Goal: Task Accomplishment & Management: Use online tool/utility

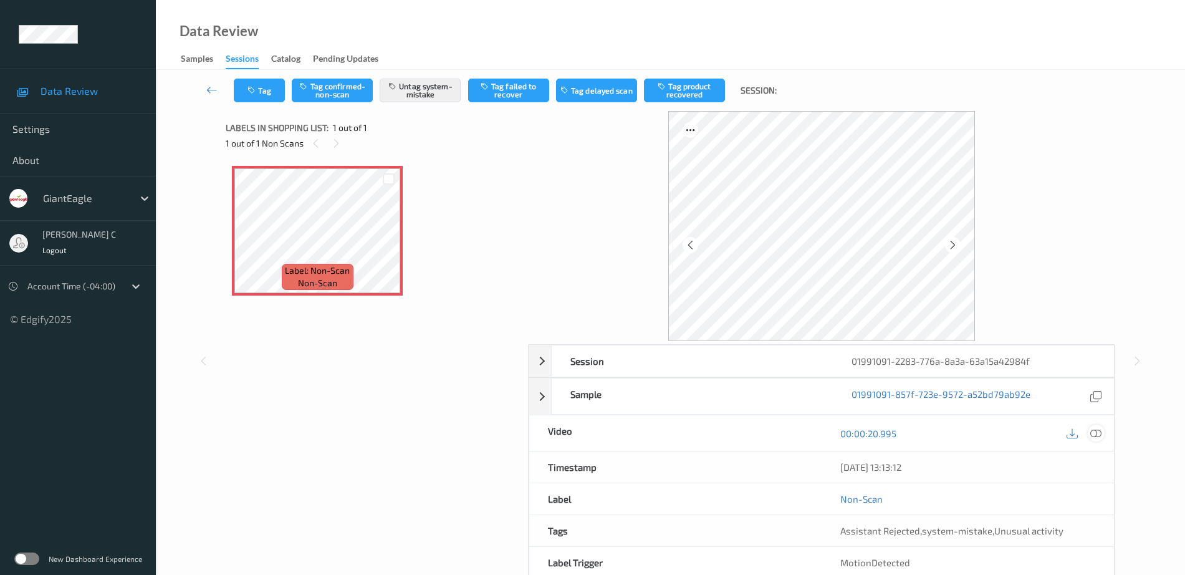
click at [1096, 429] on icon at bounding box center [1095, 433] width 11 height 11
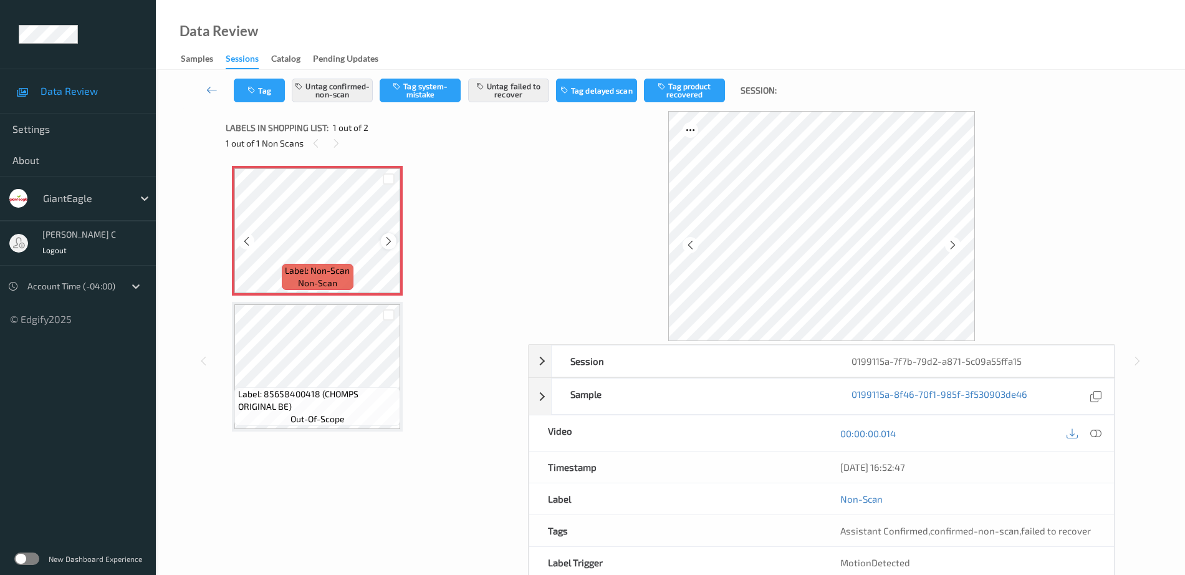
click at [385, 242] on icon at bounding box center [388, 241] width 11 height 11
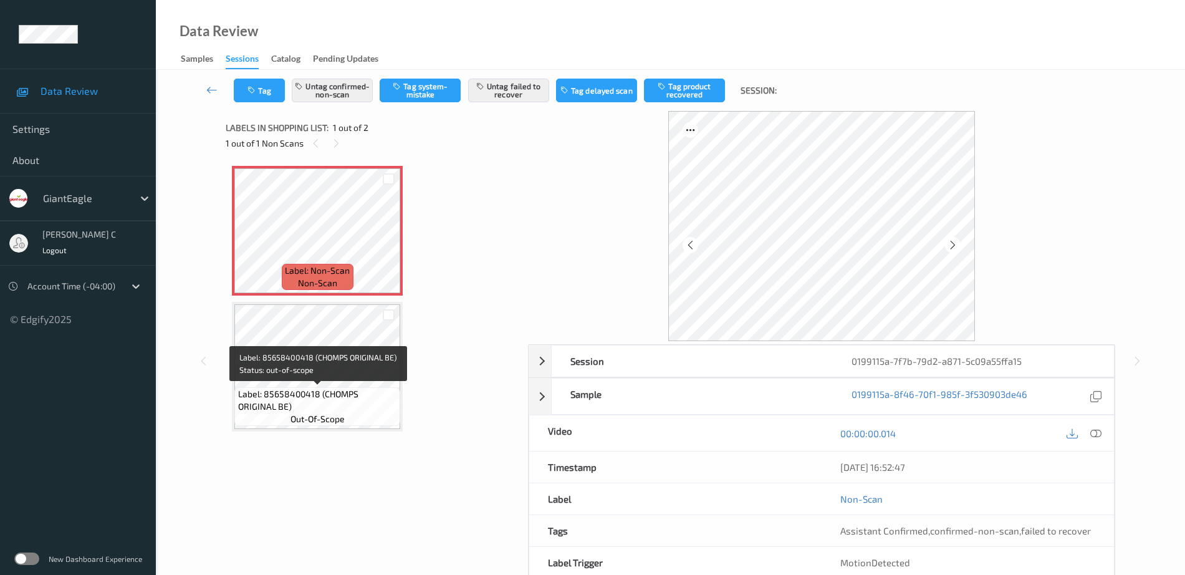
click at [327, 391] on span "Label: 85658400418 (CHOMPS ORIGINAL BE)" at bounding box center [318, 400] width 160 height 25
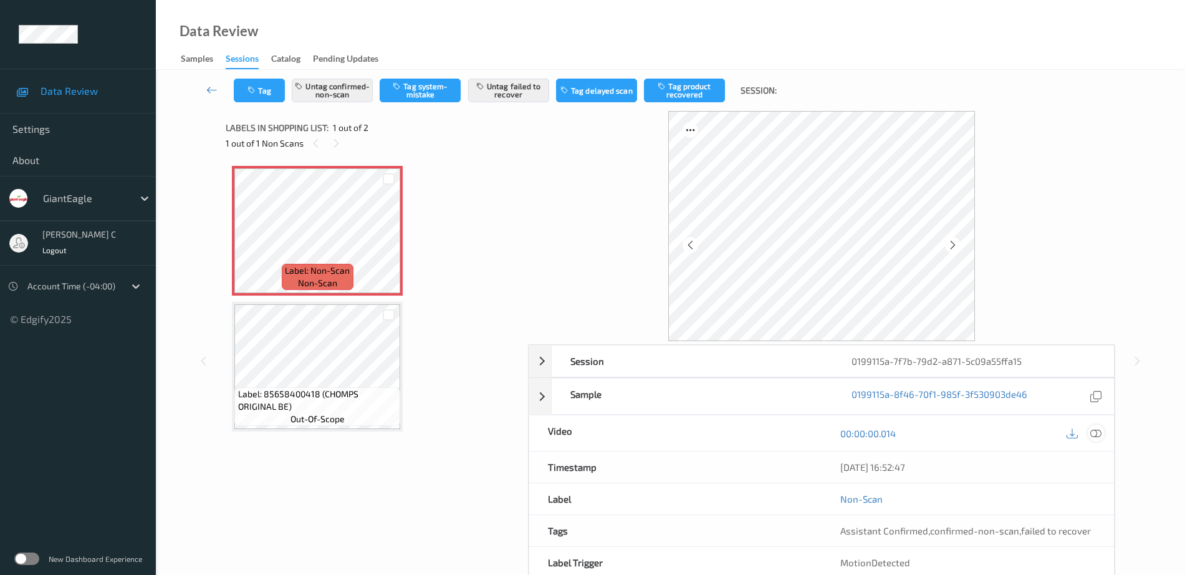
click at [1100, 433] on icon at bounding box center [1095, 433] width 11 height 11
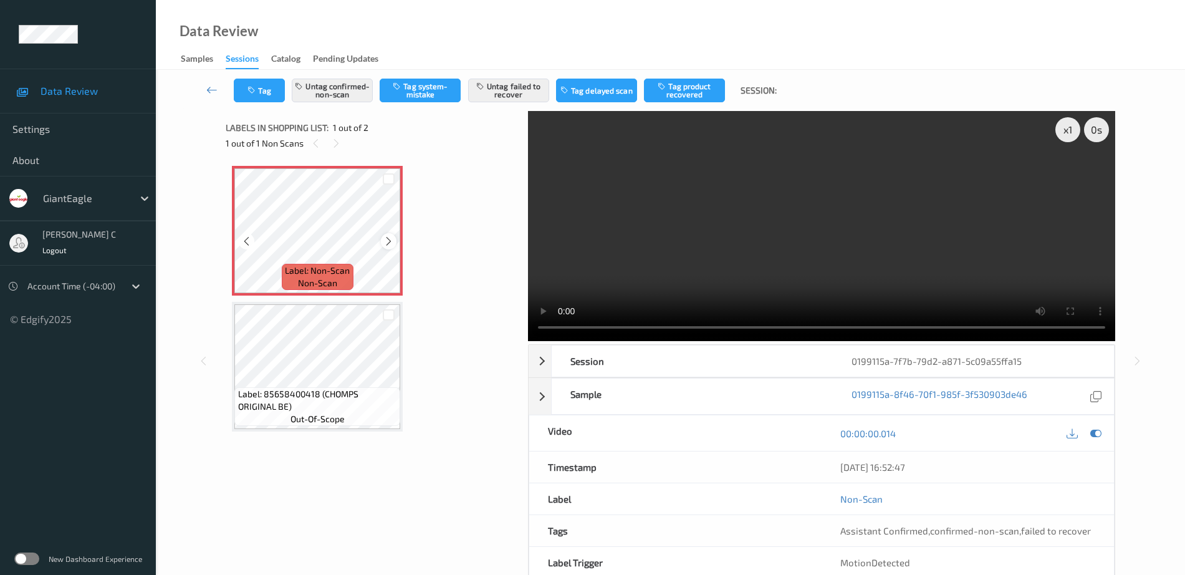
click at [390, 233] on div at bounding box center [389, 241] width 16 height 16
click at [350, 86] on button "Untag confirmed-non-scan" at bounding box center [332, 91] width 81 height 24
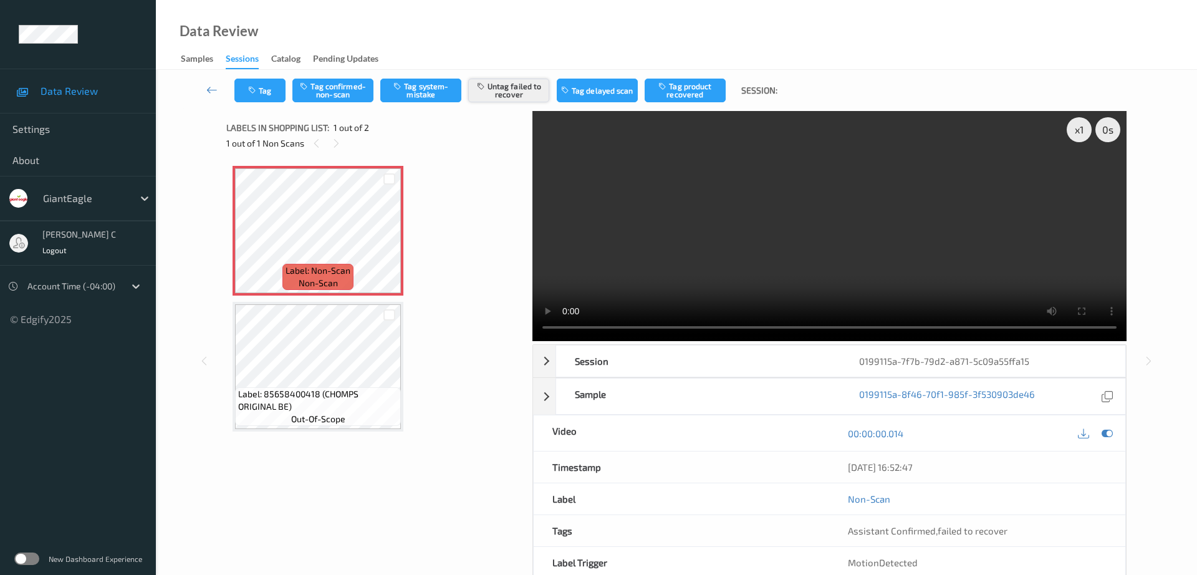
click at [513, 95] on button "Untag failed to recover" at bounding box center [508, 91] width 81 height 24
click at [432, 85] on button "Tag system-mistake" at bounding box center [420, 91] width 81 height 24
click at [266, 103] on div "Tag Tag confirmed-non-scan Untag system-mistake Tag failed to recover Tag delay…" at bounding box center [676, 90] width 990 height 41
click at [262, 94] on button "Tag" at bounding box center [259, 91] width 51 height 24
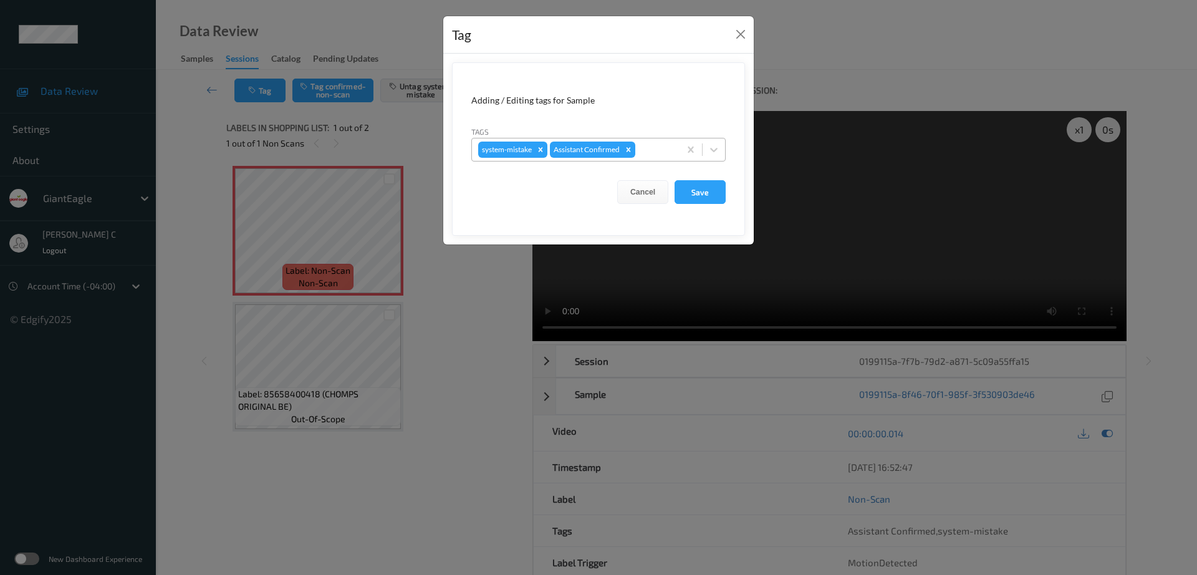
click at [653, 152] on div at bounding box center [656, 149] width 36 height 15
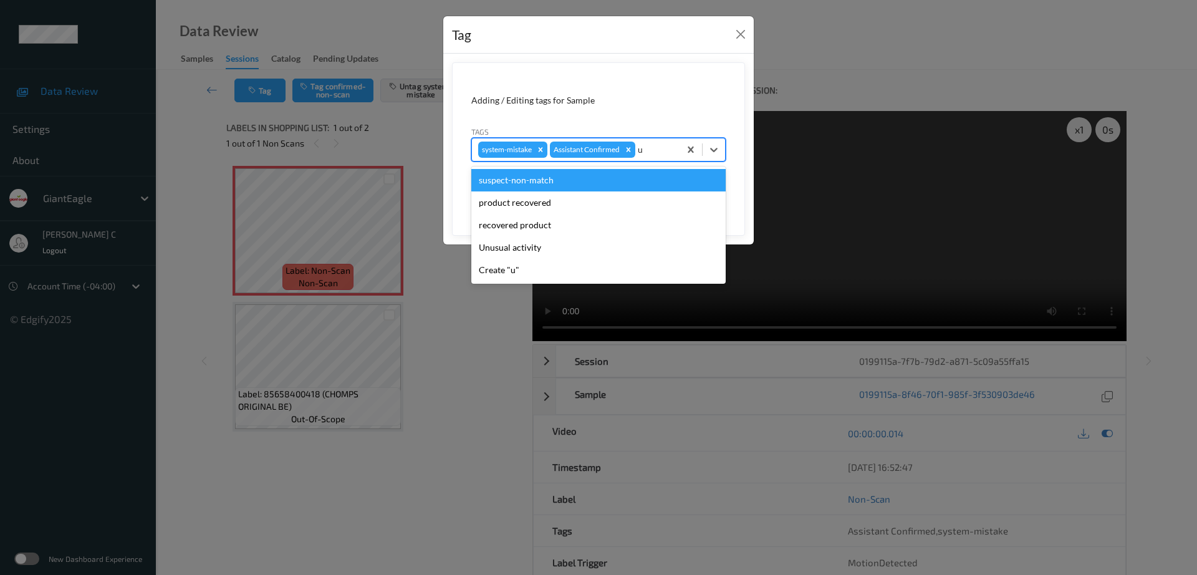
type input "un"
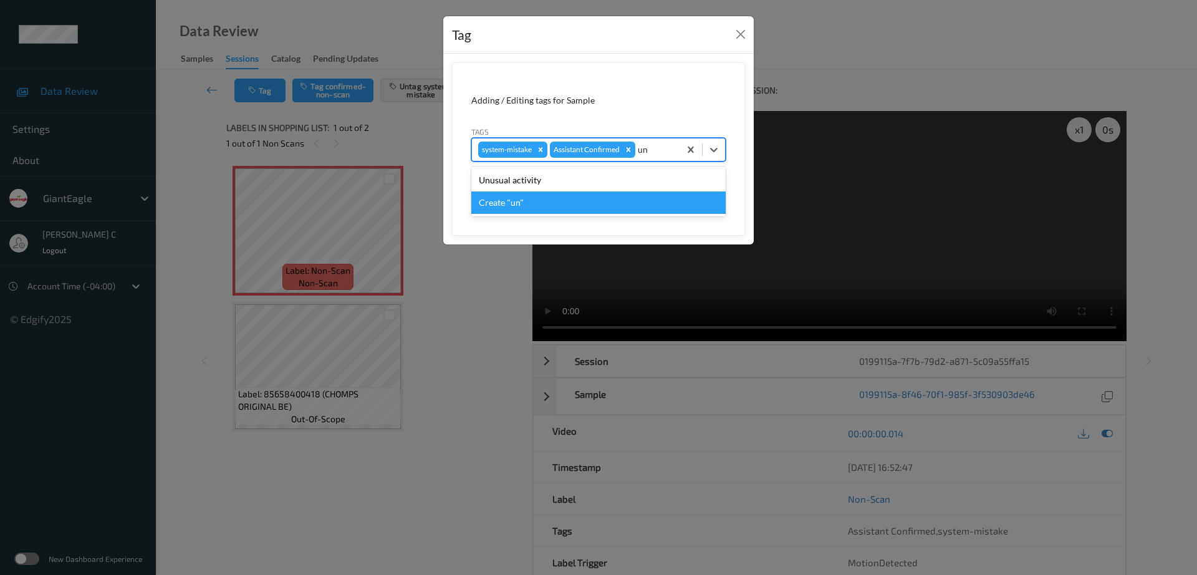
click at [555, 180] on div "Unusual activity" at bounding box center [598, 180] width 254 height 22
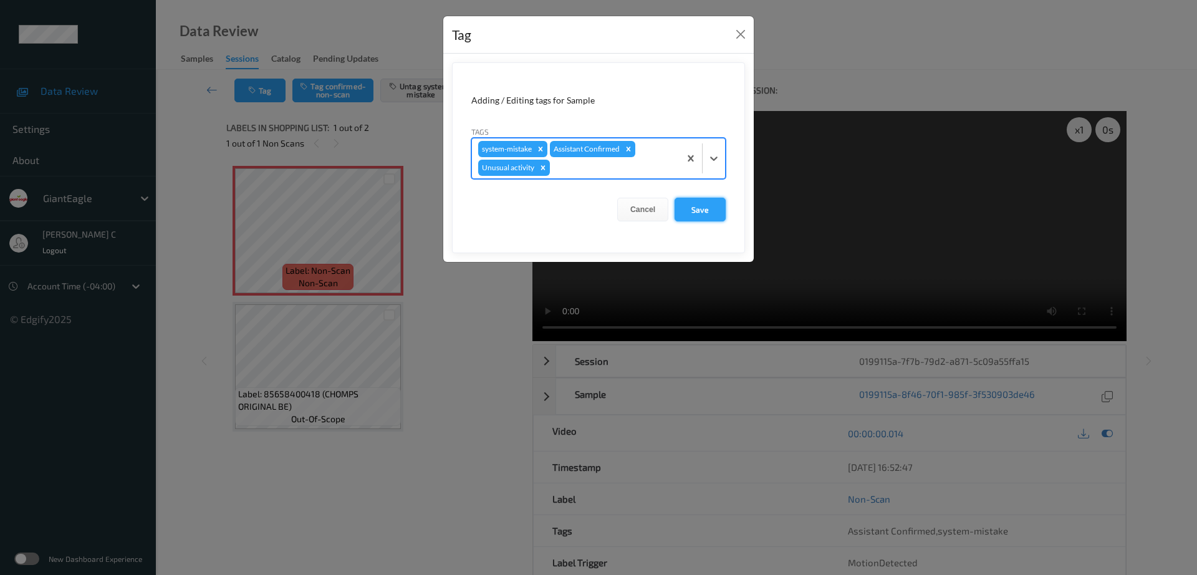
click at [711, 210] on button "Save" at bounding box center [700, 210] width 51 height 24
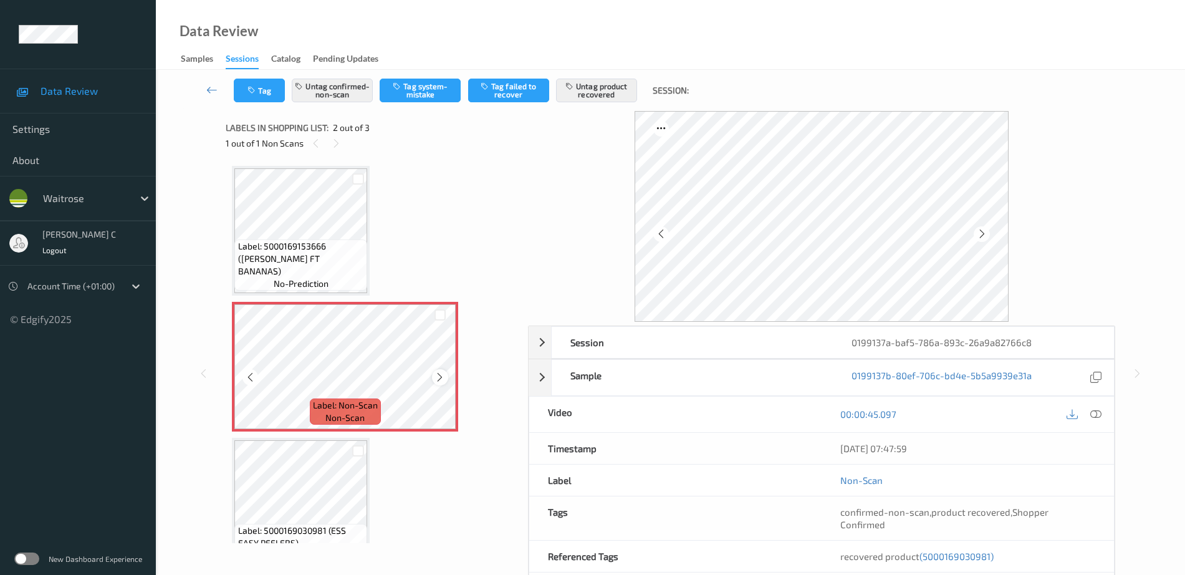
click at [437, 379] on icon at bounding box center [440, 377] width 11 height 11
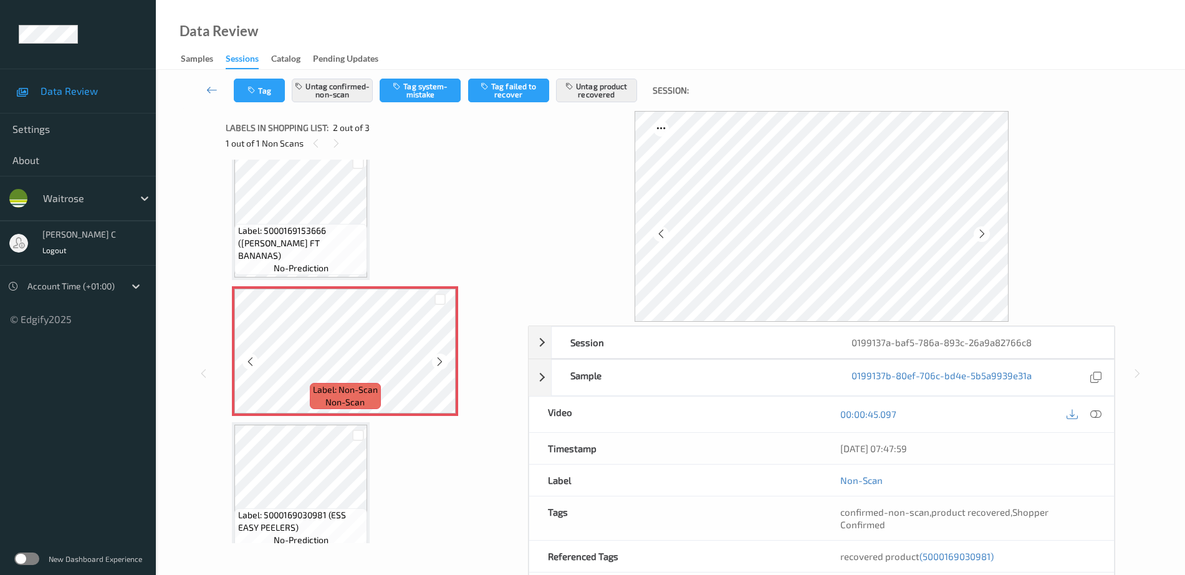
scroll to position [31, 0]
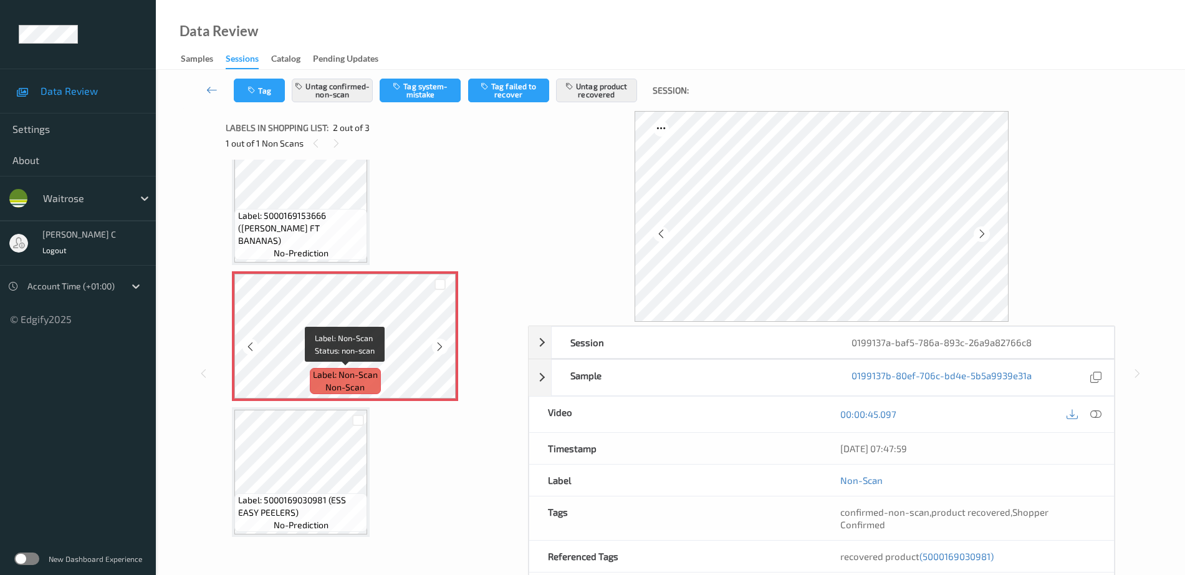
click at [319, 382] on div "Label: Non-Scan non-scan" at bounding box center [345, 381] width 71 height 26
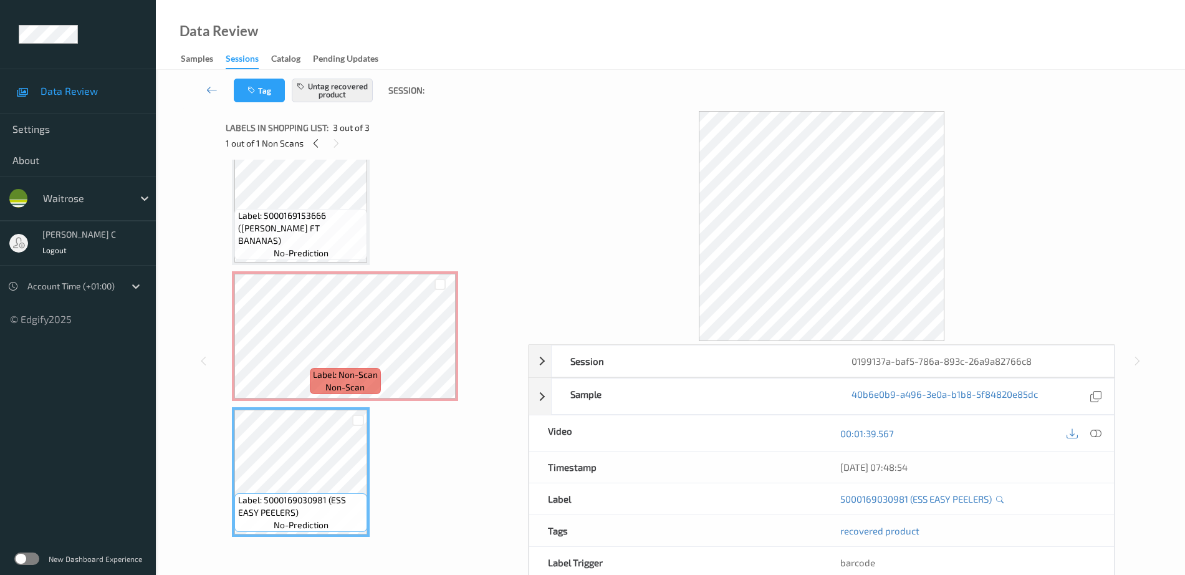
scroll to position [0, 0]
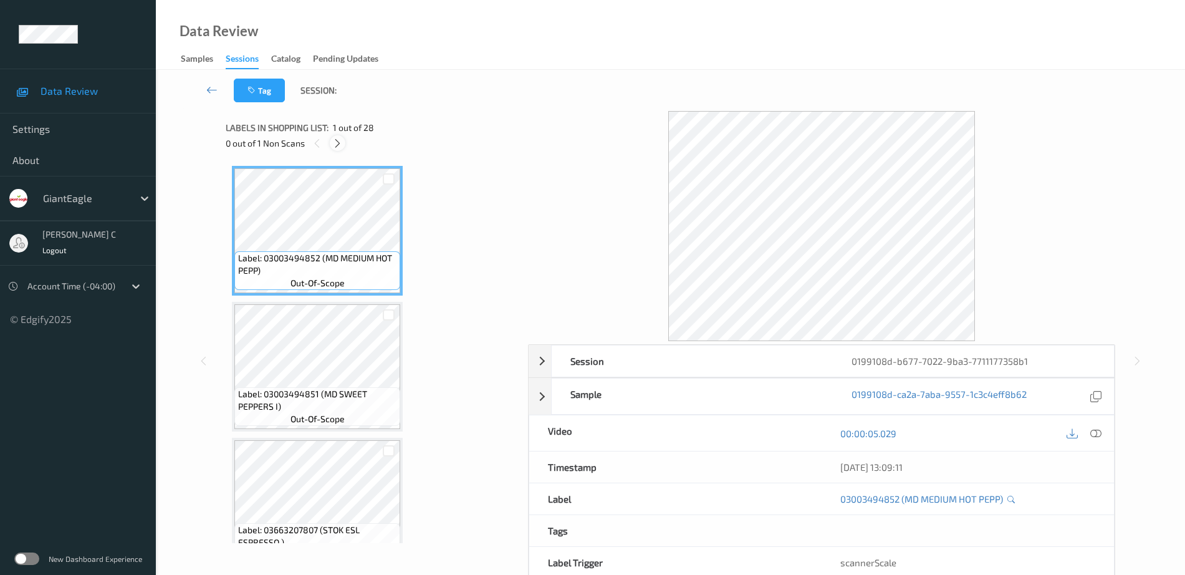
click at [332, 138] on icon at bounding box center [337, 143] width 11 height 11
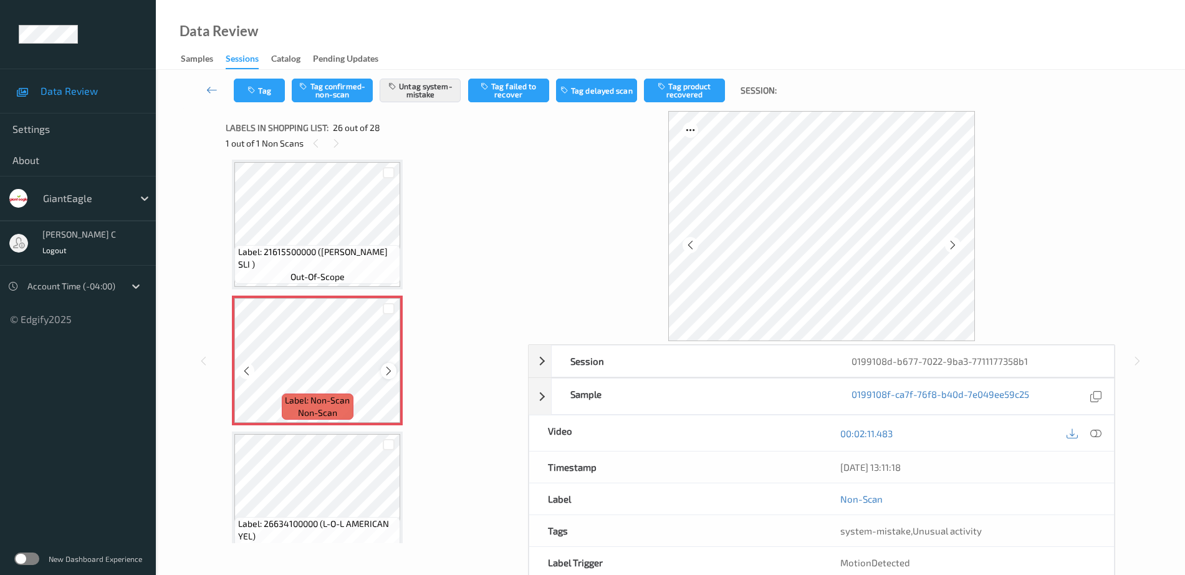
click at [383, 370] on icon at bounding box center [388, 370] width 11 height 11
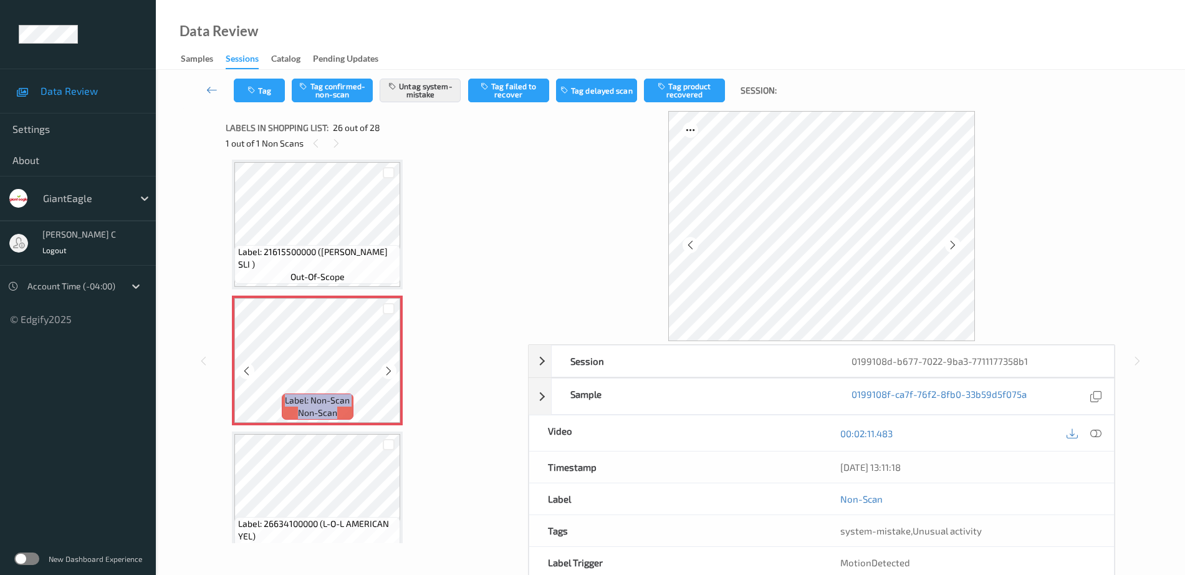
click at [383, 370] on icon at bounding box center [388, 370] width 11 height 11
click at [335, 262] on span "Label: 21615500000 (GE MUENSTER SLI )" at bounding box center [318, 258] width 160 height 25
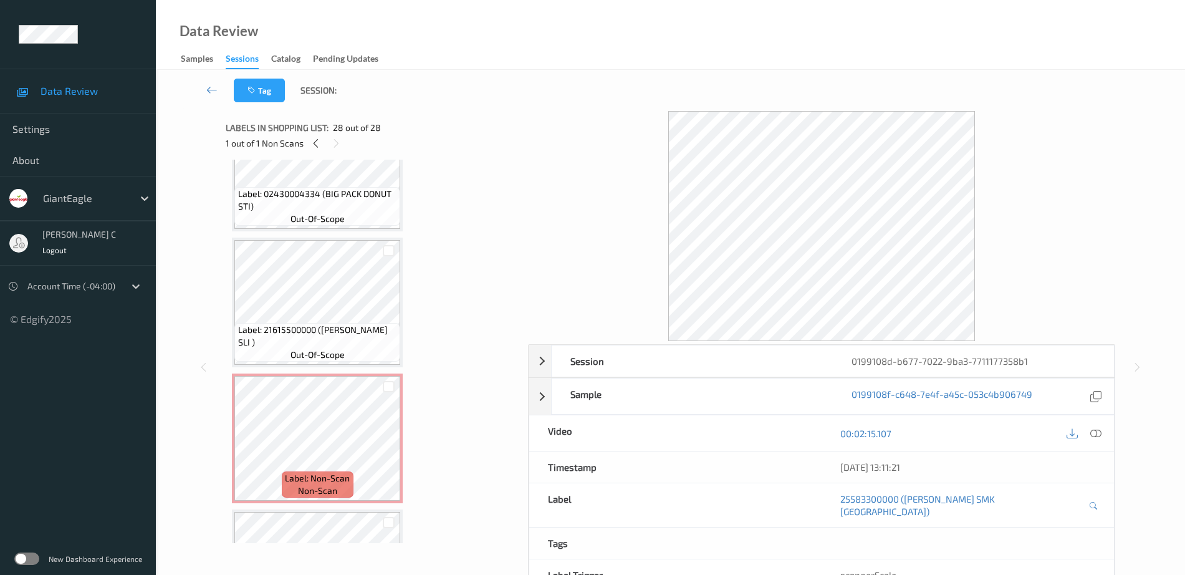
scroll to position [3112, 0]
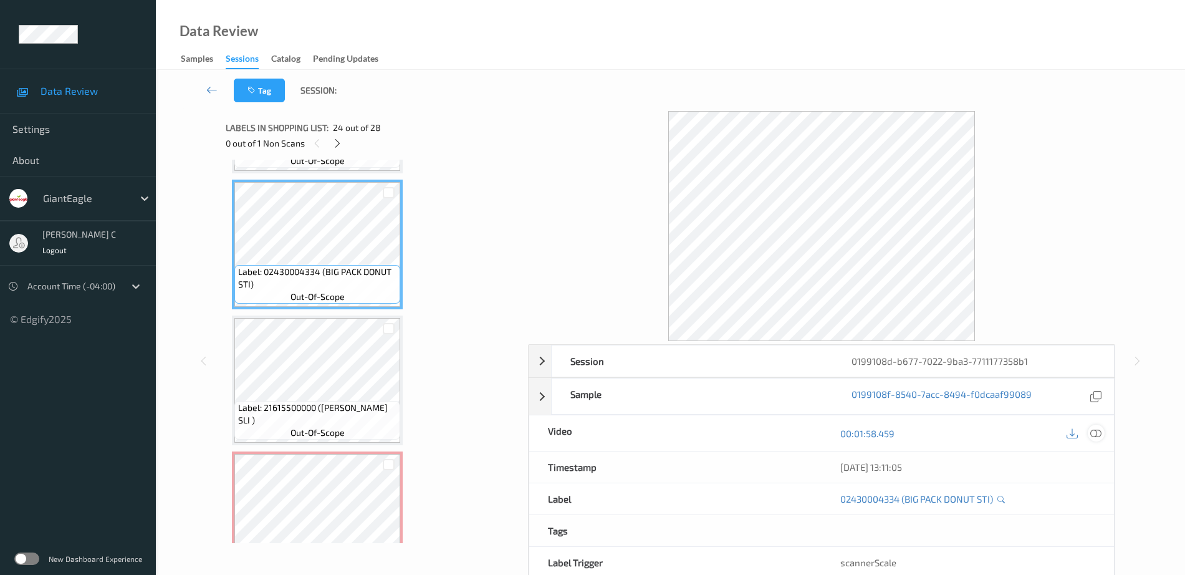
click at [1098, 433] on icon at bounding box center [1095, 433] width 11 height 11
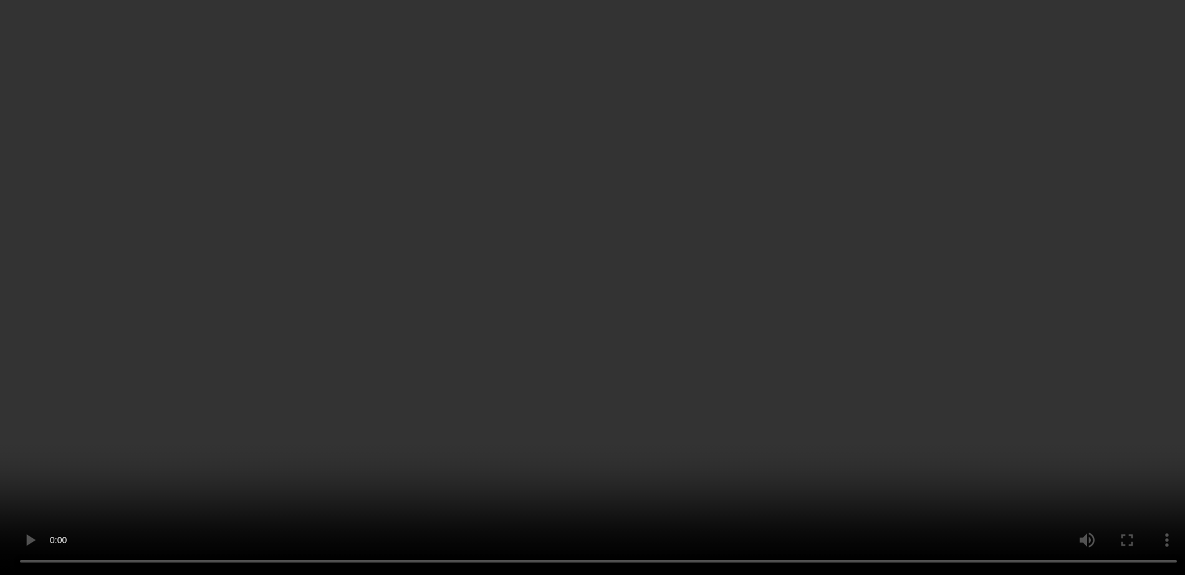
scroll to position [3350, 0]
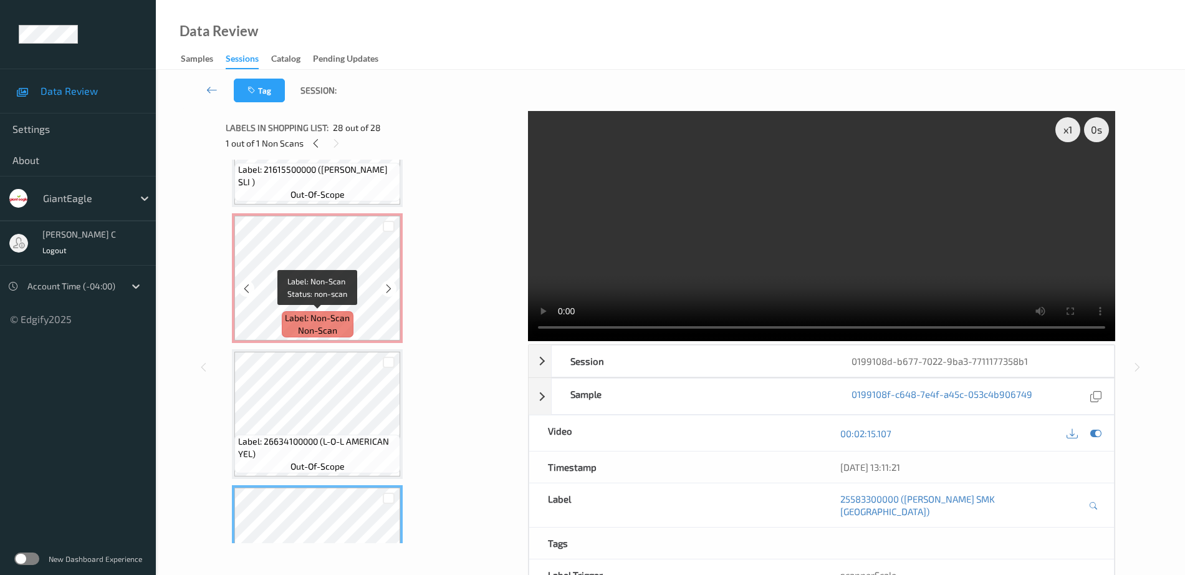
click at [322, 312] on span "Label: Non-Scan" at bounding box center [317, 318] width 65 height 12
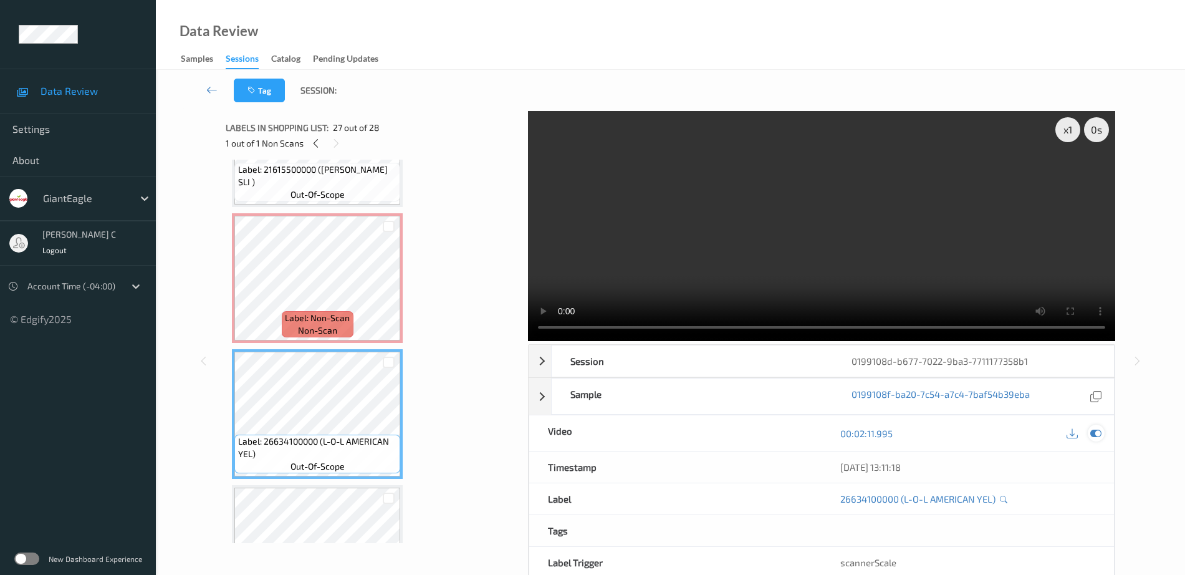
click at [1100, 439] on div at bounding box center [1096, 433] width 17 height 17
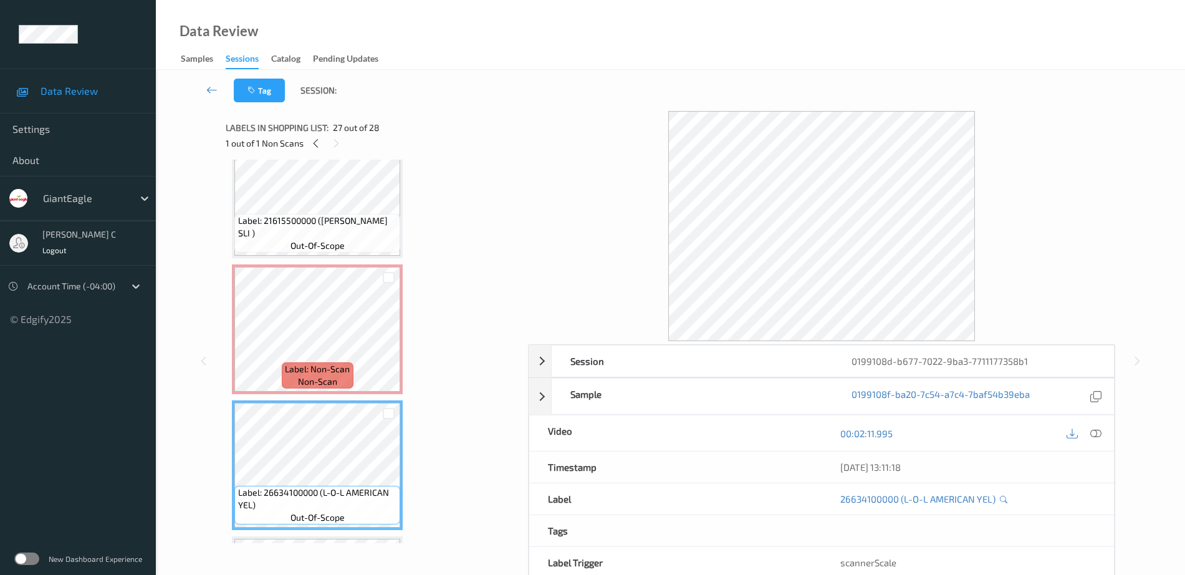
scroll to position [3272, 0]
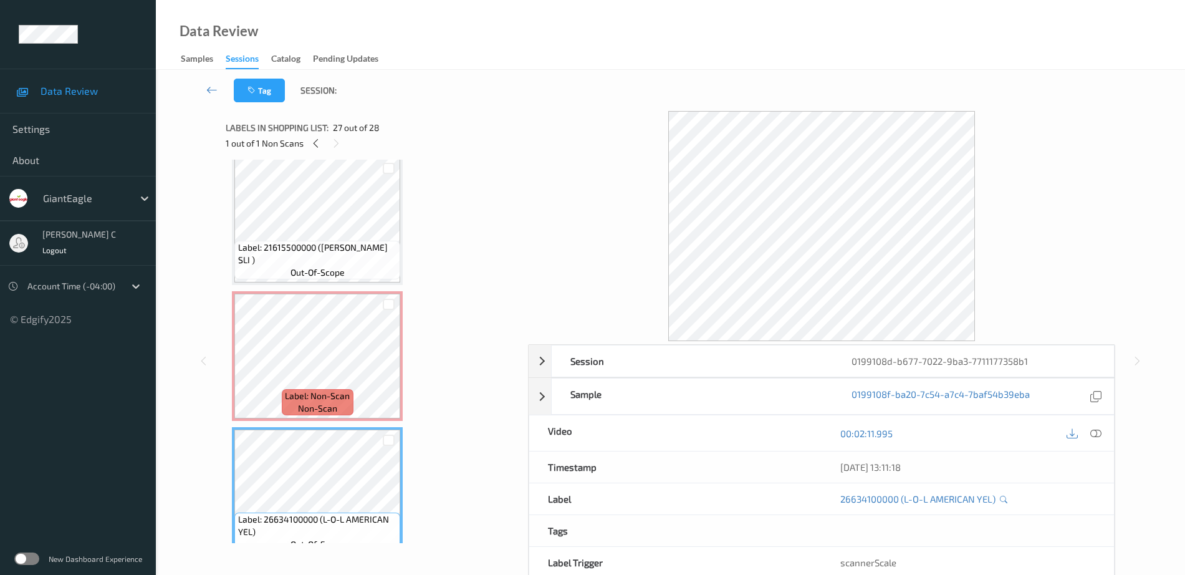
drag, startPoint x: 307, startPoint y: 314, endPoint x: 331, endPoint y: 277, distance: 44.1
click at [331, 277] on span "out-of-scope" at bounding box center [318, 272] width 54 height 12
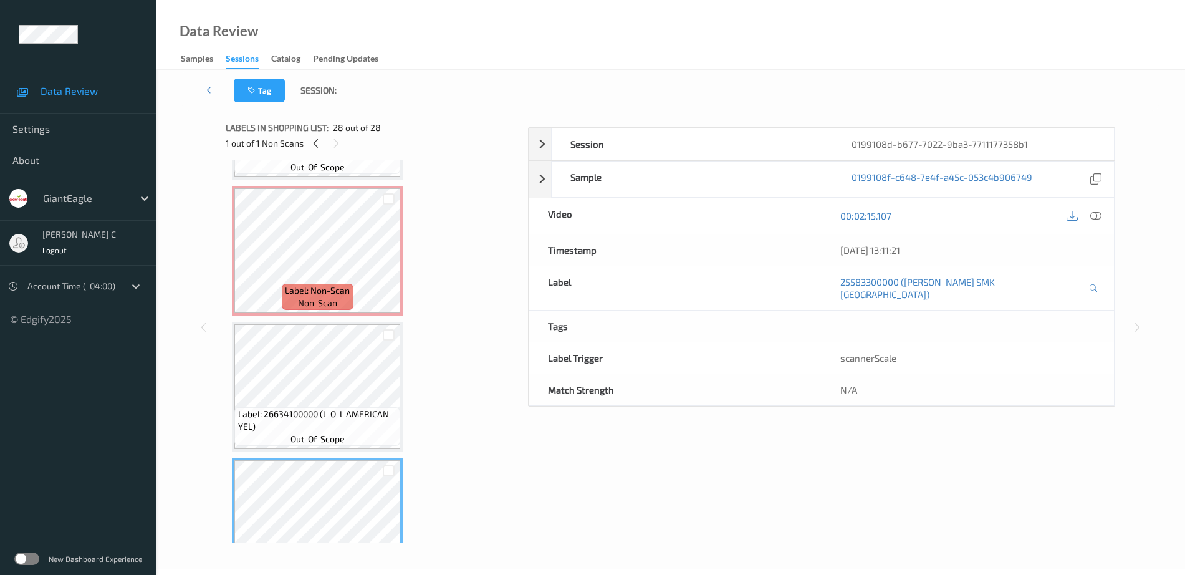
scroll to position [3350, 0]
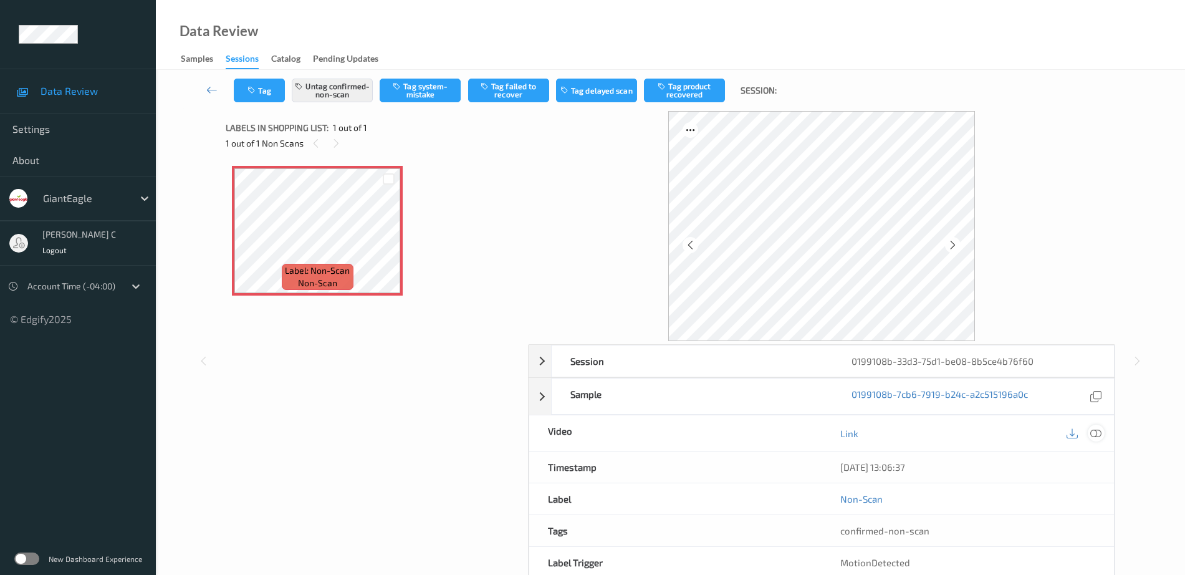
click at [1100, 431] on icon at bounding box center [1095, 433] width 11 height 11
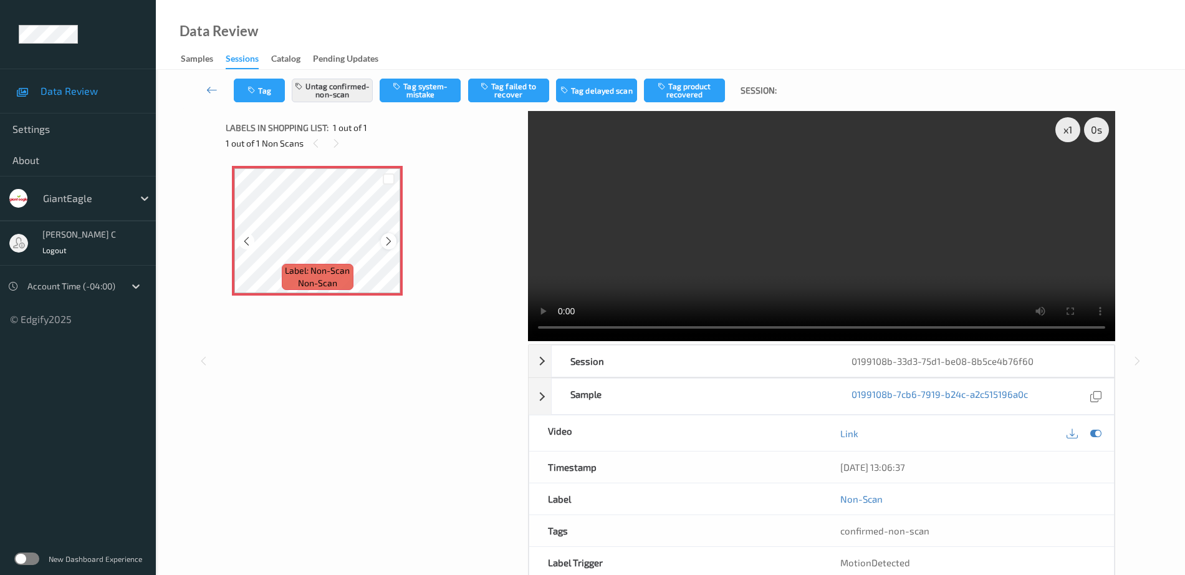
click at [387, 241] on icon at bounding box center [388, 241] width 11 height 11
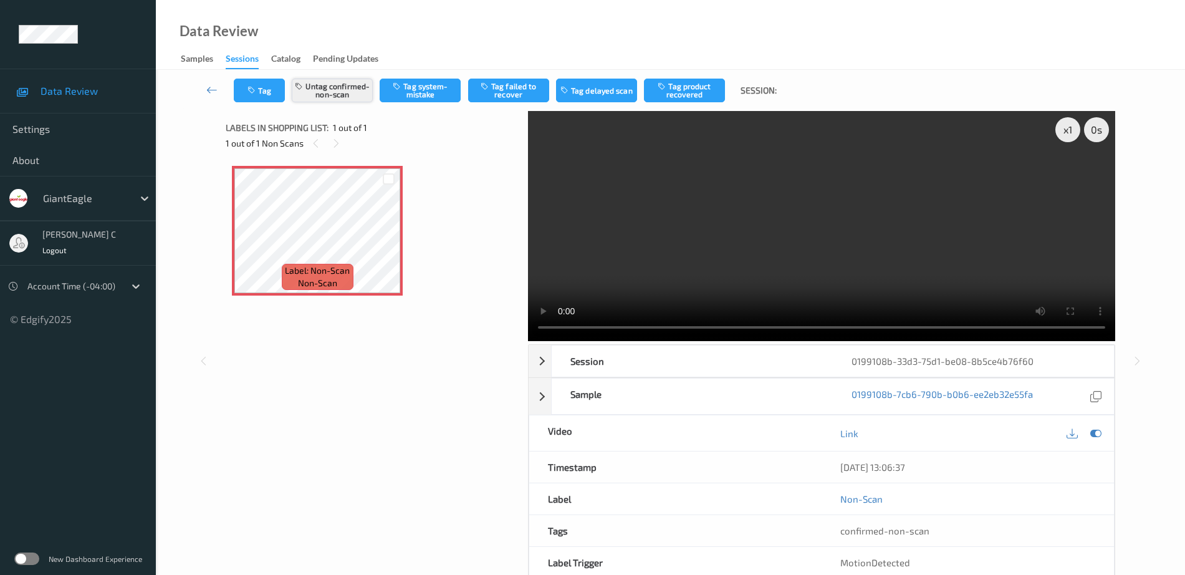
click at [347, 95] on button "Untag confirmed-non-scan" at bounding box center [332, 91] width 81 height 24
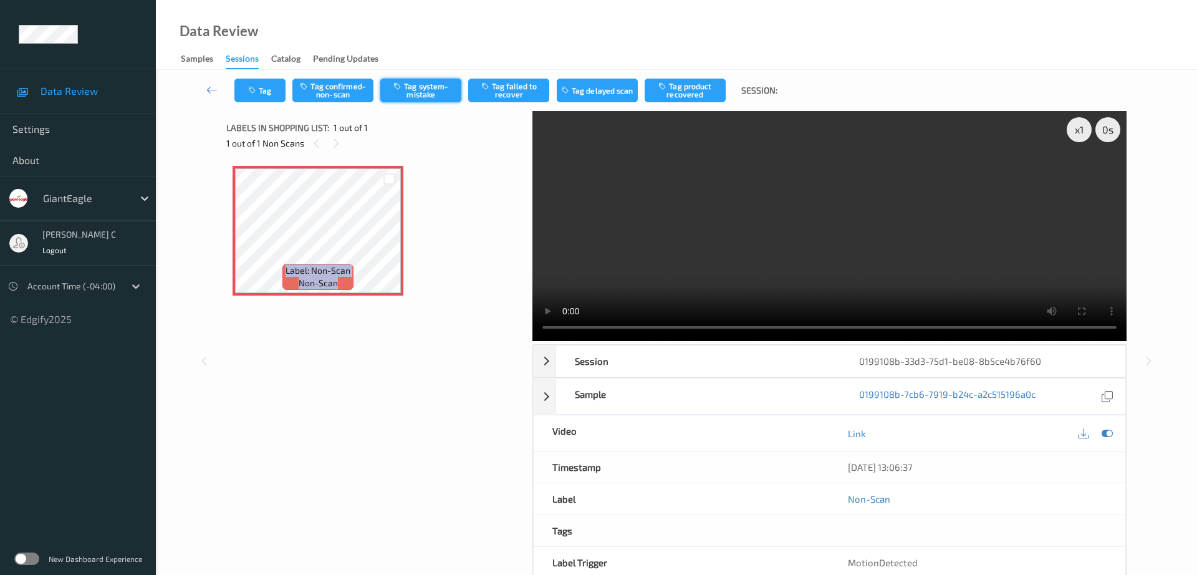
click at [428, 95] on button "Tag system-mistake" at bounding box center [420, 91] width 81 height 24
click at [267, 93] on button "Tag" at bounding box center [259, 91] width 51 height 24
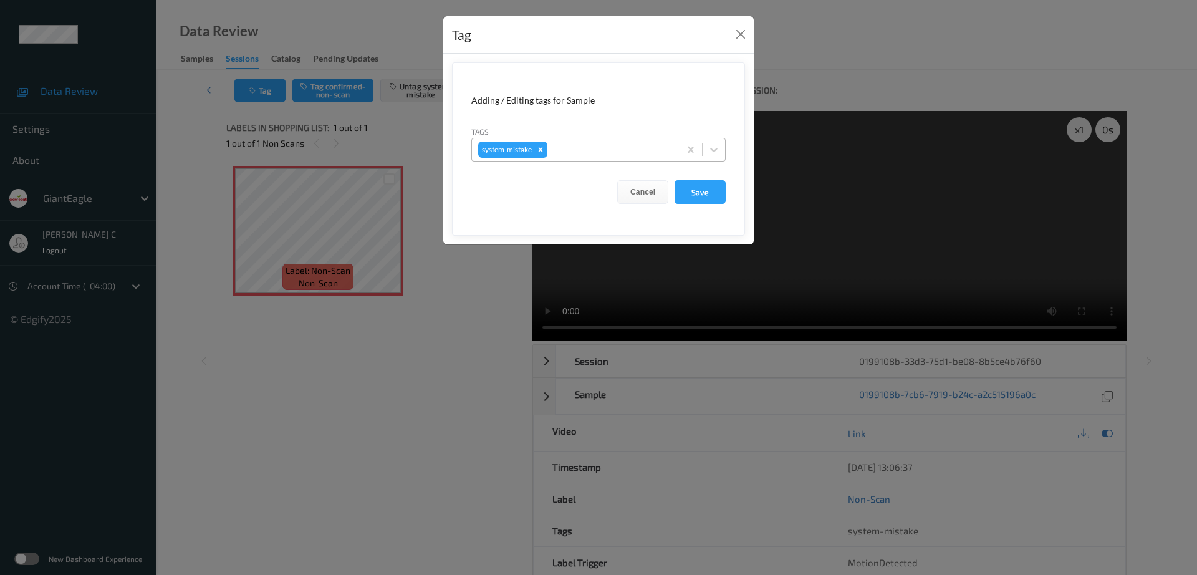
click at [579, 143] on div at bounding box center [611, 149] width 123 height 15
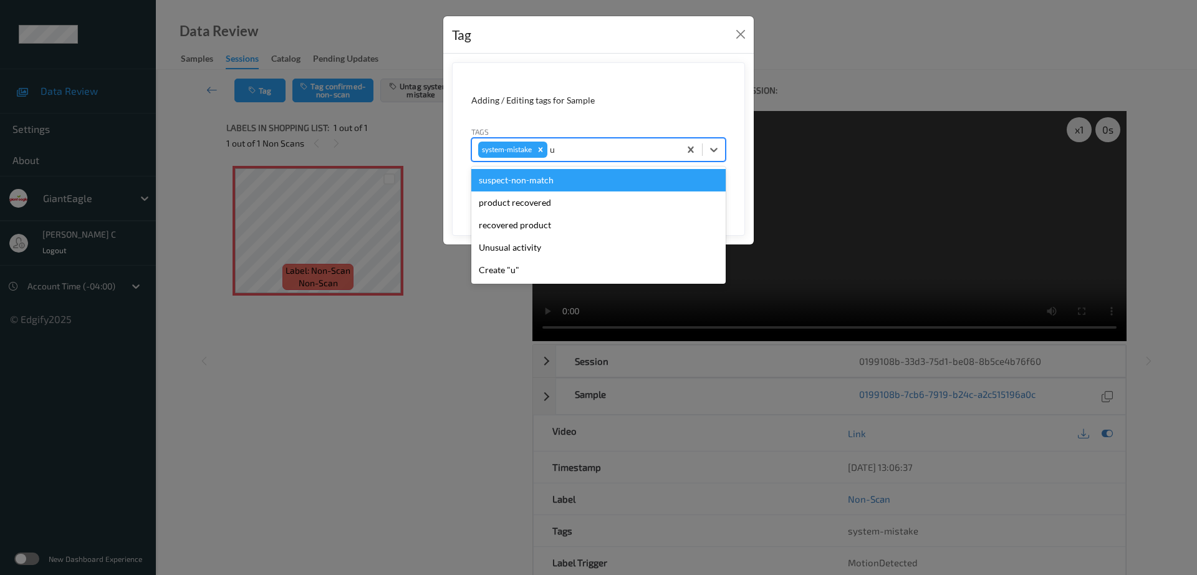
type input "un"
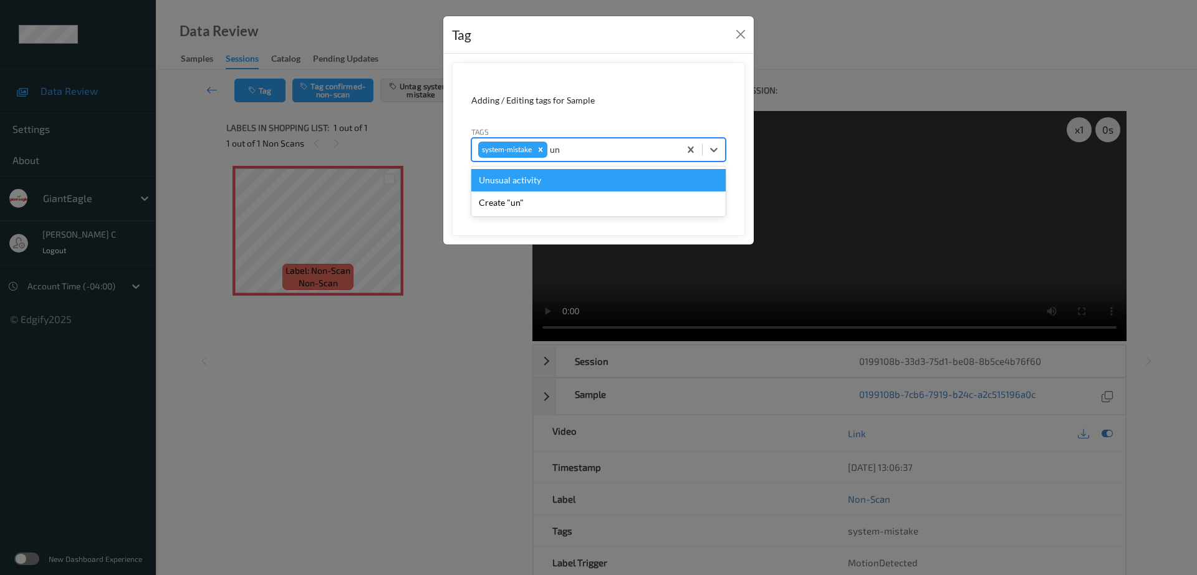
click at [513, 181] on div "Unusual activity" at bounding box center [598, 180] width 254 height 22
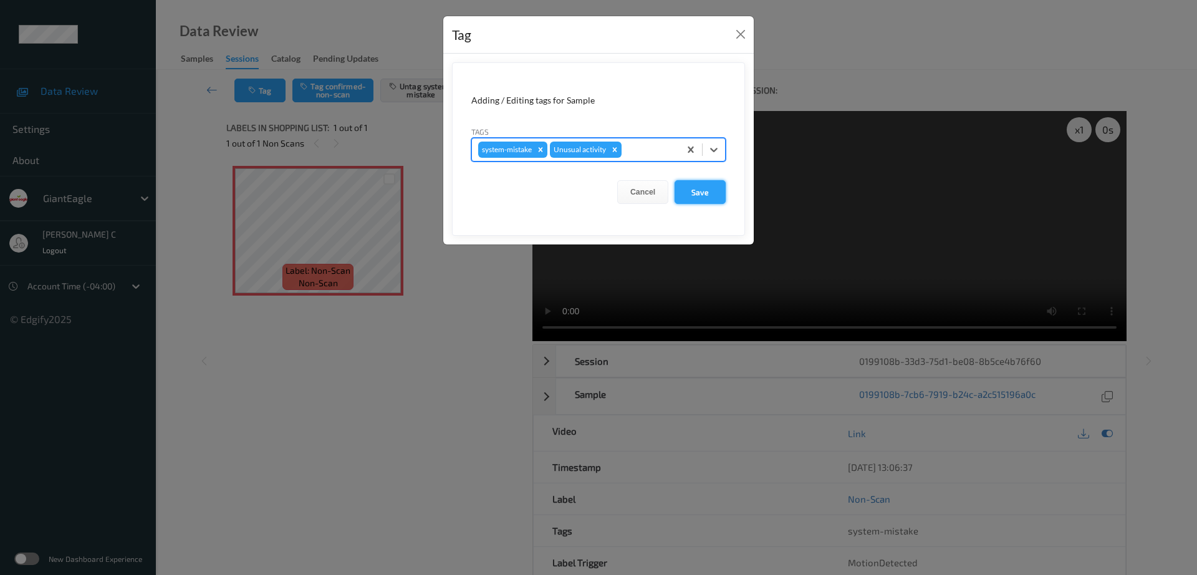
click at [713, 188] on button "Save" at bounding box center [700, 192] width 51 height 24
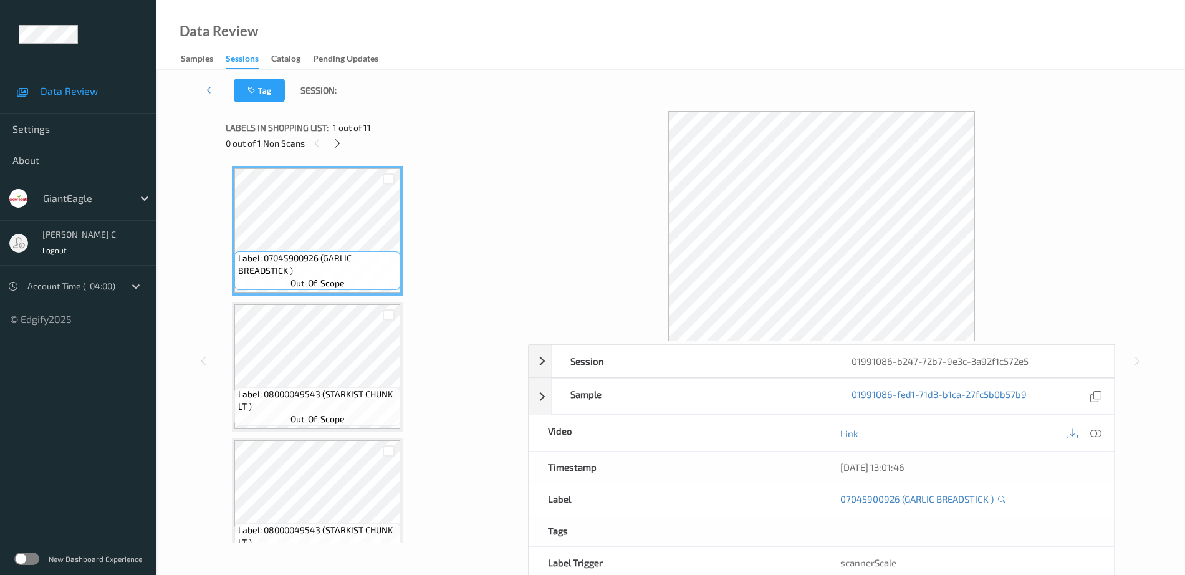
drag, startPoint x: 339, startPoint y: 141, endPoint x: 347, endPoint y: 155, distance: 16.2
click at [342, 141] on icon at bounding box center [337, 143] width 11 height 11
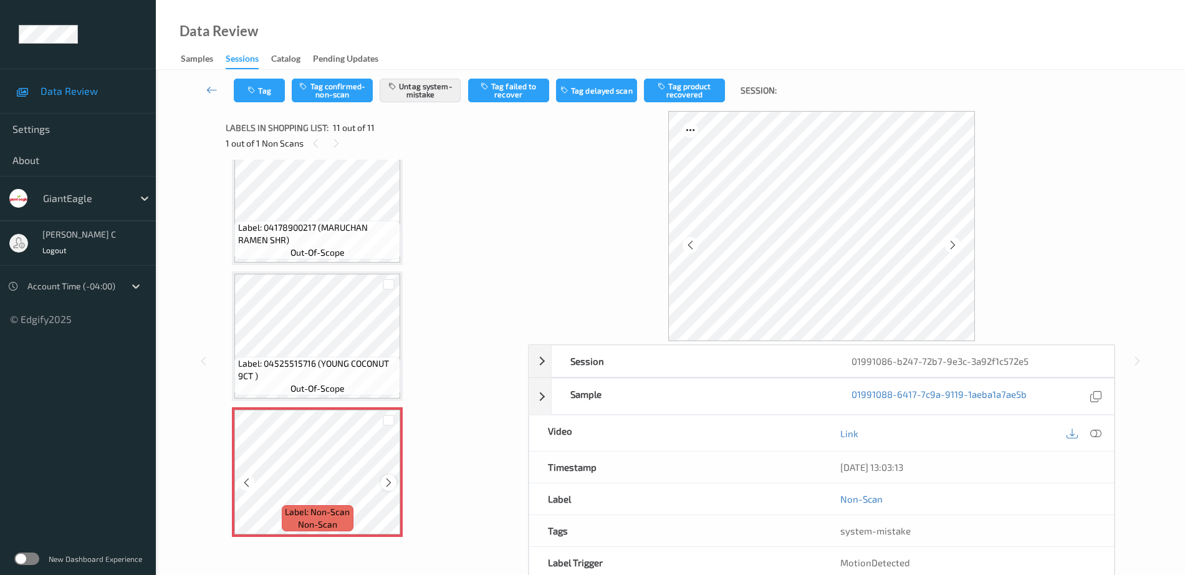
click at [390, 480] on icon at bounding box center [388, 482] width 11 height 11
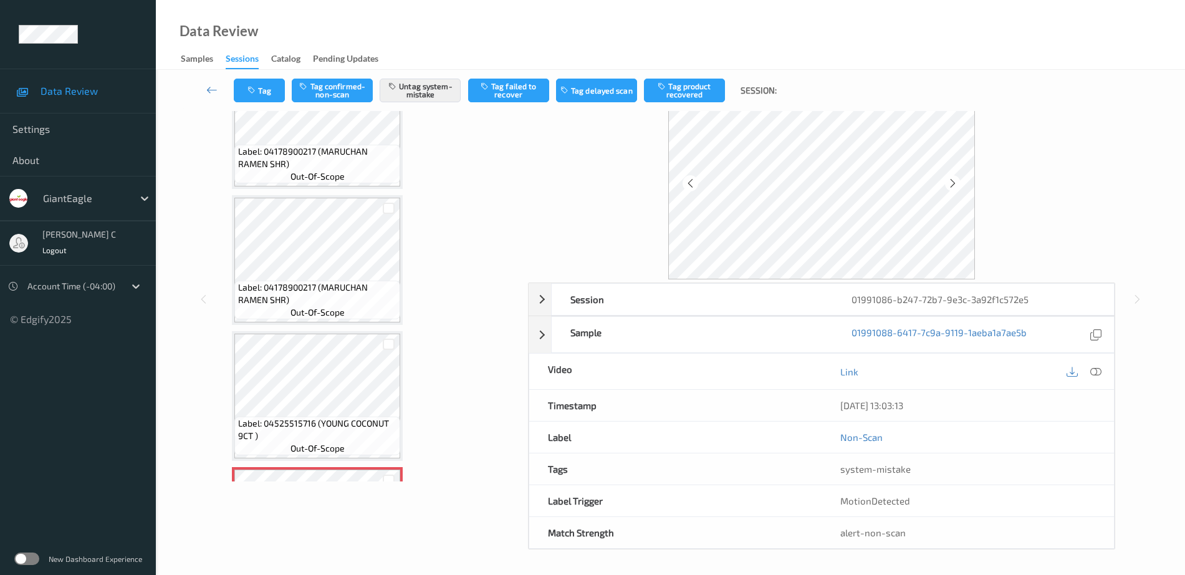
scroll to position [962, 0]
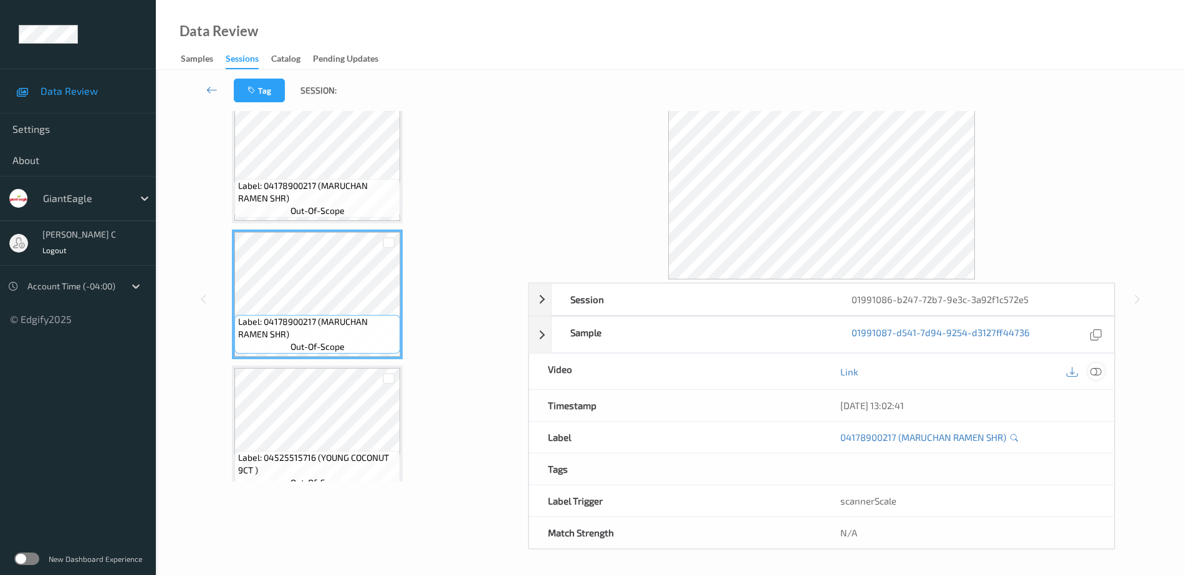
click at [1098, 372] on icon at bounding box center [1095, 371] width 11 height 11
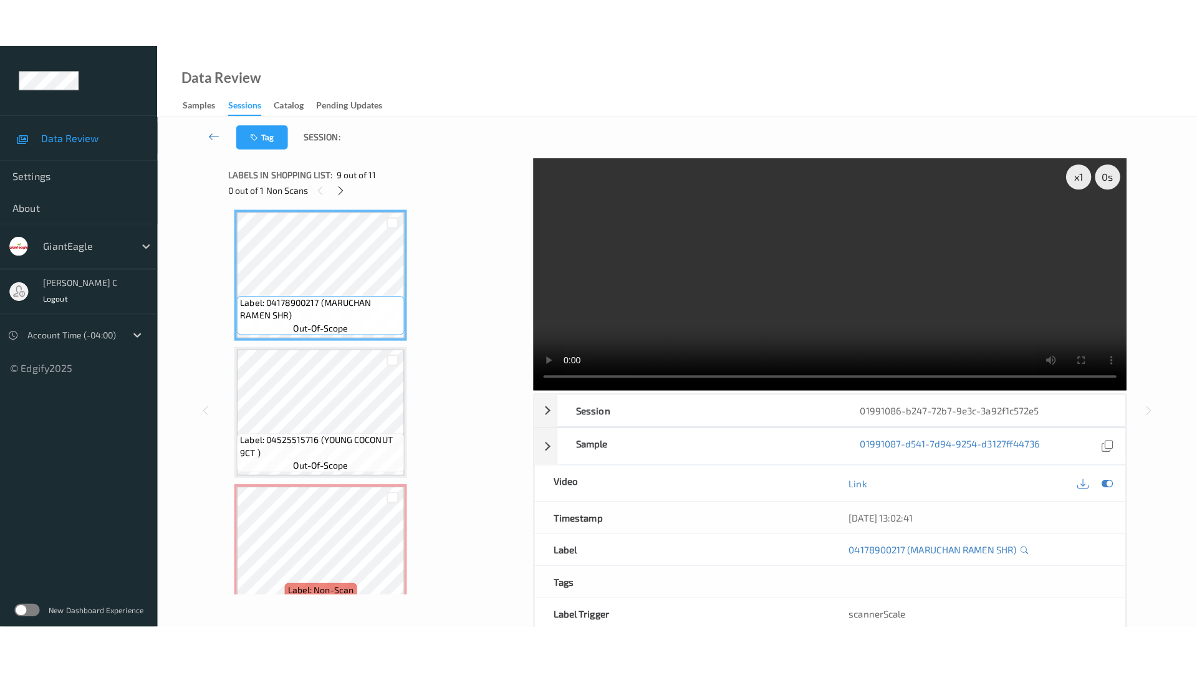
scroll to position [1118, 0]
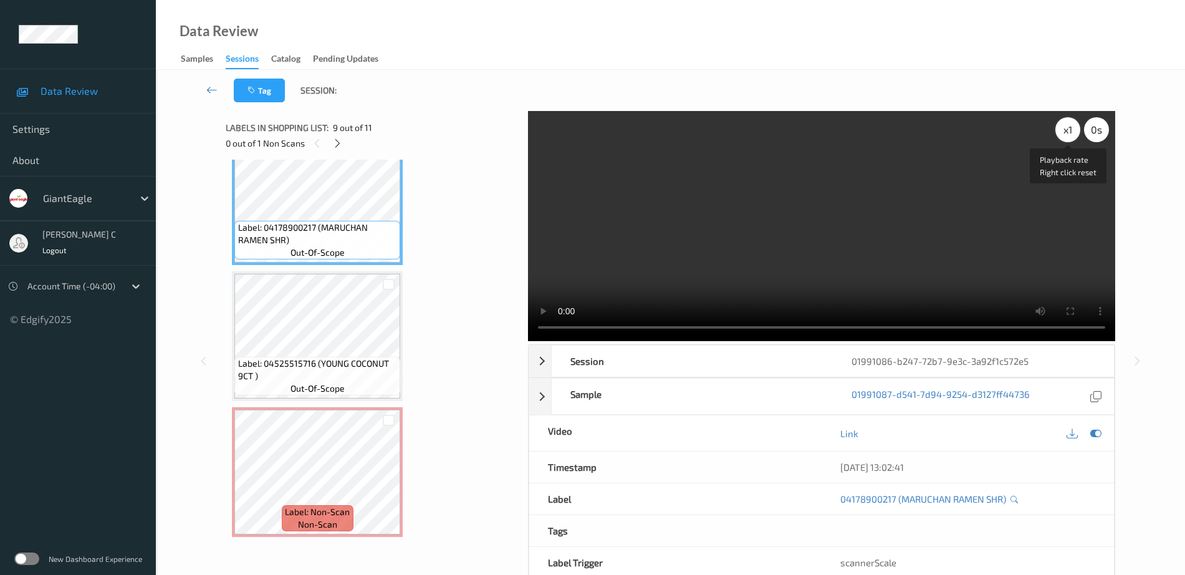
click at [1062, 128] on div "x 1" at bounding box center [1067, 129] width 25 height 25
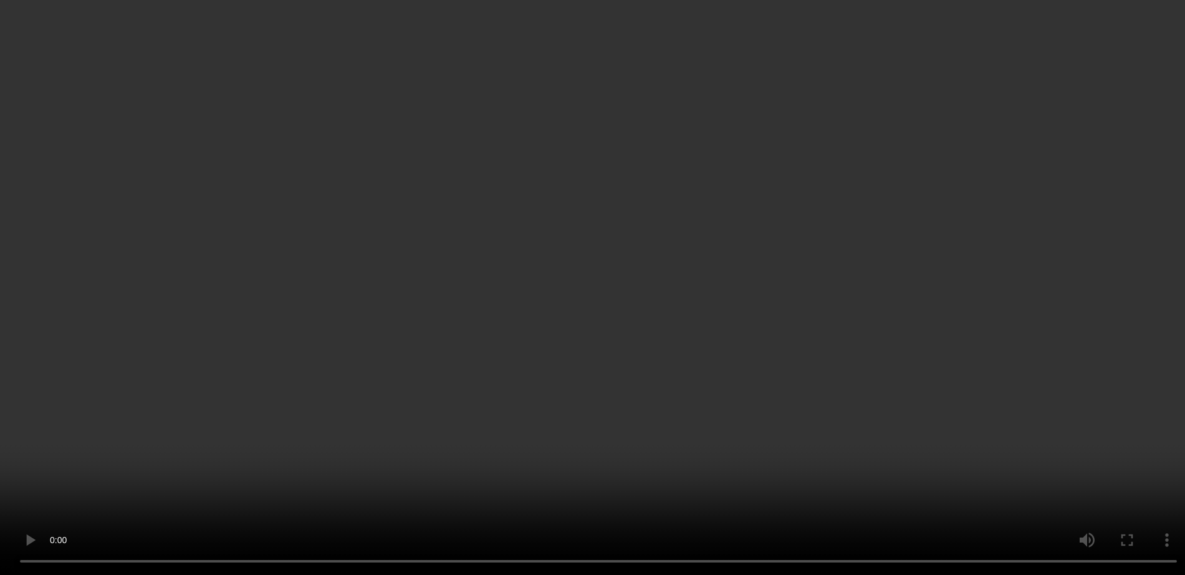
scroll to position [1097, 0]
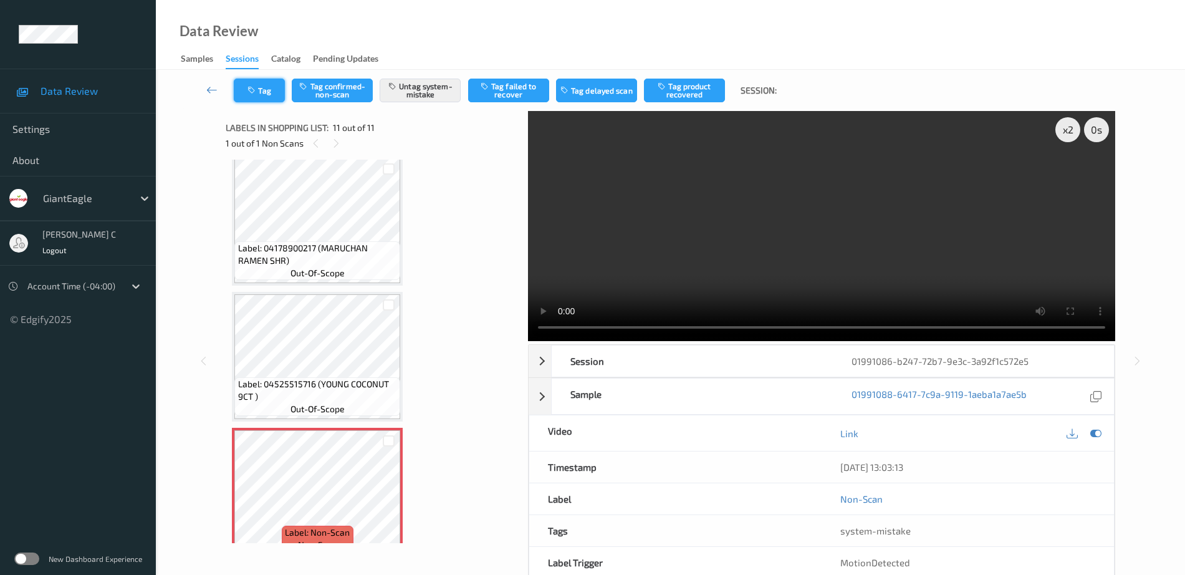
click at [271, 91] on button "Tag" at bounding box center [259, 91] width 51 height 24
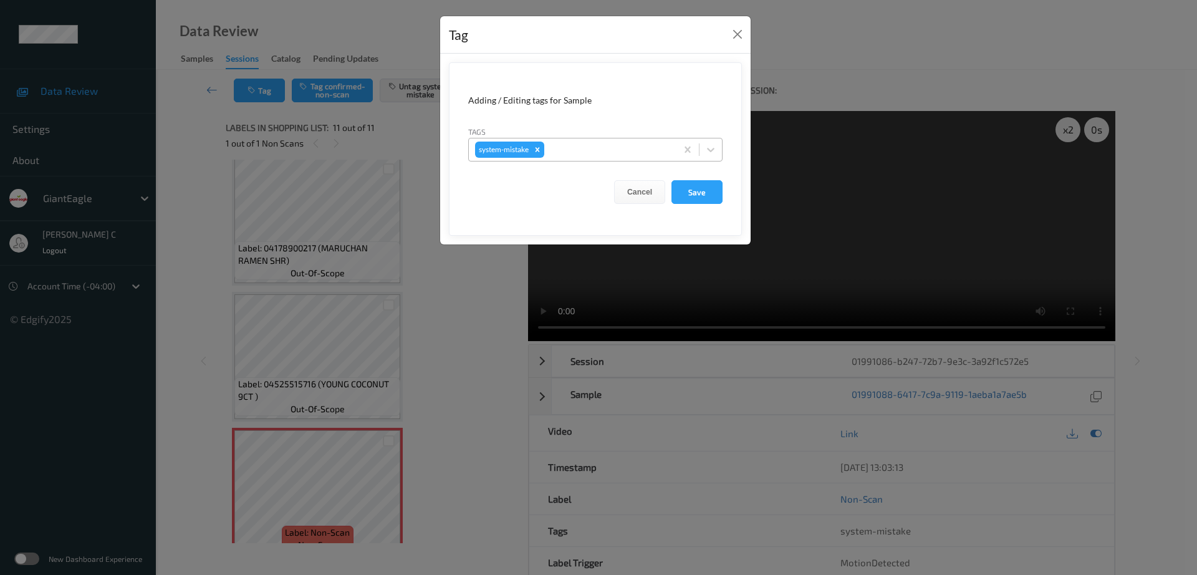
click at [589, 156] on div at bounding box center [608, 149] width 123 height 15
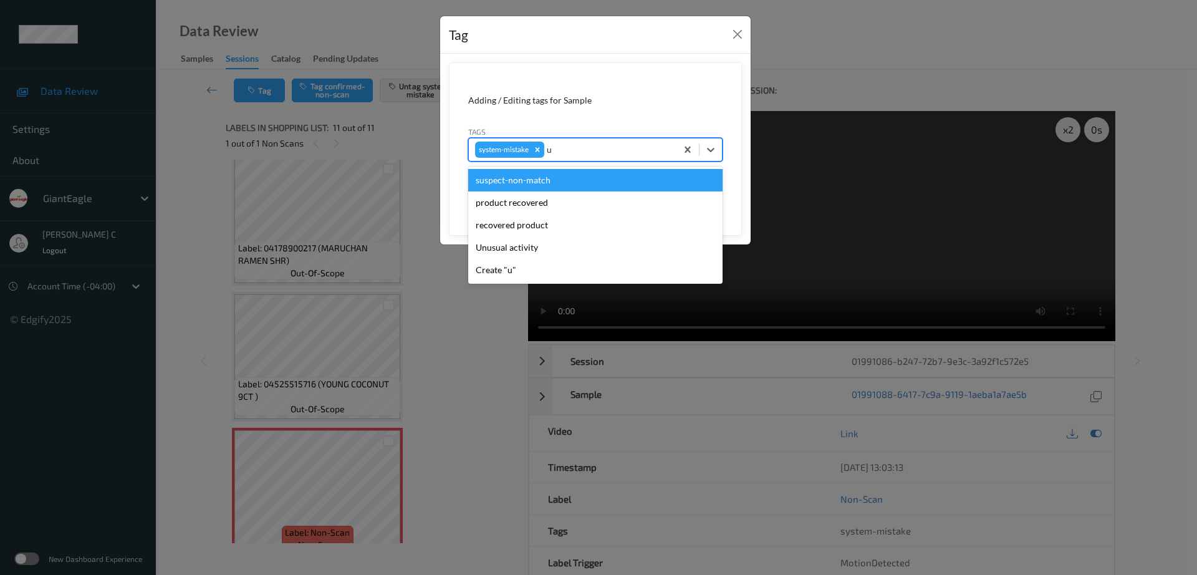
type input "un"
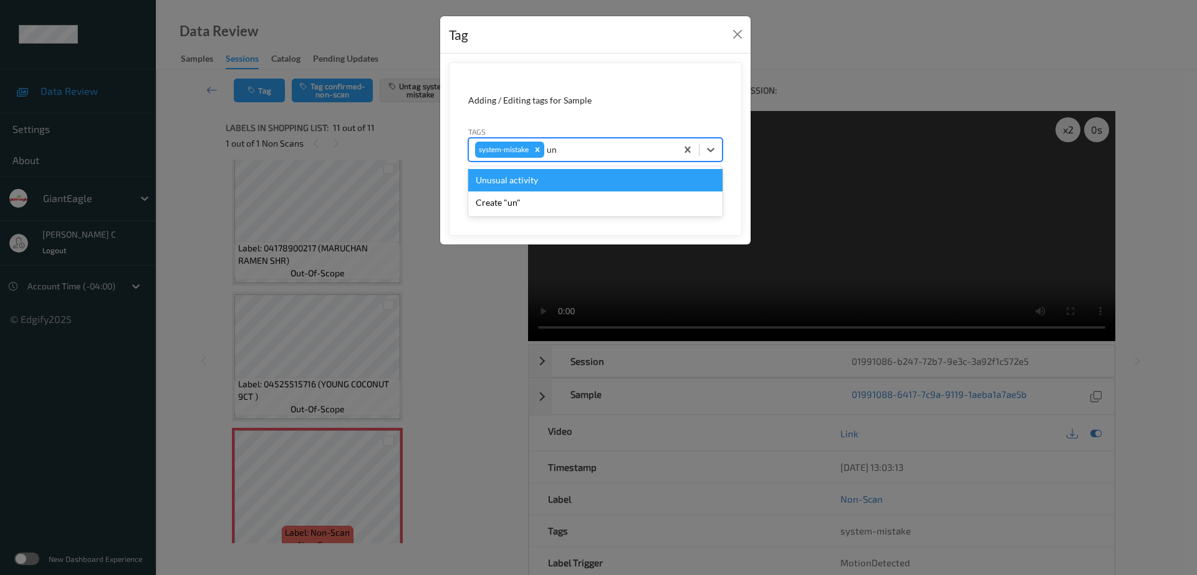
click at [530, 178] on div "Unusual activity" at bounding box center [595, 180] width 254 height 22
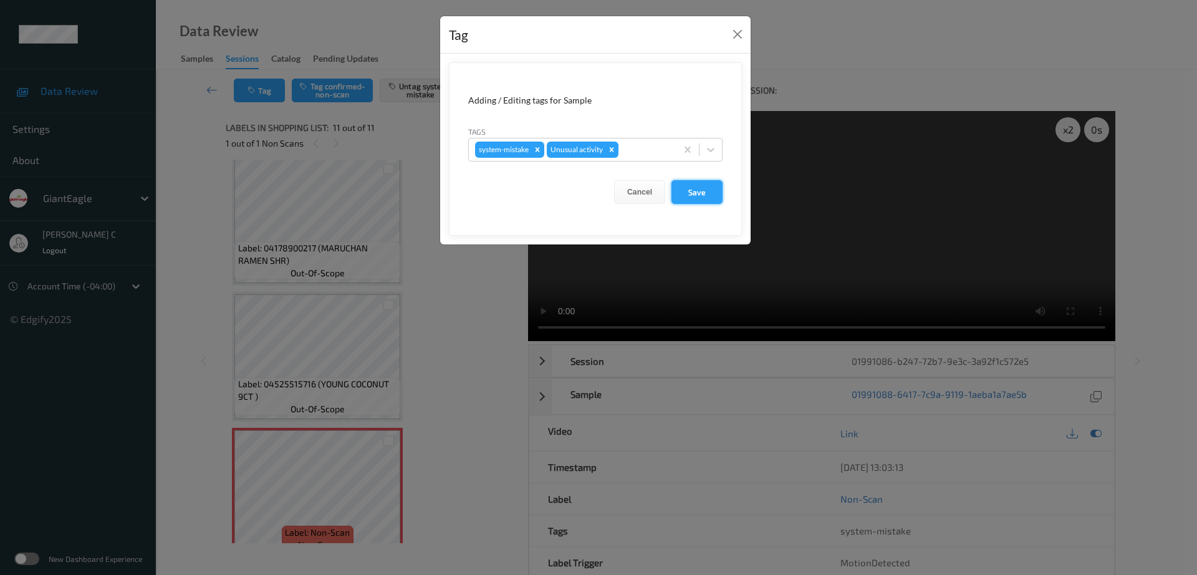
click at [709, 193] on button "Save" at bounding box center [696, 192] width 51 height 24
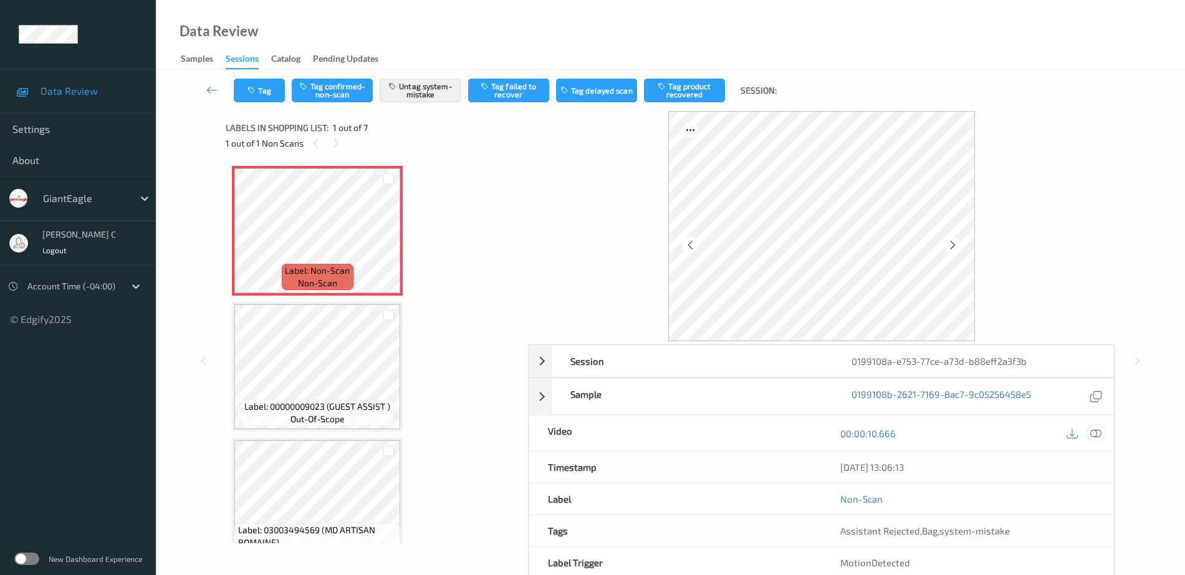
click at [1097, 435] on icon at bounding box center [1095, 433] width 11 height 11
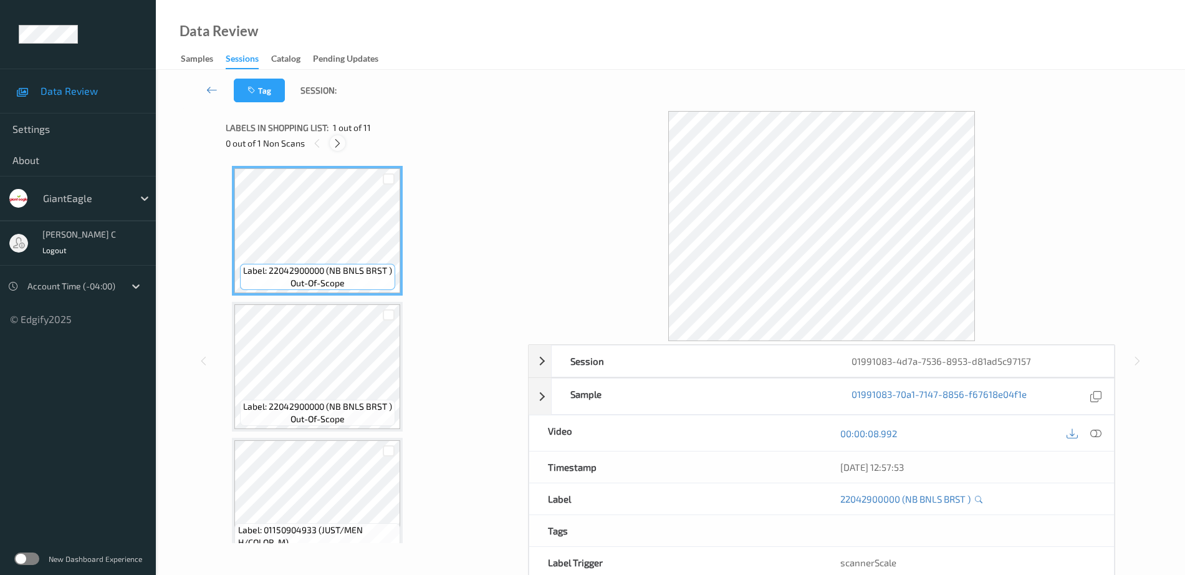
click at [340, 143] on icon at bounding box center [337, 143] width 11 height 11
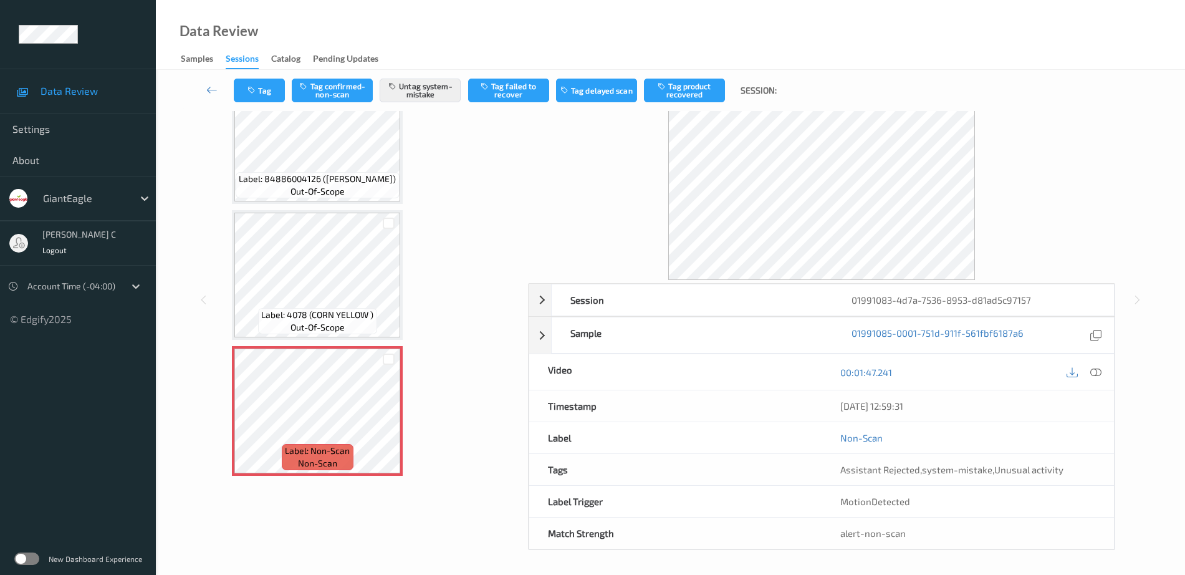
scroll to position [62, 0]
click at [339, 176] on span "Label: 84886004126 (GOGO YOGURTZ BERRY)" at bounding box center [317, 178] width 157 height 12
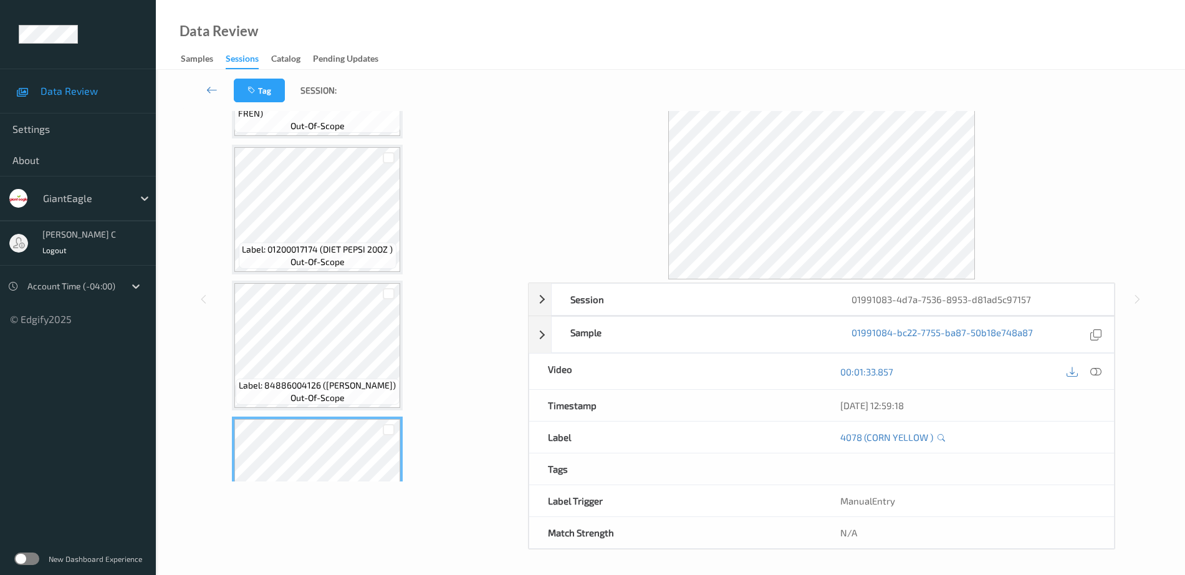
scroll to position [884, 0]
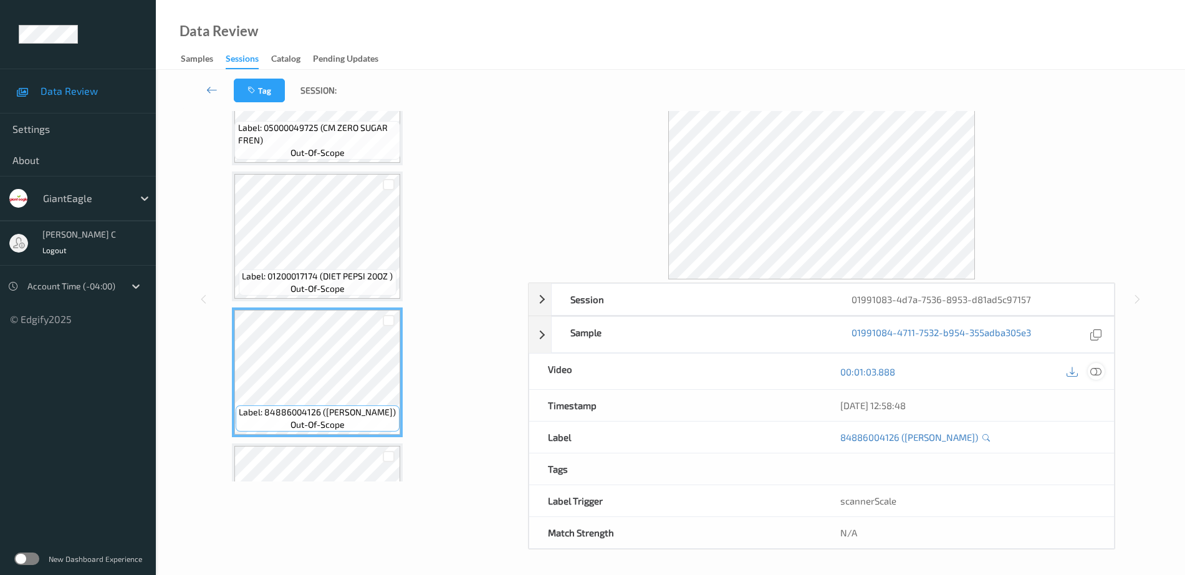
click at [1097, 372] on icon at bounding box center [1095, 371] width 11 height 11
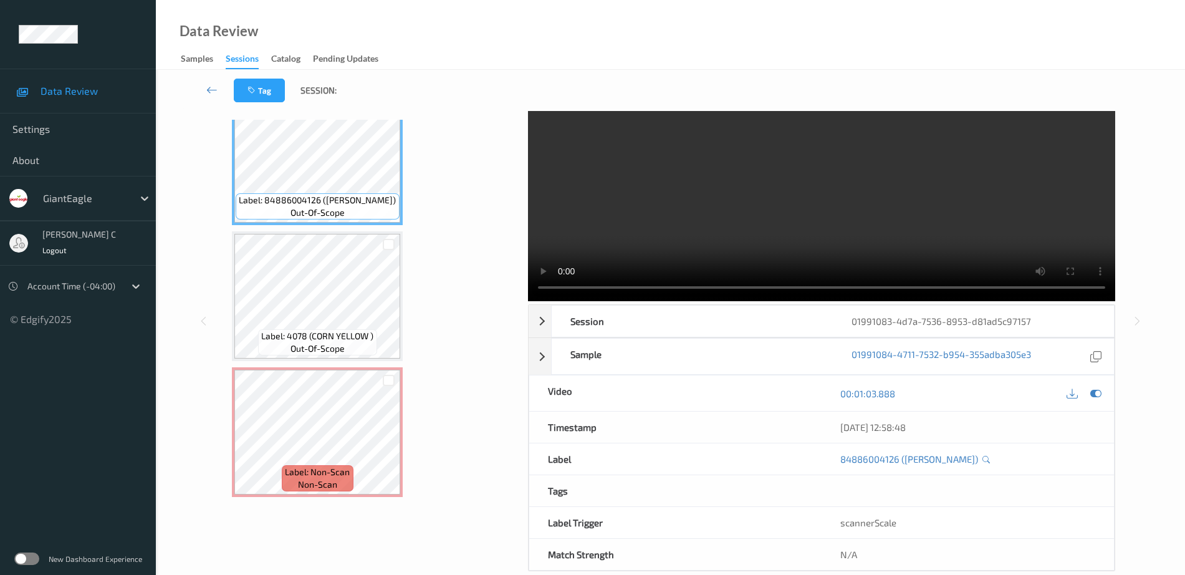
scroll to position [62, 0]
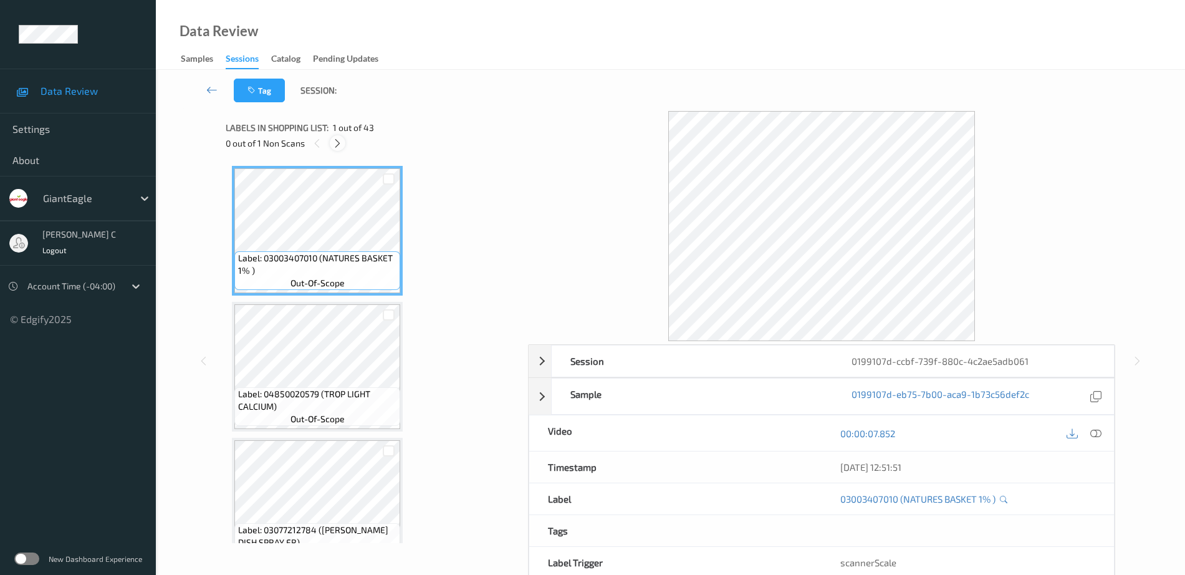
click at [337, 143] on icon at bounding box center [337, 143] width 11 height 11
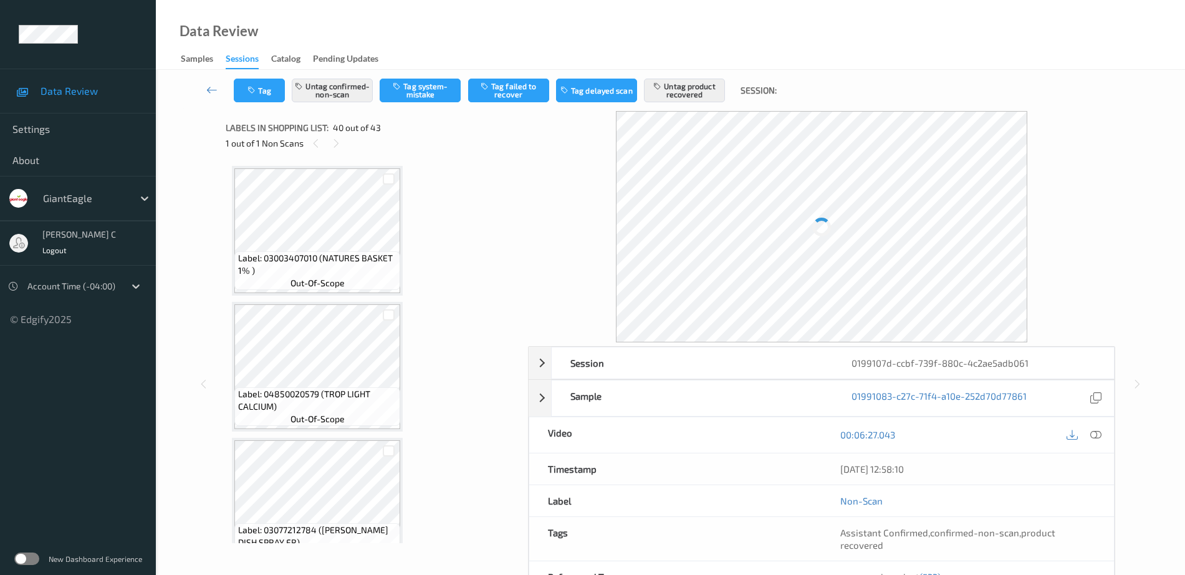
scroll to position [5170, 0]
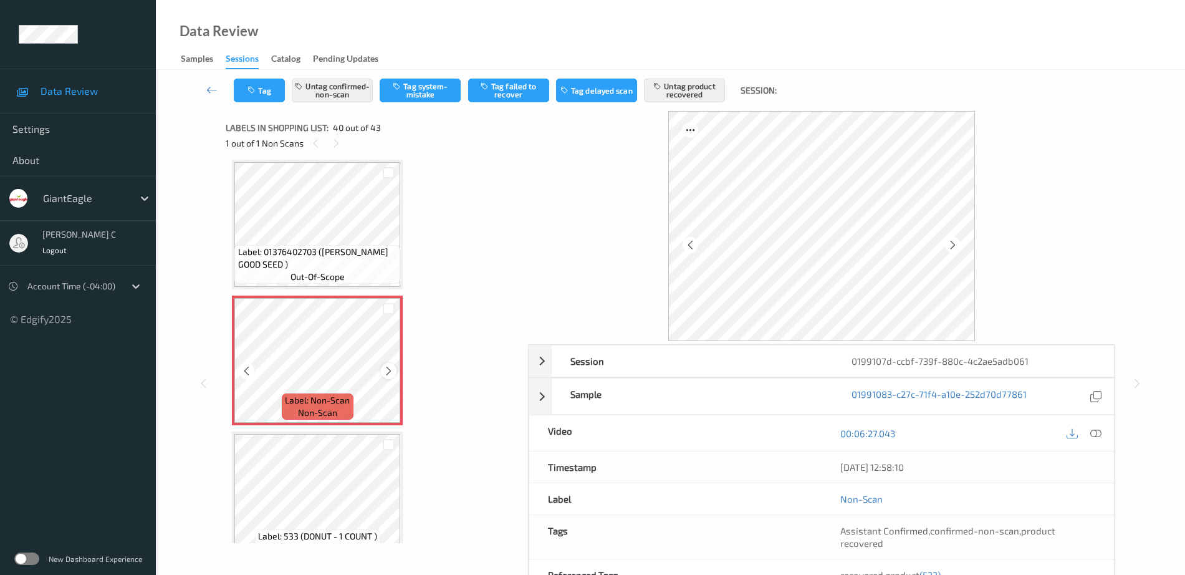
click at [391, 375] on icon at bounding box center [388, 370] width 11 height 11
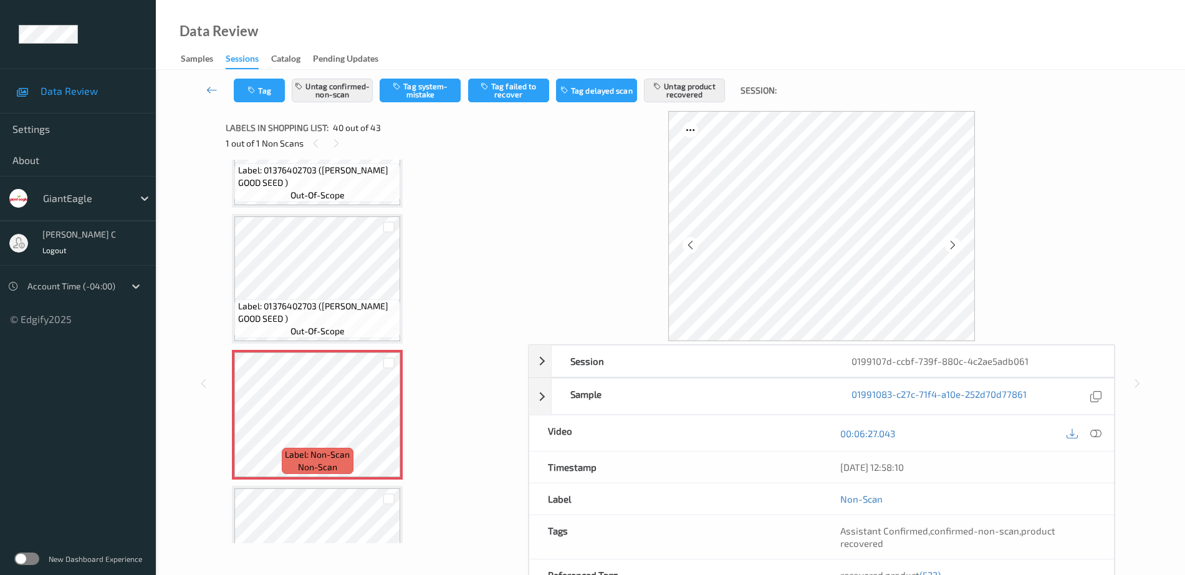
scroll to position [5092, 0]
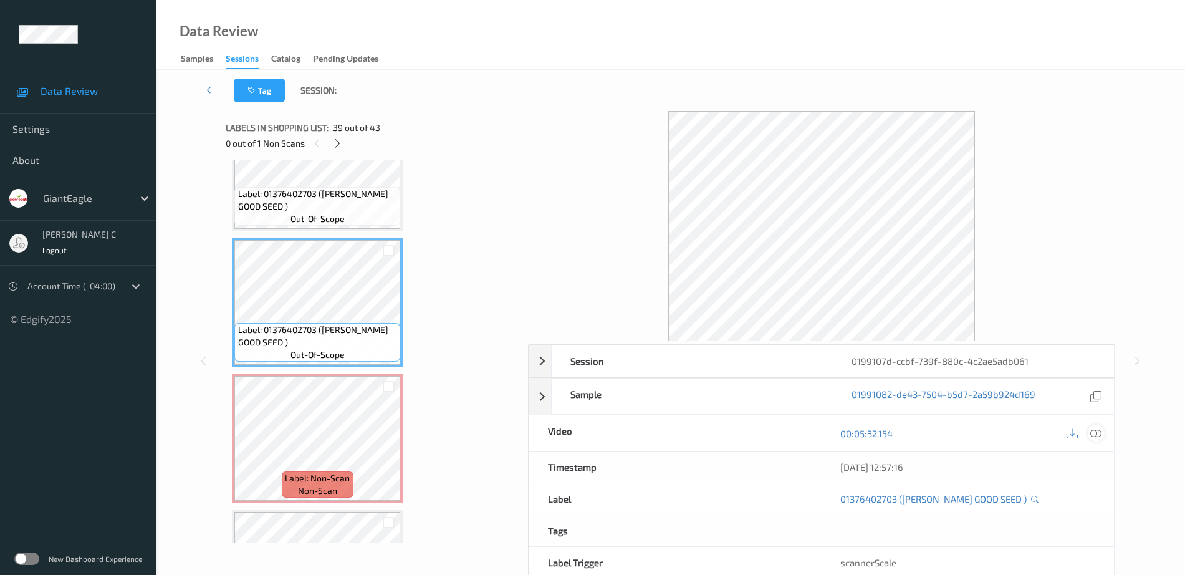
click at [1095, 431] on icon at bounding box center [1095, 433] width 11 height 11
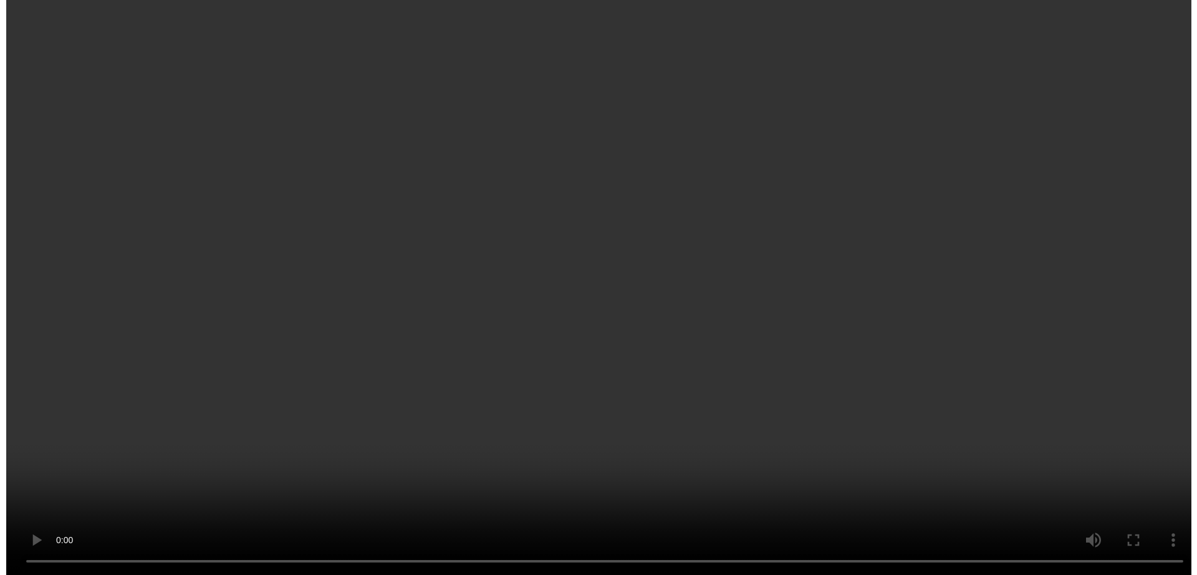
scroll to position [5326, 0]
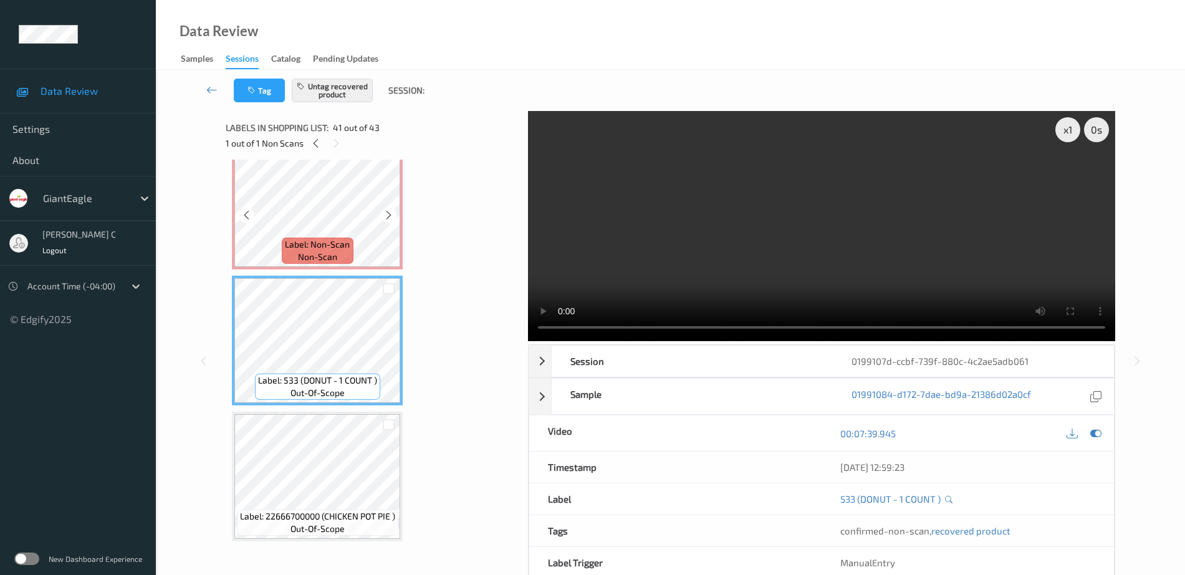
click at [327, 243] on span "Label: Non-Scan" at bounding box center [317, 244] width 65 height 12
click at [274, 90] on button "Tag" at bounding box center [259, 91] width 51 height 24
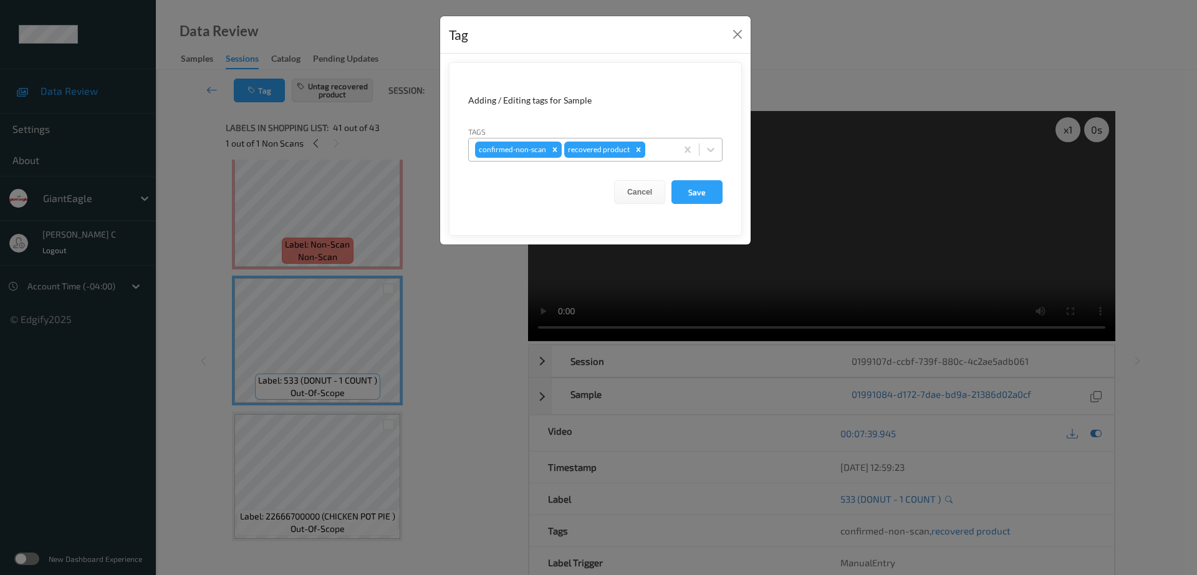
click at [552, 145] on icon "Remove confirmed-non-scan" at bounding box center [554, 149] width 9 height 9
click at [698, 197] on button "Save" at bounding box center [696, 192] width 51 height 24
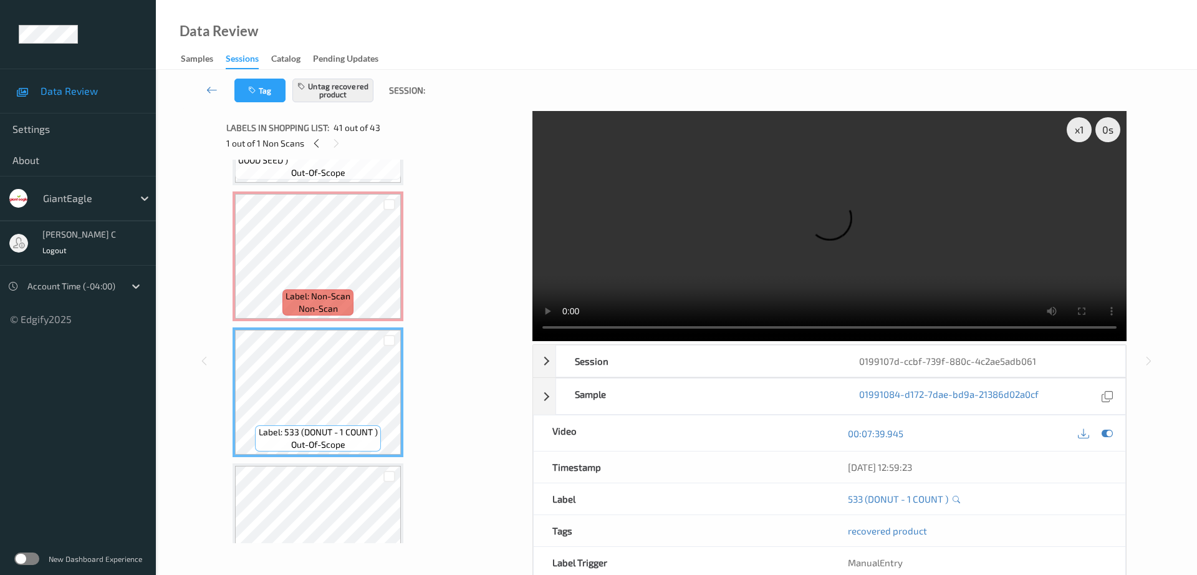
scroll to position [5248, 0]
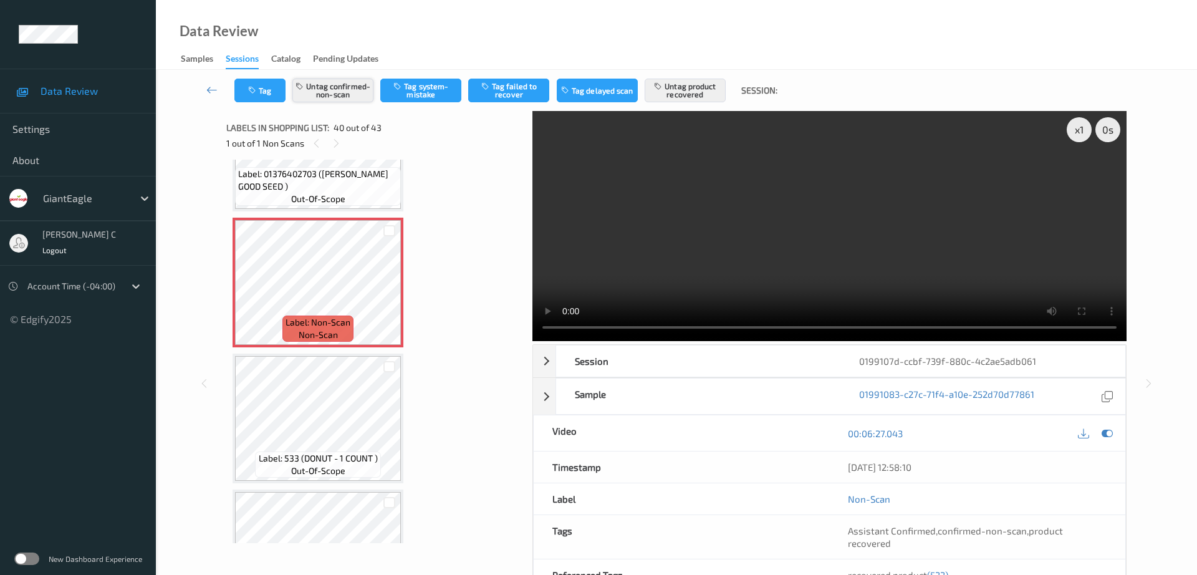
click at [337, 98] on button "Untag confirmed-non-scan" at bounding box center [332, 91] width 81 height 24
click at [678, 88] on button "Untag product recovered" at bounding box center [685, 91] width 81 height 24
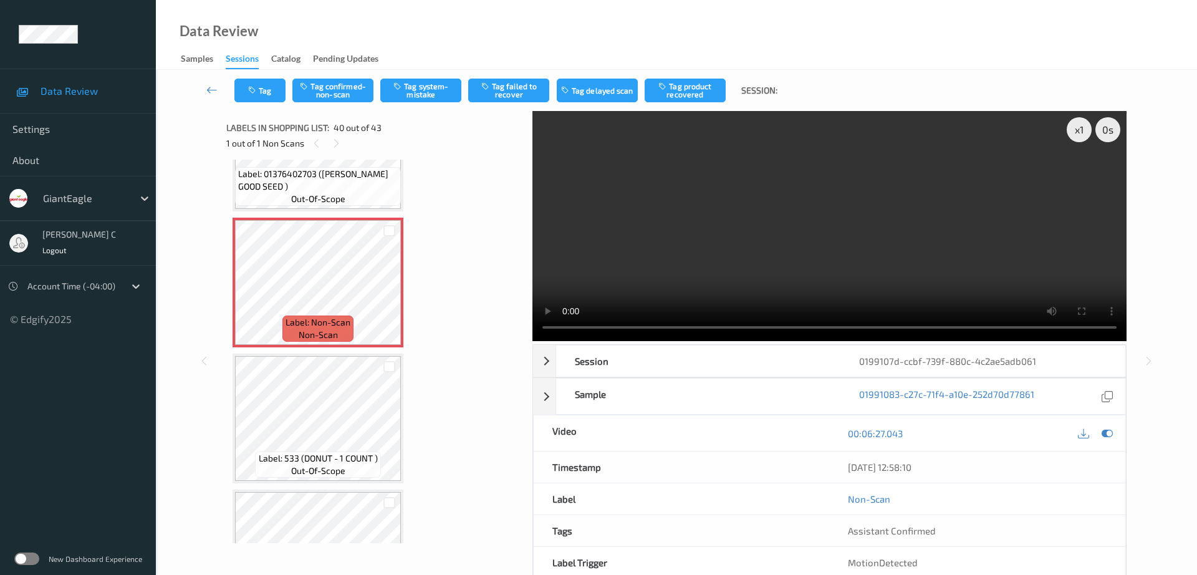
click at [341, 102] on div "Tag Tag confirmed-non-scan Tag system-mistake Tag failed to recover Tag delayed…" at bounding box center [676, 90] width 990 height 41
click at [338, 94] on button "Tag confirmed-non-scan" at bounding box center [332, 91] width 81 height 24
click at [675, 85] on button "Tag product recovered" at bounding box center [685, 91] width 81 height 24
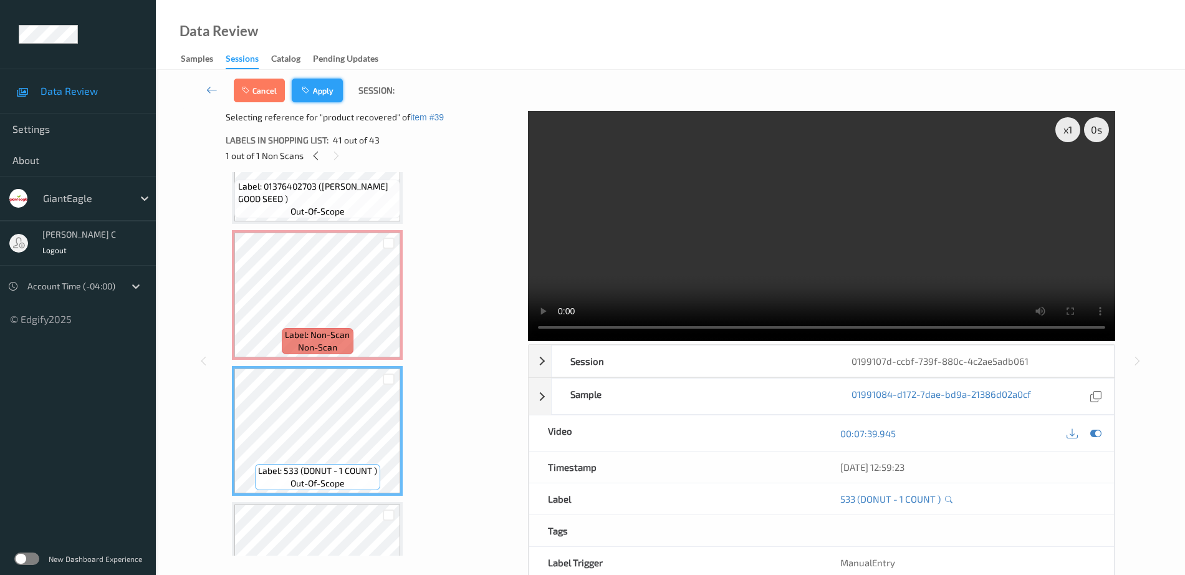
click at [319, 96] on button "Apply" at bounding box center [317, 91] width 51 height 24
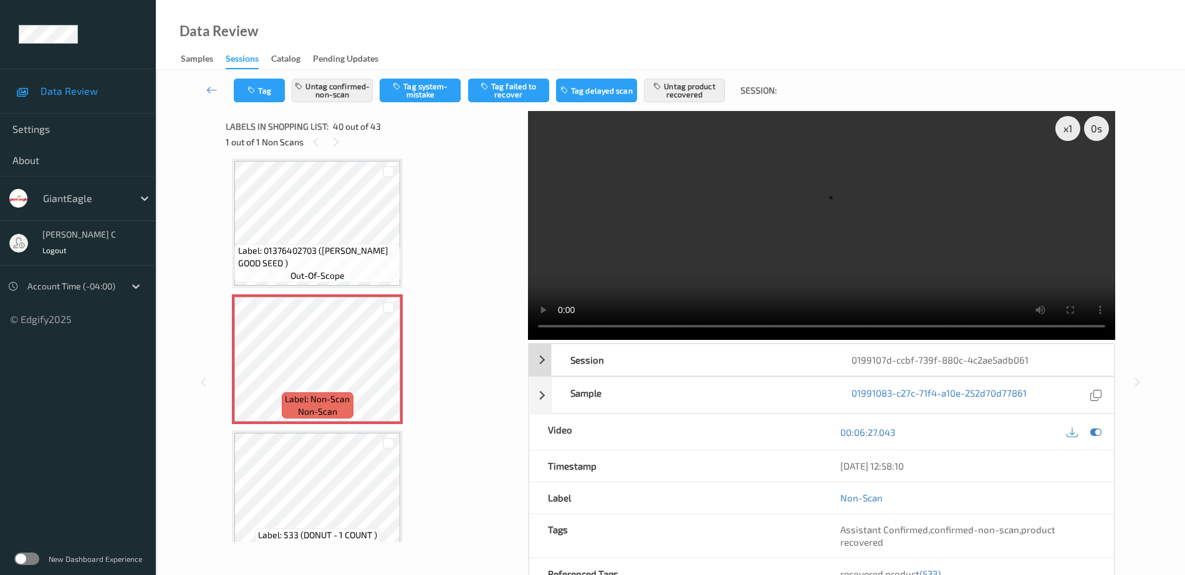
scroll to position [0, 0]
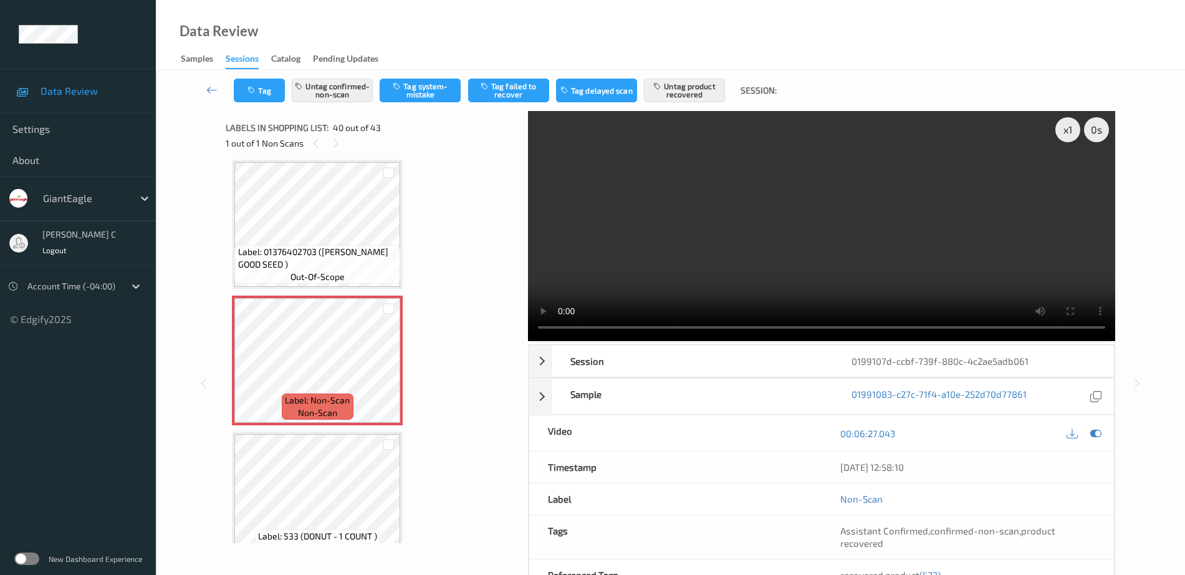
click at [666, 74] on div "Tag Untag confirmed-non-scan Tag system-mistake Tag failed to recover Tag delay…" at bounding box center [670, 90] width 978 height 41
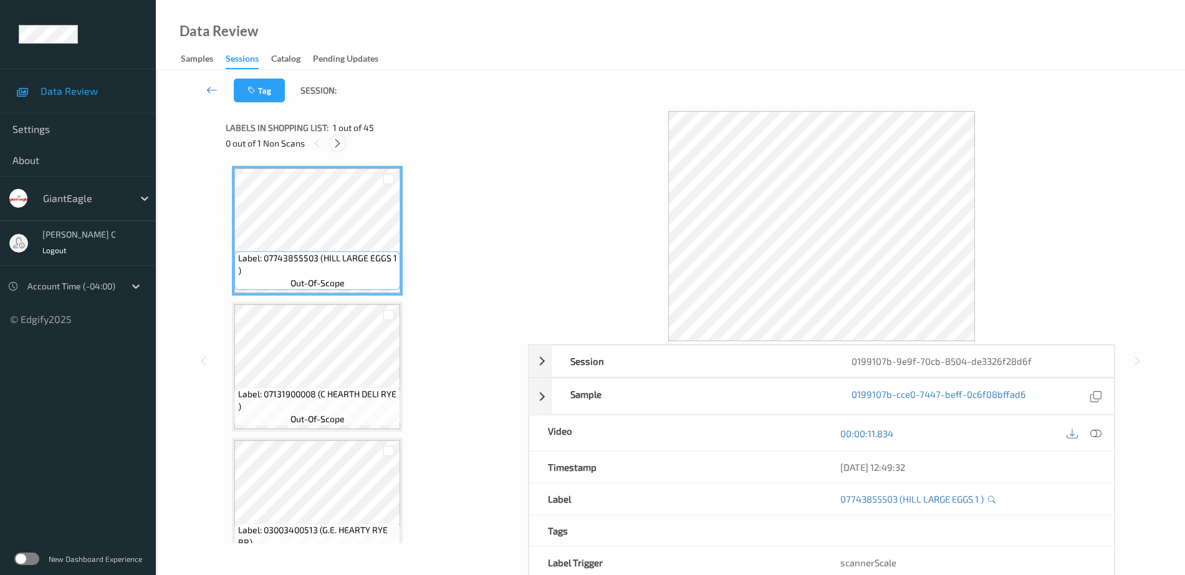
click at [338, 141] on icon at bounding box center [337, 143] width 11 height 11
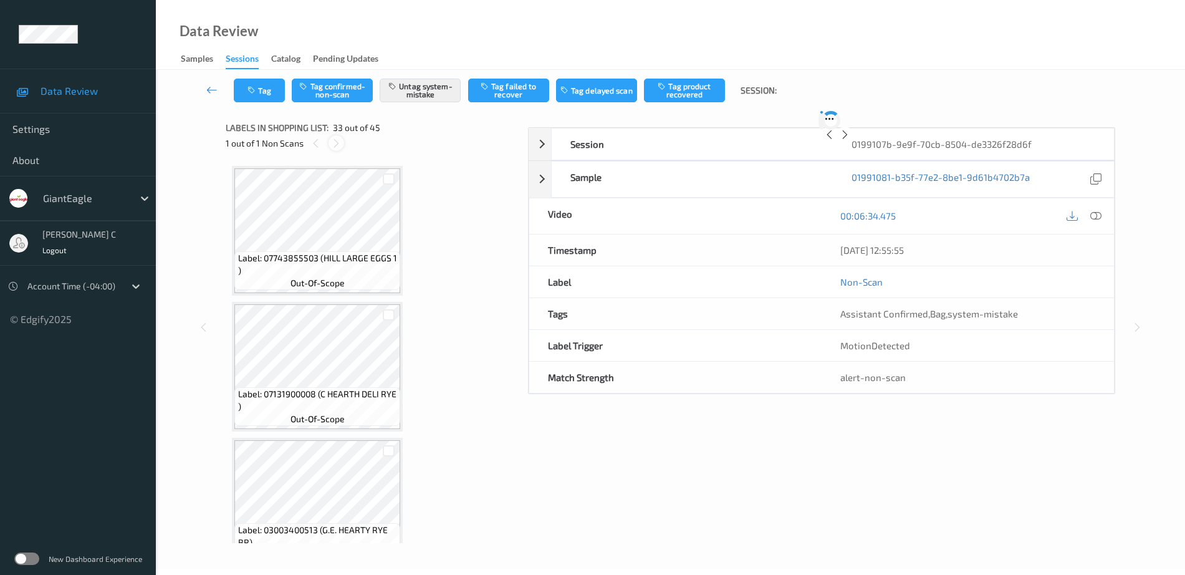
scroll to position [4219, 0]
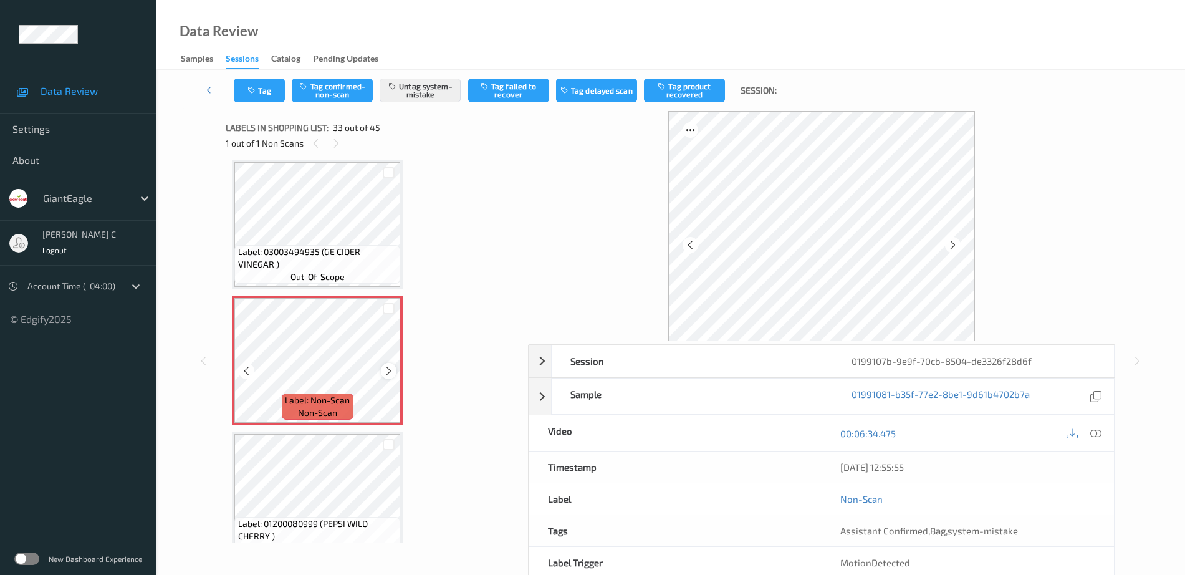
click at [389, 372] on icon at bounding box center [388, 370] width 11 height 11
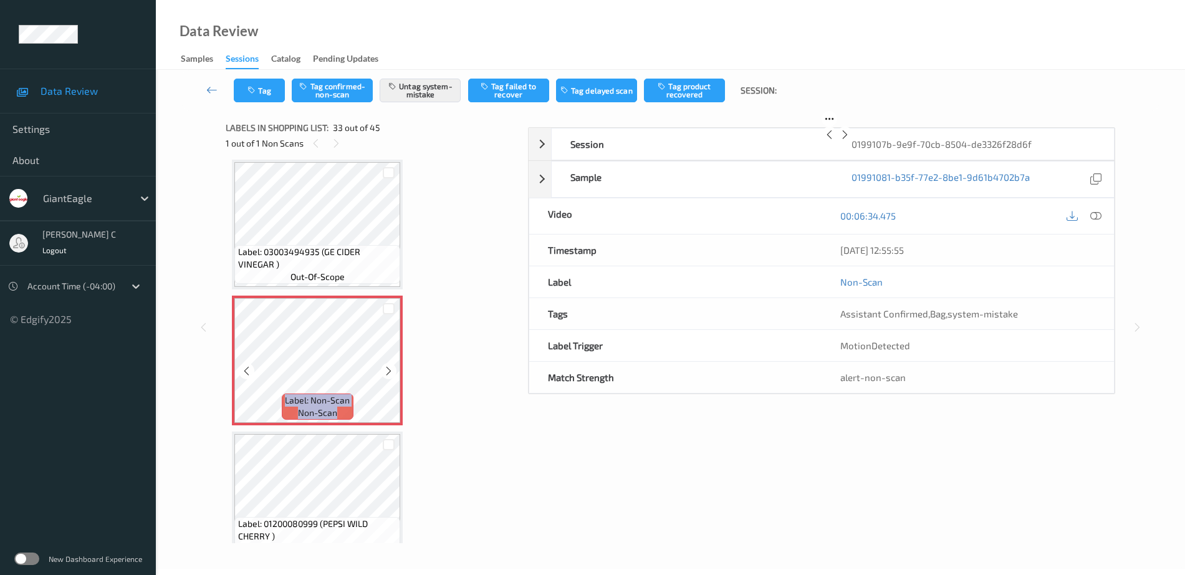
click at [389, 372] on icon at bounding box center [388, 370] width 11 height 11
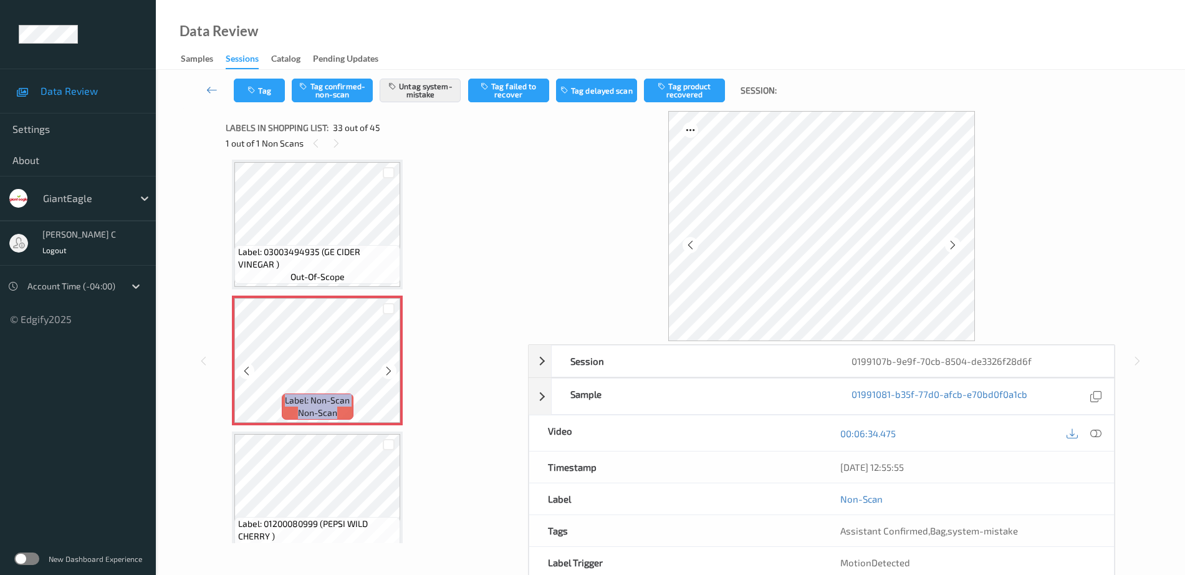
click at [389, 372] on icon at bounding box center [388, 370] width 11 height 11
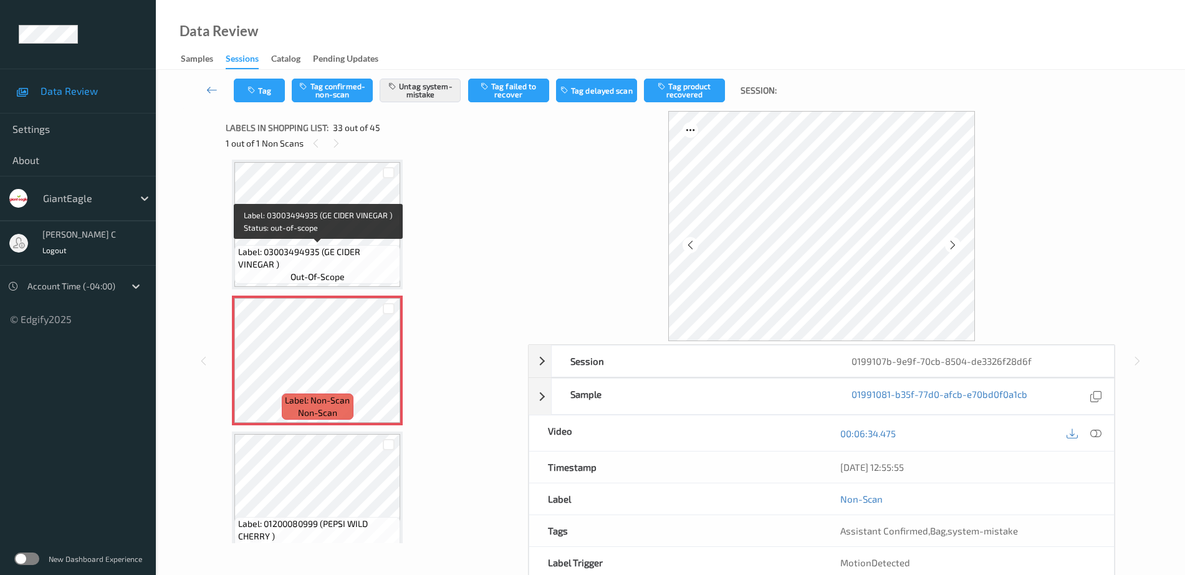
click at [325, 245] on div "Label: 03003494935 (GE CIDER VINEGAR ) out-of-scope" at bounding box center [317, 264] width 166 height 39
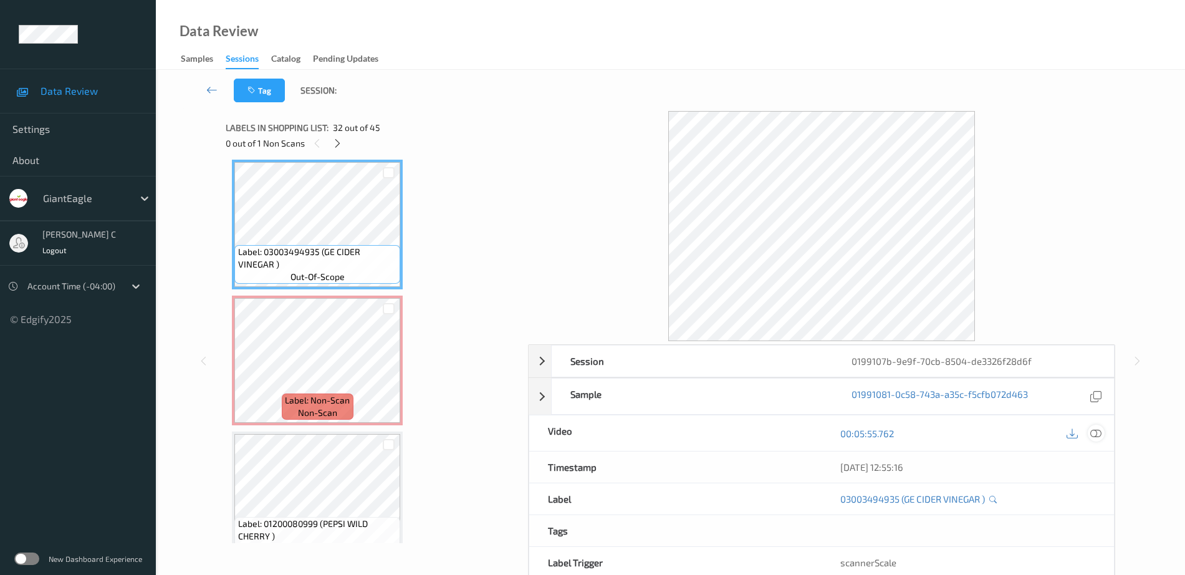
click at [1095, 435] on icon at bounding box center [1095, 433] width 11 height 11
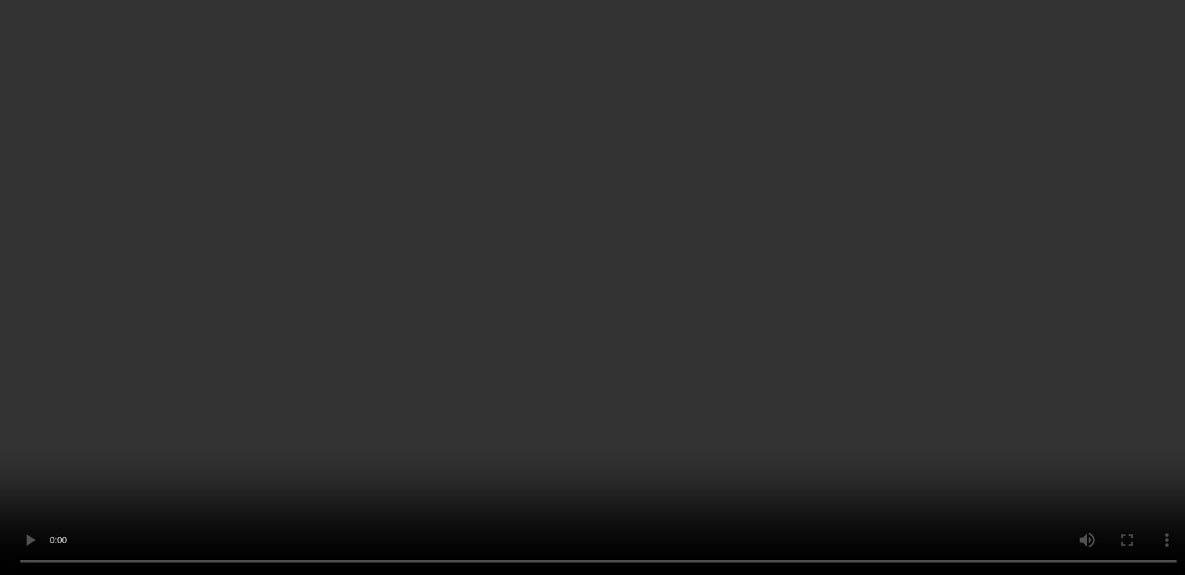
scroll to position [4375, 0]
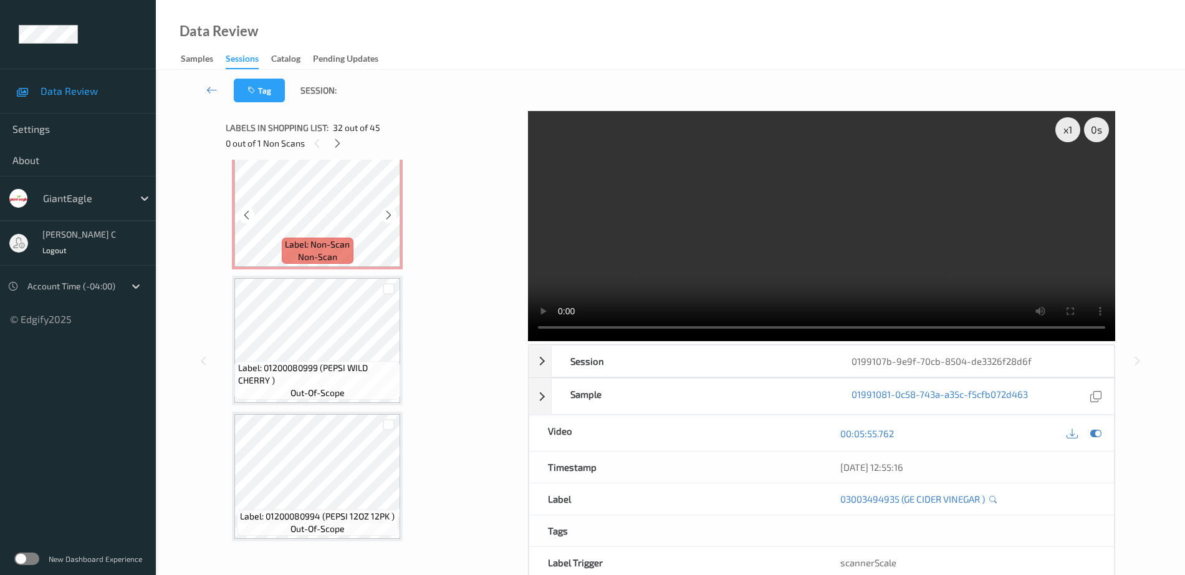
click at [324, 261] on span "non-scan" at bounding box center [317, 257] width 39 height 12
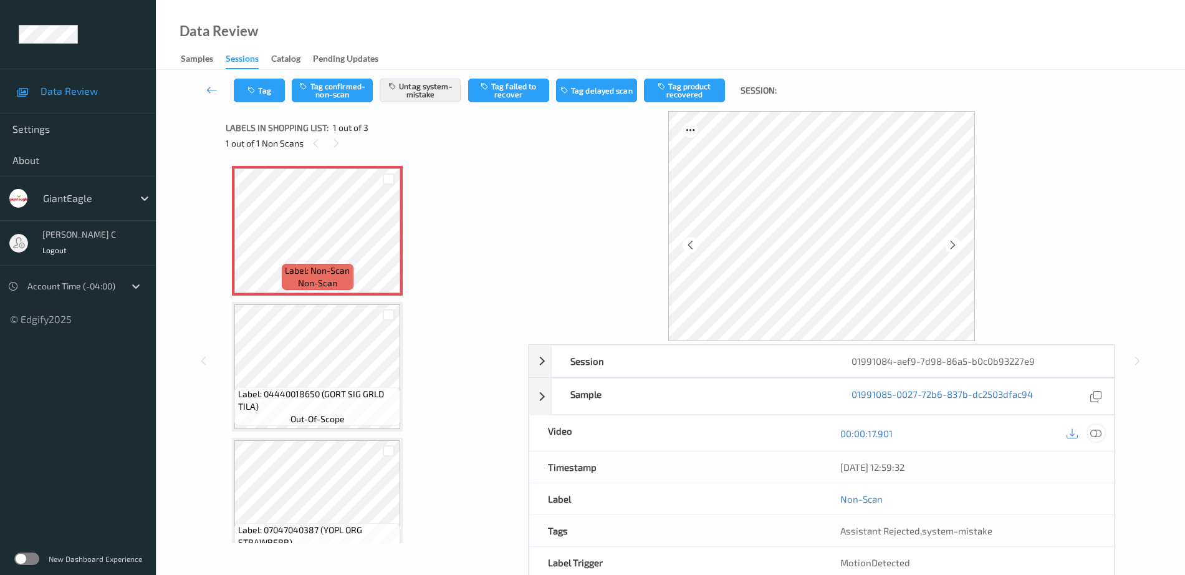
click at [1098, 434] on icon at bounding box center [1095, 433] width 11 height 11
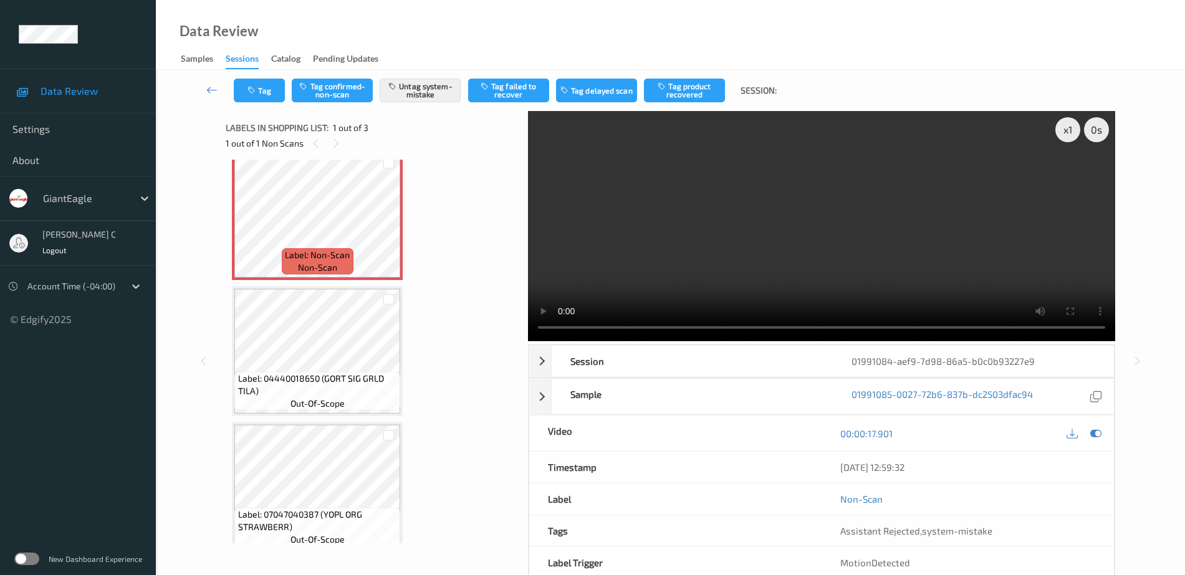
scroll to position [31, 0]
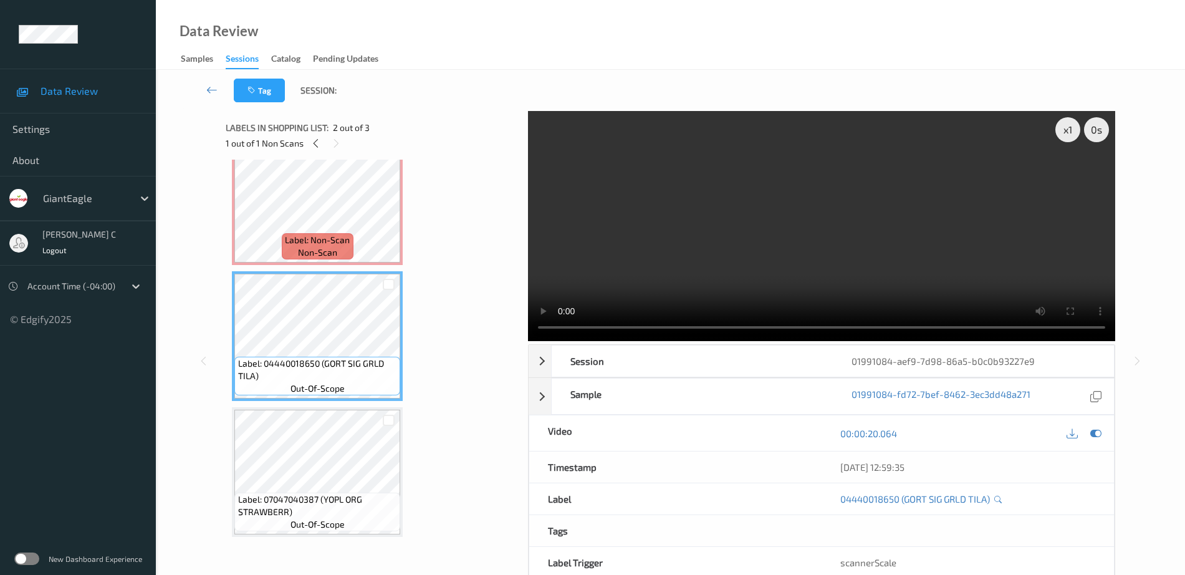
click at [324, 255] on span "non-scan" at bounding box center [317, 252] width 39 height 12
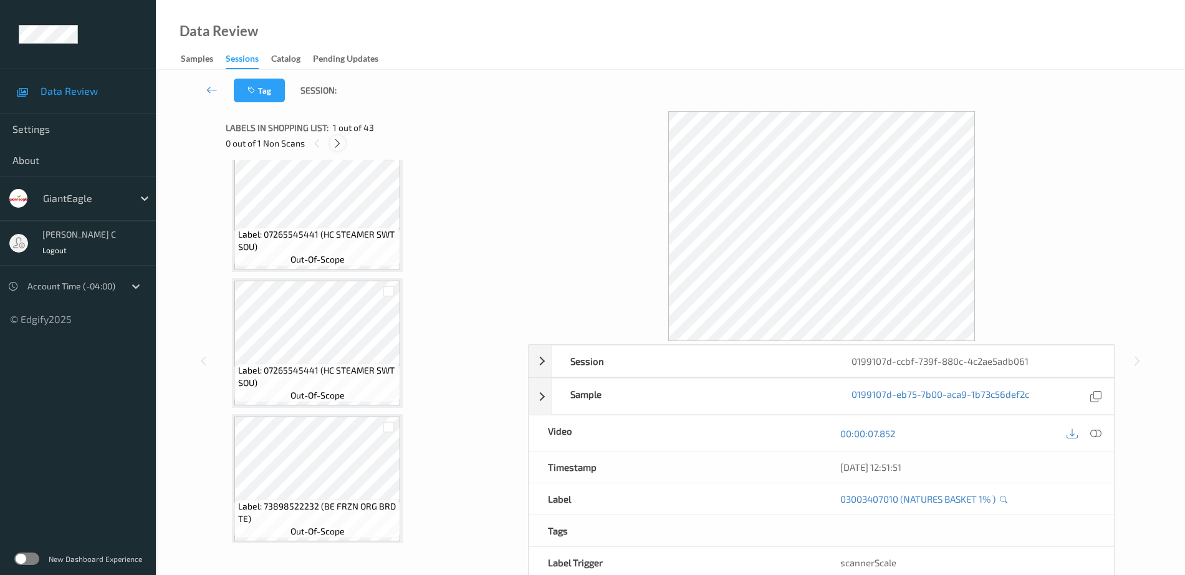
click at [340, 137] on div at bounding box center [338, 143] width 16 height 16
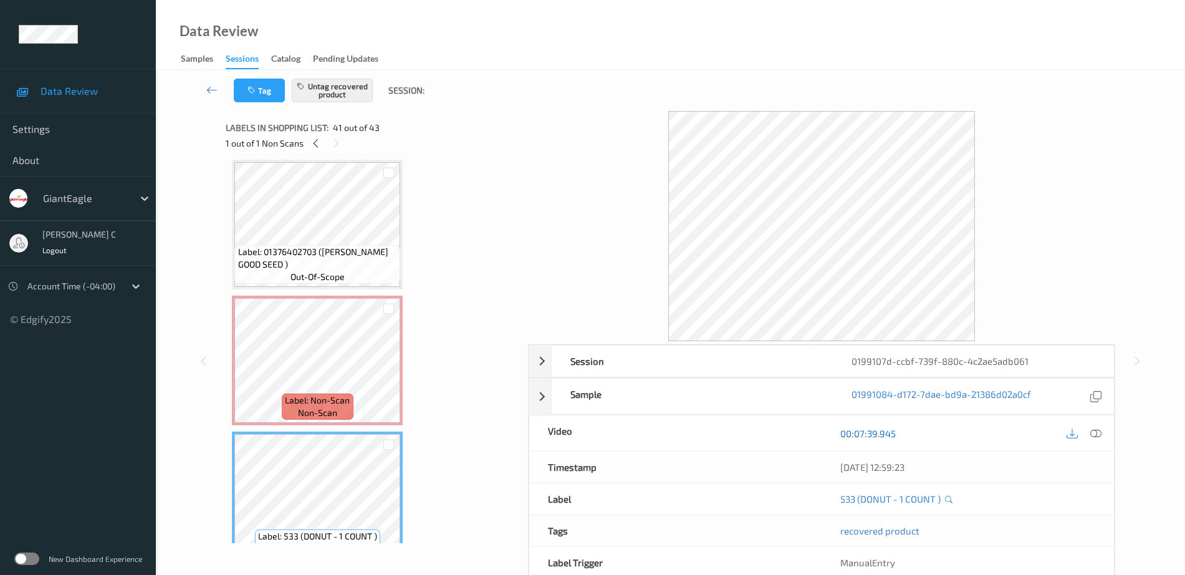
scroll to position [62, 0]
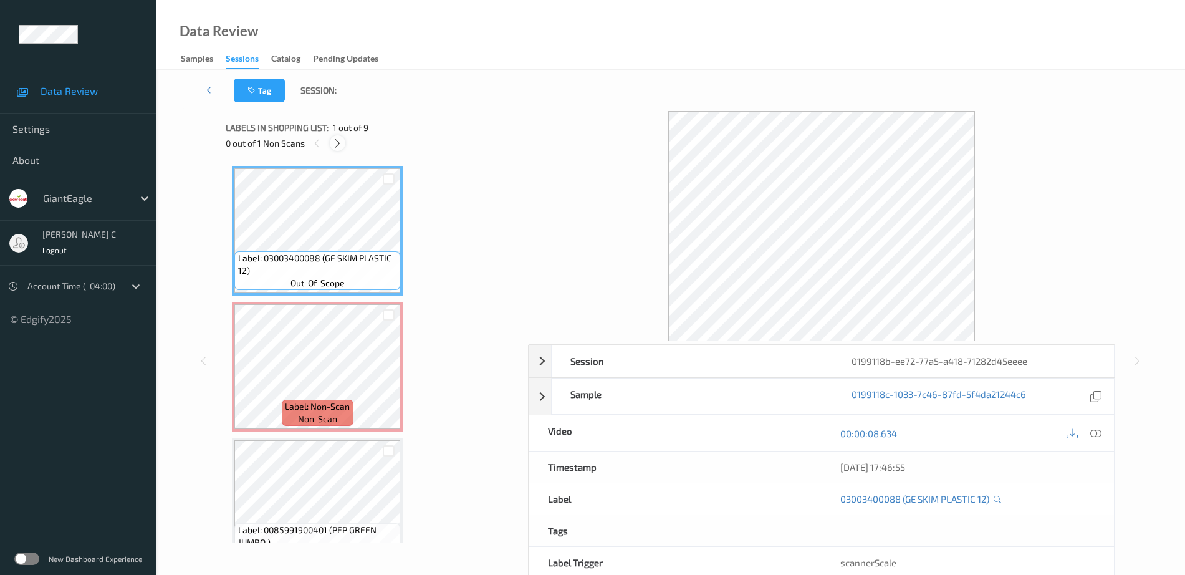
click at [338, 144] on icon at bounding box center [337, 143] width 11 height 11
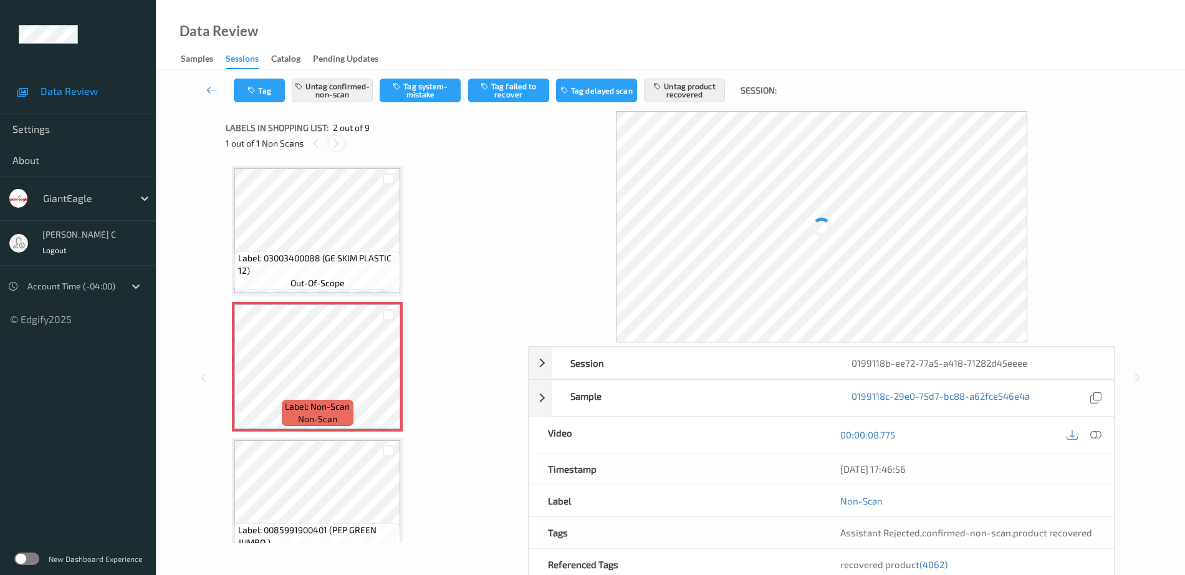
scroll to position [6, 0]
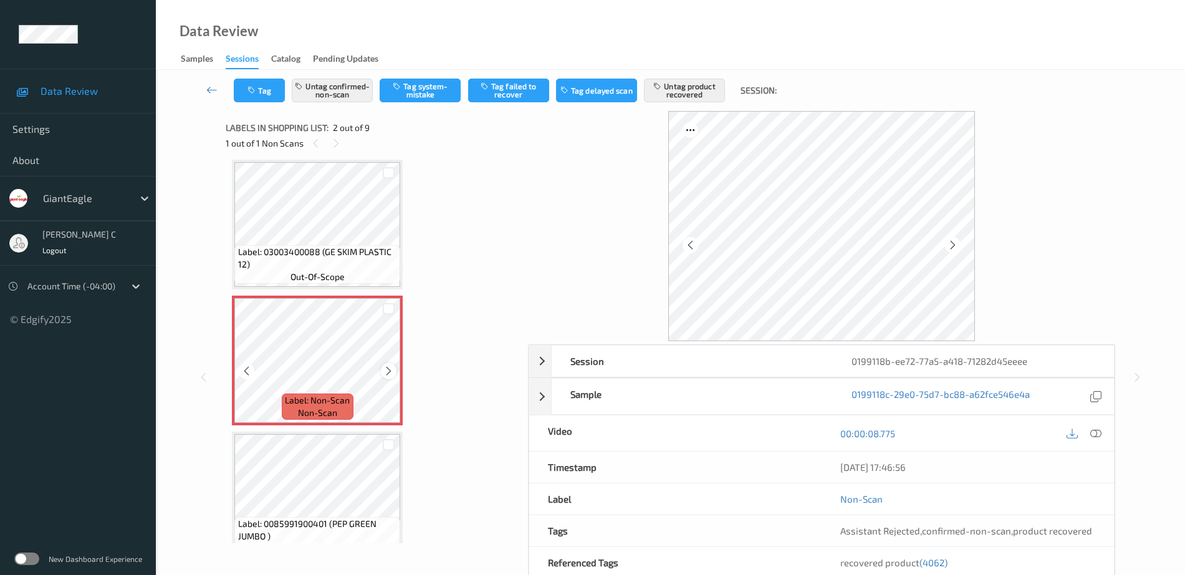
click at [393, 371] on icon at bounding box center [388, 370] width 11 height 11
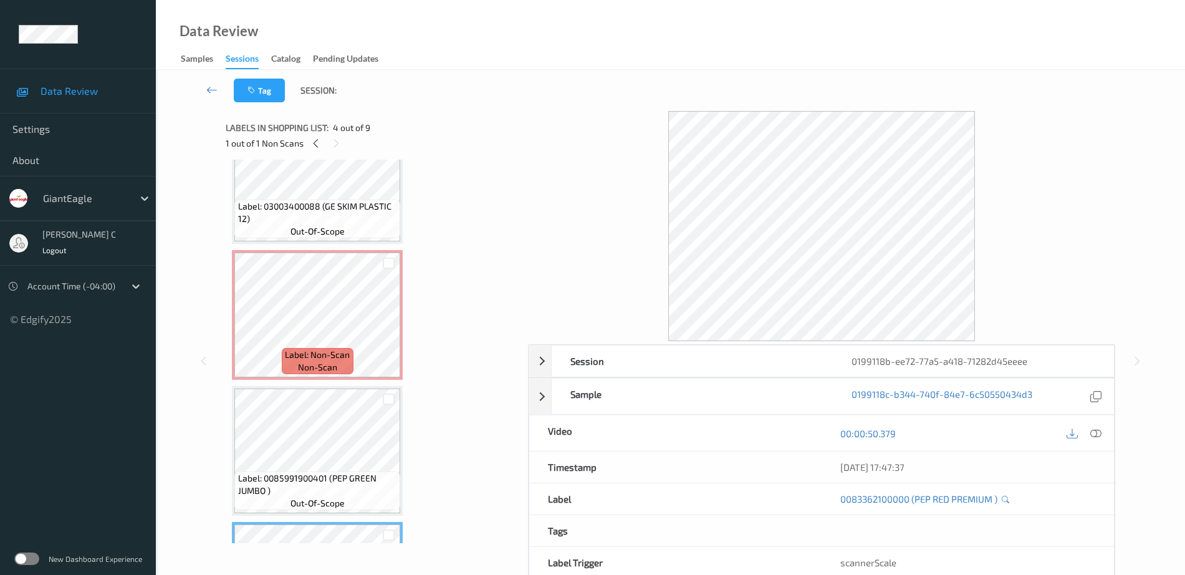
scroll to position [0, 0]
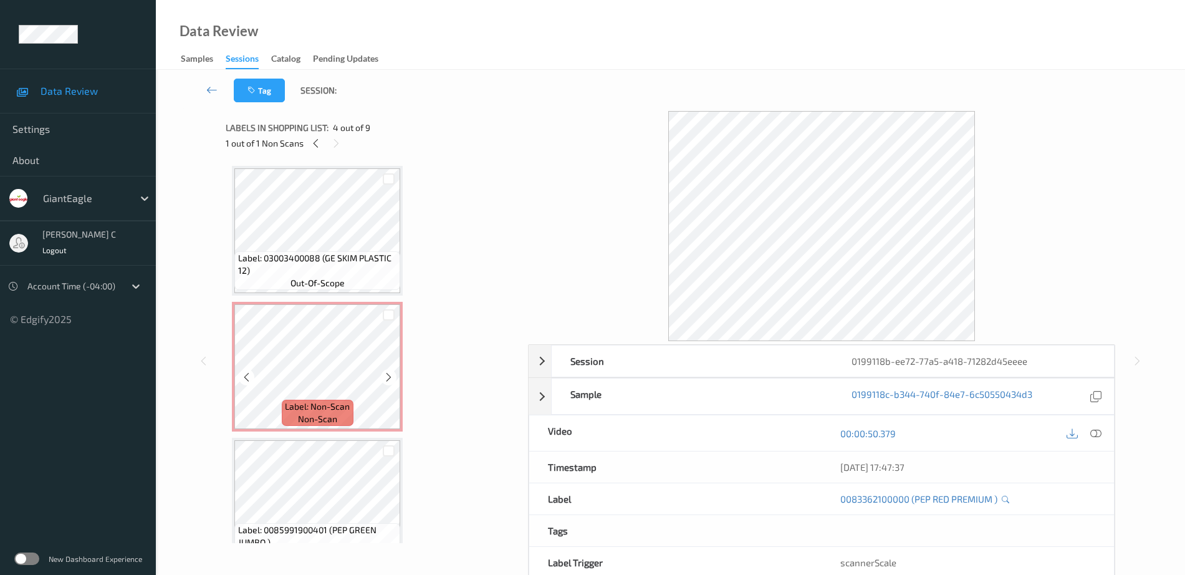
click at [352, 256] on span "Label: 03003400088 (GE SKIM PLASTIC 12)" at bounding box center [318, 264] width 160 height 25
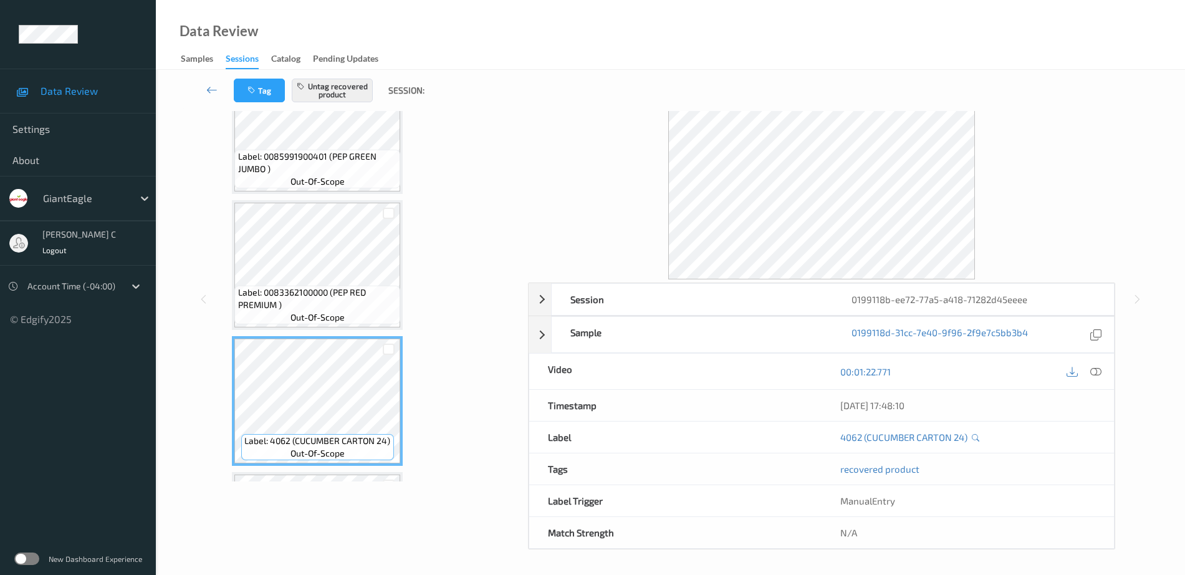
scroll to position [234, 0]
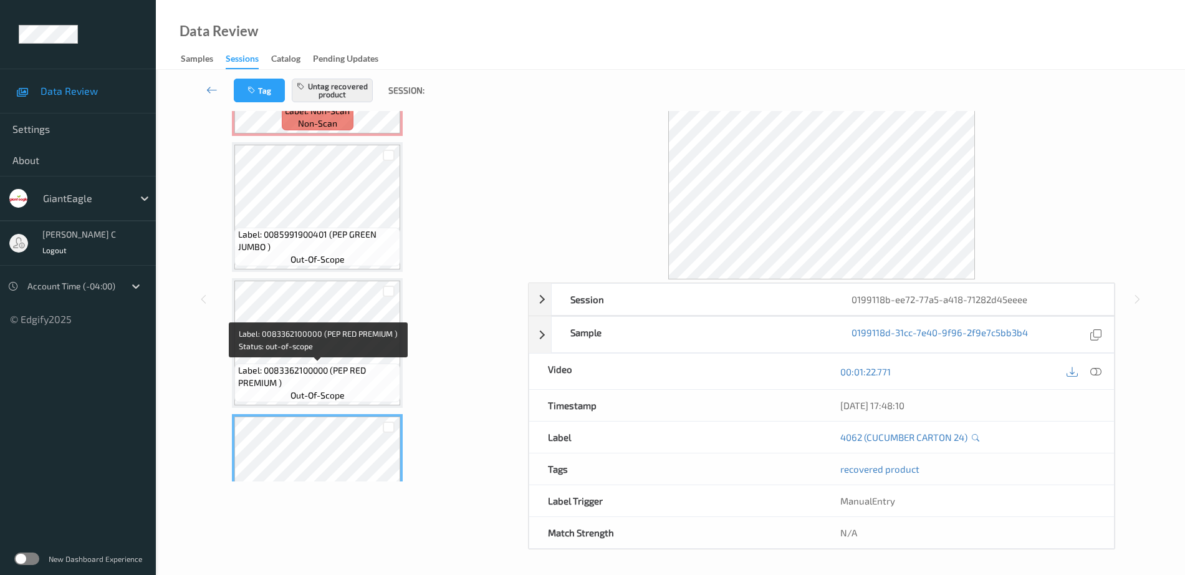
click at [335, 378] on span "Label: 0083362100000 (PEP RED PREMIUM )" at bounding box center [318, 376] width 160 height 25
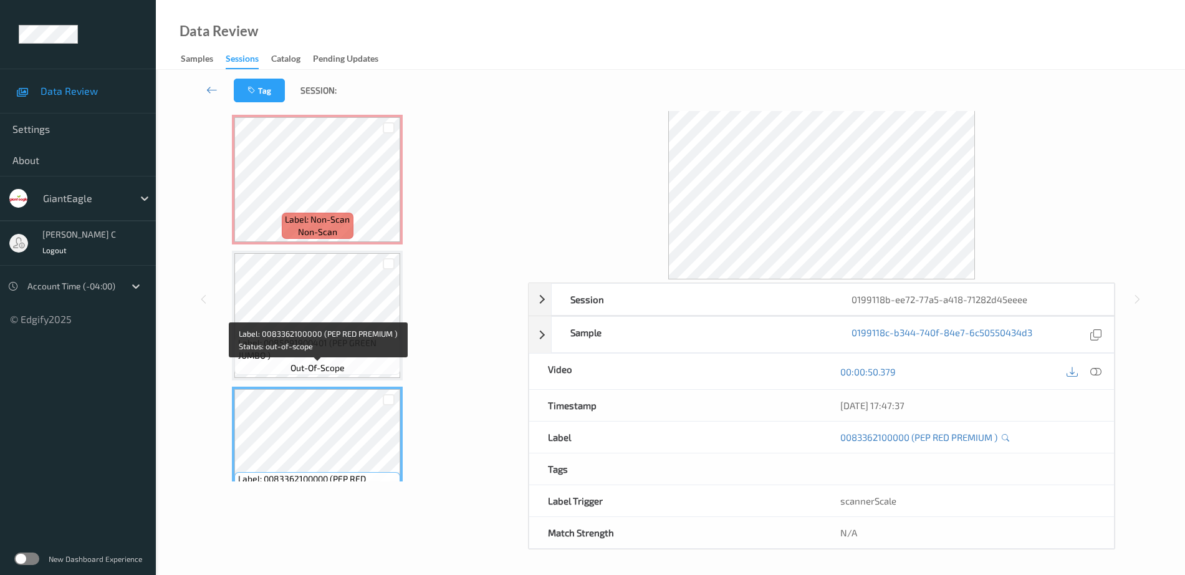
scroll to position [78, 0]
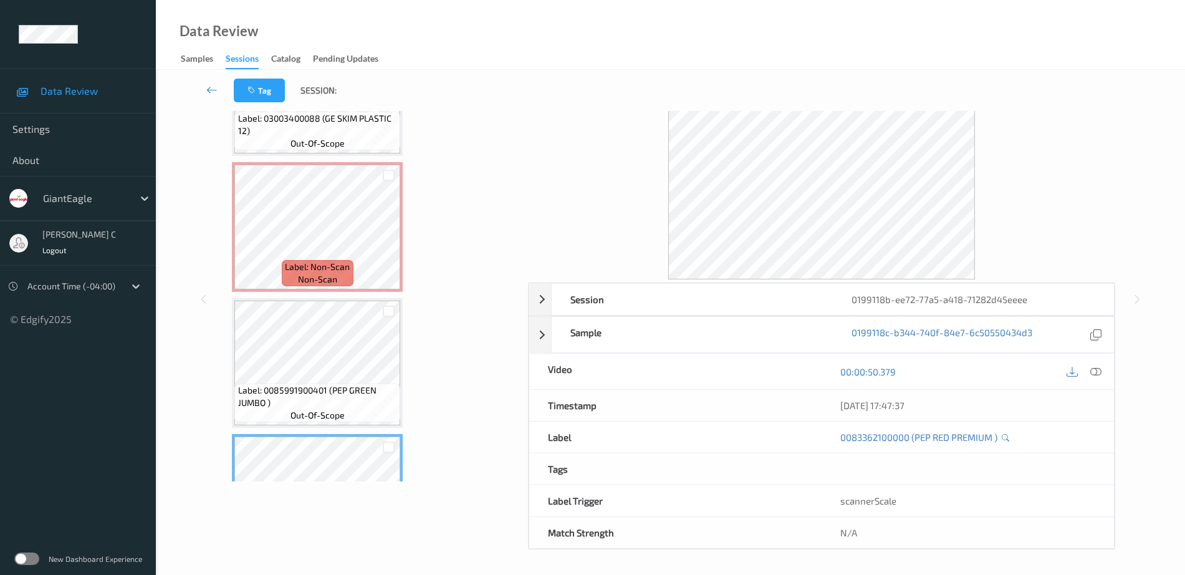
click at [358, 299] on div "Label: 0085991900401 (PEP GREEN JUMBO ) out-of-scope" at bounding box center [317, 363] width 171 height 130
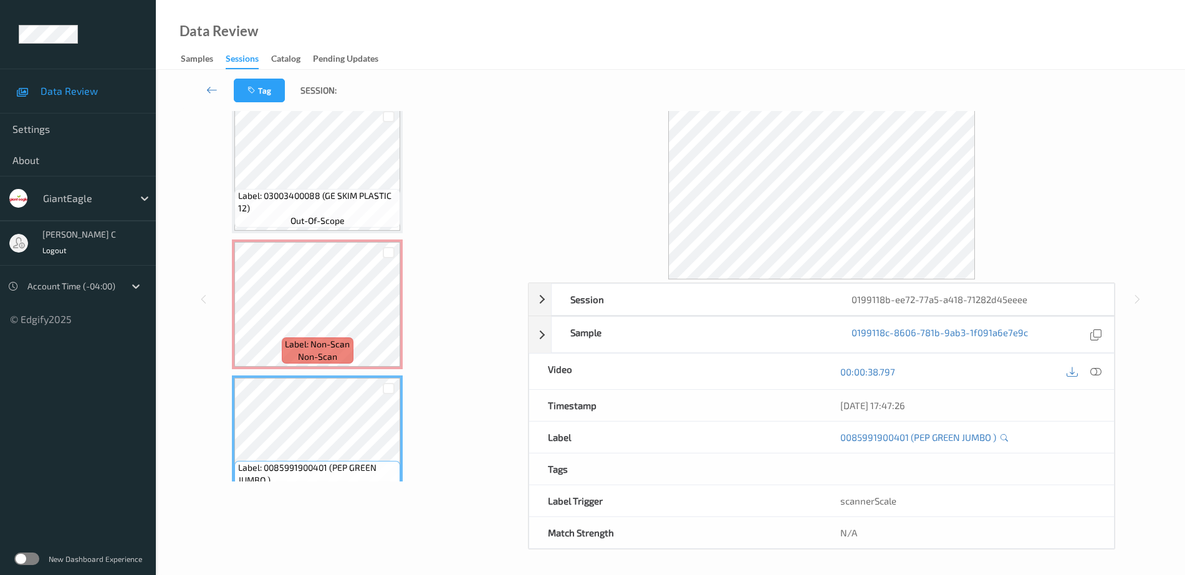
scroll to position [0, 0]
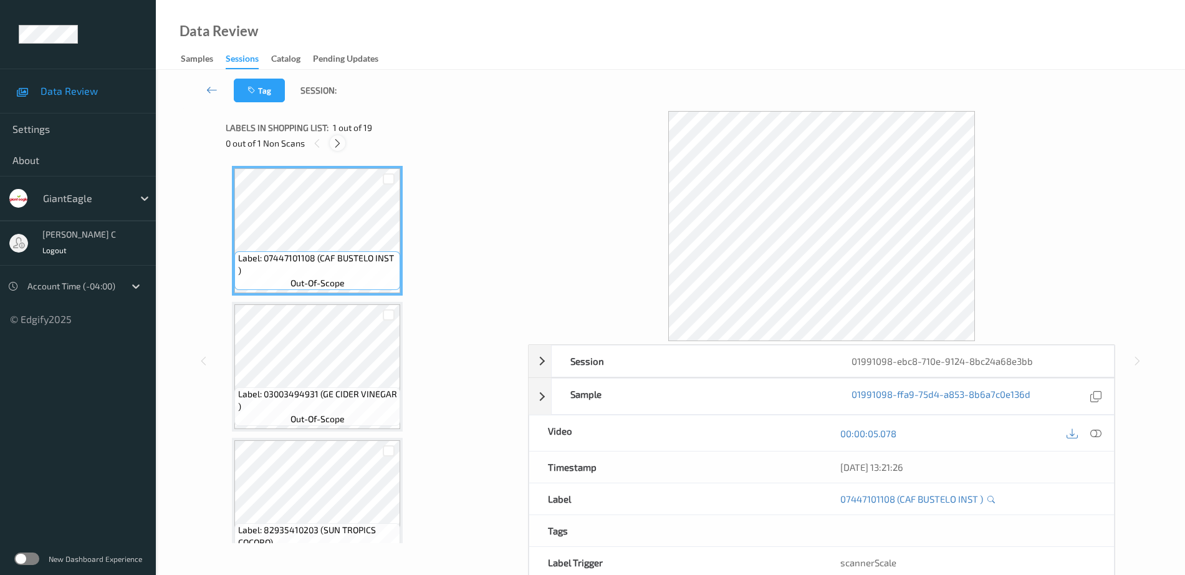
click at [341, 139] on icon at bounding box center [337, 143] width 11 height 11
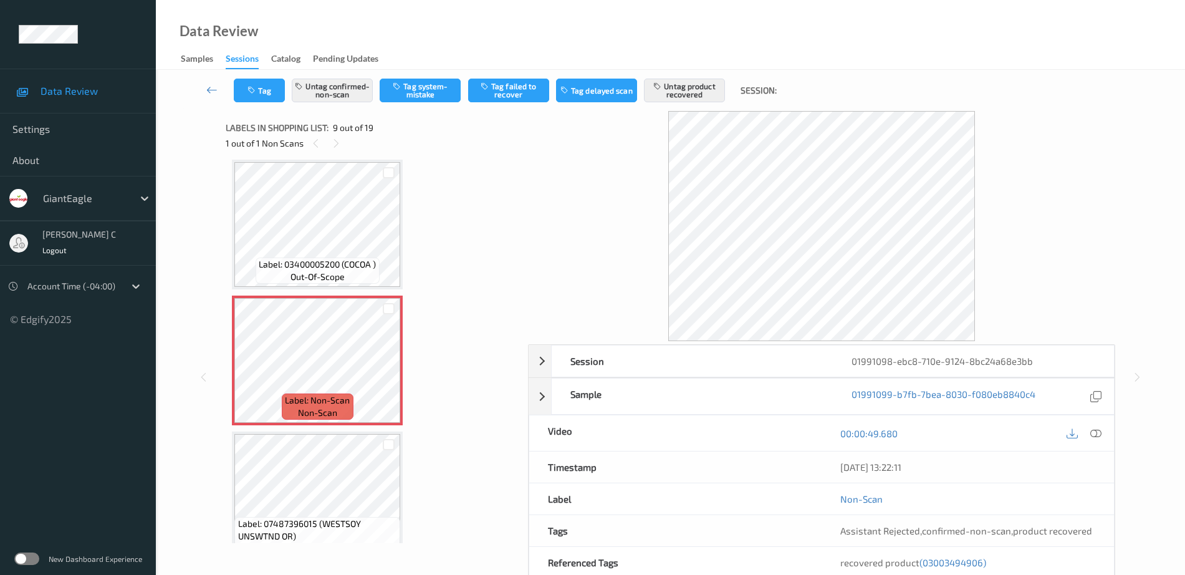
scroll to position [880, 0]
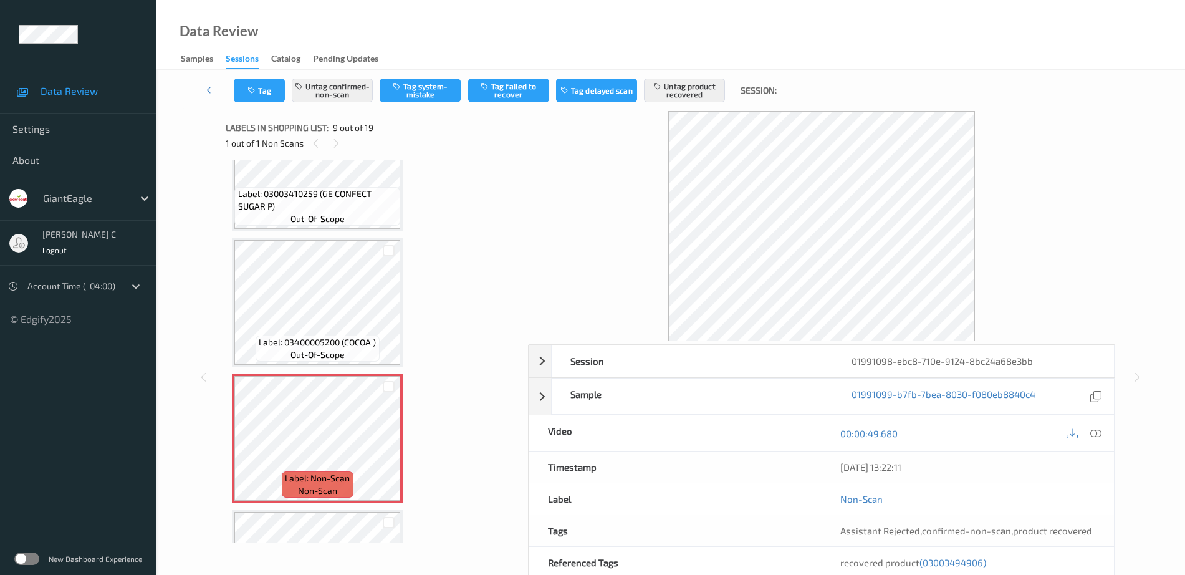
click at [347, 338] on span "Label: 03400005200 (COCOA )" at bounding box center [317, 342] width 117 height 12
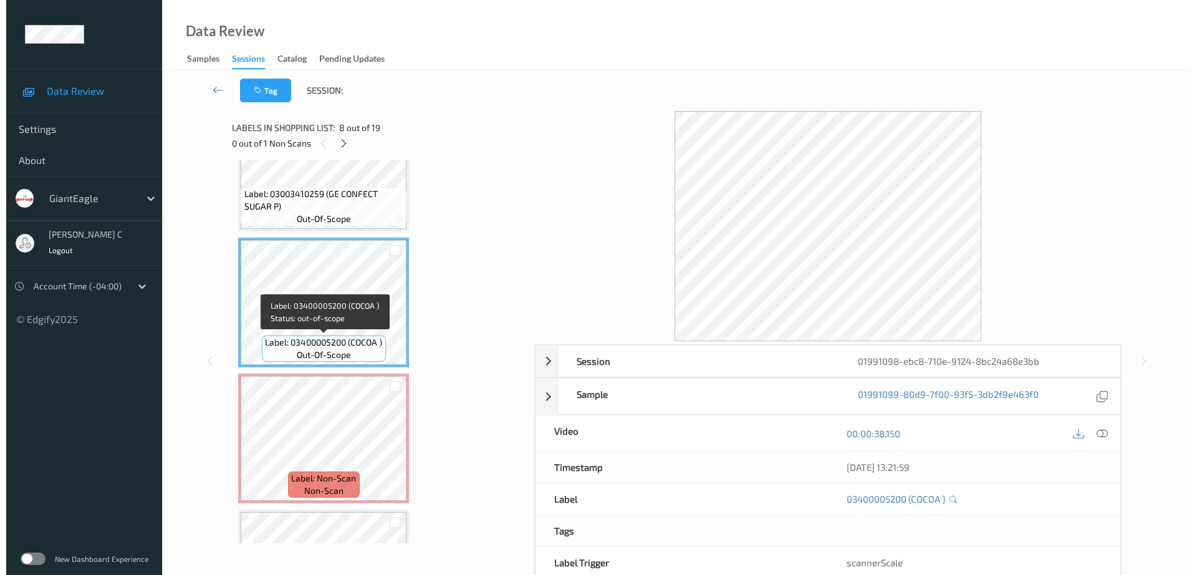
scroll to position [802, 0]
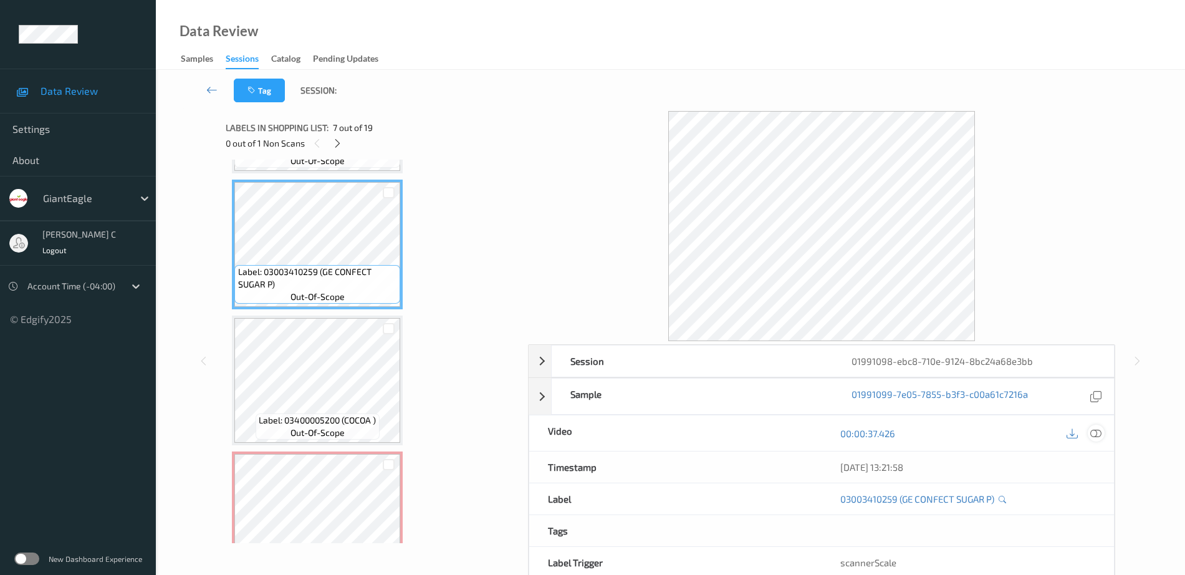
click at [1097, 429] on icon at bounding box center [1095, 433] width 11 height 11
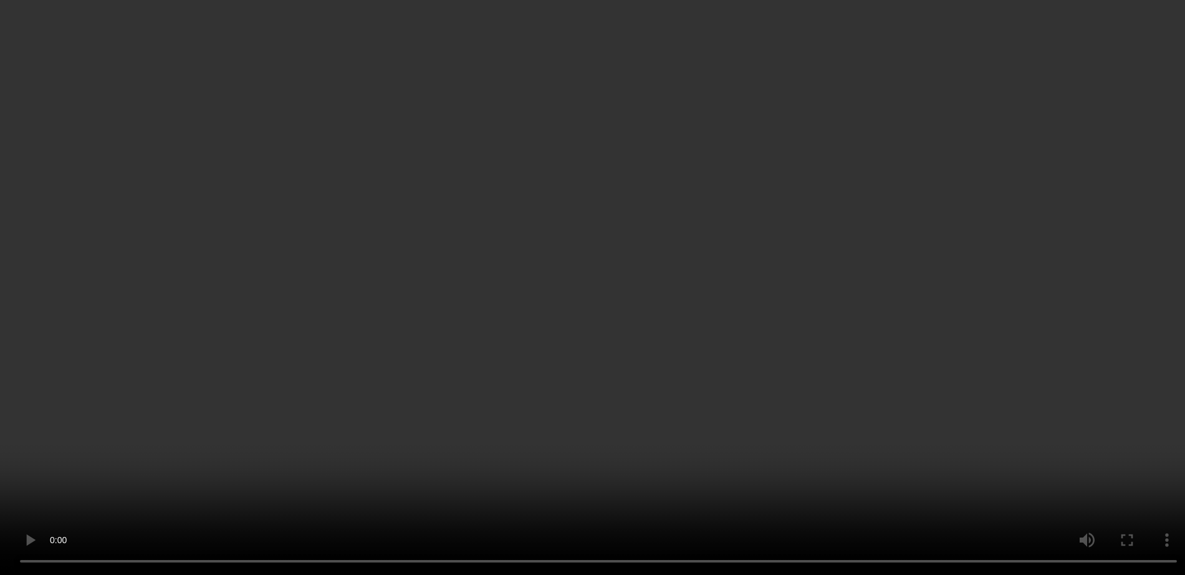
scroll to position [1035, 0]
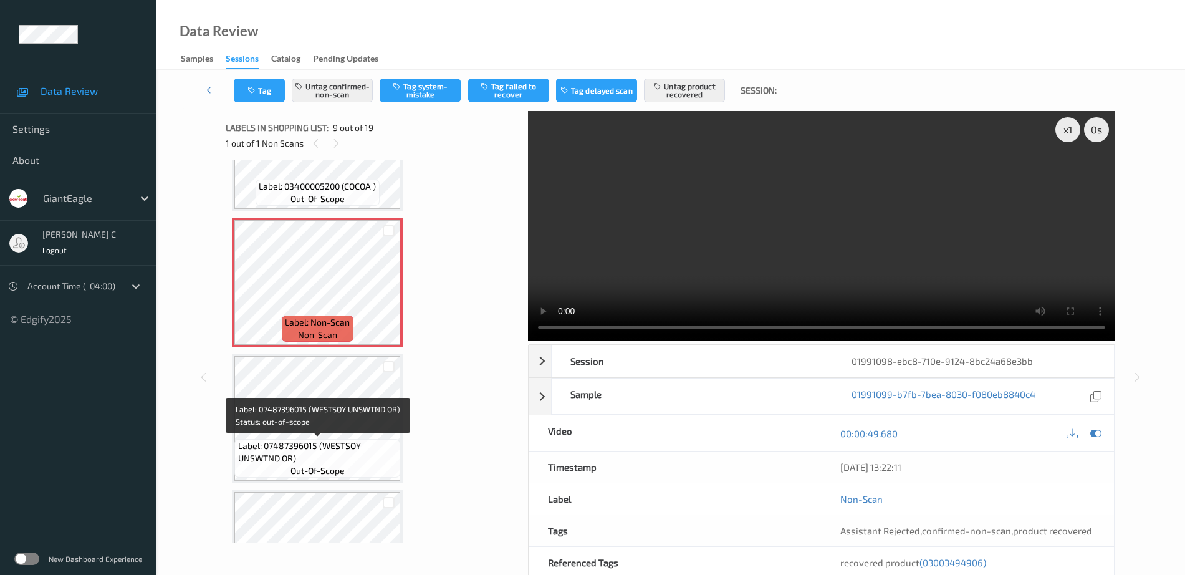
click at [300, 451] on span "Label: 07487396015 (WESTSOY UNSWTND OR)" at bounding box center [318, 451] width 160 height 25
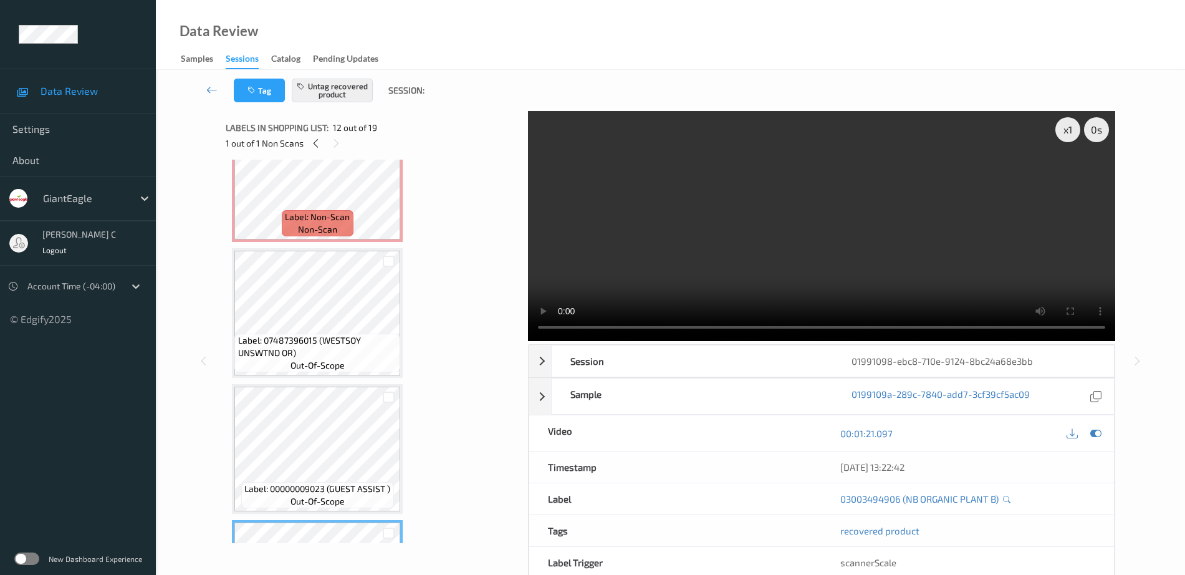
scroll to position [1113, 0]
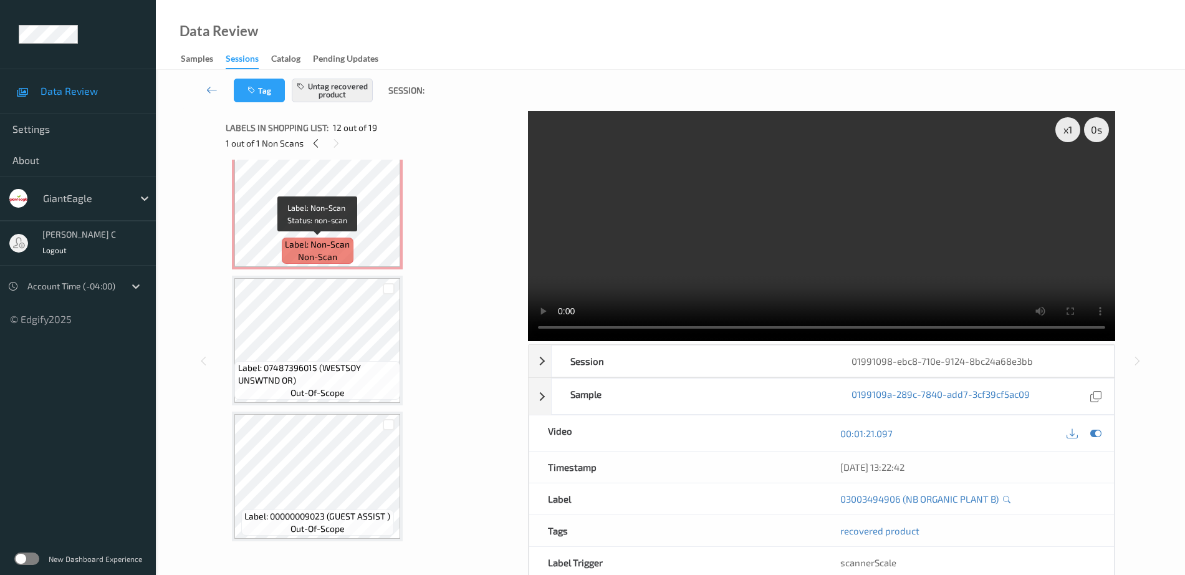
click at [326, 248] on span "Label: Non-Scan" at bounding box center [317, 244] width 65 height 12
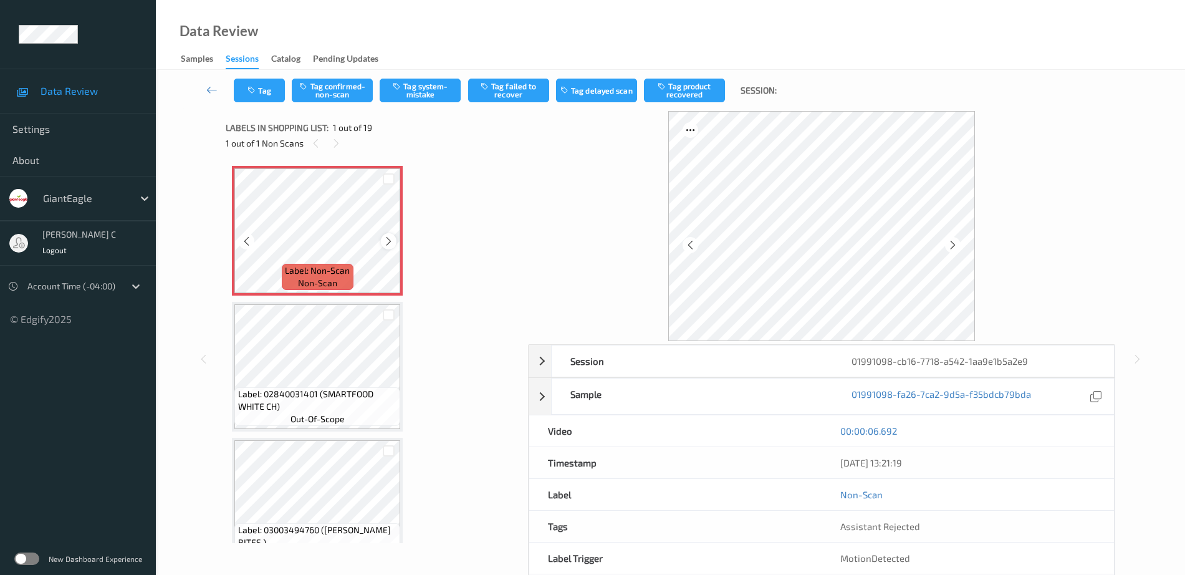
click at [393, 245] on icon at bounding box center [388, 241] width 11 height 11
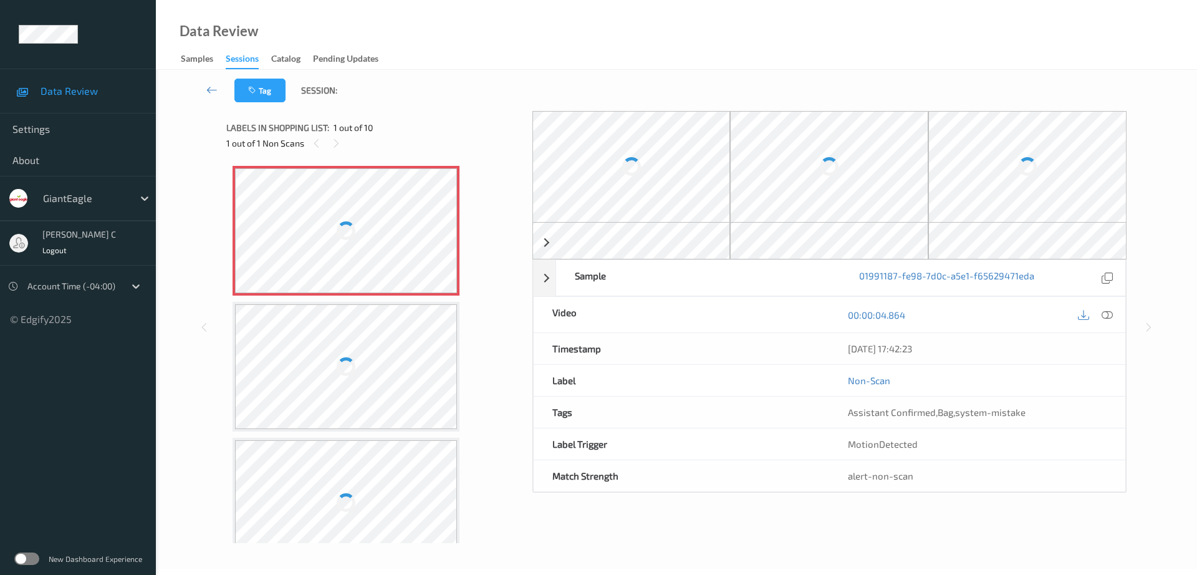
click at [370, 194] on div at bounding box center [346, 230] width 222 height 125
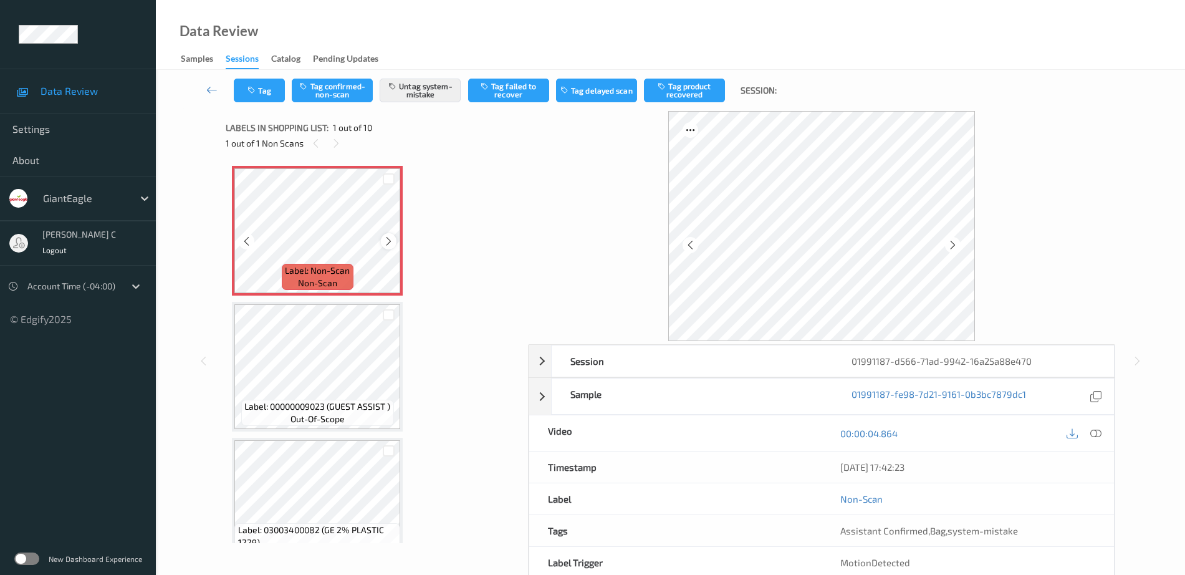
click at [390, 240] on icon at bounding box center [388, 241] width 11 height 11
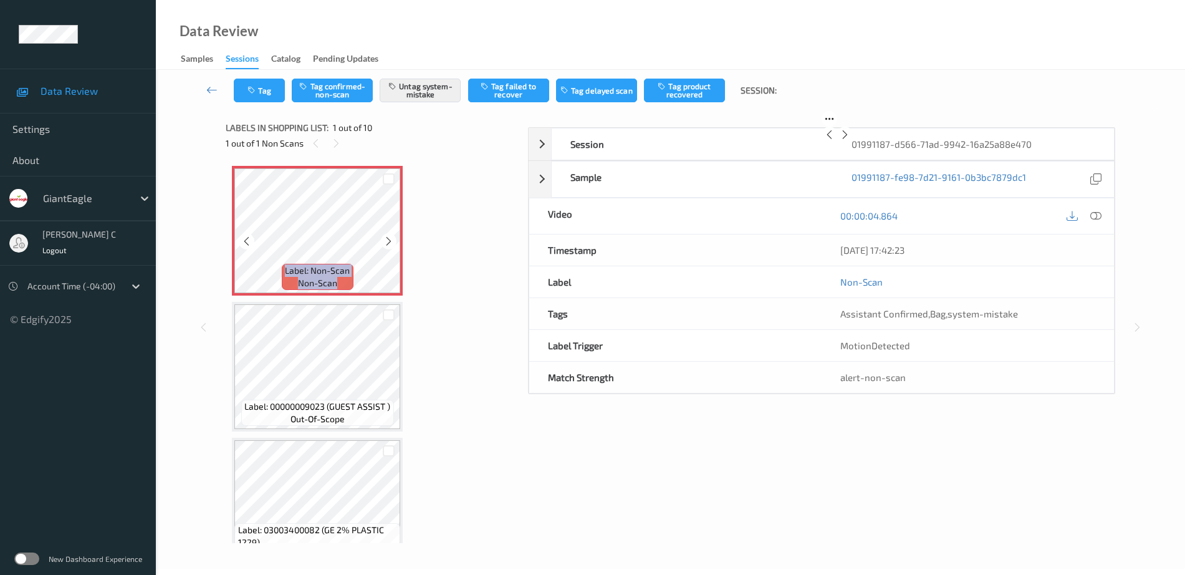
click at [390, 240] on icon at bounding box center [388, 241] width 11 height 11
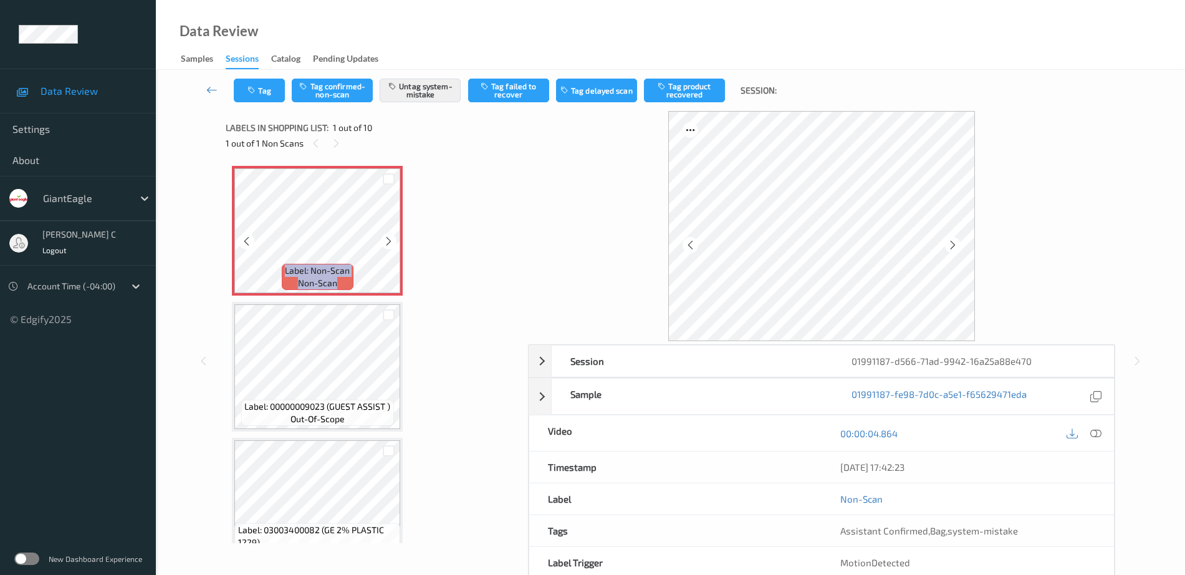
click at [390, 240] on icon at bounding box center [388, 241] width 11 height 11
click at [1095, 428] on icon at bounding box center [1095, 433] width 11 height 11
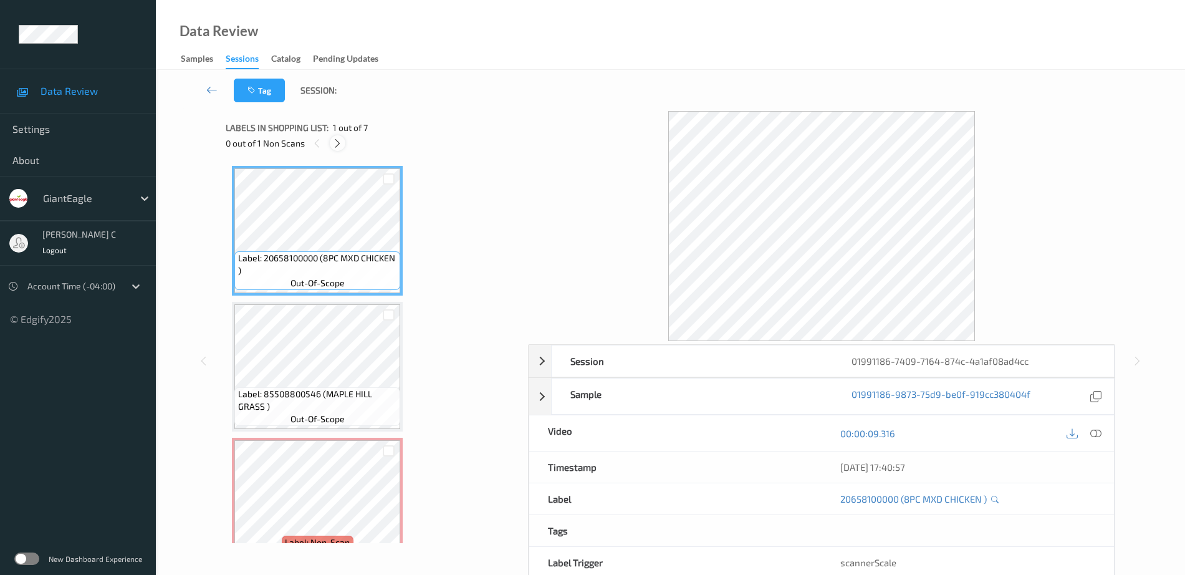
click at [344, 146] on div at bounding box center [338, 143] width 16 height 16
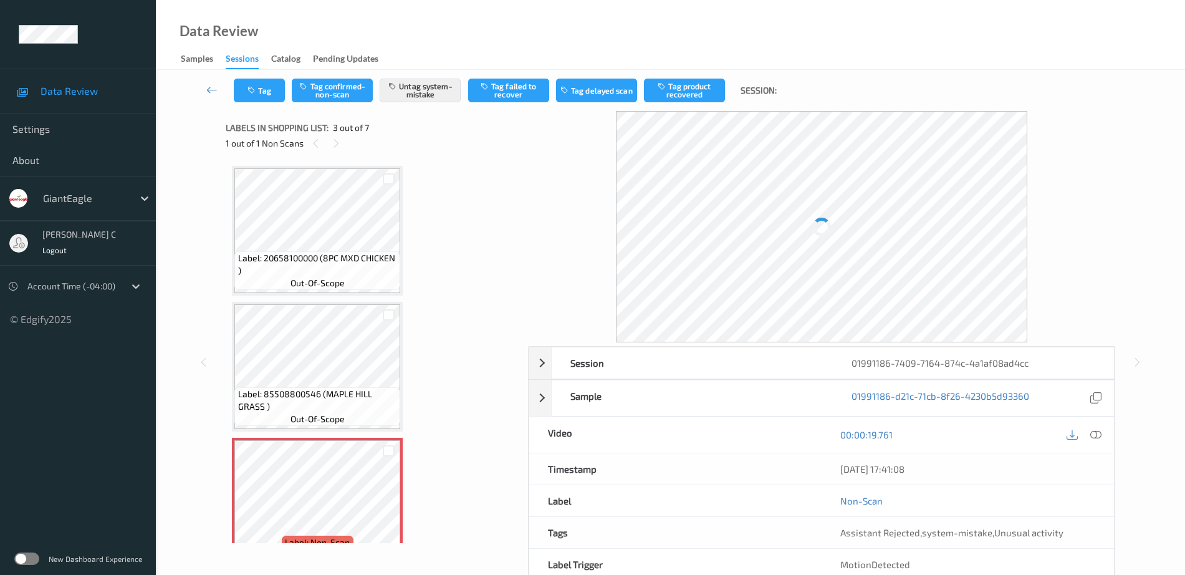
scroll to position [142, 0]
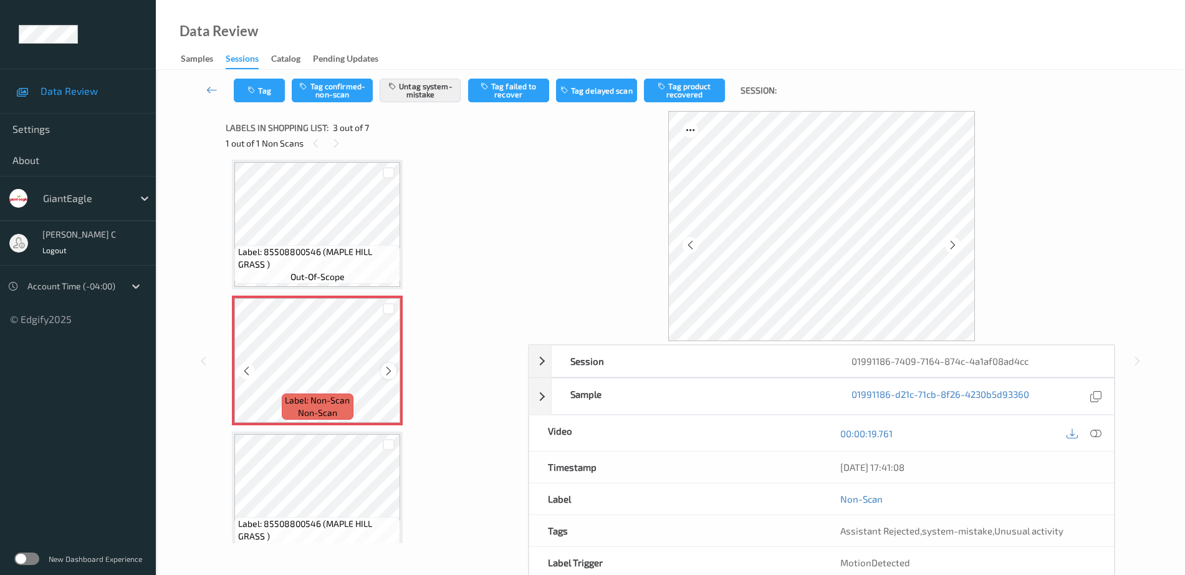
click at [391, 369] on icon at bounding box center [388, 370] width 11 height 11
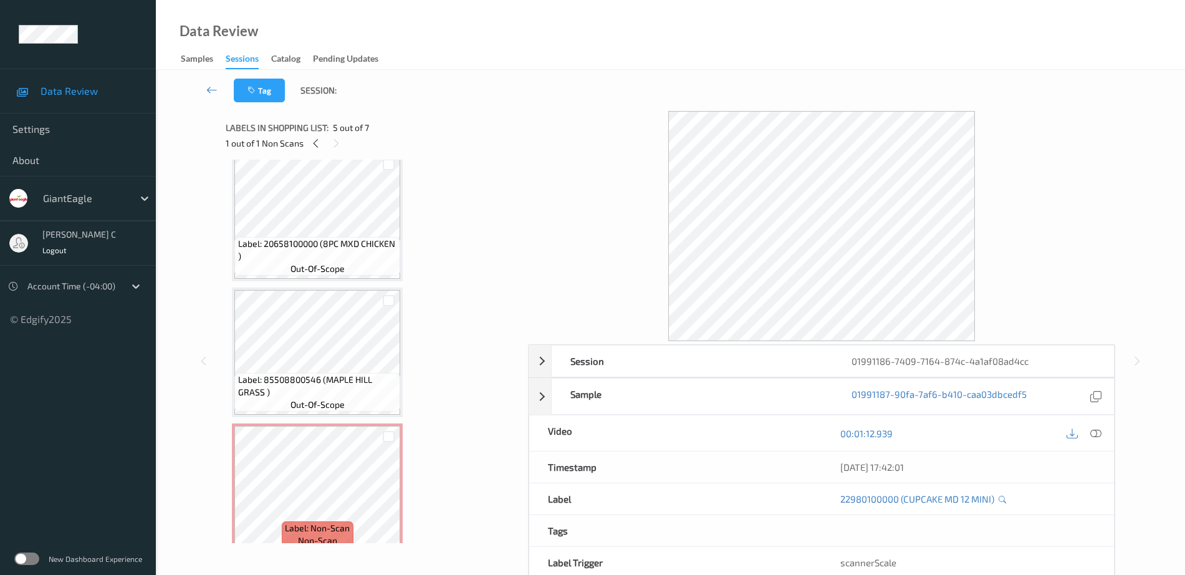
scroll to position [0, 0]
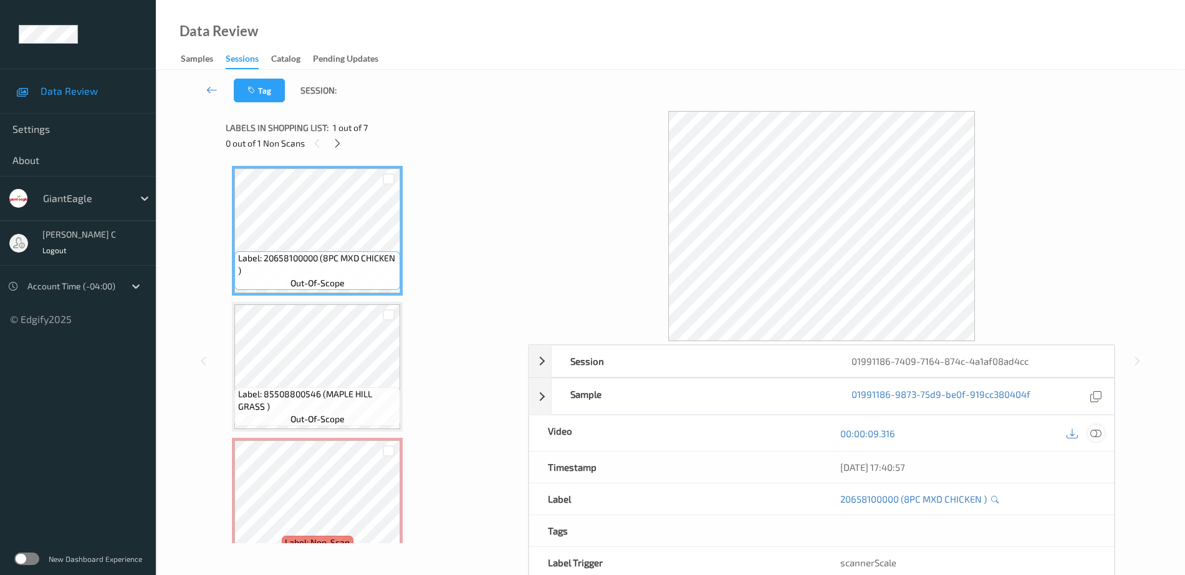
click at [1098, 426] on div at bounding box center [1096, 433] width 17 height 17
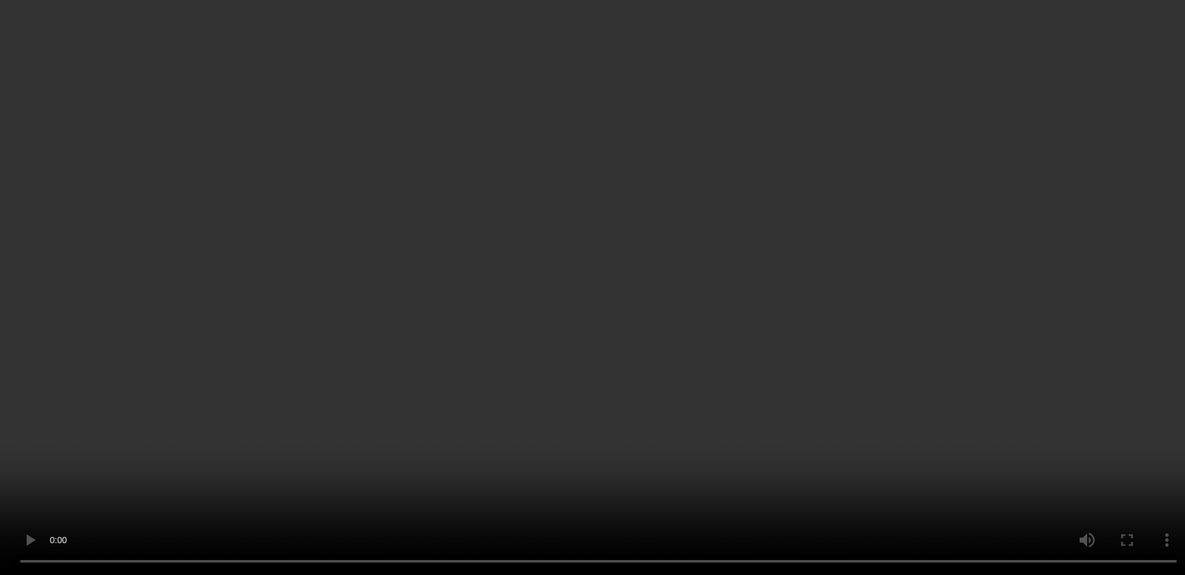
scroll to position [78, 0]
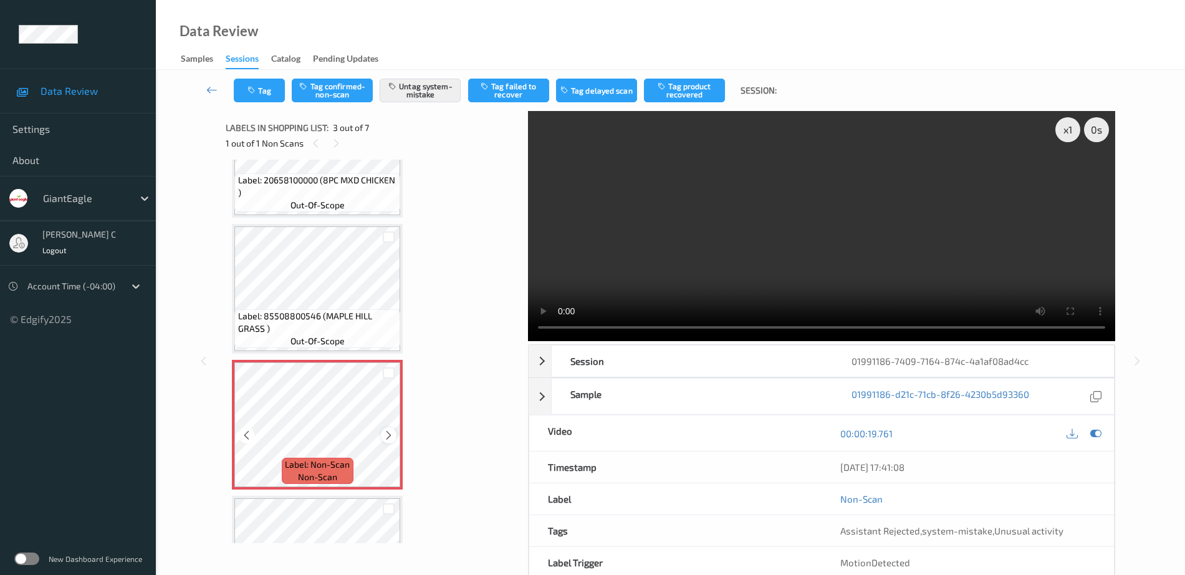
click at [381, 435] on div at bounding box center [389, 435] width 16 height 16
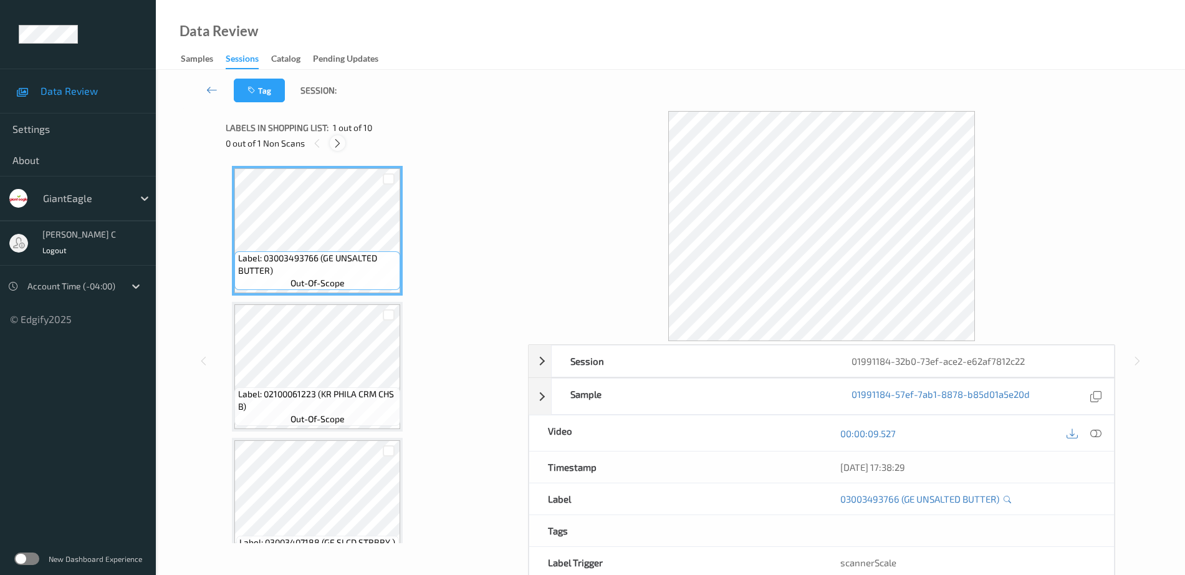
click at [332, 143] on div at bounding box center [338, 143] width 16 height 16
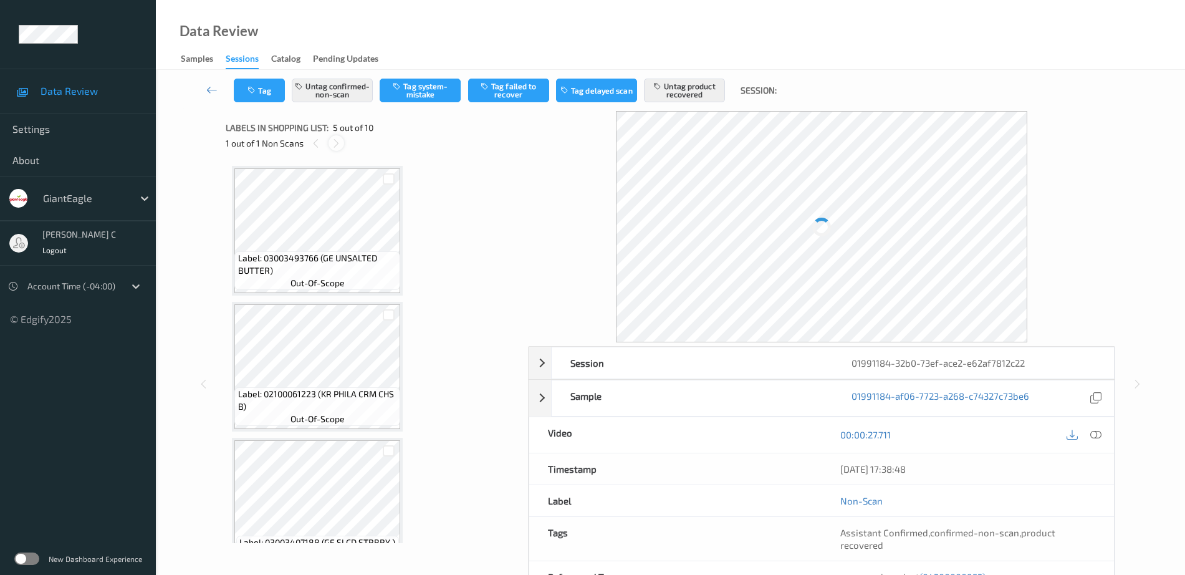
scroll to position [414, 0]
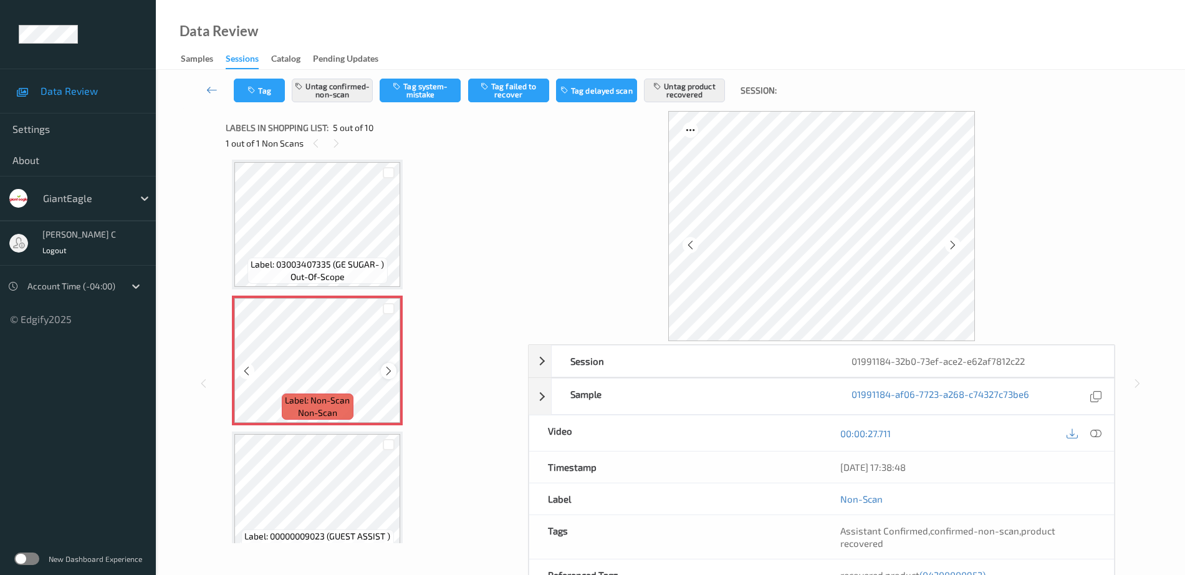
click at [391, 370] on icon at bounding box center [388, 370] width 11 height 11
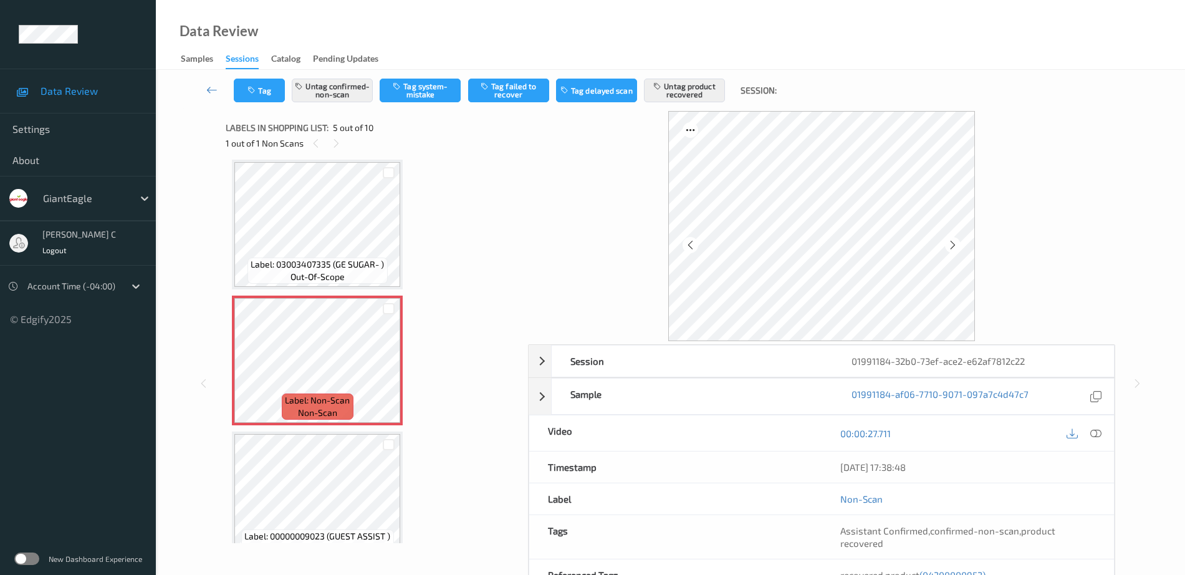
click at [304, 266] on span "Label: 03003407335 (GE SUGAR- )" at bounding box center [317, 264] width 133 height 12
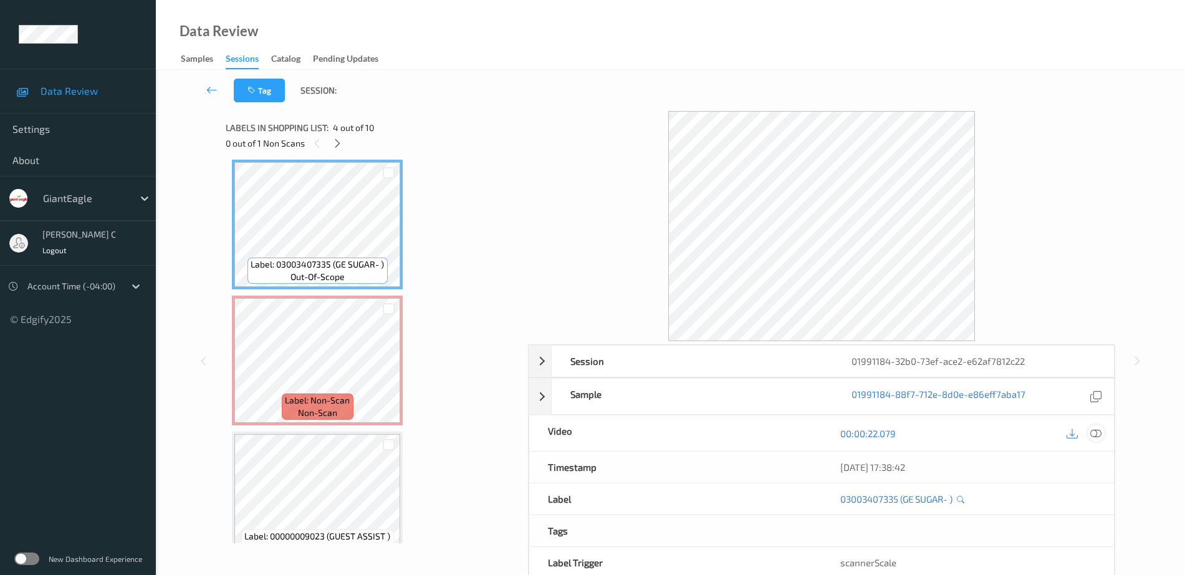
click at [1093, 430] on icon at bounding box center [1095, 433] width 11 height 11
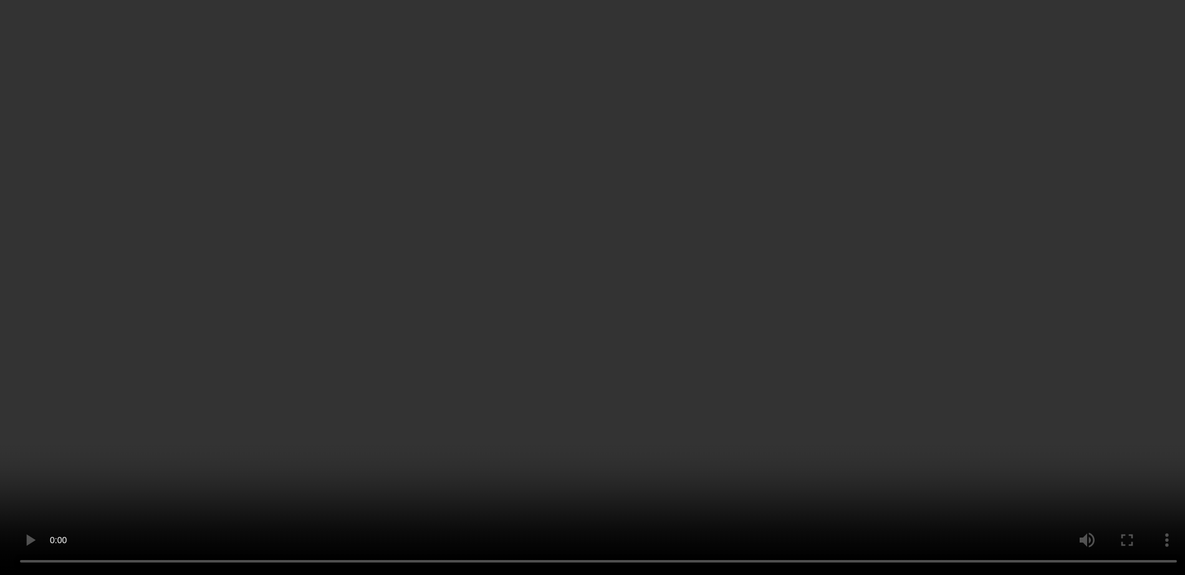
scroll to position [648, 0]
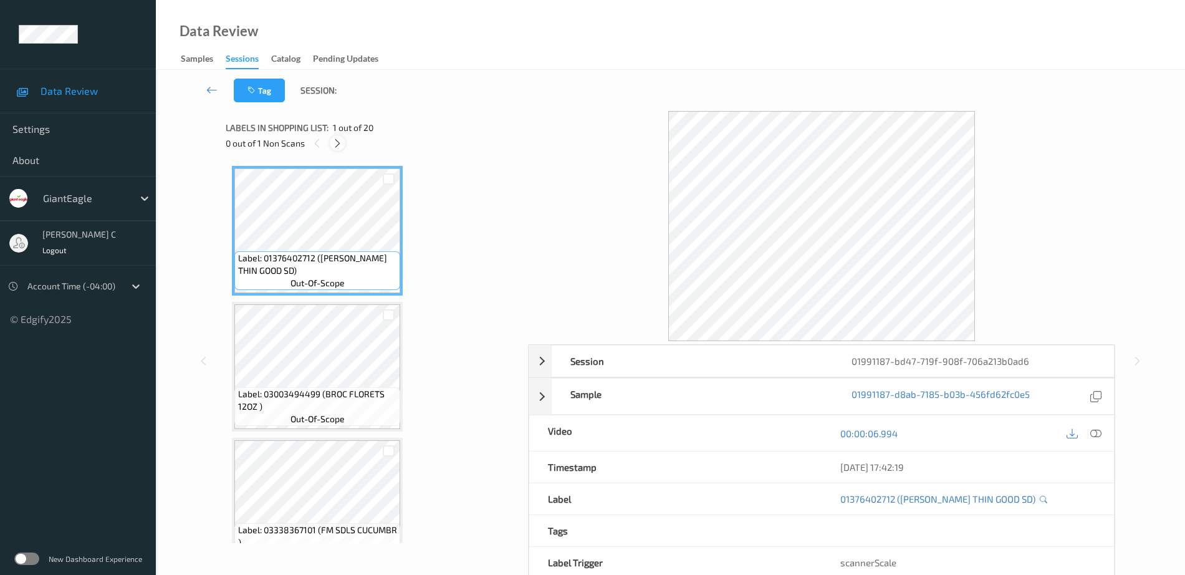
click at [337, 140] on icon at bounding box center [337, 143] width 11 height 11
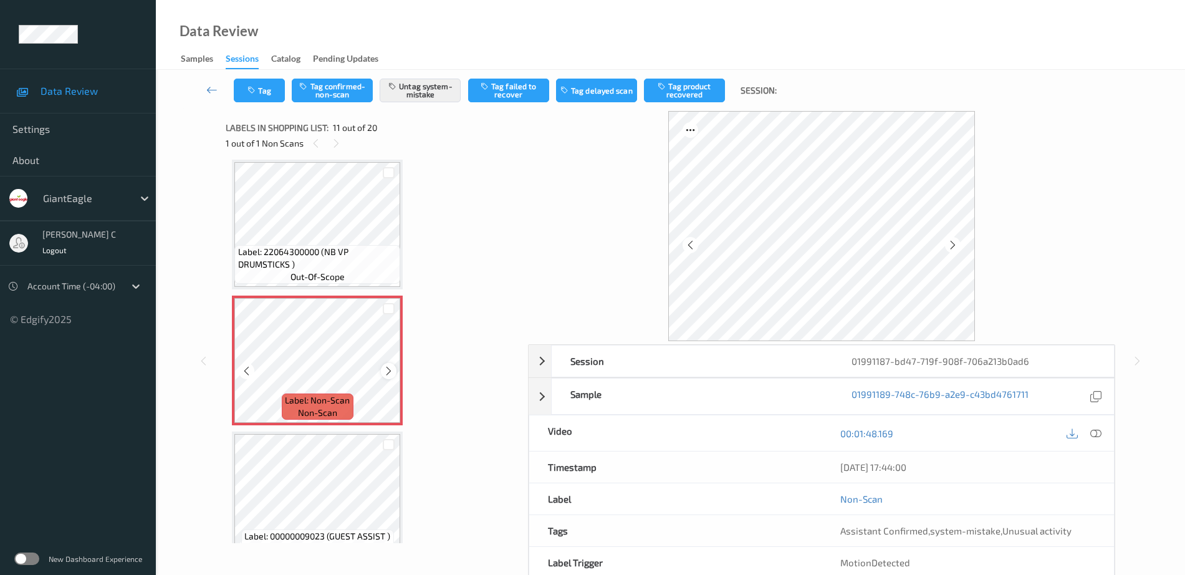
click at [390, 367] on icon at bounding box center [388, 370] width 11 height 11
click at [390, 368] on icon at bounding box center [388, 370] width 11 height 11
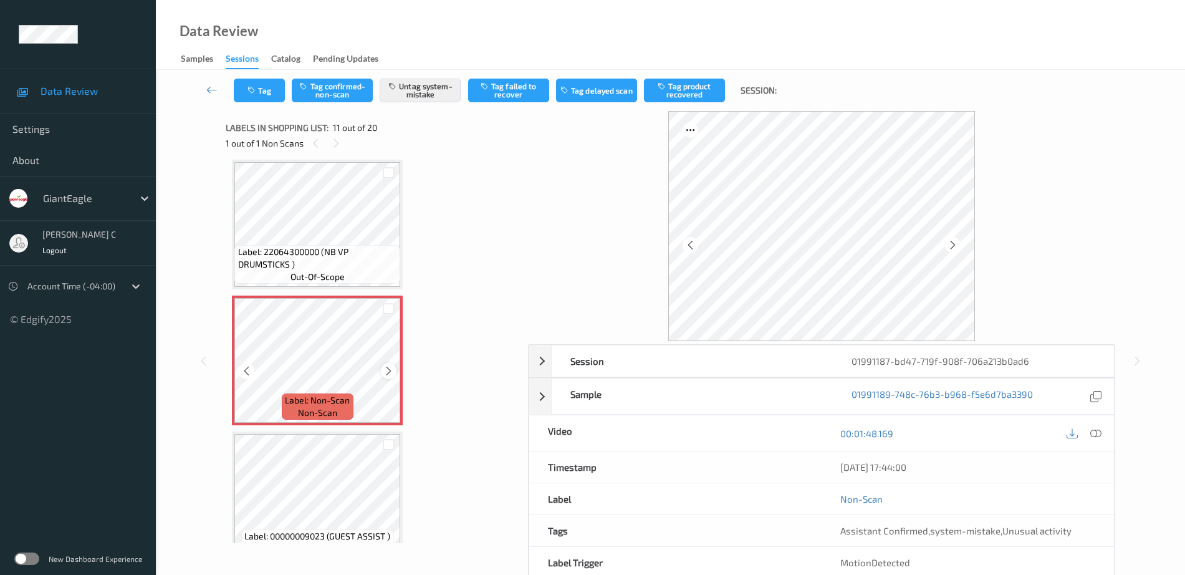
click at [389, 369] on icon at bounding box center [388, 370] width 11 height 11
click at [305, 257] on span "Label: 22064300000 (NB VP DRUMSTICKS )" at bounding box center [318, 258] width 160 height 25
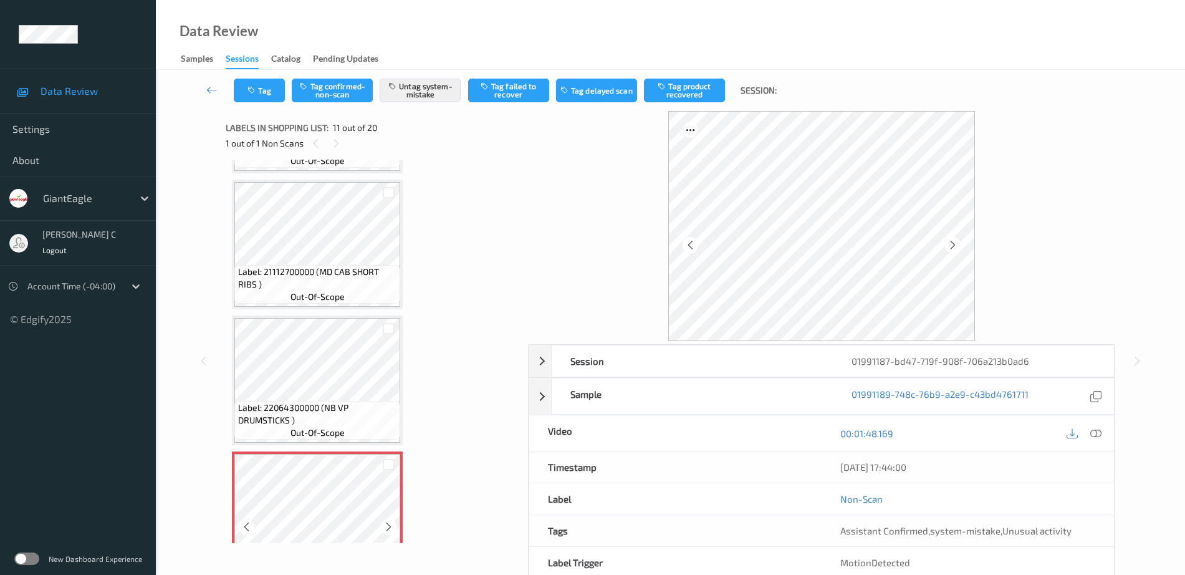
scroll to position [996, 0]
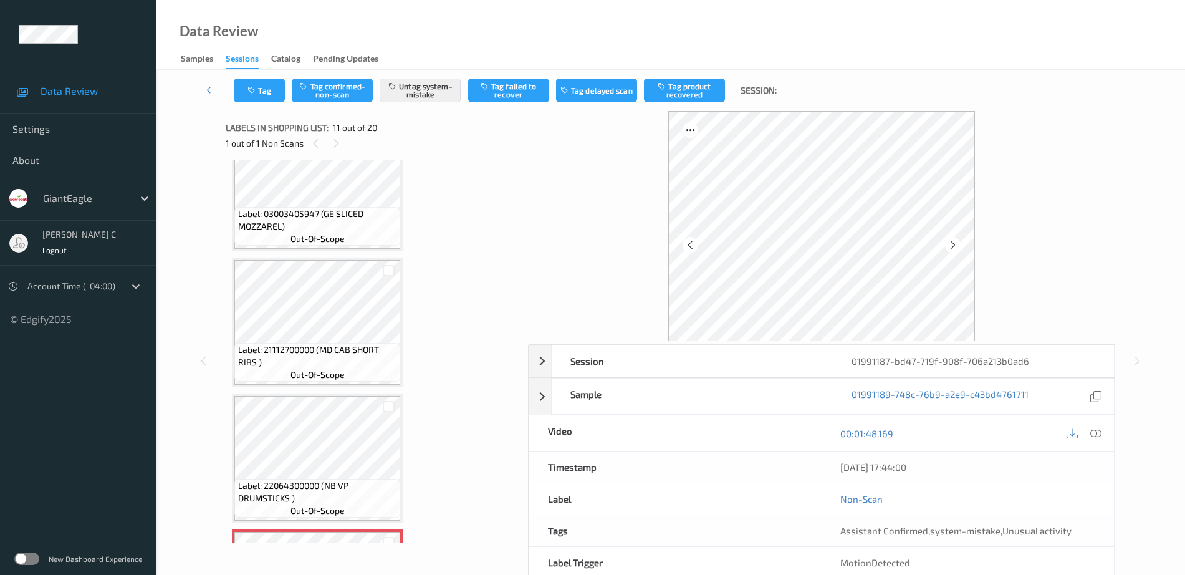
click at [286, 239] on div "Label: 03003405947 (GE SLICED MOZZAREL) out-of-scope" at bounding box center [317, 226] width 166 height 39
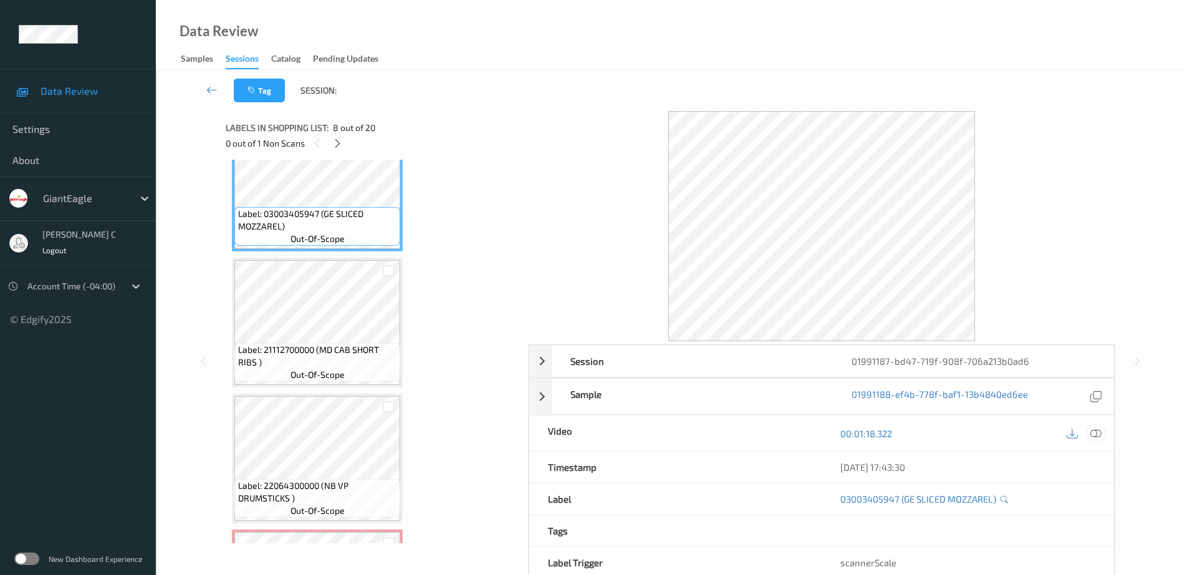
click at [1100, 432] on icon at bounding box center [1095, 433] width 11 height 11
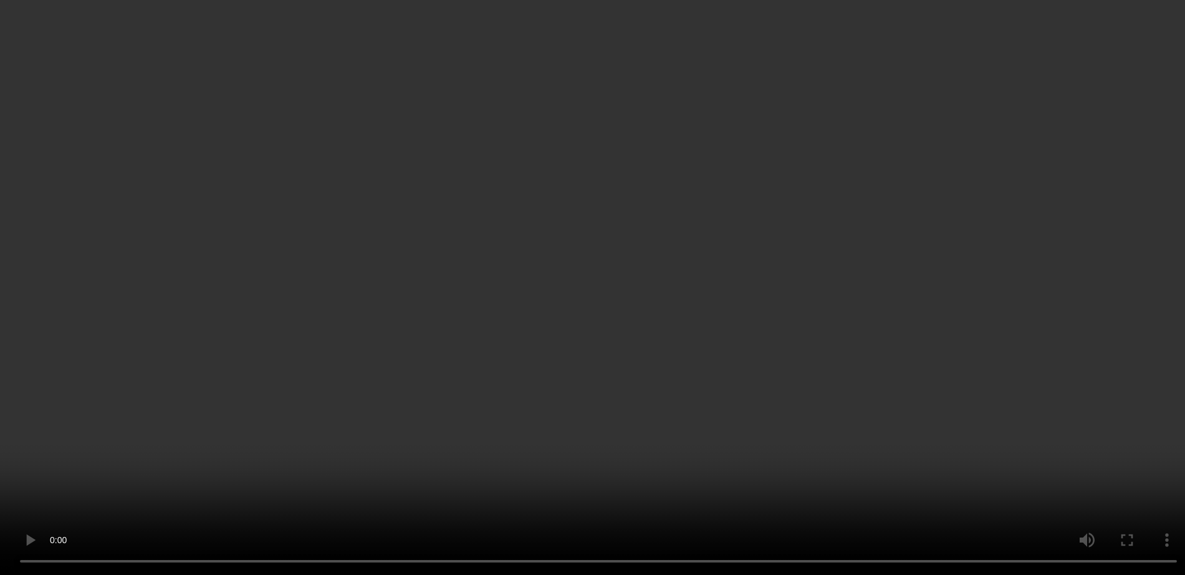
scroll to position [1229, 0]
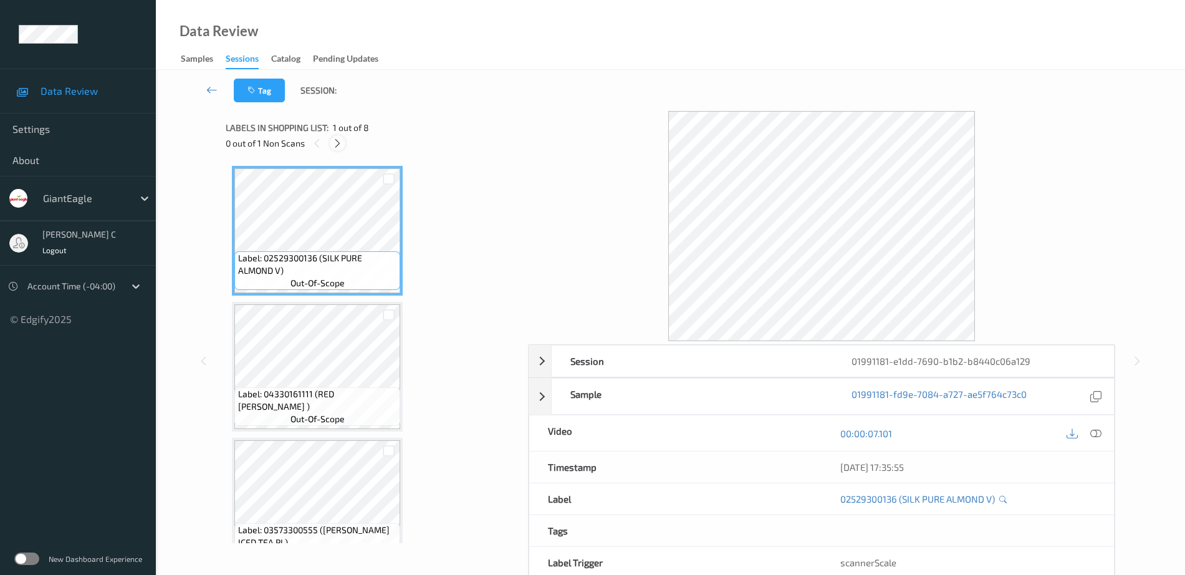
click at [334, 138] on icon at bounding box center [337, 143] width 11 height 11
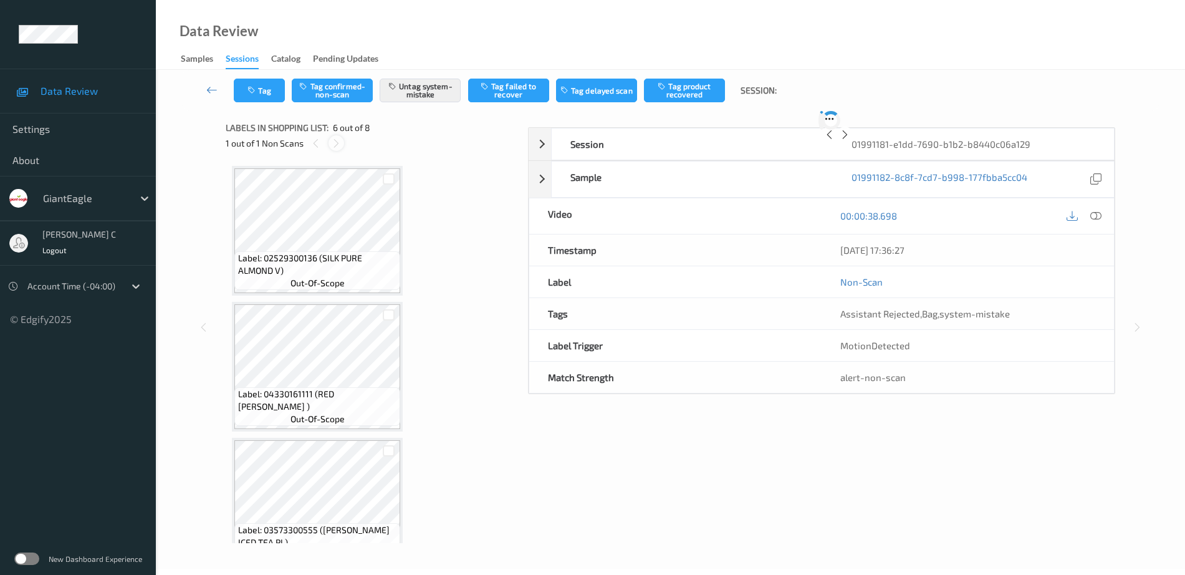
scroll to position [550, 0]
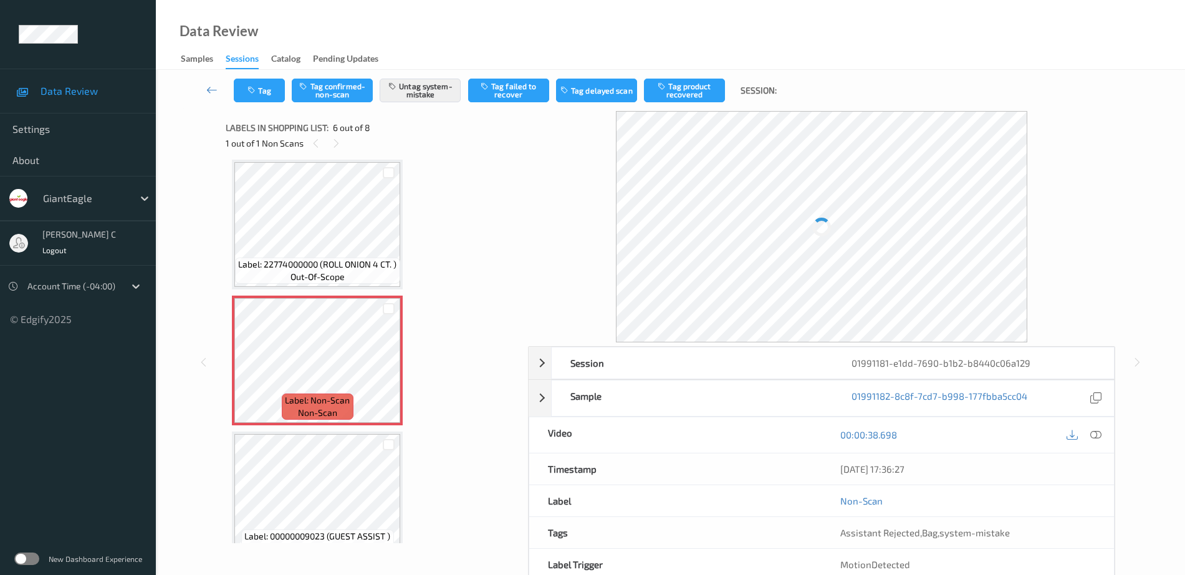
click at [321, 398] on span "Label: Non-Scan" at bounding box center [317, 400] width 65 height 12
click at [387, 370] on icon at bounding box center [388, 370] width 11 height 11
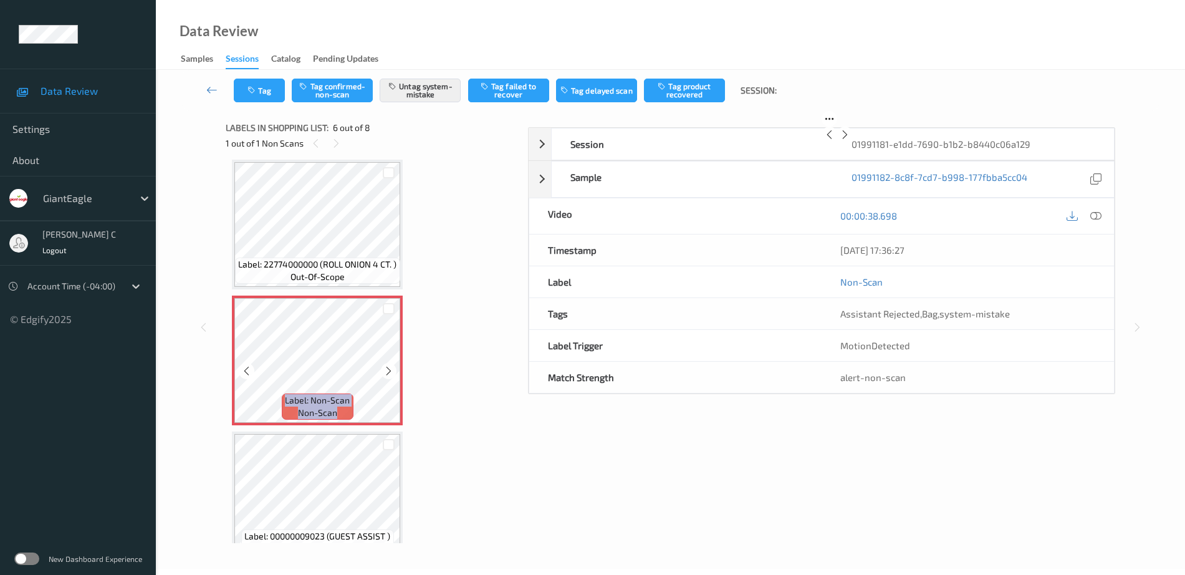
click at [387, 370] on icon at bounding box center [388, 370] width 11 height 11
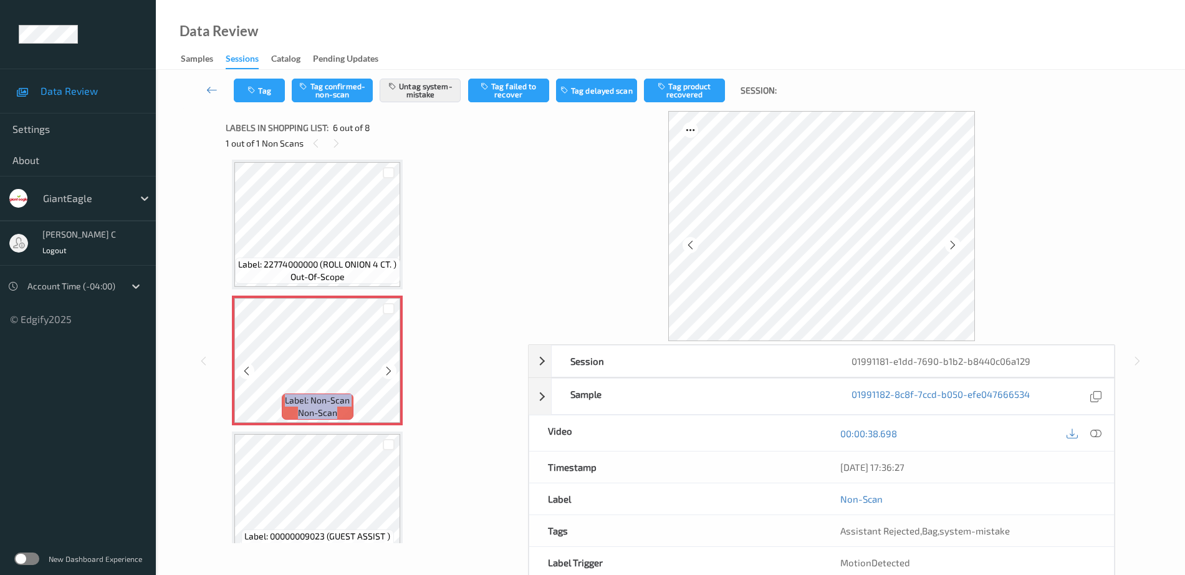
click at [387, 370] on icon at bounding box center [388, 370] width 11 height 11
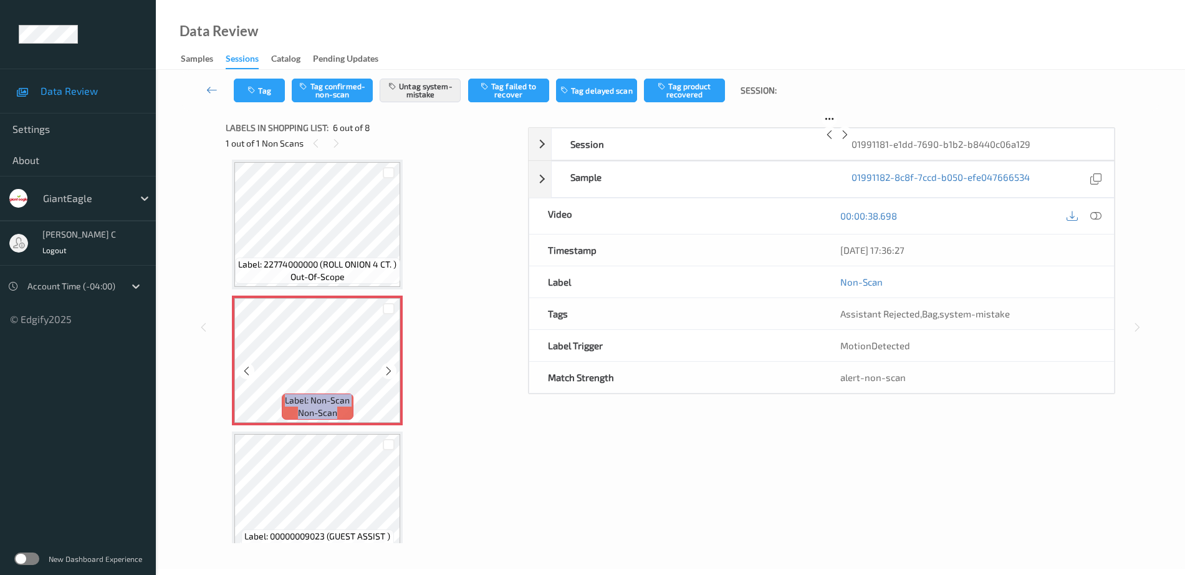
click at [387, 370] on icon at bounding box center [388, 370] width 11 height 11
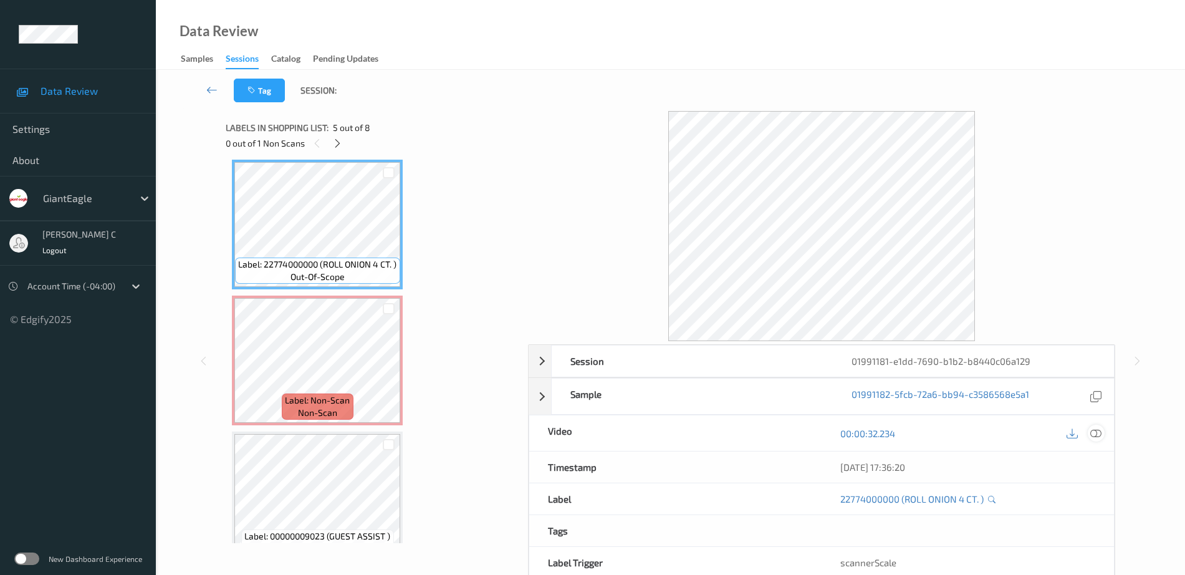
click at [1099, 434] on icon at bounding box center [1095, 433] width 11 height 11
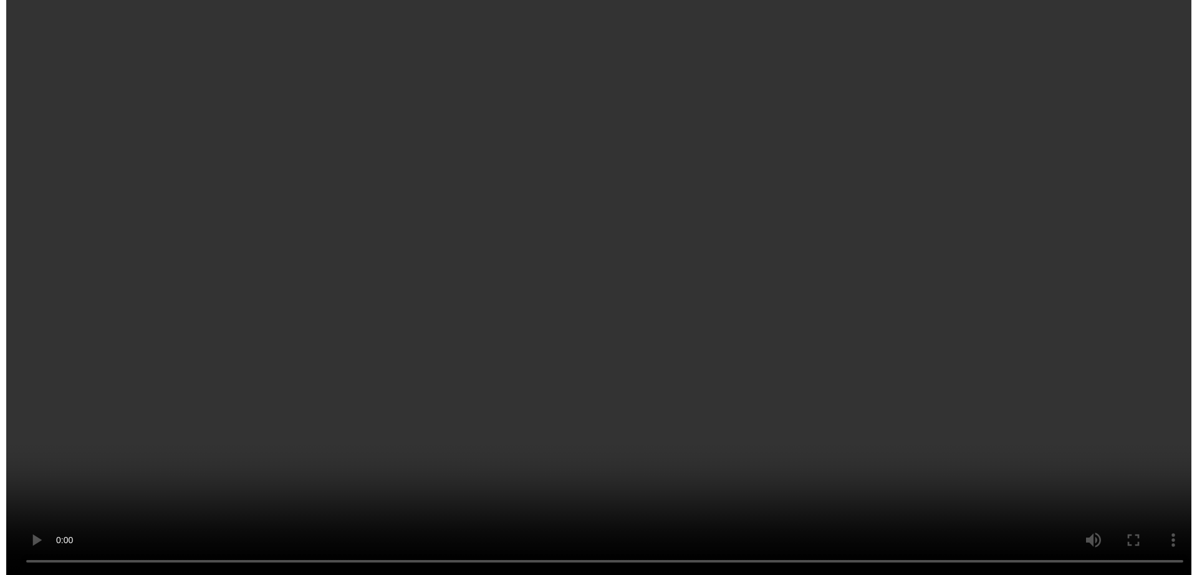
scroll to position [706, 0]
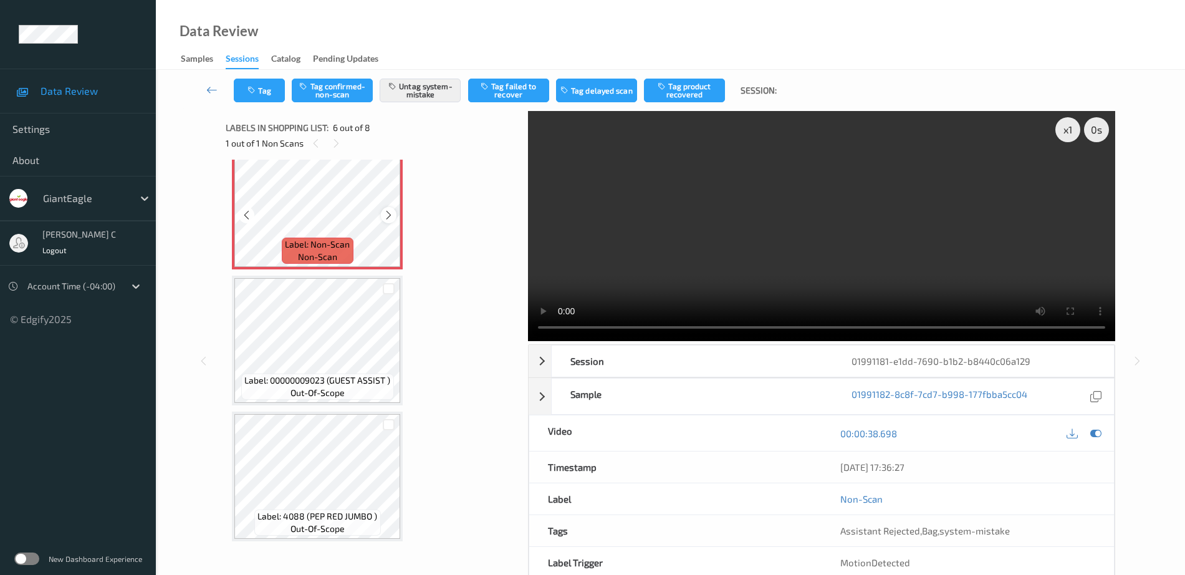
click at [389, 216] on icon at bounding box center [388, 214] width 11 height 11
click at [388, 217] on icon at bounding box center [388, 214] width 11 height 11
click at [266, 102] on div "Tag Tag confirmed-non-scan Untag system-mistake Tag failed to recover Tag delay…" at bounding box center [670, 90] width 978 height 41
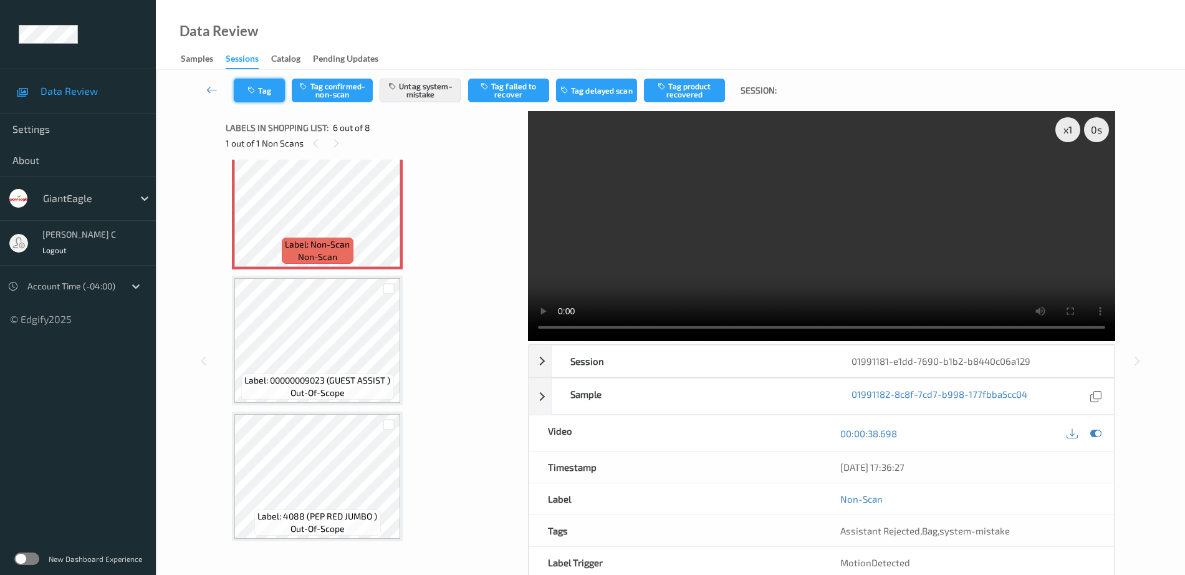
click at [266, 93] on button "Tag" at bounding box center [259, 91] width 51 height 24
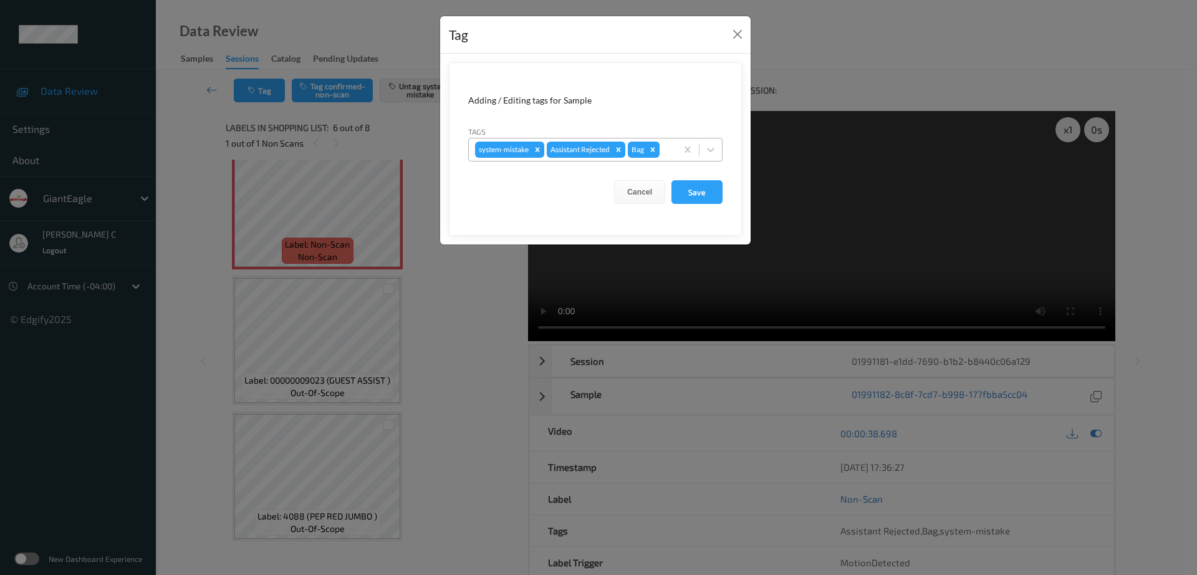
click at [674, 153] on div "system-mistake Assistant Rejected Bag" at bounding box center [573, 149] width 208 height 21
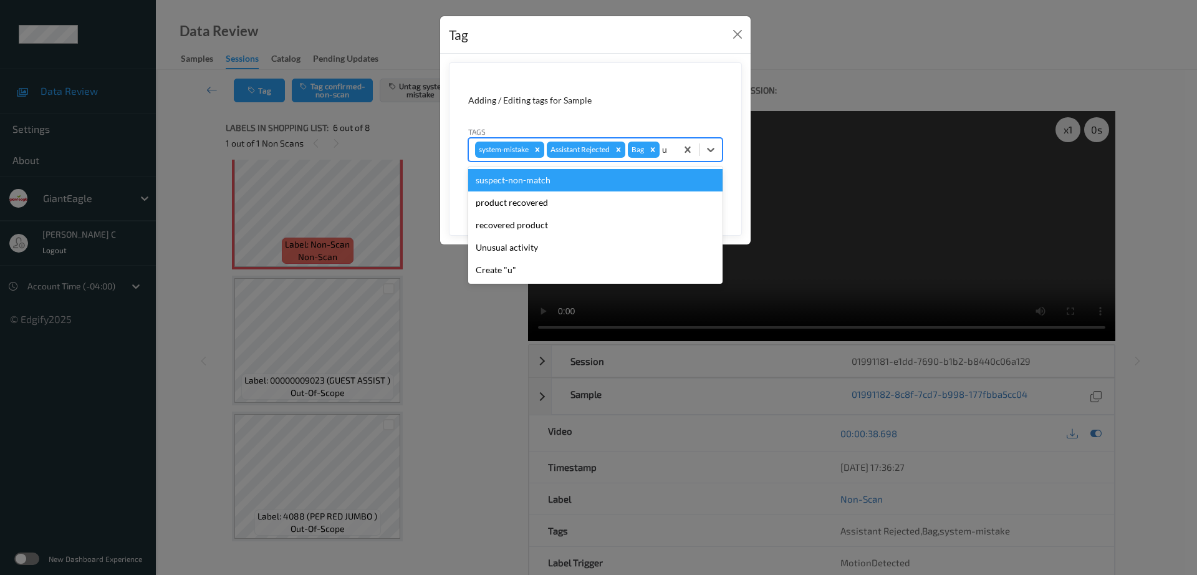
type input "un"
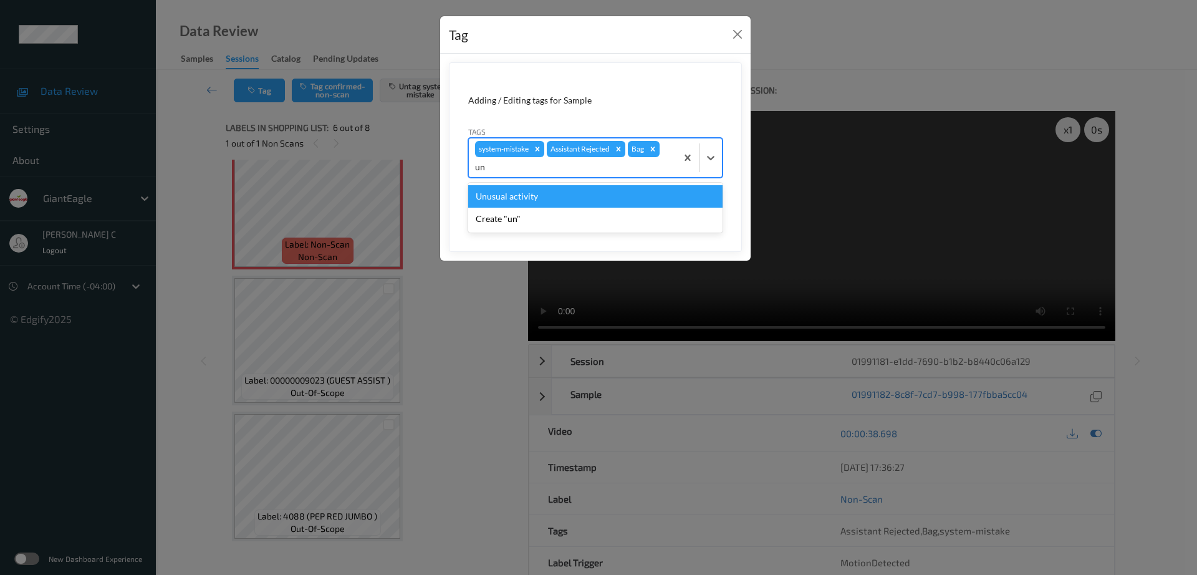
click at [535, 198] on div "Unusual activity" at bounding box center [595, 196] width 254 height 22
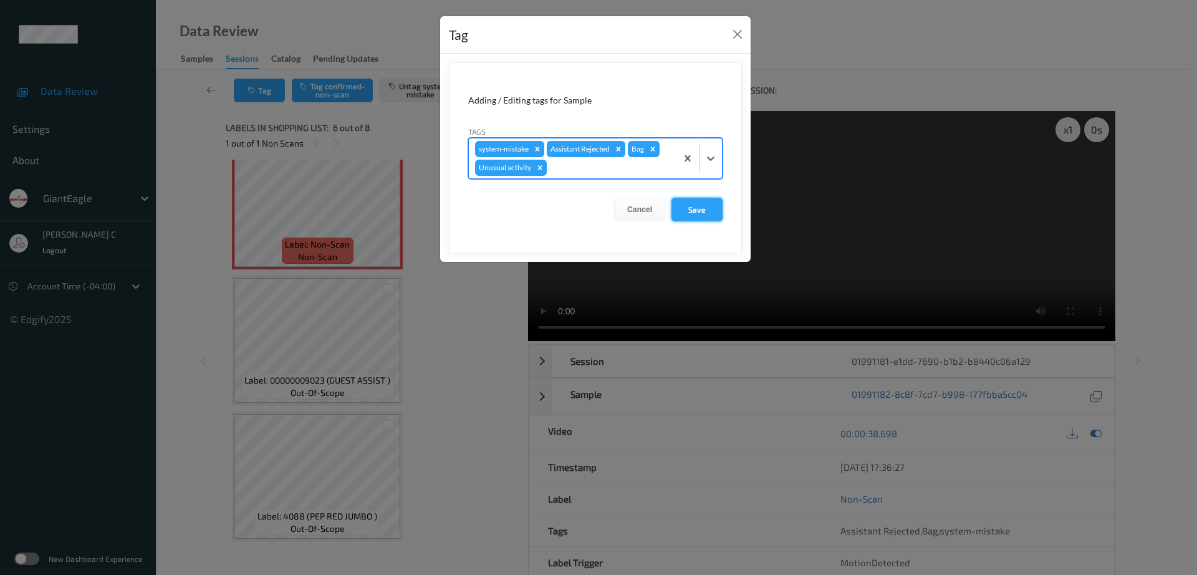
click at [703, 209] on button "Save" at bounding box center [696, 210] width 51 height 24
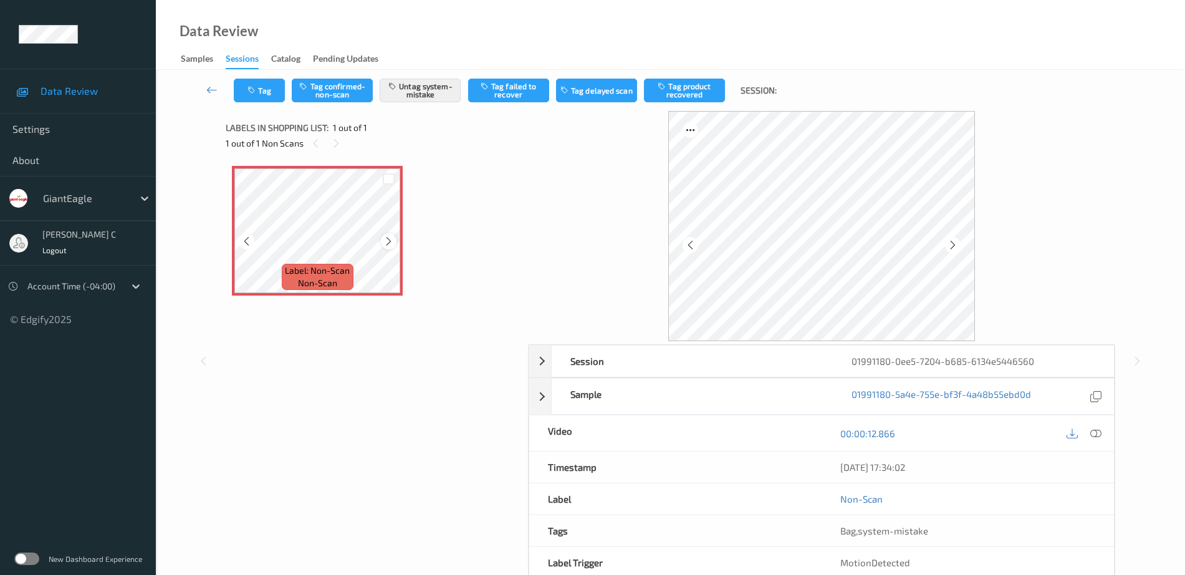
click at [387, 243] on icon at bounding box center [388, 241] width 11 height 11
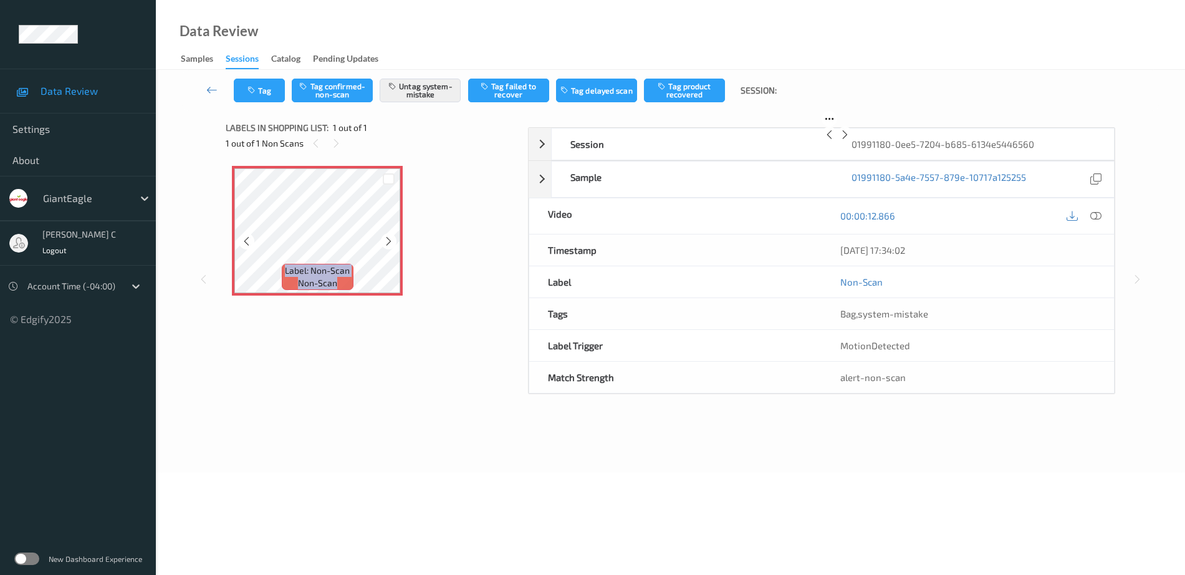
click at [387, 243] on icon at bounding box center [388, 241] width 11 height 11
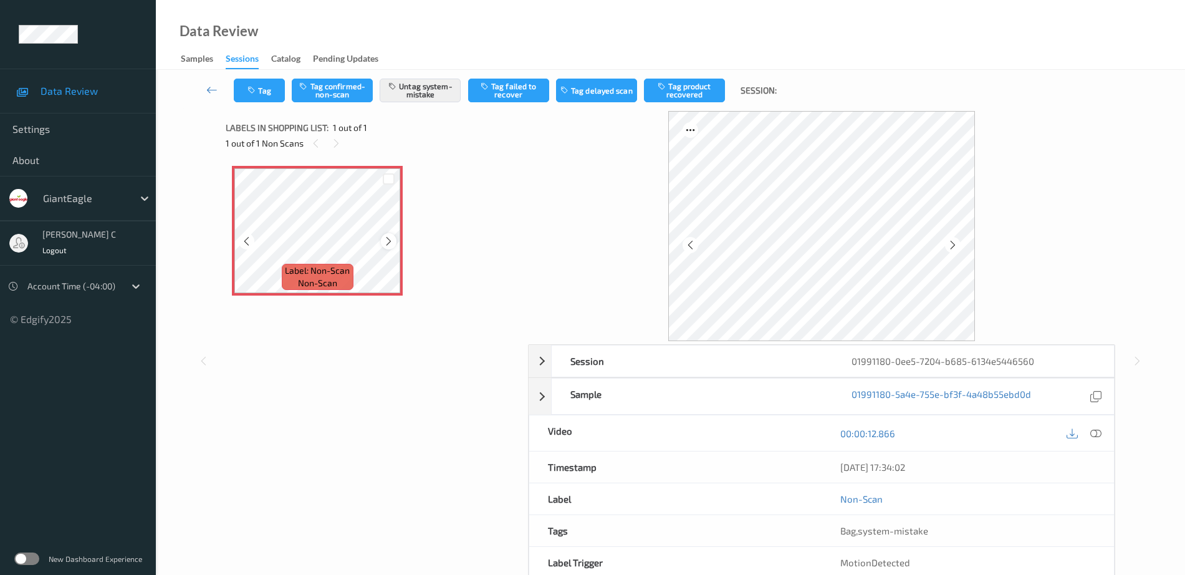
click at [391, 242] on icon at bounding box center [388, 241] width 11 height 11
click at [391, 243] on icon at bounding box center [388, 241] width 11 height 11
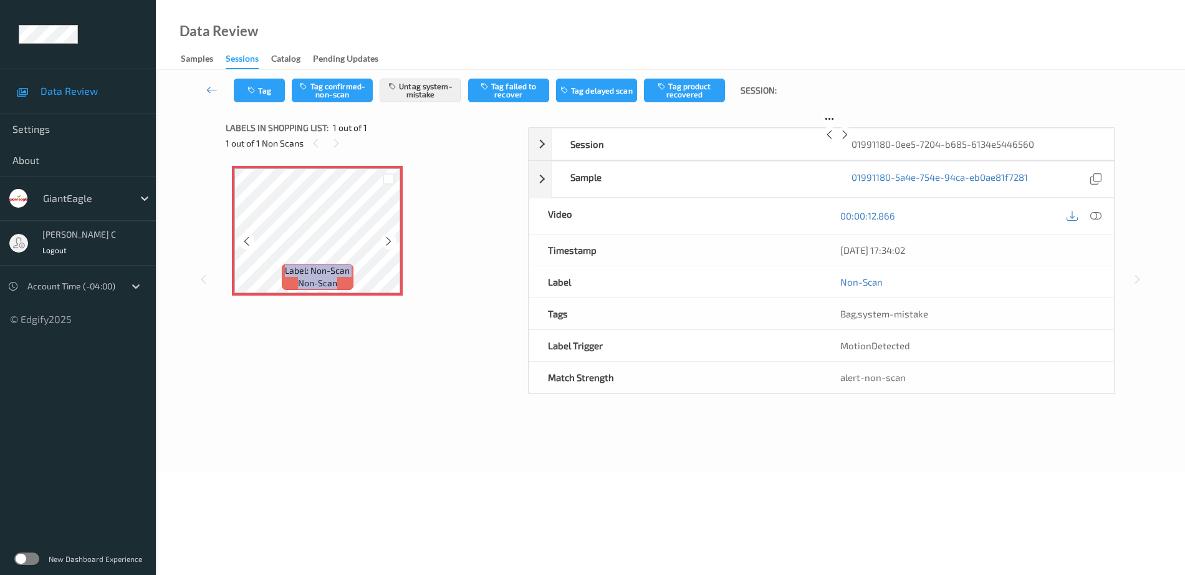
click at [391, 243] on icon at bounding box center [388, 241] width 11 height 11
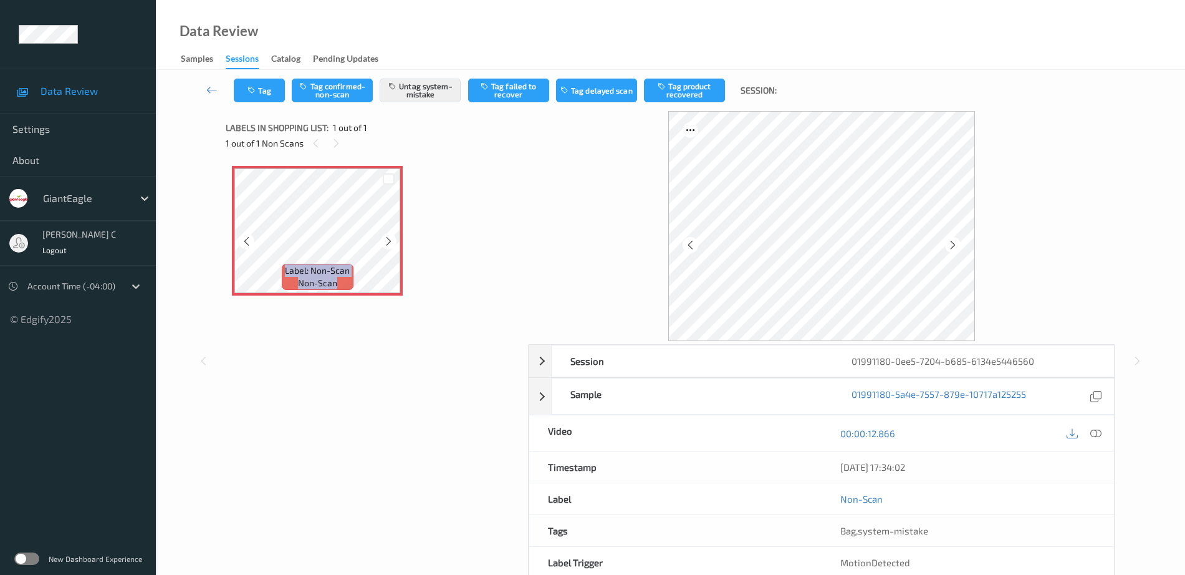
click at [391, 243] on icon at bounding box center [388, 241] width 11 height 11
click at [388, 245] on icon at bounding box center [388, 241] width 11 height 11
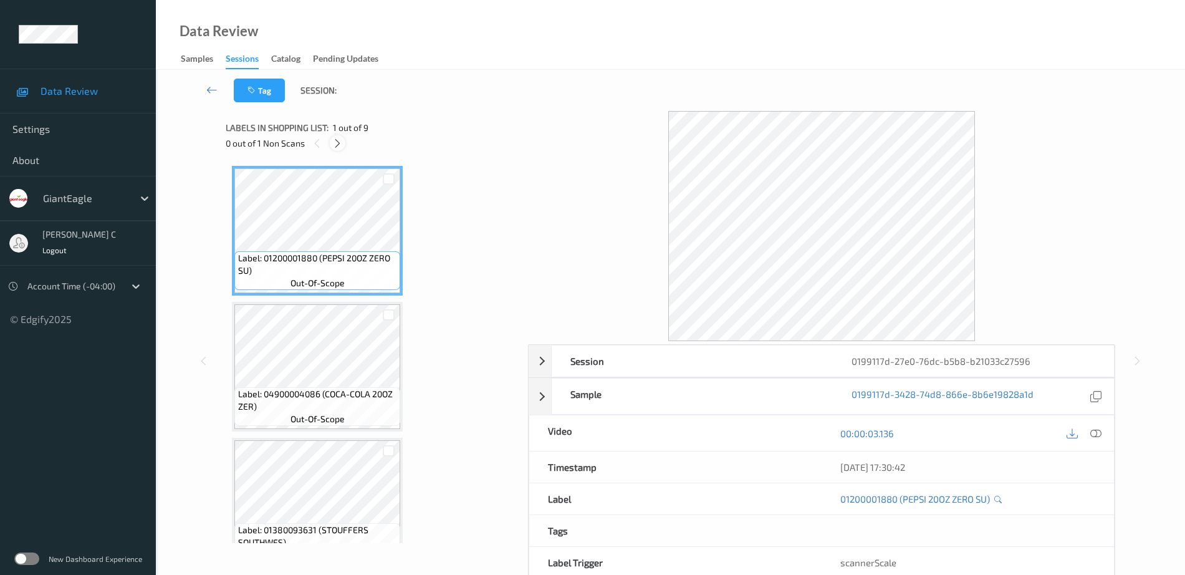
click at [337, 138] on icon at bounding box center [337, 143] width 11 height 11
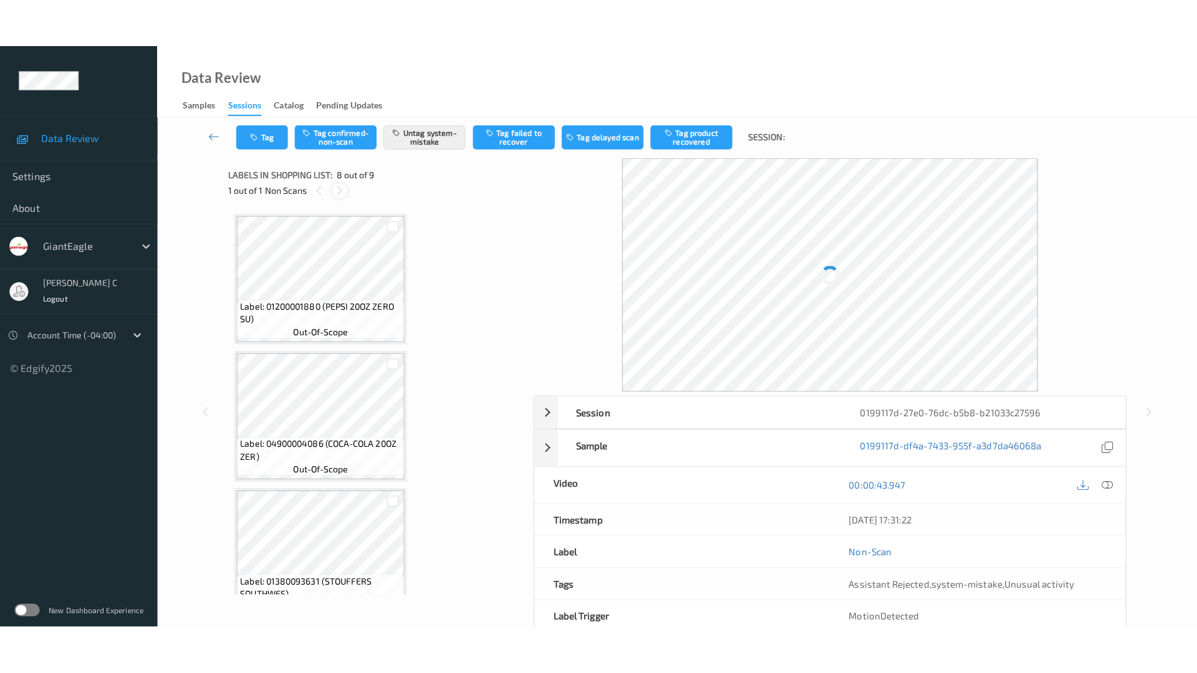
scroll to position [822, 0]
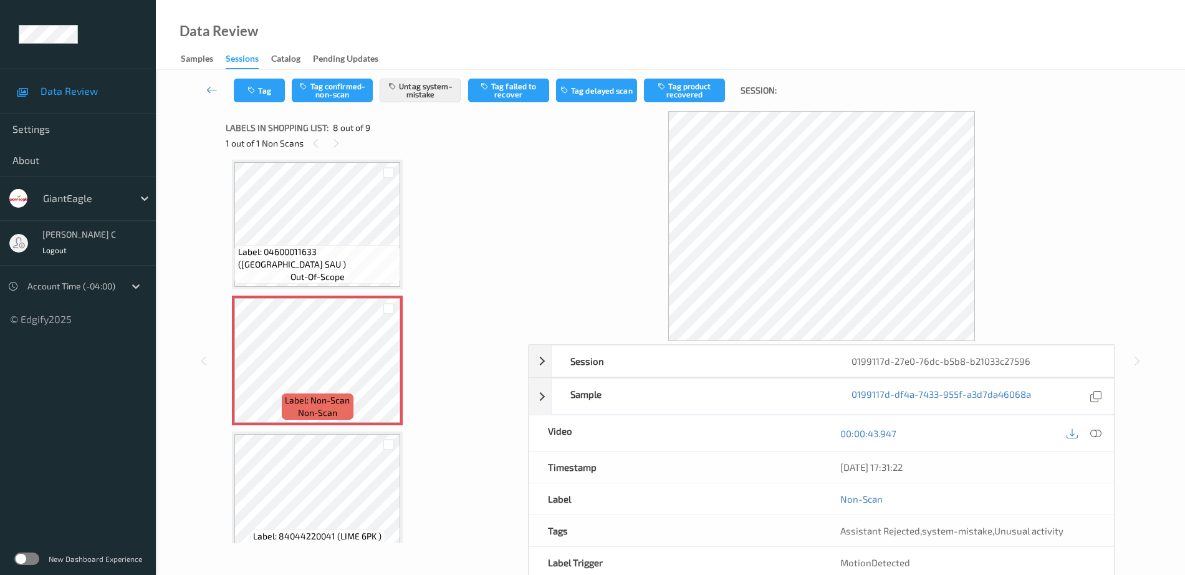
click at [322, 263] on span "Label: 04600011633 ([GEOGRAPHIC_DATA] SAU )" at bounding box center [318, 258] width 160 height 25
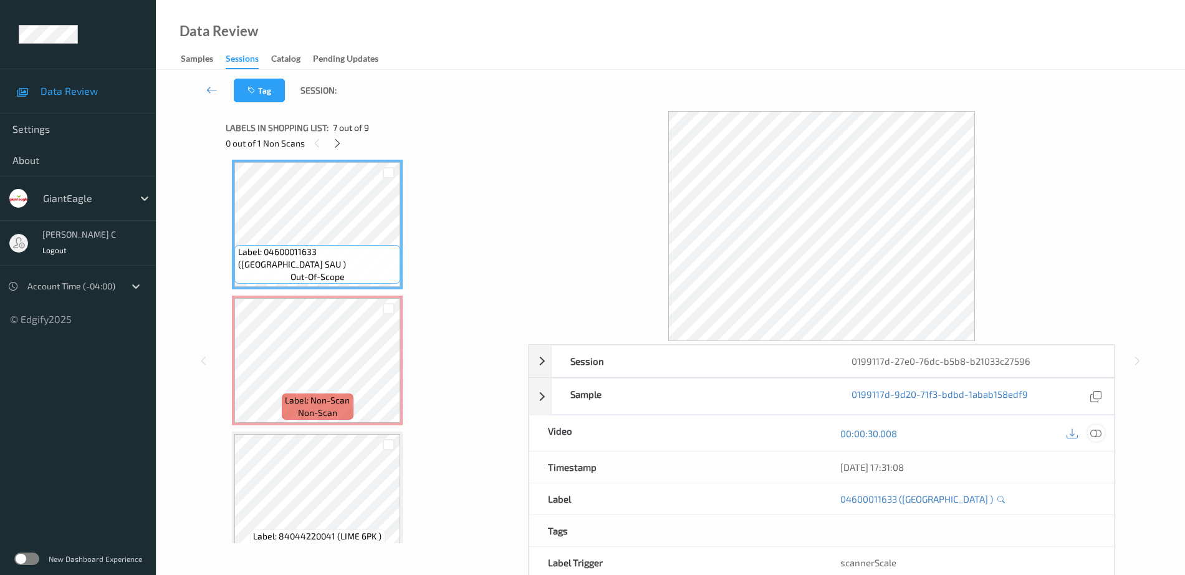
click at [1100, 432] on icon at bounding box center [1095, 433] width 11 height 11
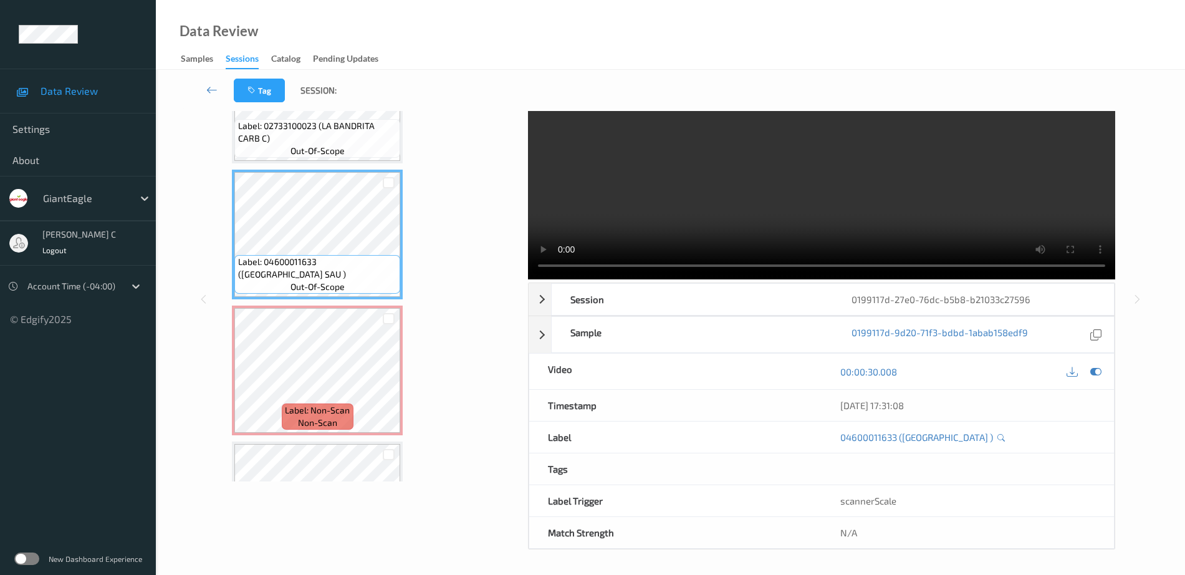
scroll to position [768, 0]
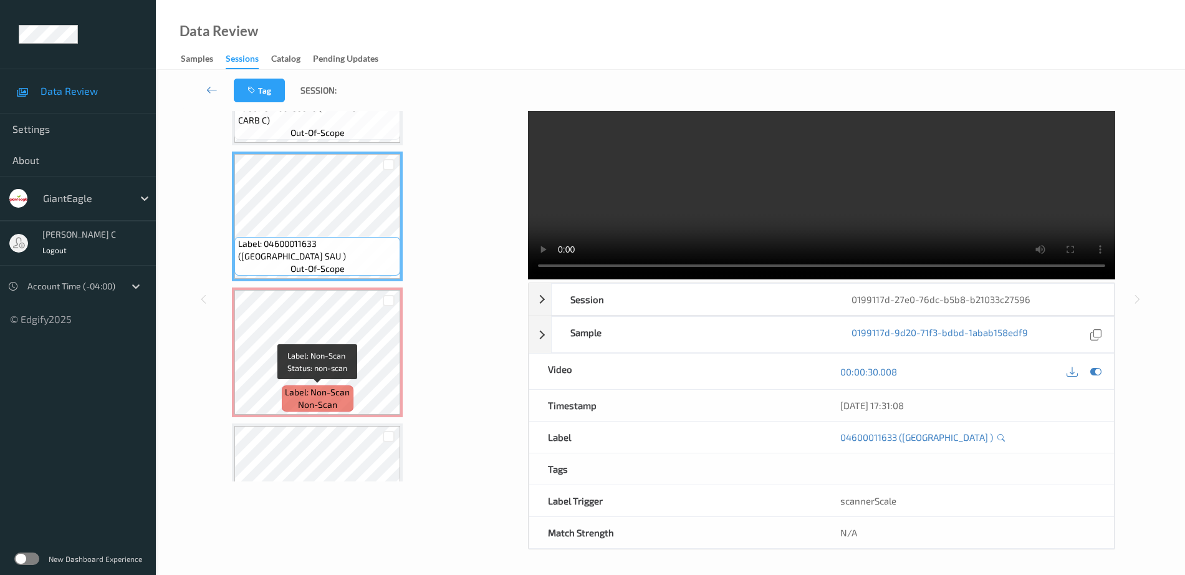
click at [338, 385] on div "Label: Non-Scan non-scan" at bounding box center [317, 398] width 71 height 26
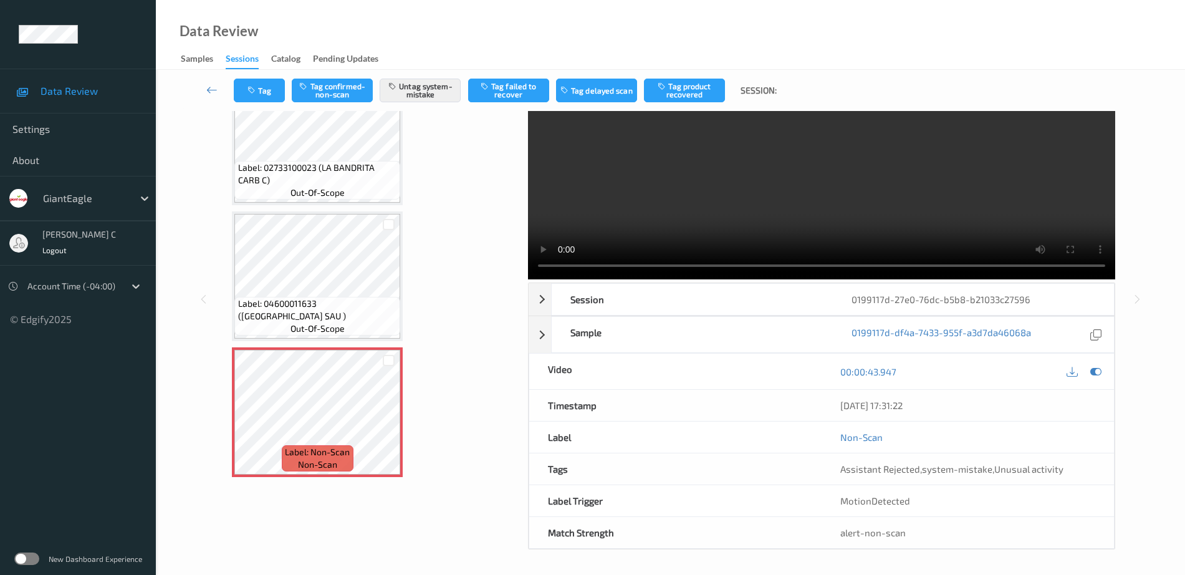
scroll to position [690, 0]
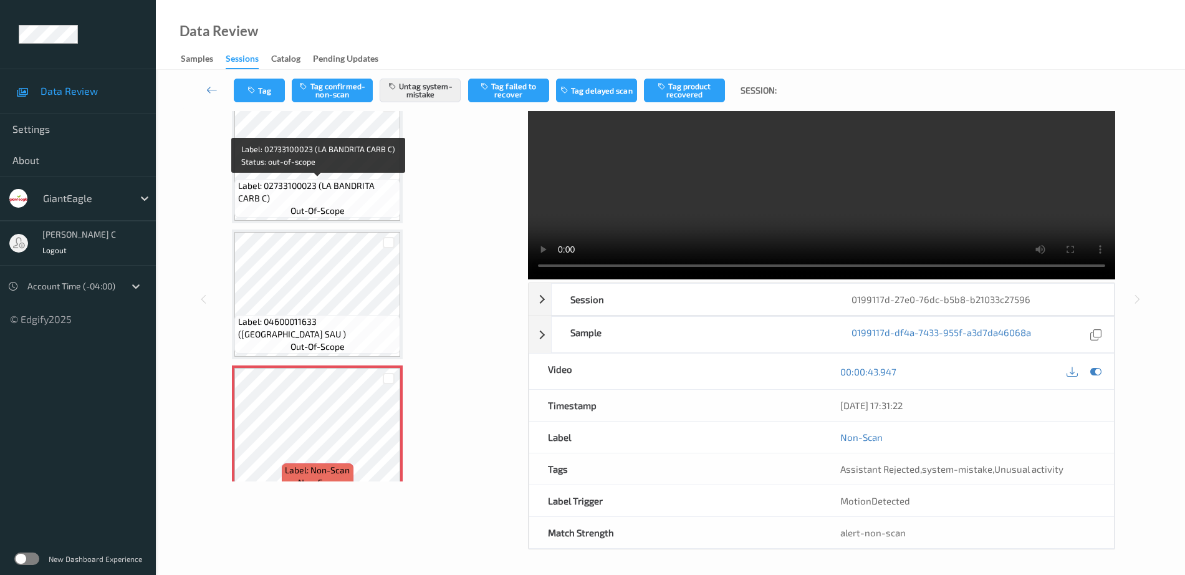
click at [276, 199] on span "Label: 02733100023 (LA BANDRITA CARB C)" at bounding box center [318, 192] width 160 height 25
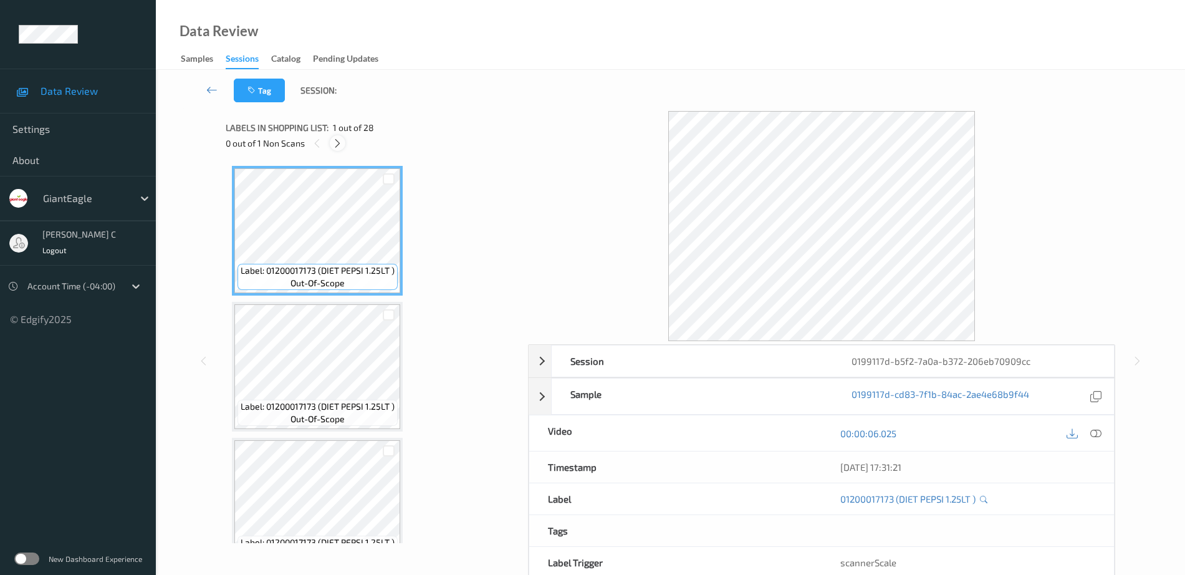
click at [337, 142] on icon at bounding box center [337, 143] width 11 height 11
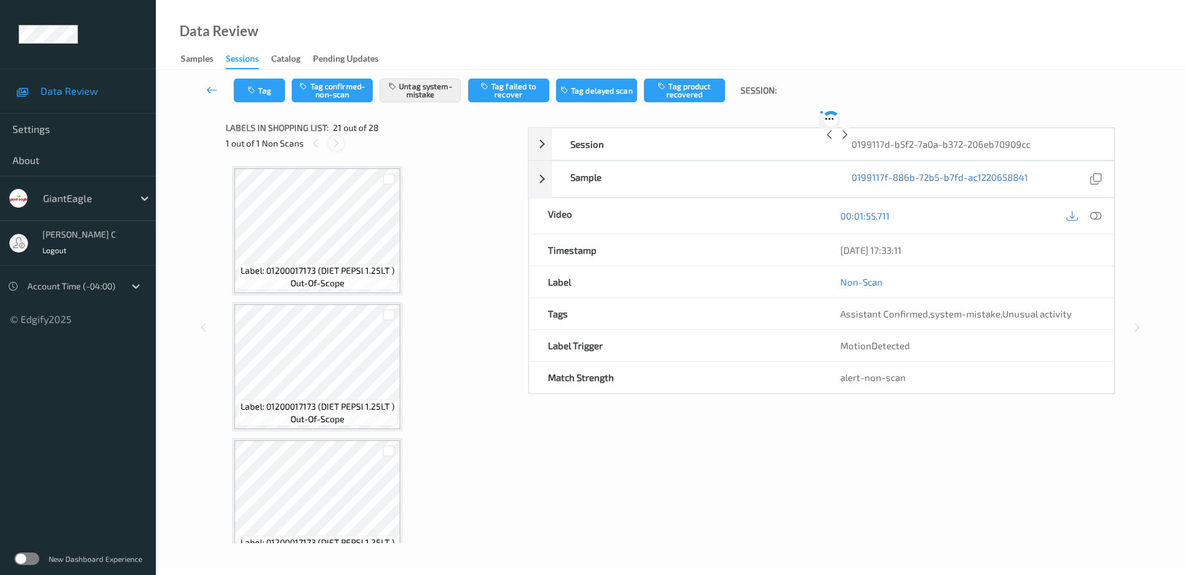
scroll to position [2588, 0]
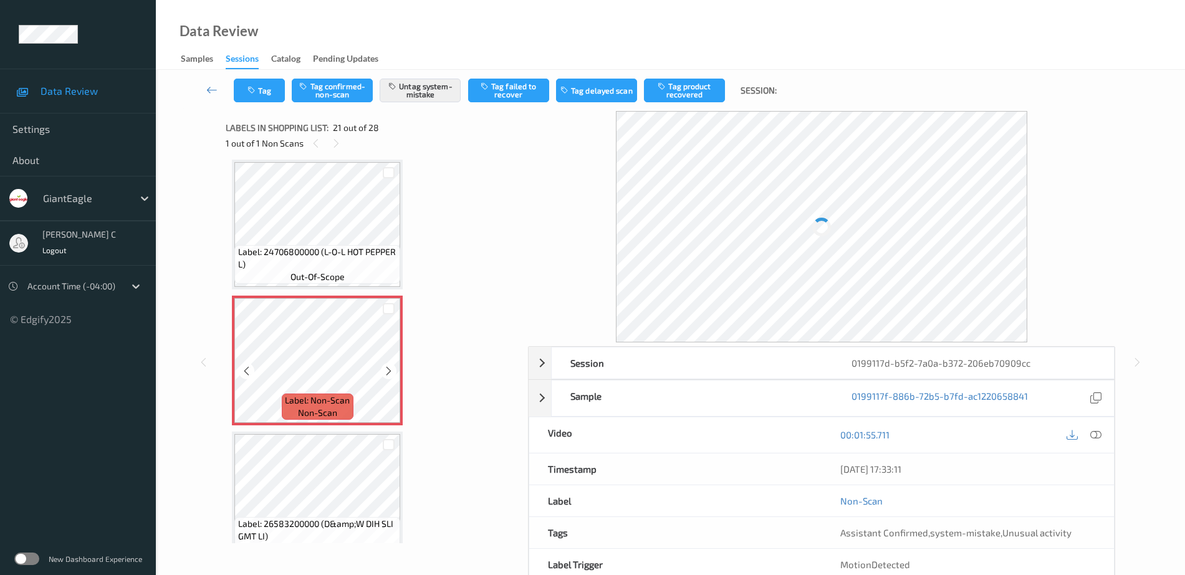
click at [329, 401] on span "Label: Non-Scan" at bounding box center [317, 400] width 65 height 12
click at [390, 367] on icon at bounding box center [388, 370] width 11 height 11
click at [390, 368] on icon at bounding box center [388, 370] width 11 height 11
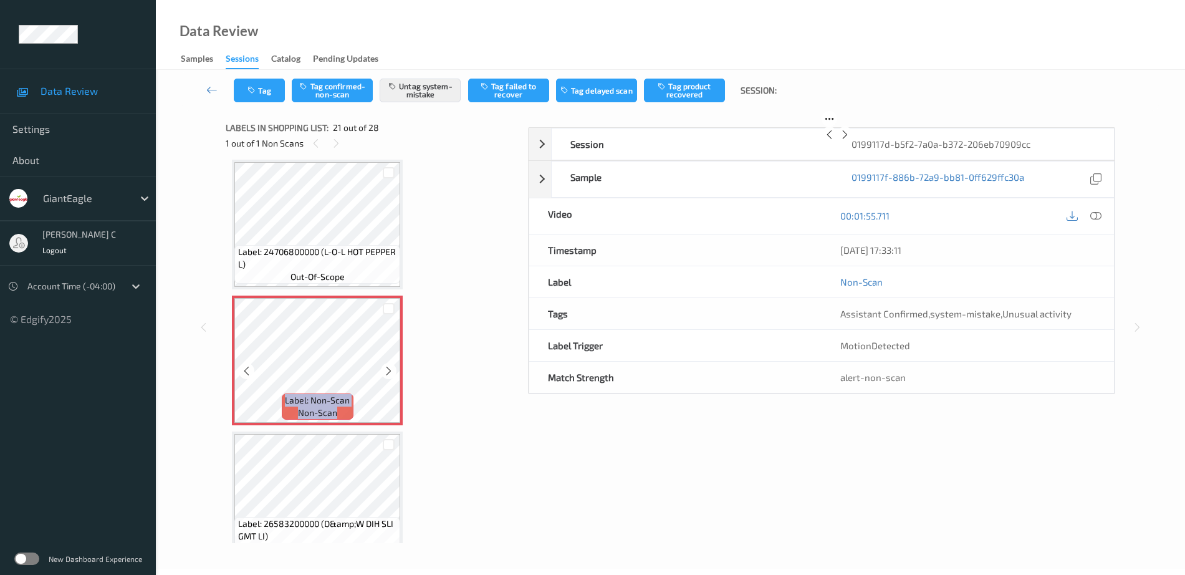
click at [390, 368] on icon at bounding box center [388, 370] width 11 height 11
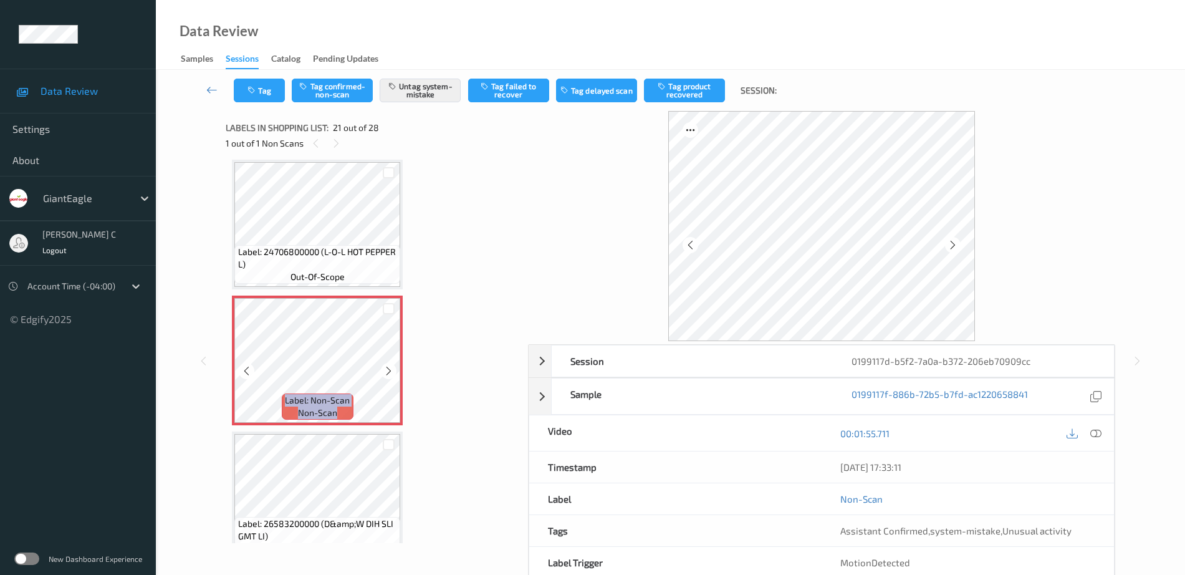
click at [390, 368] on icon at bounding box center [388, 370] width 11 height 11
click at [329, 256] on span "Label: 24706800000 (L-O-L HOT PEPPER L)" at bounding box center [318, 258] width 160 height 25
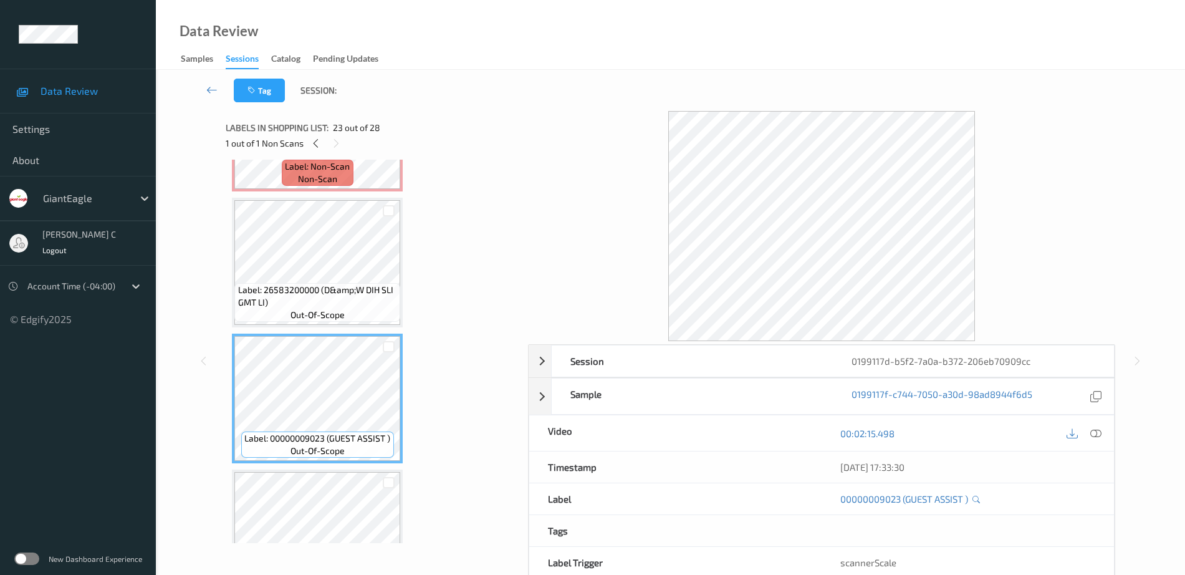
scroll to position [2900, 0]
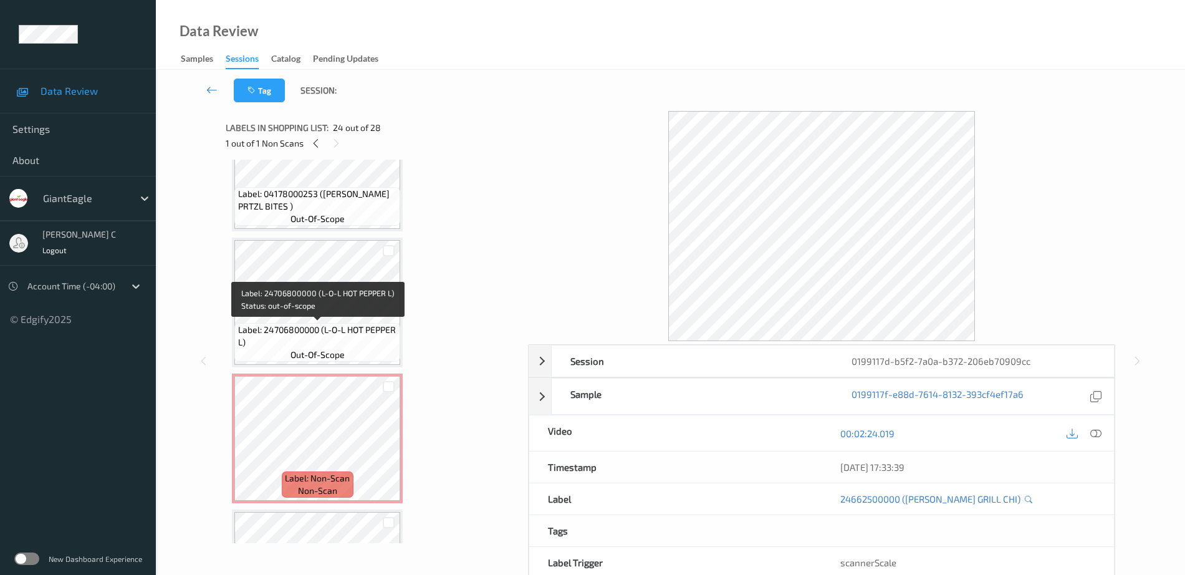
click at [301, 333] on span "Label: 24706800000 (L-O-L HOT PEPPER L)" at bounding box center [318, 336] width 160 height 25
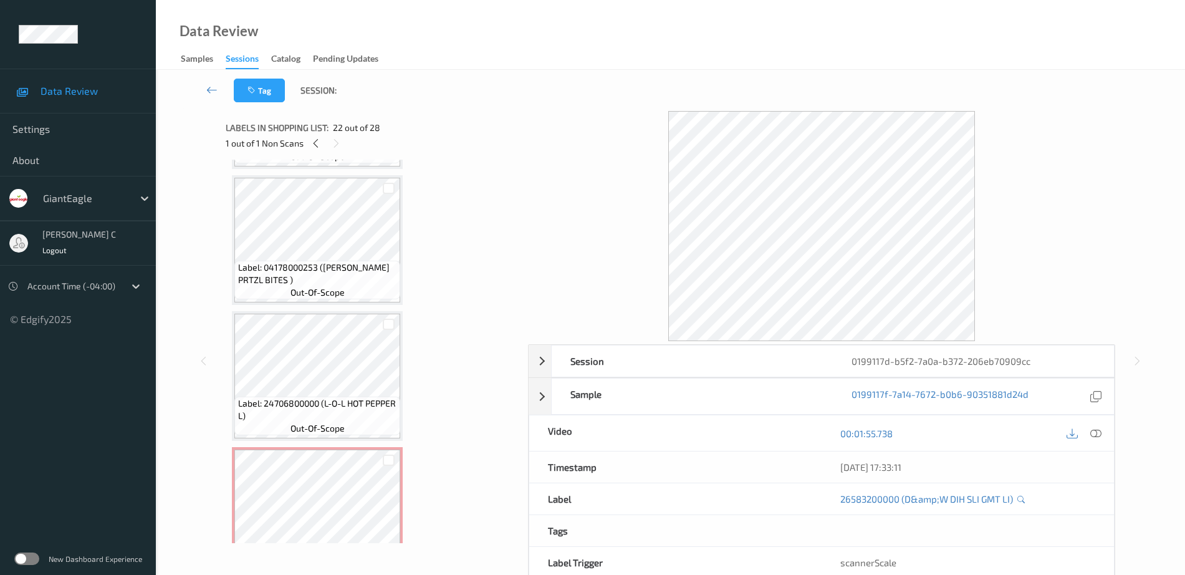
scroll to position [2432, 0]
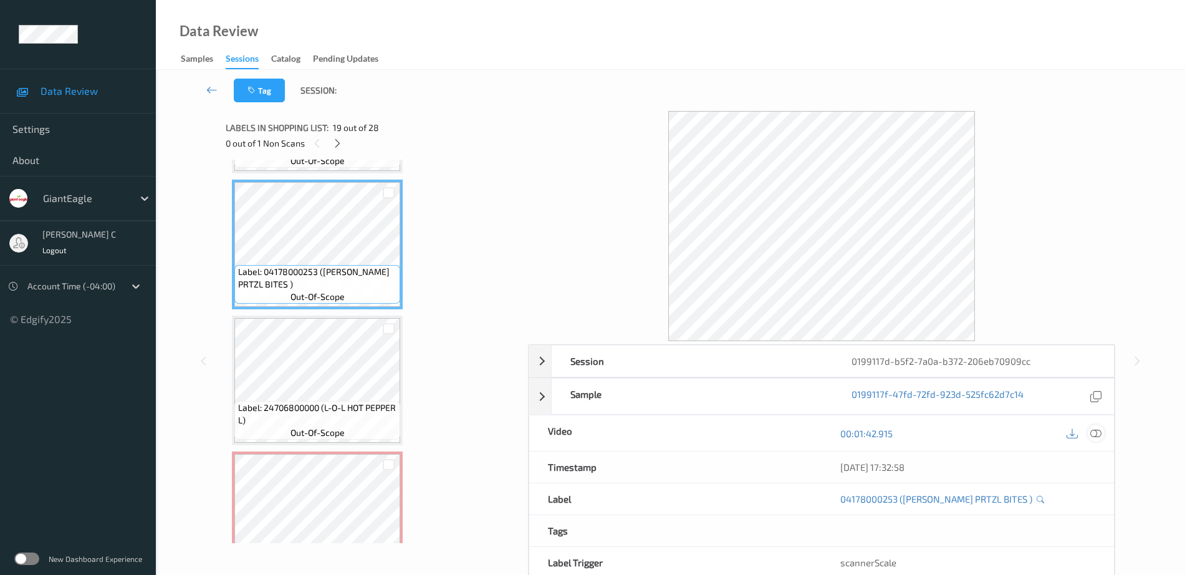
click at [1095, 433] on icon at bounding box center [1095, 433] width 11 height 11
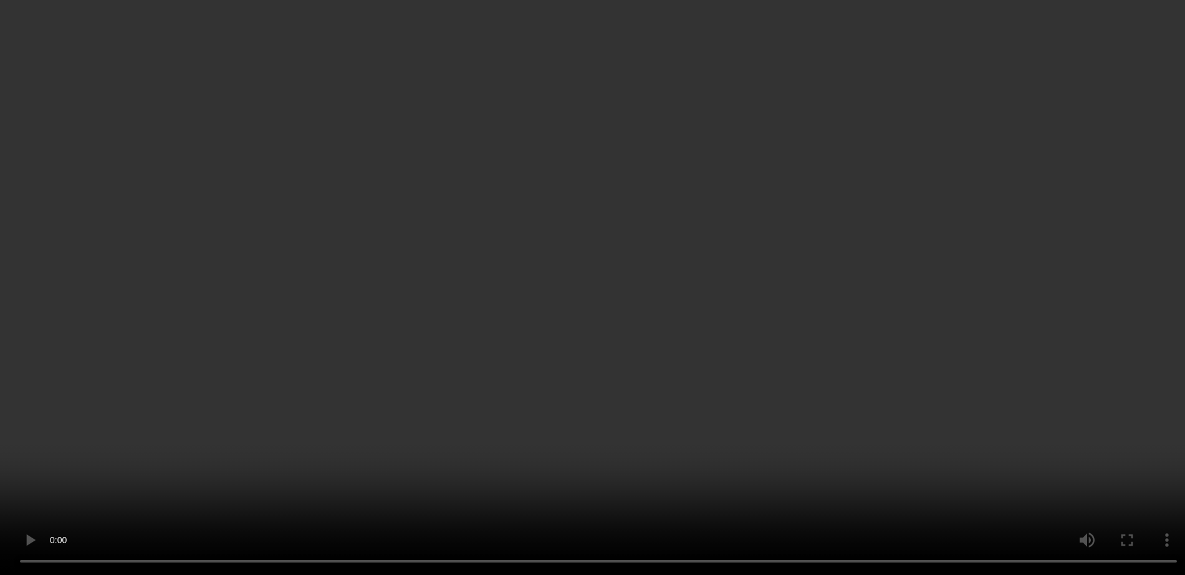
scroll to position [2588, 0]
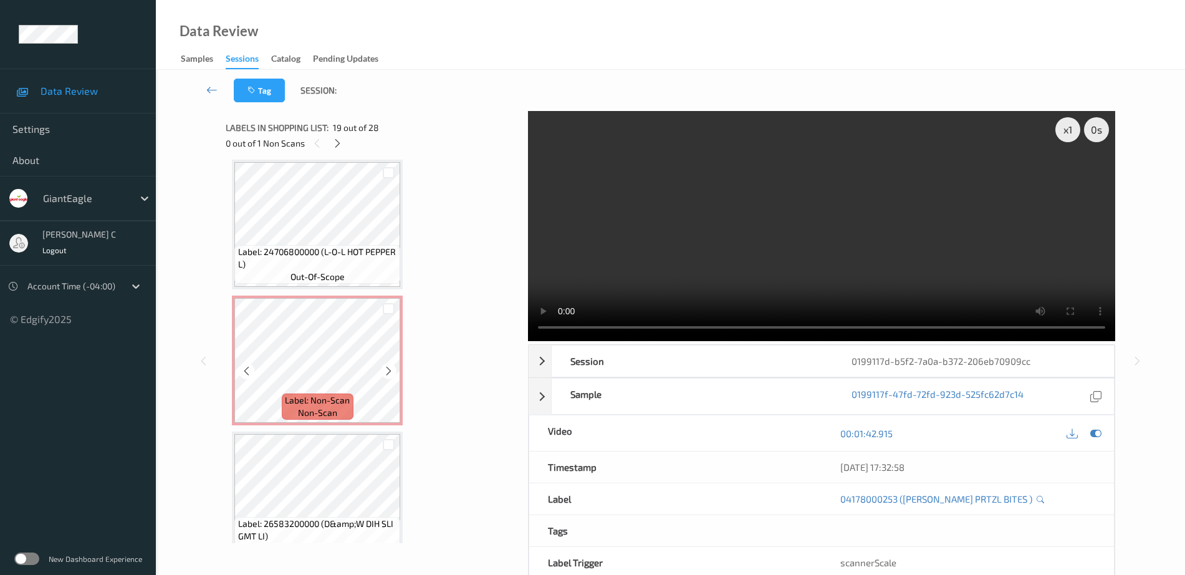
click at [339, 394] on span "Label: Non-Scan" at bounding box center [317, 400] width 65 height 12
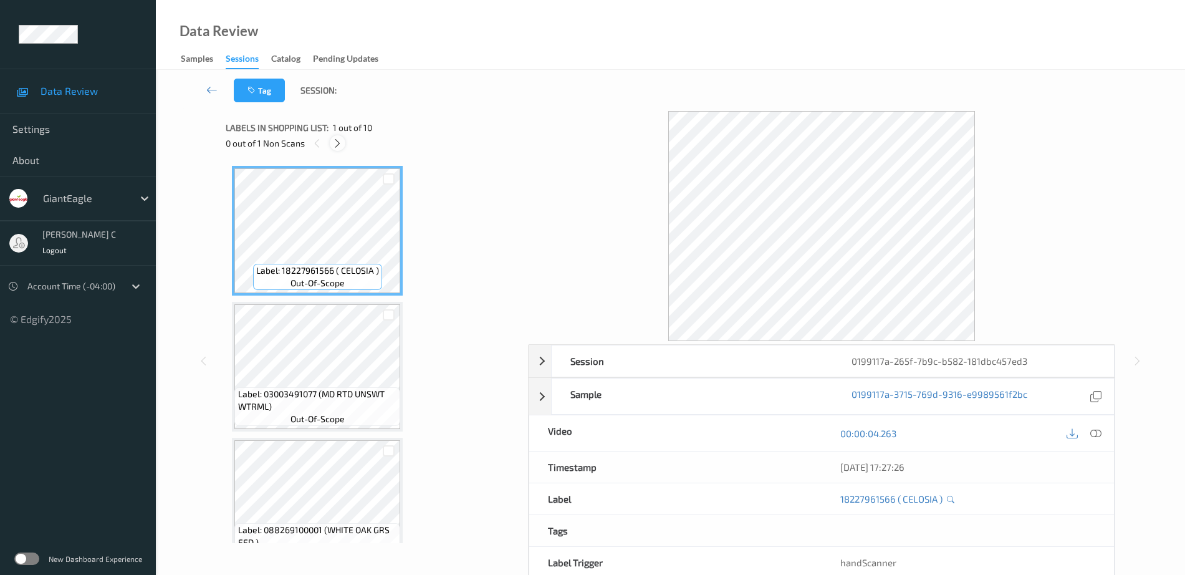
click at [343, 146] on div at bounding box center [338, 143] width 16 height 16
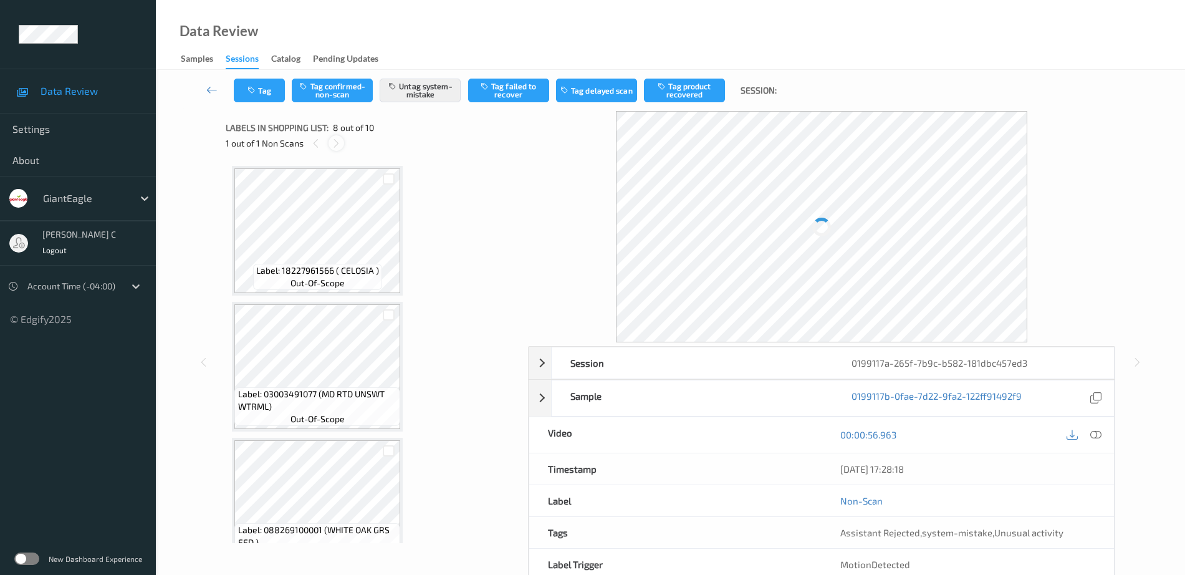
scroll to position [822, 0]
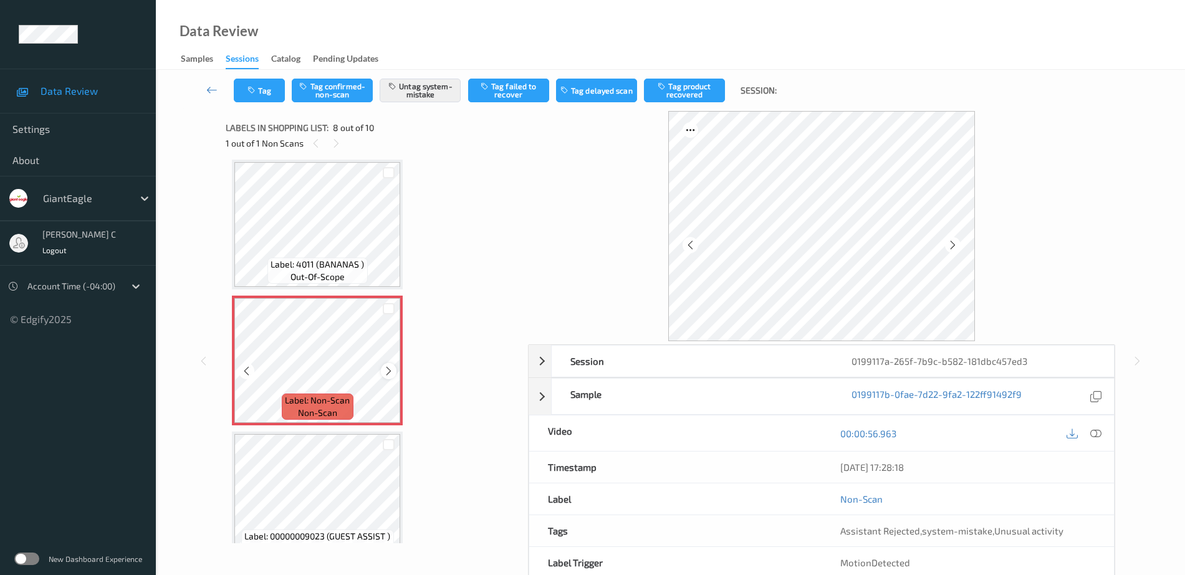
click at [391, 370] on icon at bounding box center [388, 370] width 11 height 11
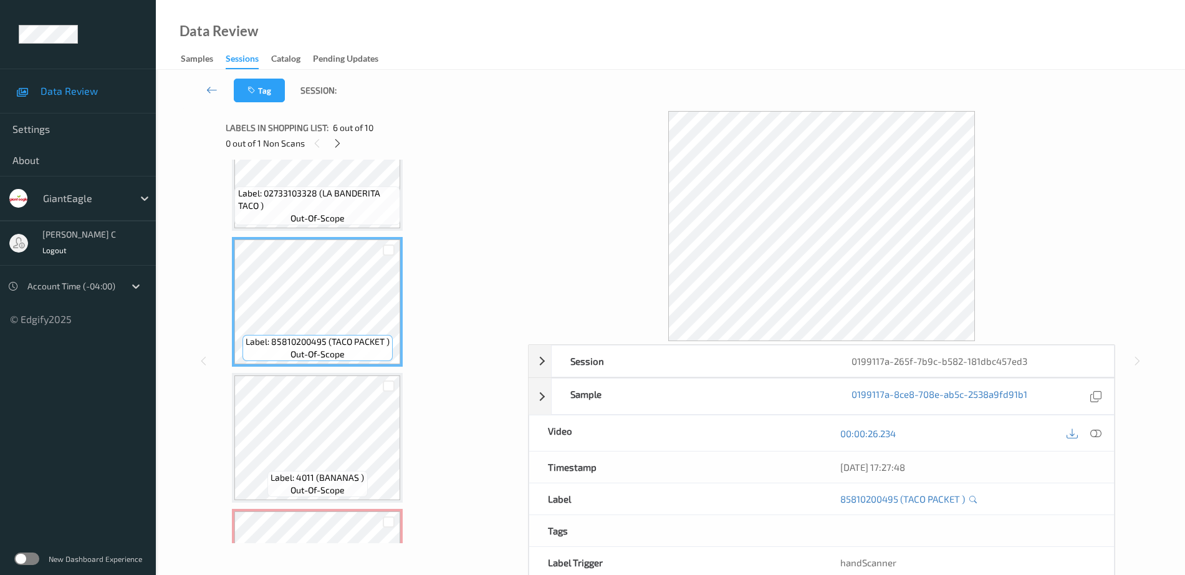
scroll to position [588, 0]
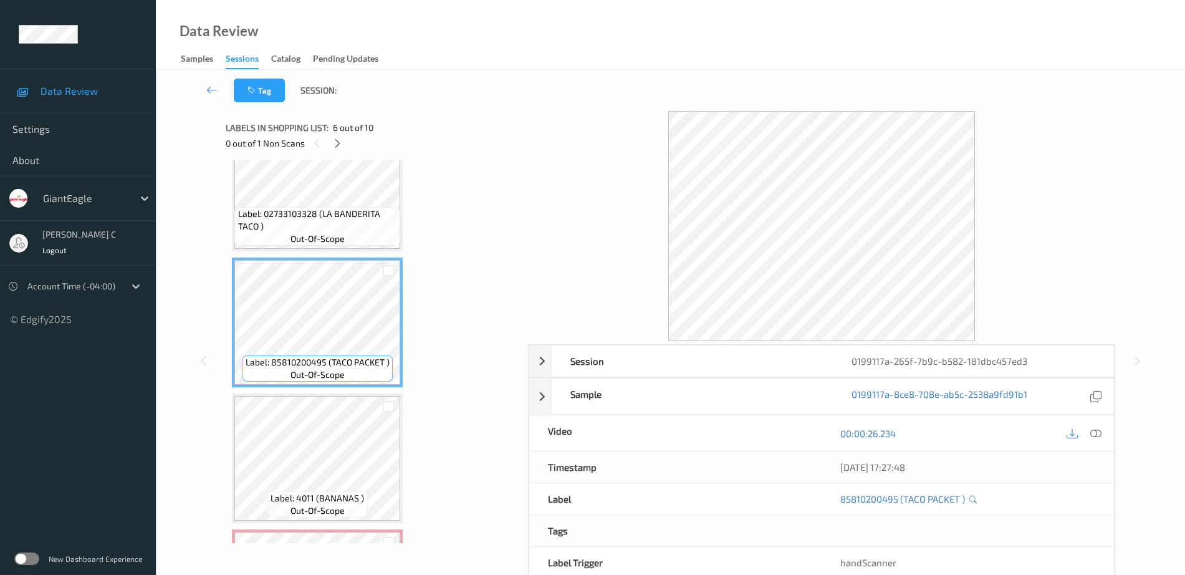
click at [1093, 433] on icon at bounding box center [1095, 433] width 11 height 11
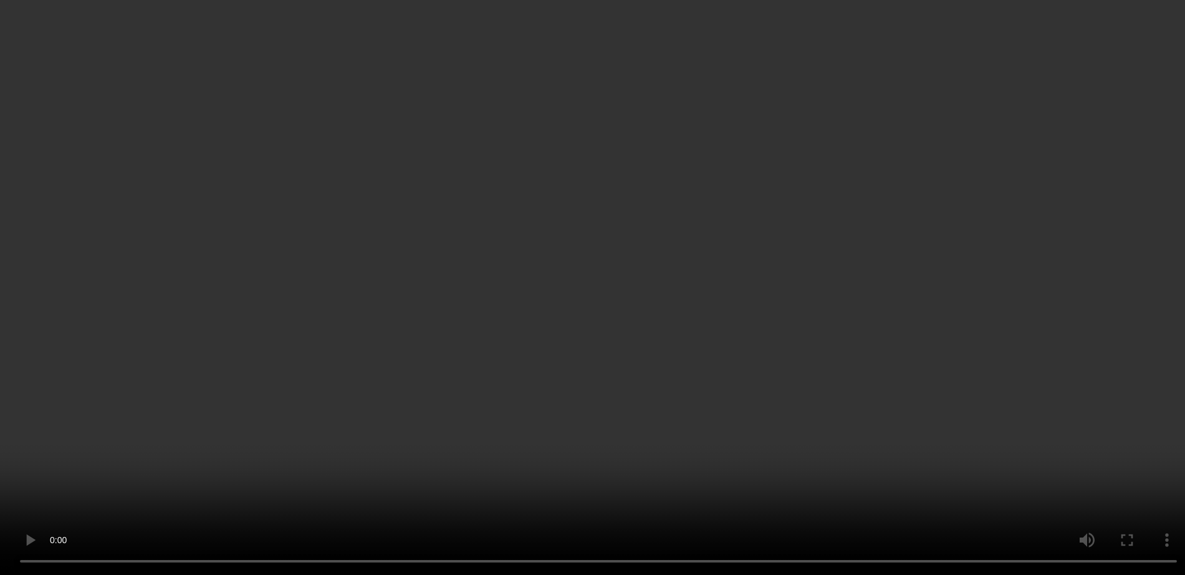
scroll to position [822, 0]
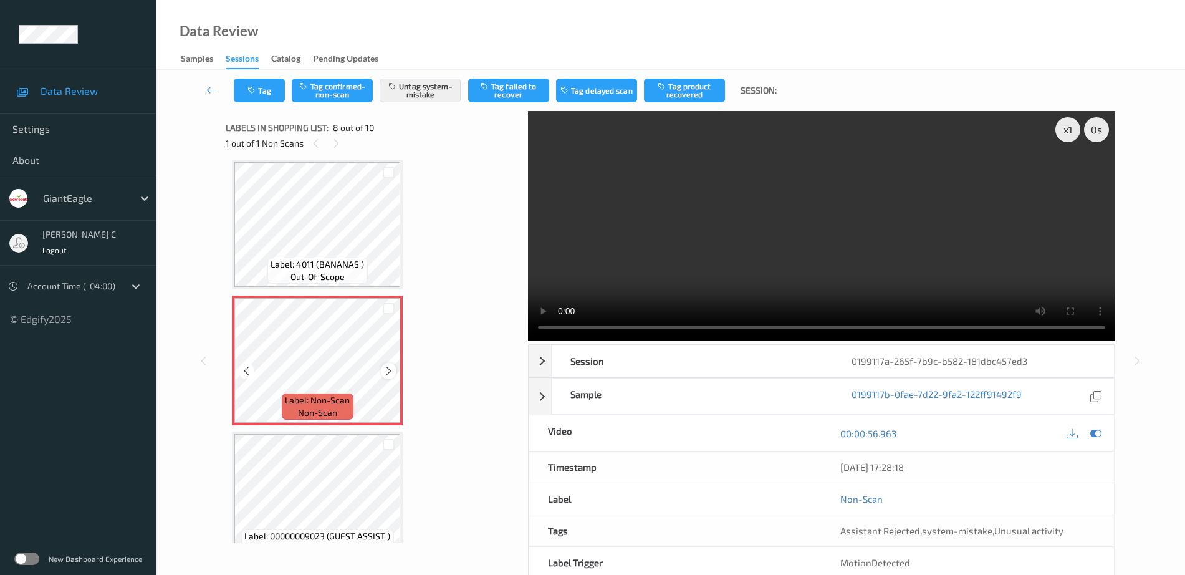
click at [391, 368] on icon at bounding box center [388, 370] width 11 height 11
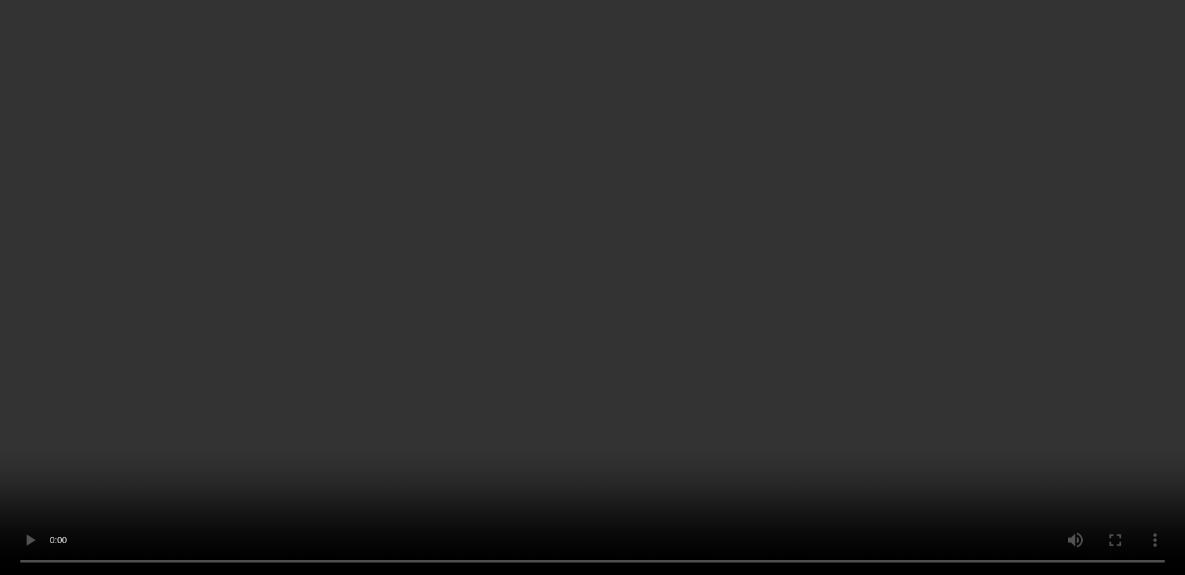
scroll to position [900, 0]
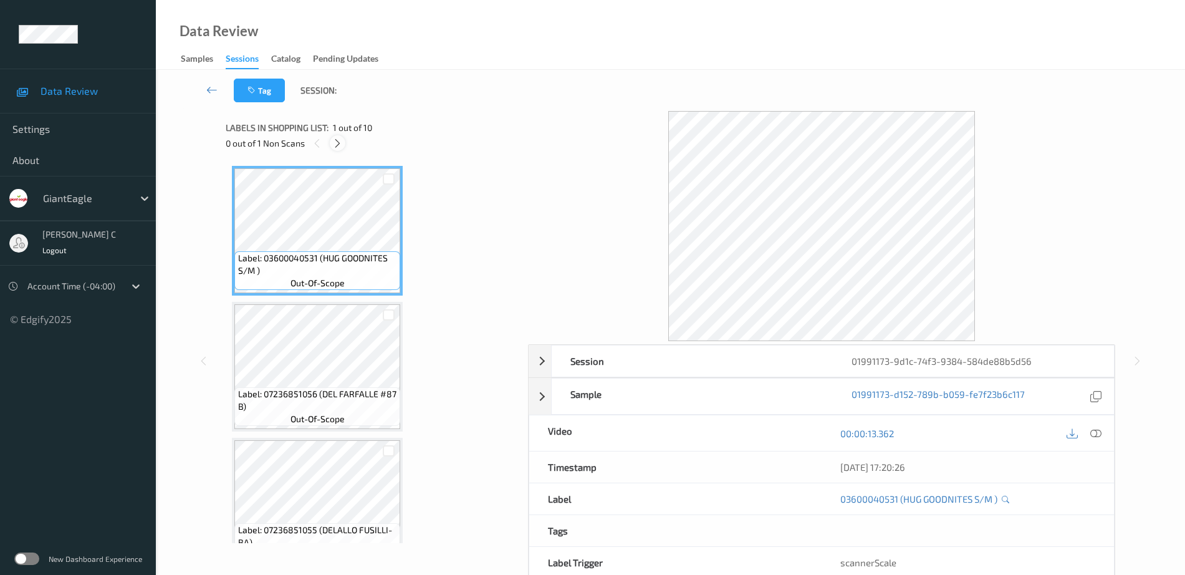
click at [340, 142] on div at bounding box center [338, 143] width 16 height 16
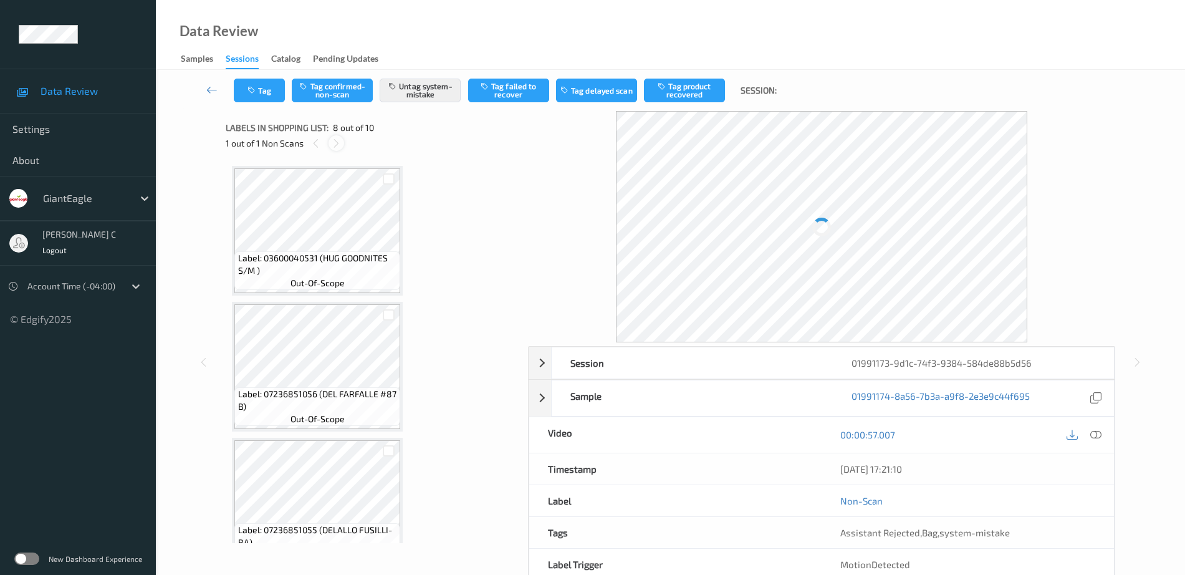
scroll to position [822, 0]
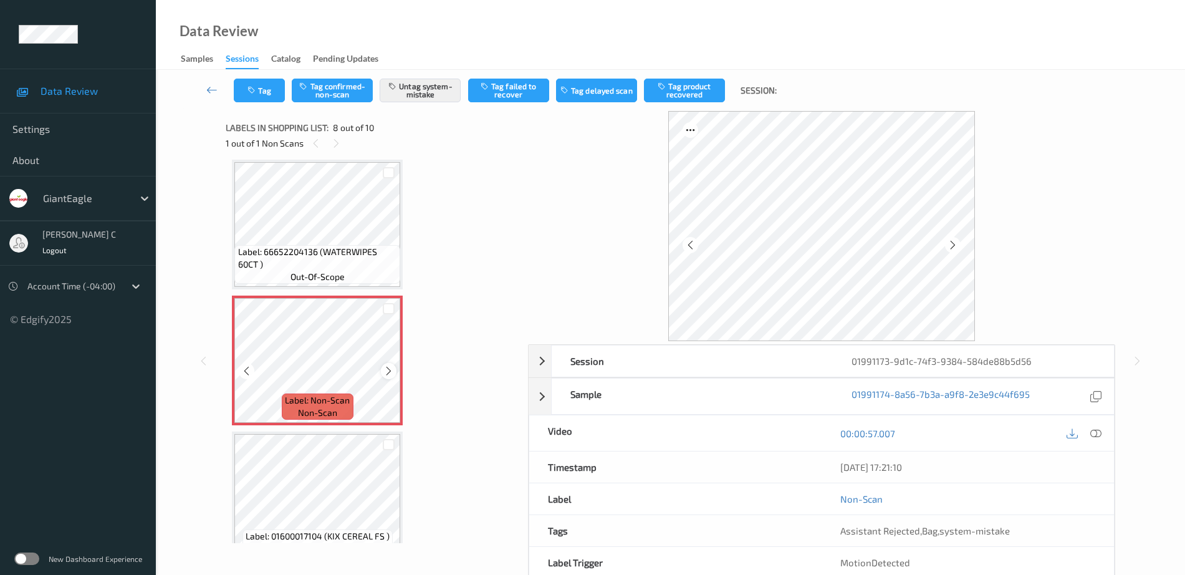
click at [386, 370] on icon at bounding box center [388, 370] width 11 height 11
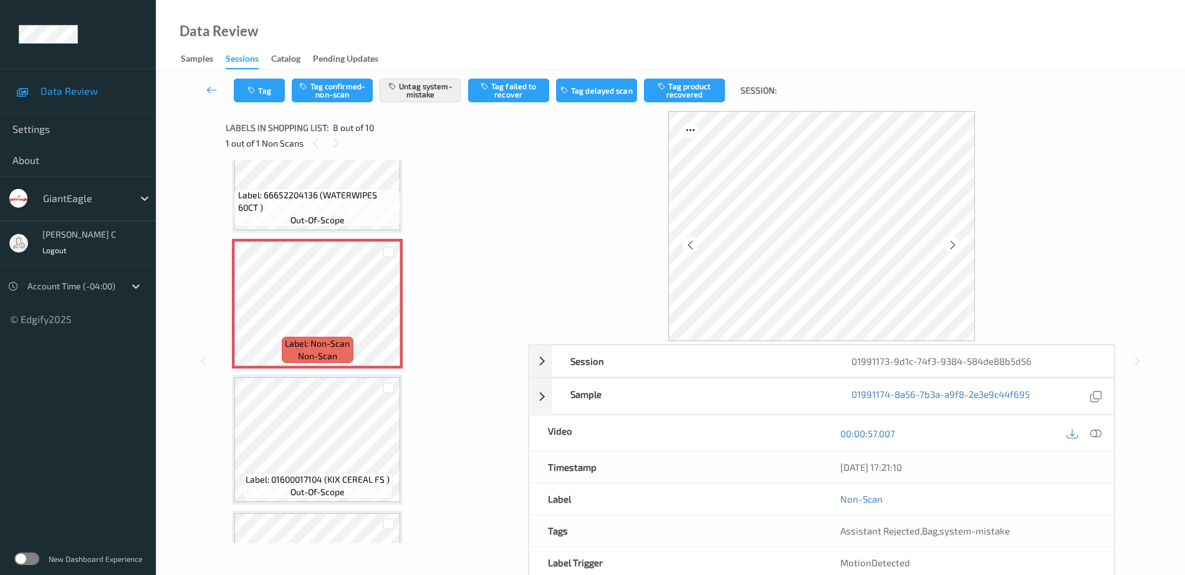
scroll to position [900, 0]
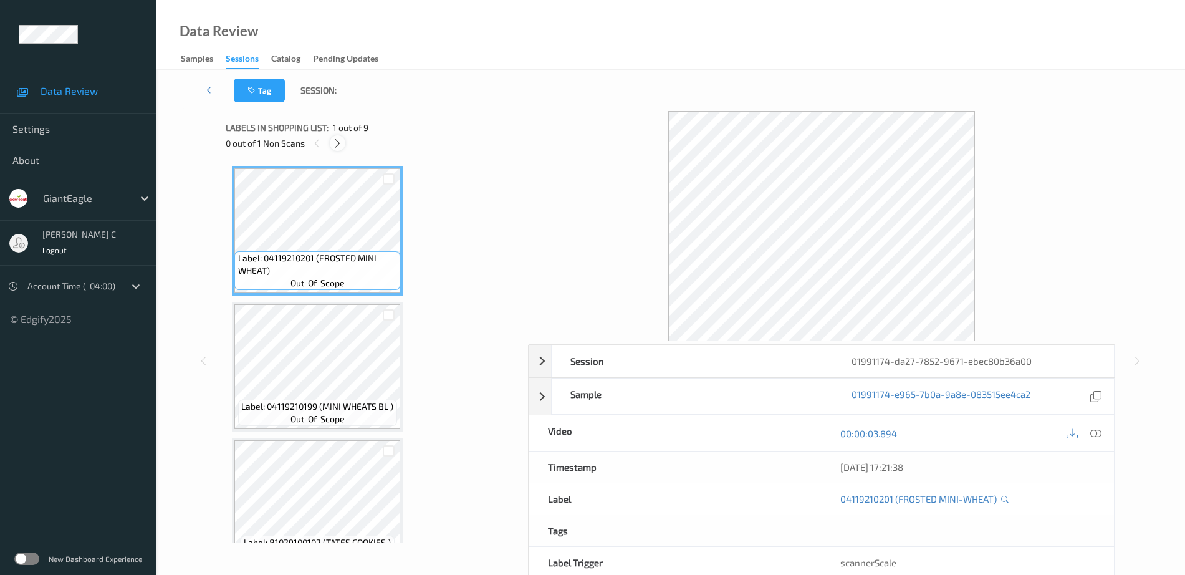
click at [337, 143] on icon at bounding box center [337, 143] width 11 height 11
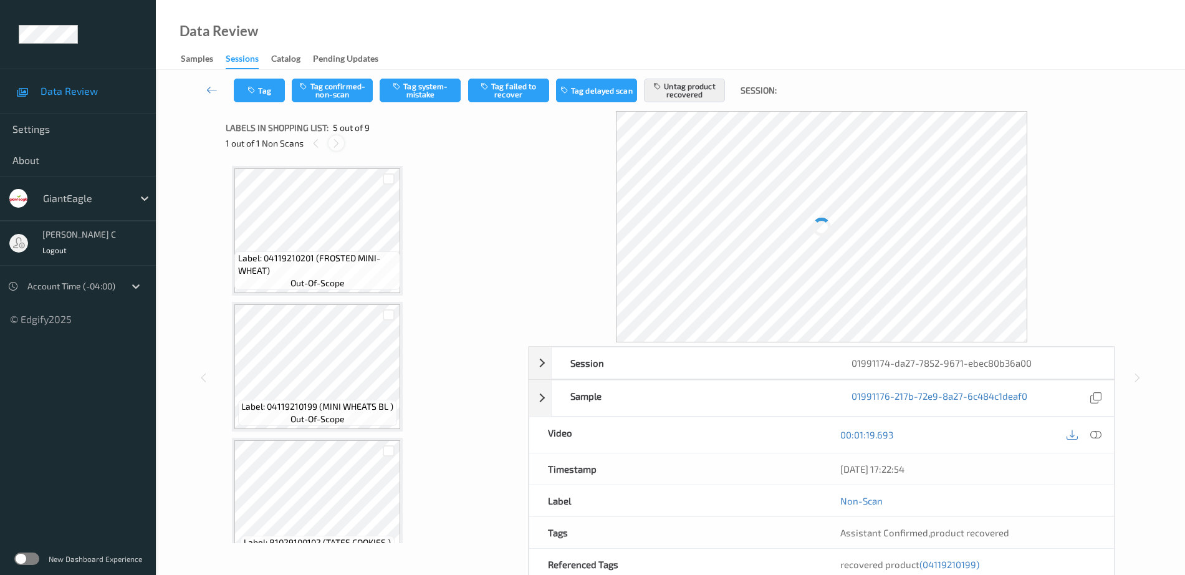
scroll to position [414, 0]
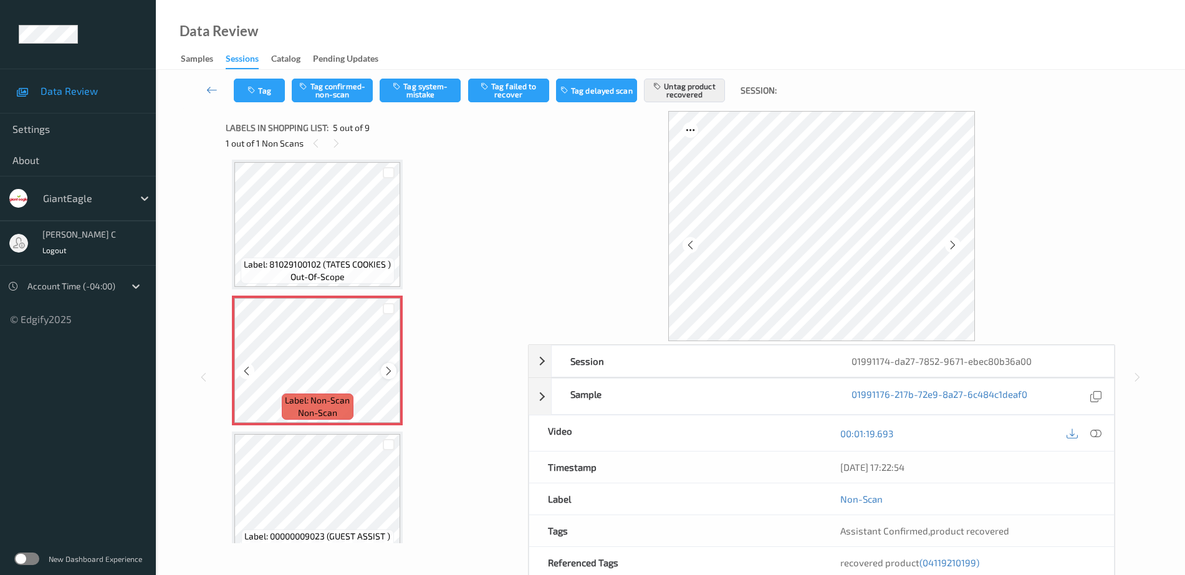
click at [384, 370] on icon at bounding box center [388, 370] width 11 height 11
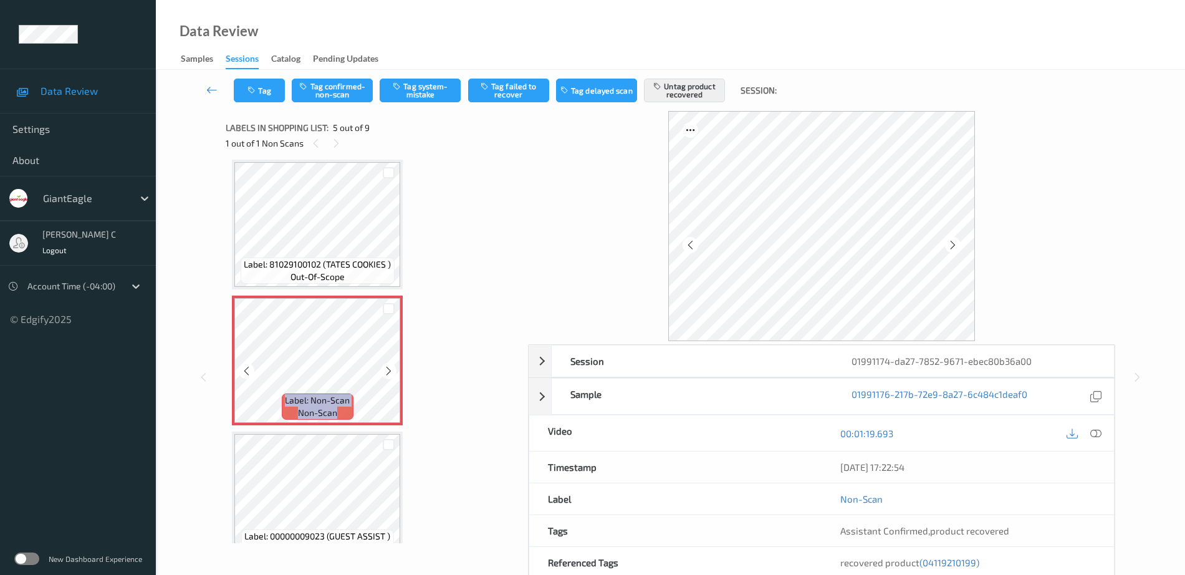
click at [384, 370] on icon at bounding box center [388, 370] width 11 height 11
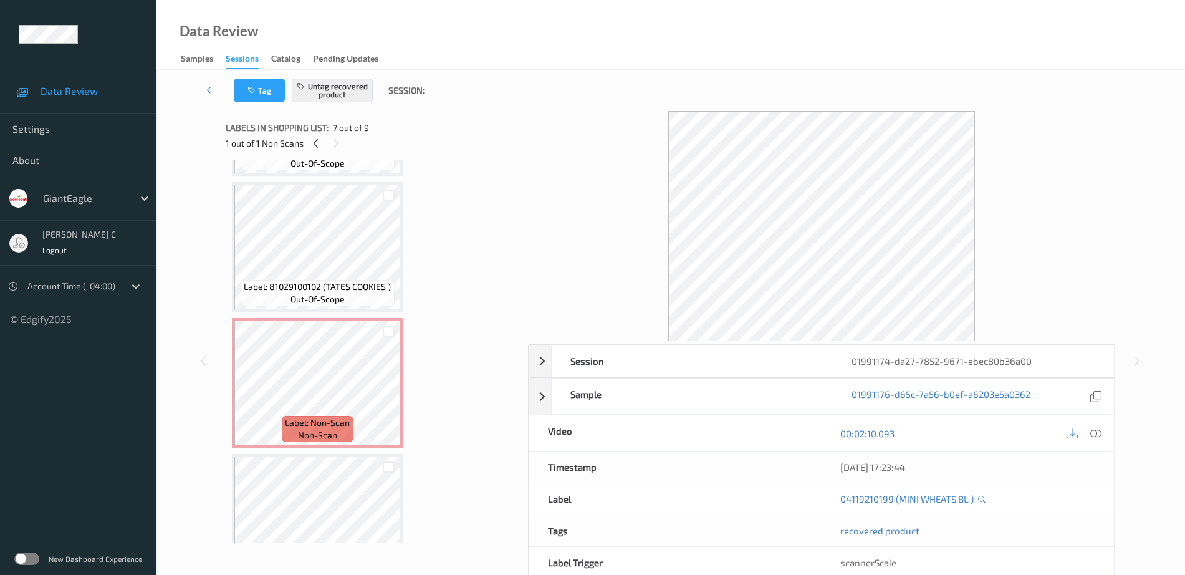
scroll to position [336, 0]
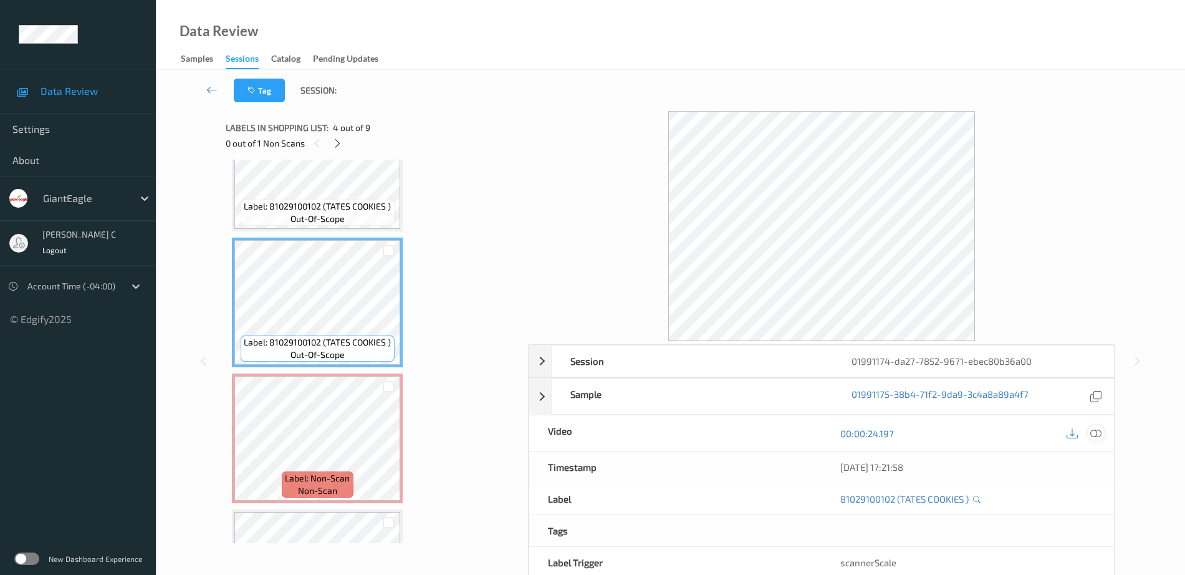
click at [1101, 431] on icon at bounding box center [1095, 433] width 11 height 11
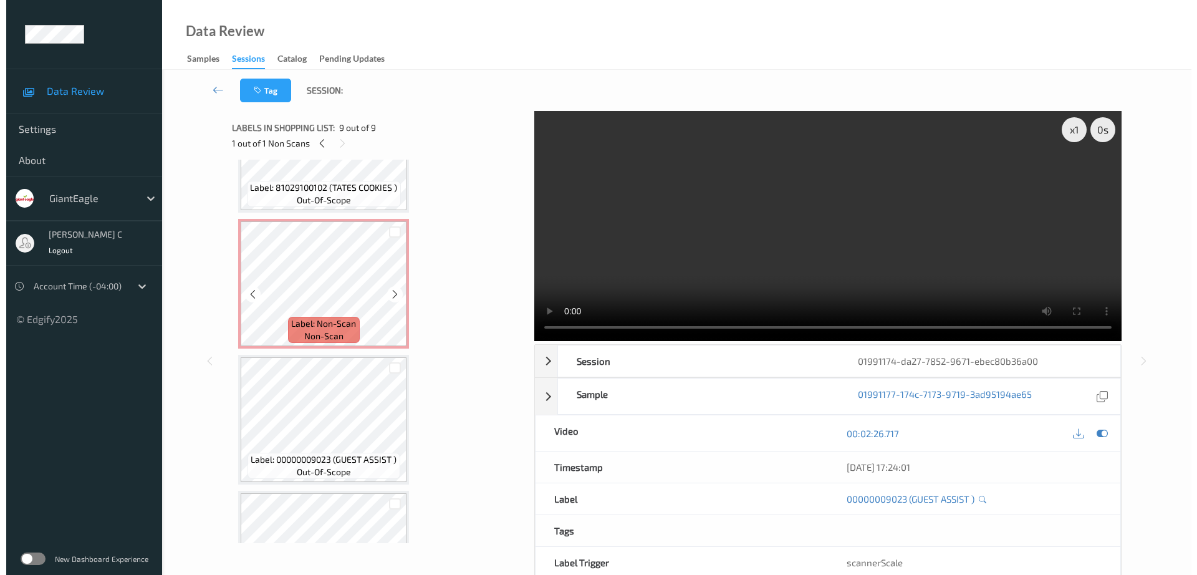
scroll to position [456, 0]
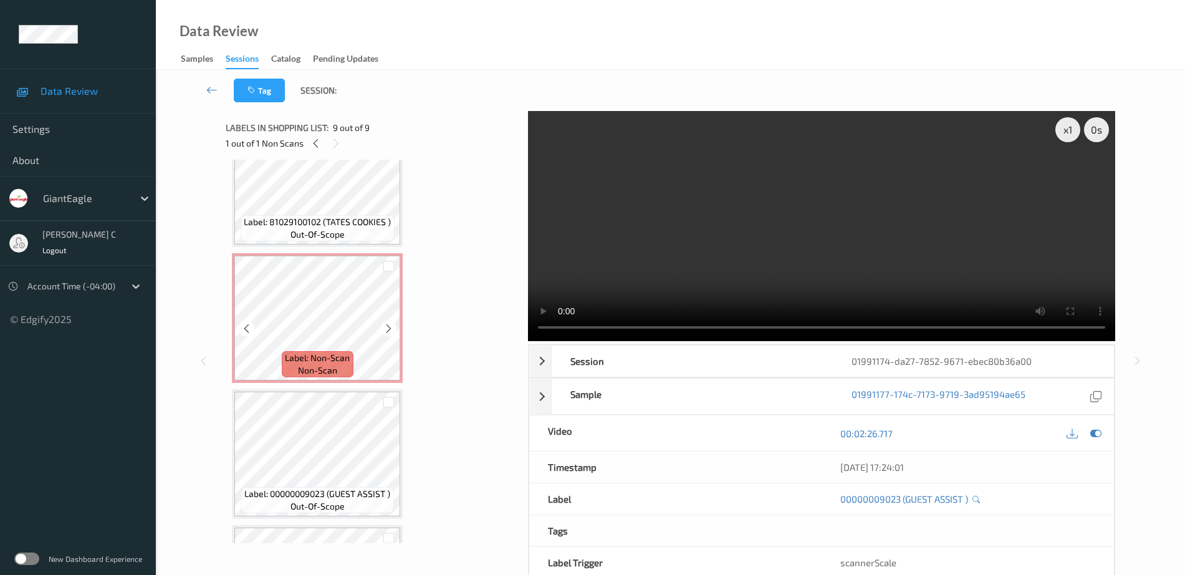
click at [336, 255] on div "Label: Non-Scan non-scan" at bounding box center [317, 318] width 171 height 130
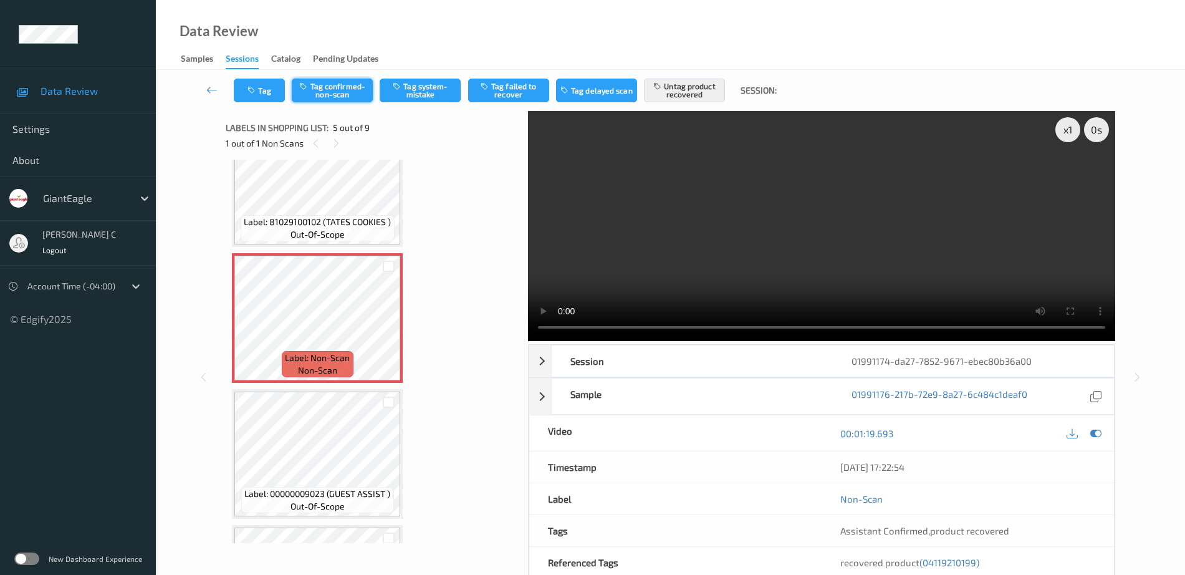
click at [320, 94] on button "Tag confirmed-non-scan" at bounding box center [332, 91] width 81 height 24
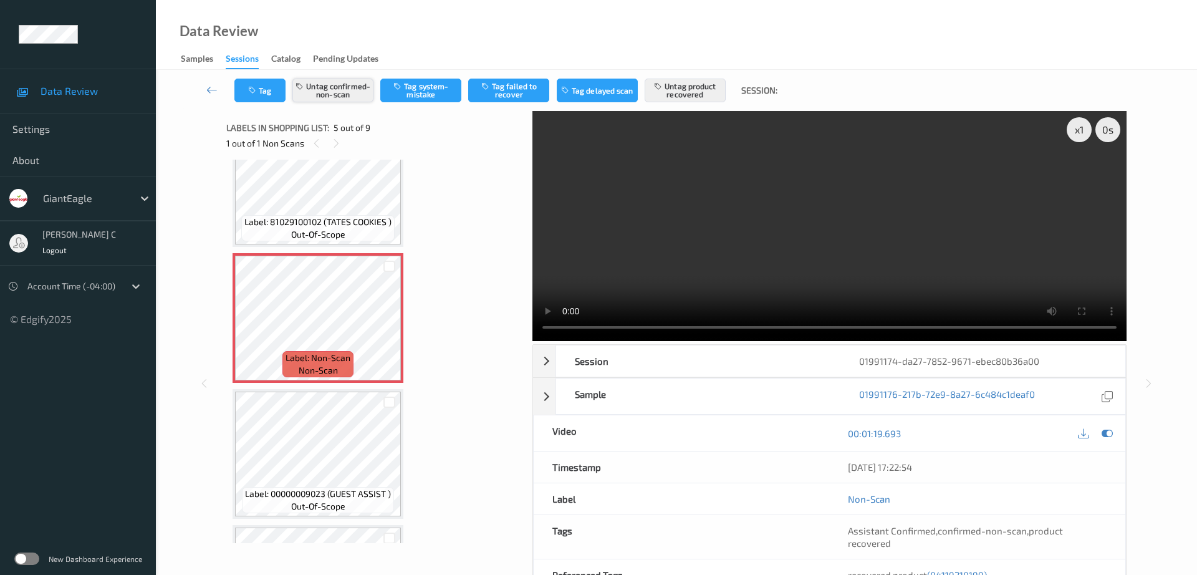
click at [336, 88] on button "Untag confirmed-non-scan" at bounding box center [332, 91] width 81 height 24
click at [684, 89] on button "Untag product recovered" at bounding box center [685, 91] width 81 height 24
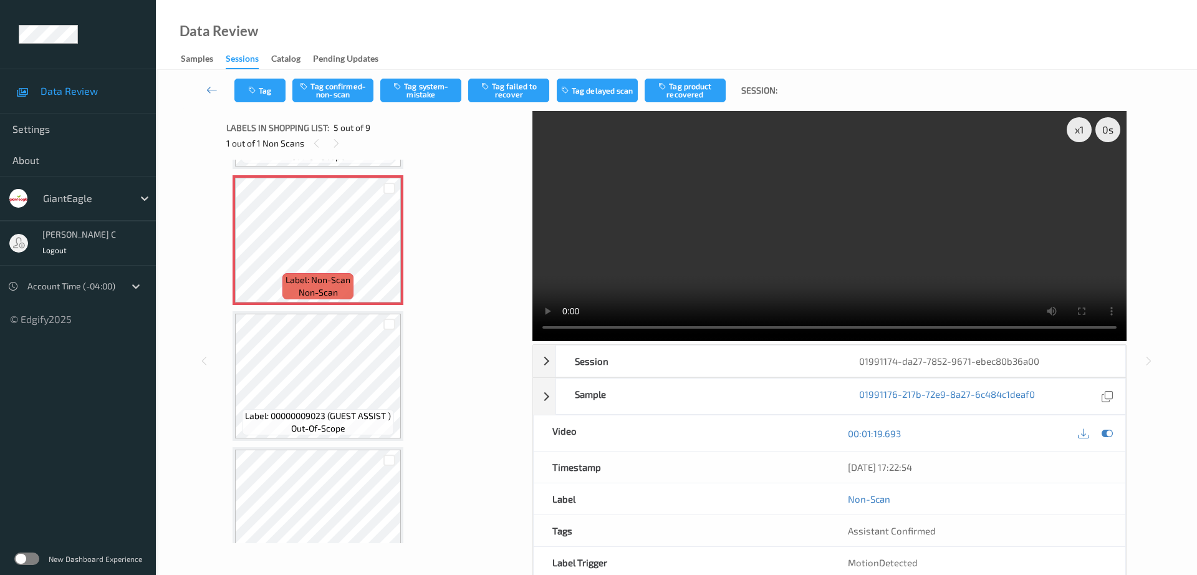
click at [308, 421] on span "Label: 00000009023 (GUEST ASSIST )" at bounding box center [318, 416] width 146 height 12
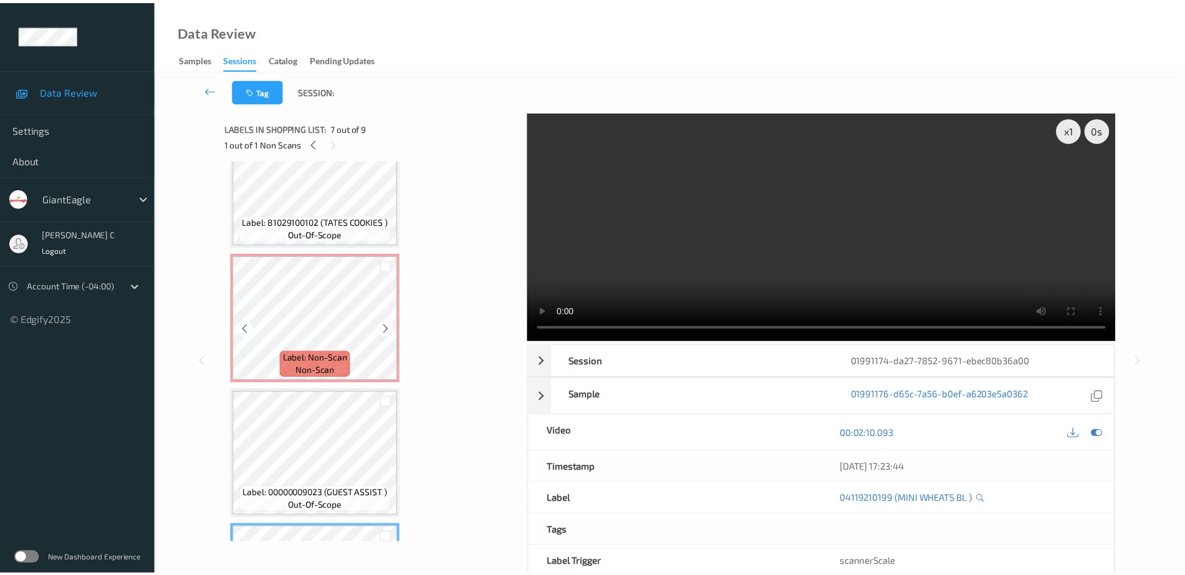
scroll to position [378, 0]
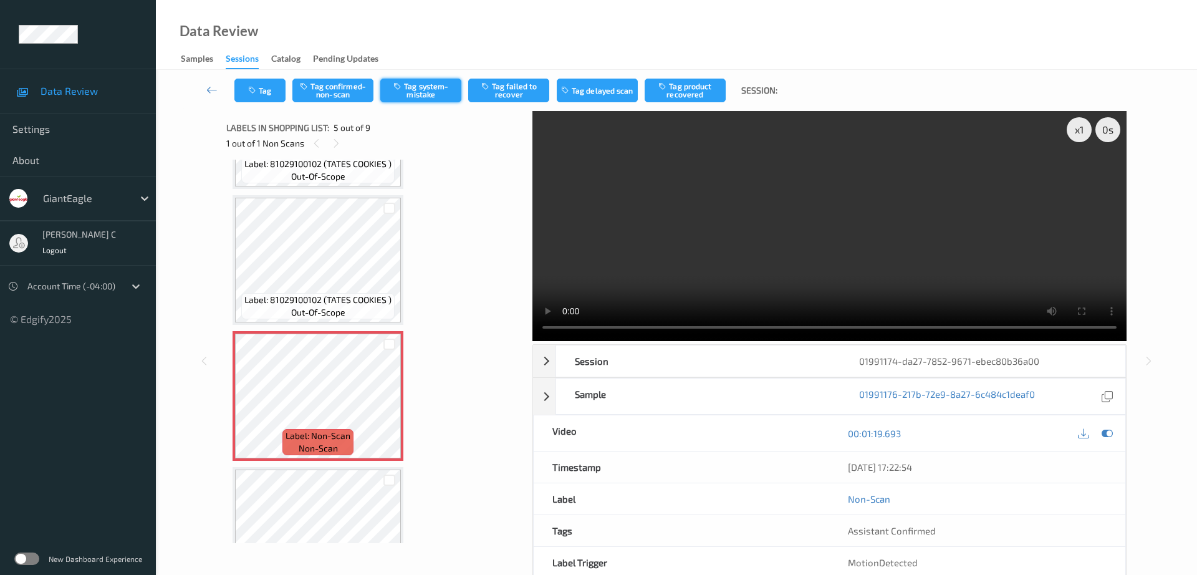
click at [421, 97] on button "Tag system-mistake" at bounding box center [420, 91] width 81 height 24
click at [268, 94] on button "Tag" at bounding box center [259, 91] width 51 height 24
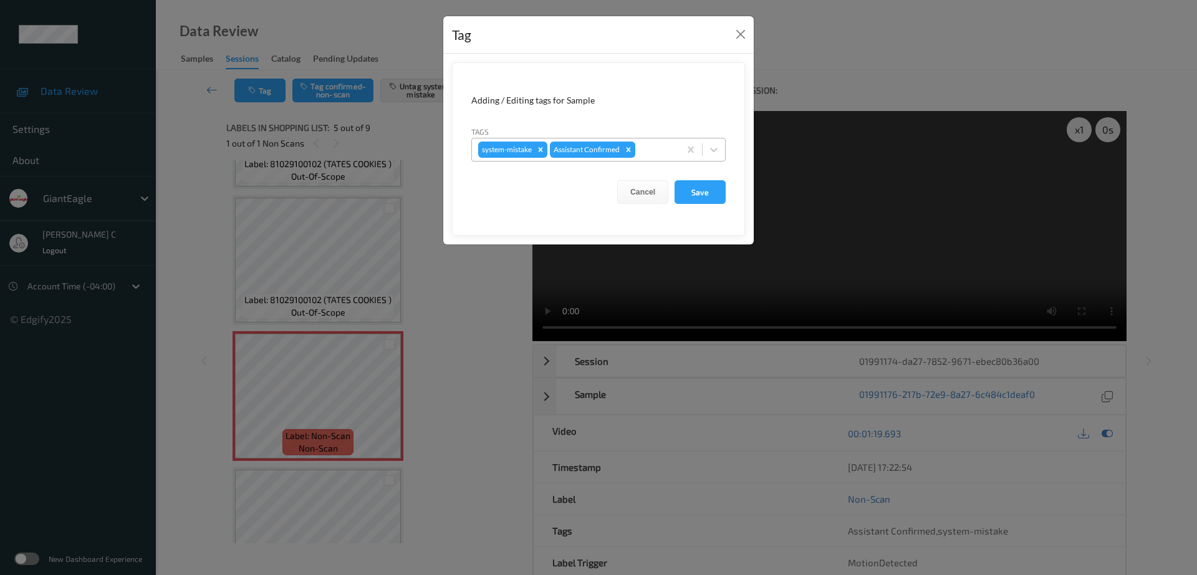
click at [651, 151] on div at bounding box center [656, 149] width 36 height 15
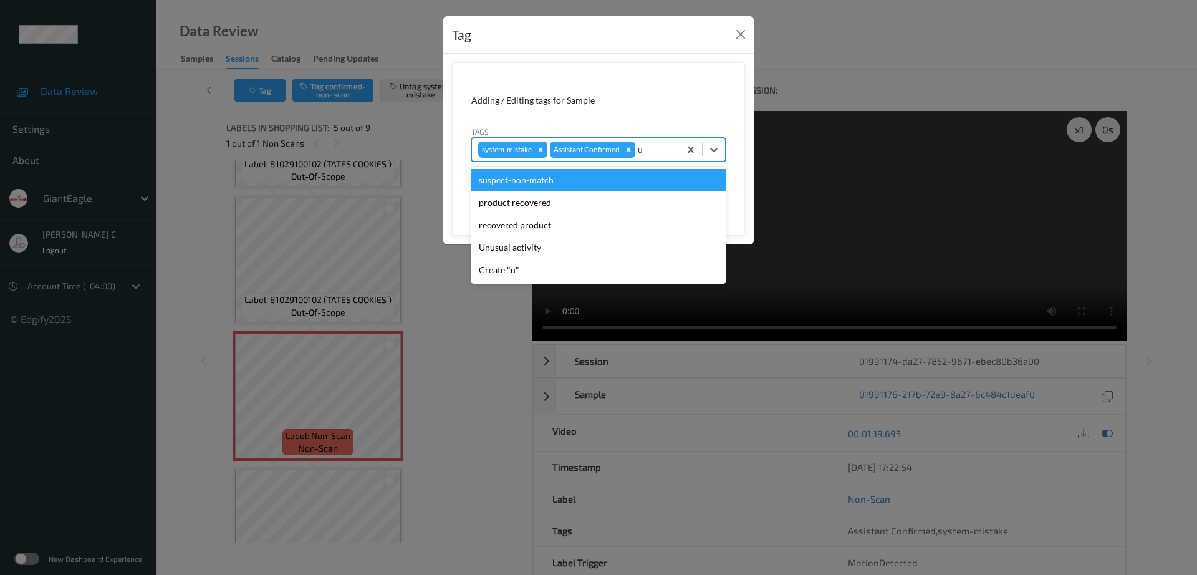
type input "un"
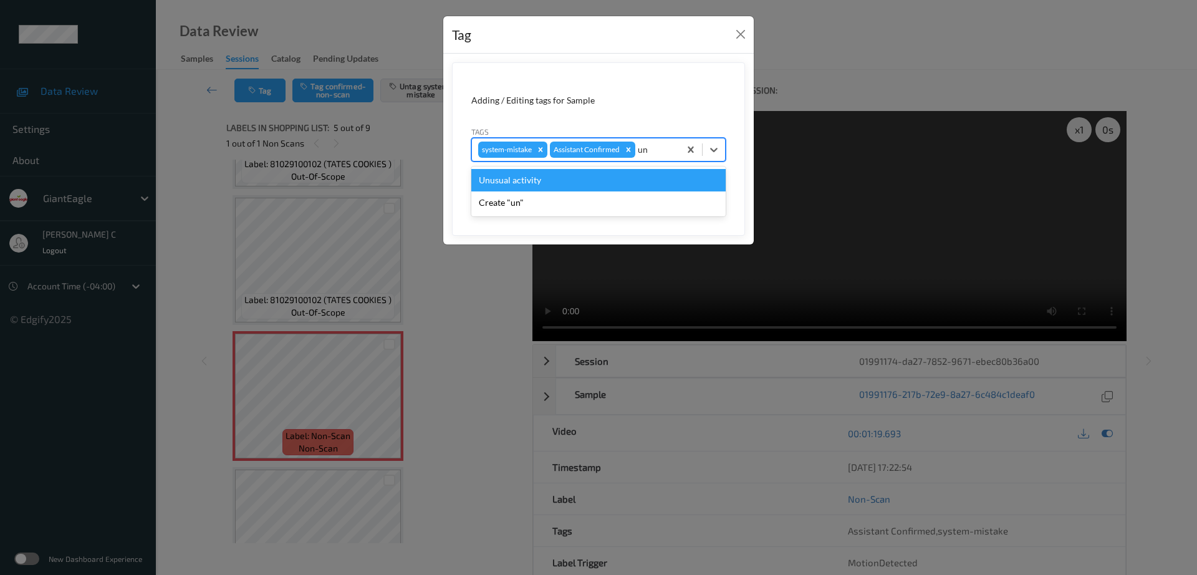
click at [561, 185] on div "Unusual activity" at bounding box center [598, 180] width 254 height 22
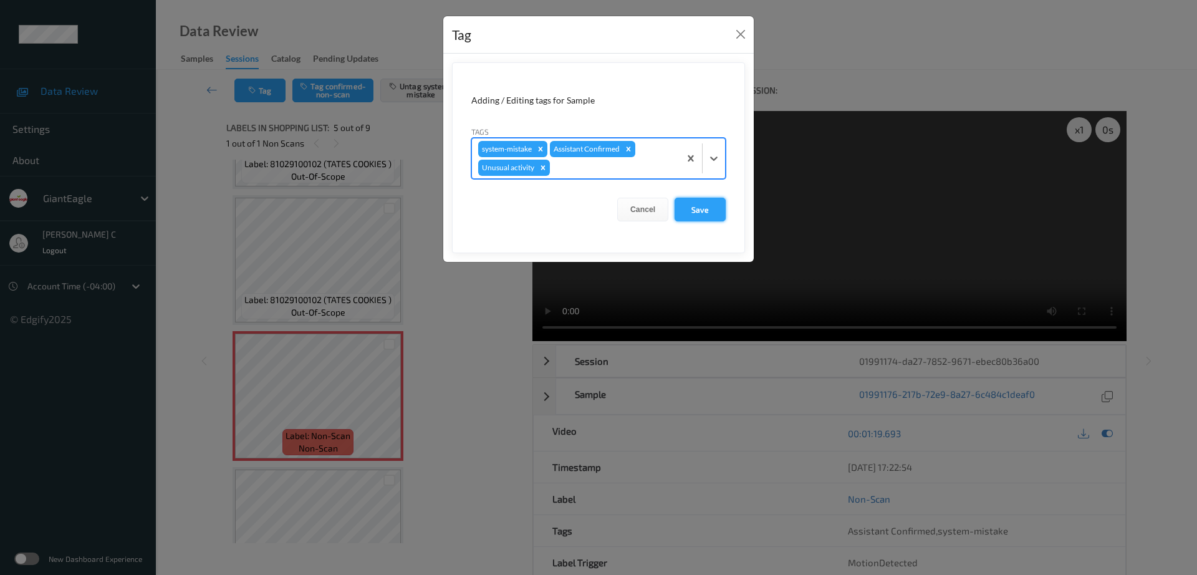
click at [699, 211] on button "Save" at bounding box center [700, 210] width 51 height 24
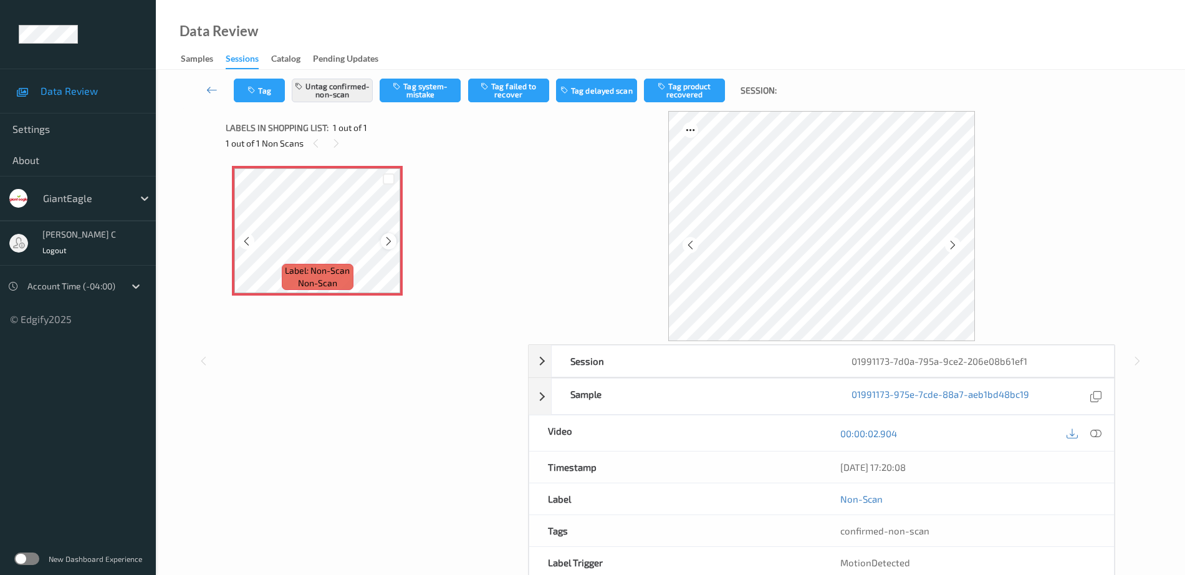
click at [388, 239] on icon at bounding box center [388, 241] width 11 height 11
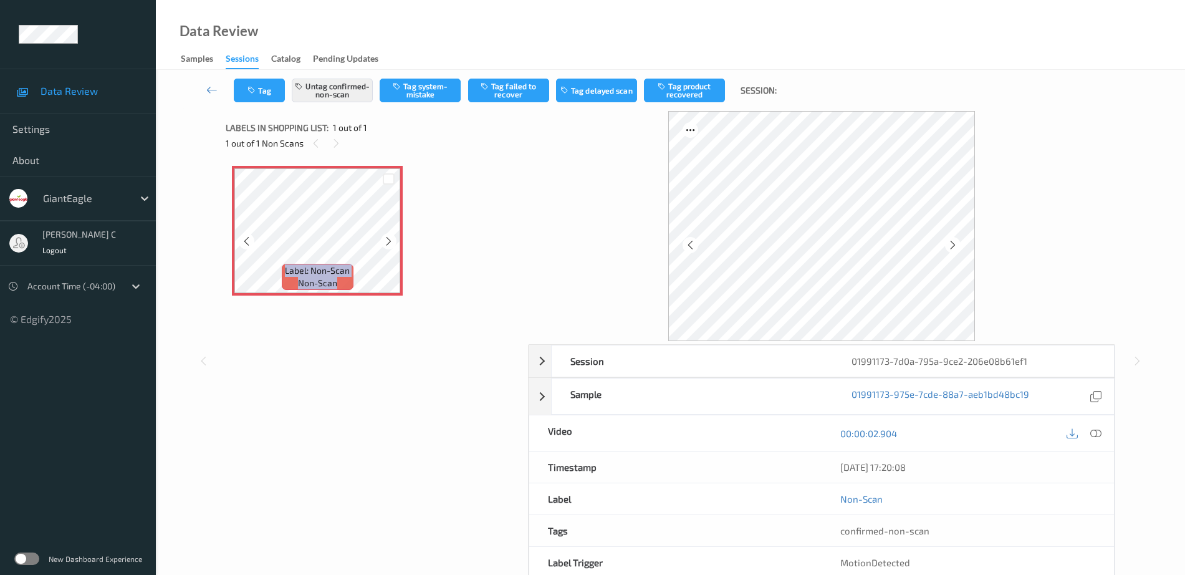
click at [388, 239] on icon at bounding box center [388, 241] width 11 height 11
click at [1099, 430] on icon at bounding box center [1095, 433] width 11 height 11
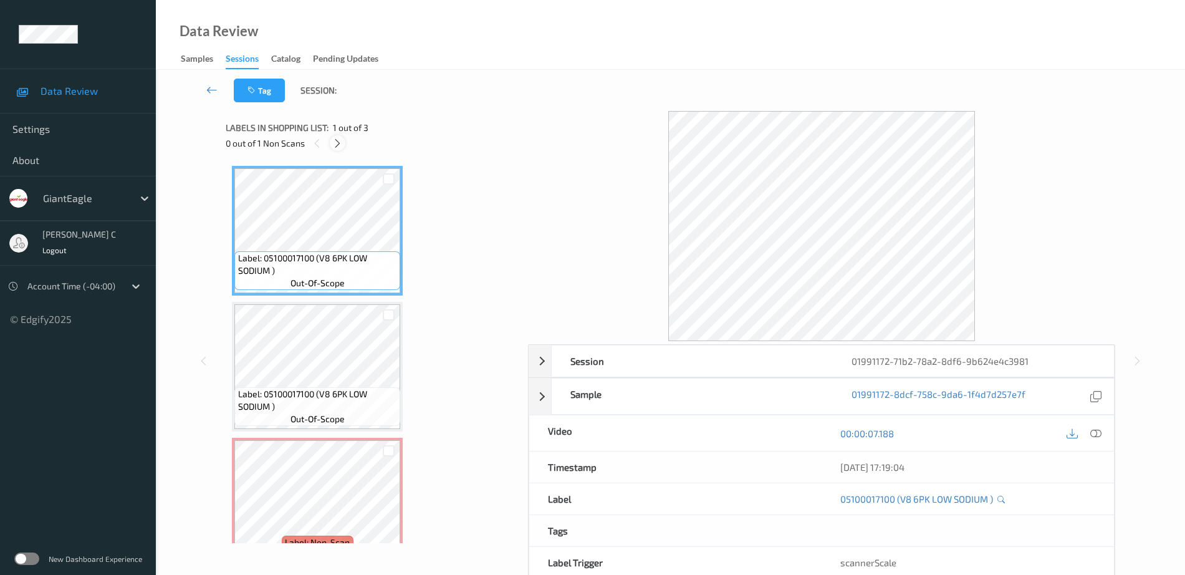
click at [334, 142] on icon at bounding box center [337, 143] width 11 height 11
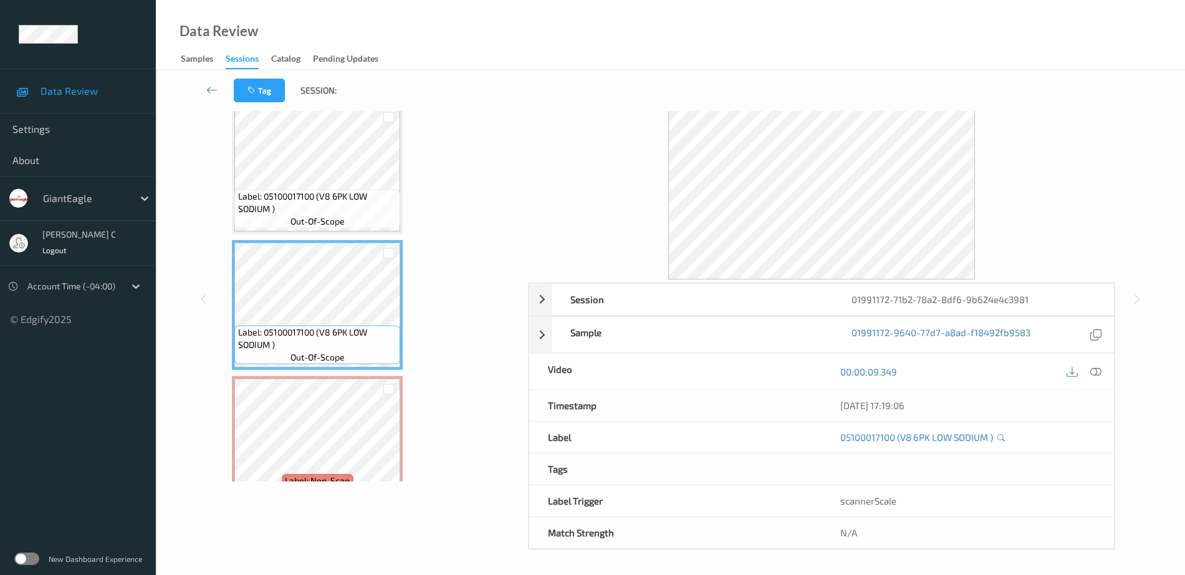
click at [307, 227] on span "out-of-scope" at bounding box center [318, 221] width 54 height 12
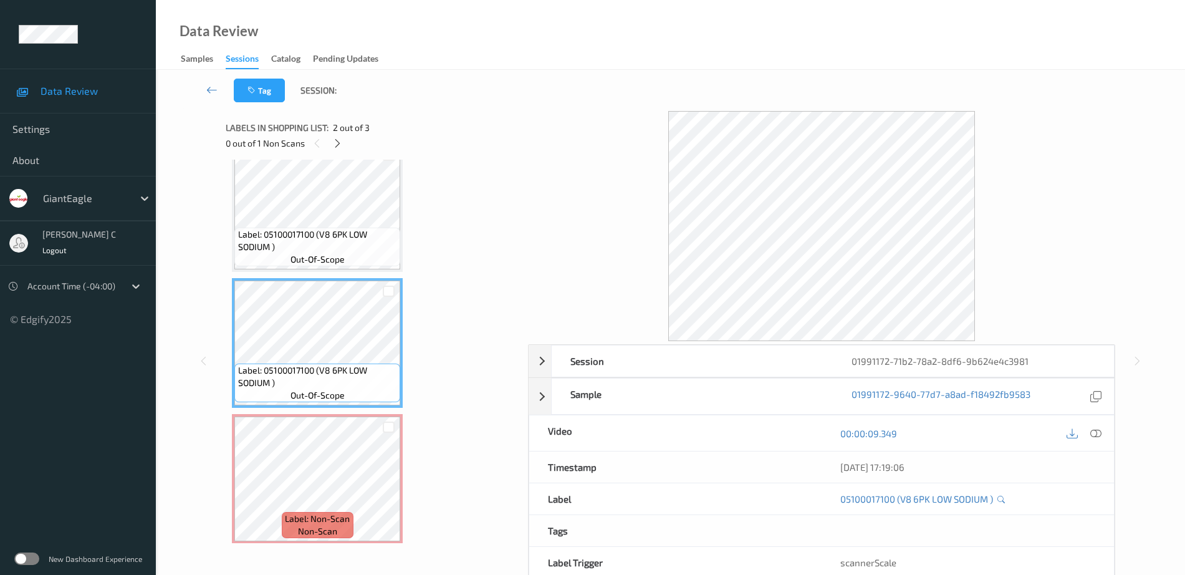
scroll to position [31, 0]
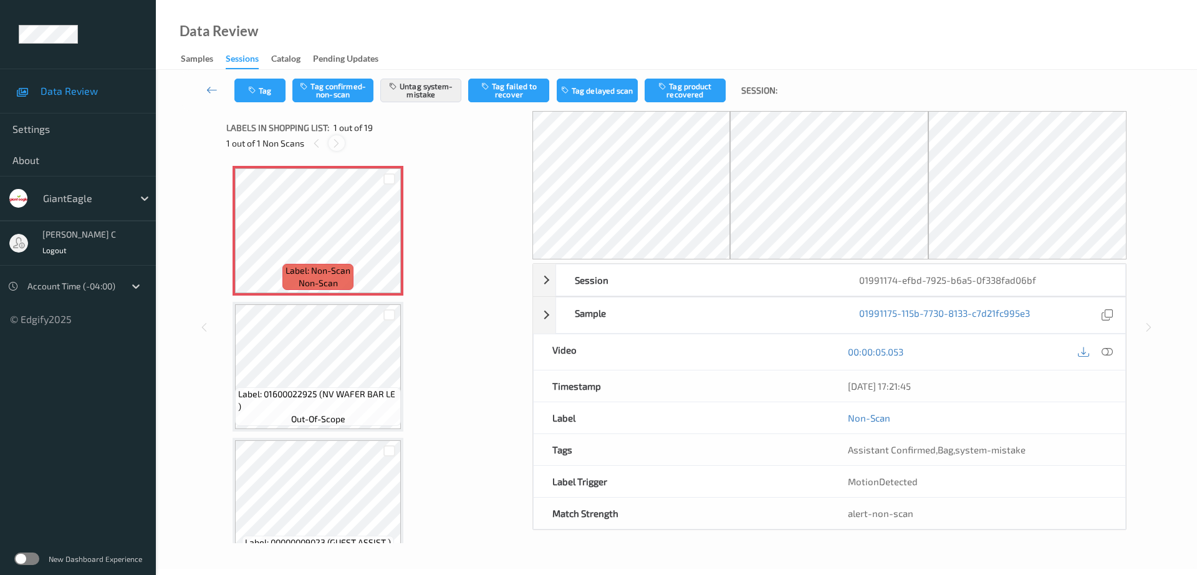
click at [340, 146] on icon at bounding box center [336, 143] width 11 height 11
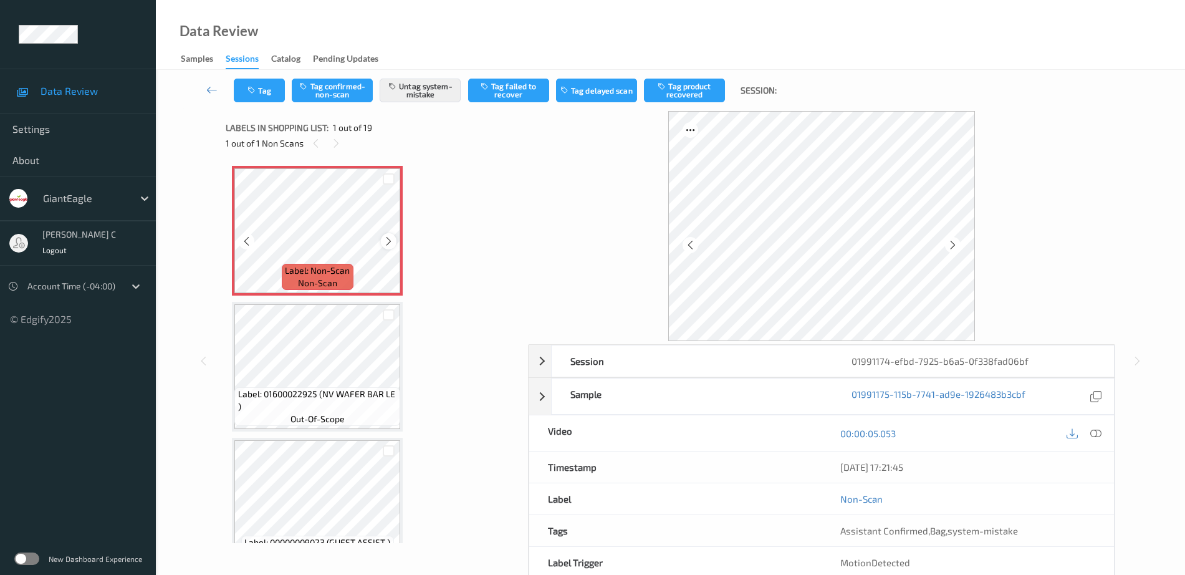
click at [390, 243] on icon at bounding box center [388, 241] width 11 height 11
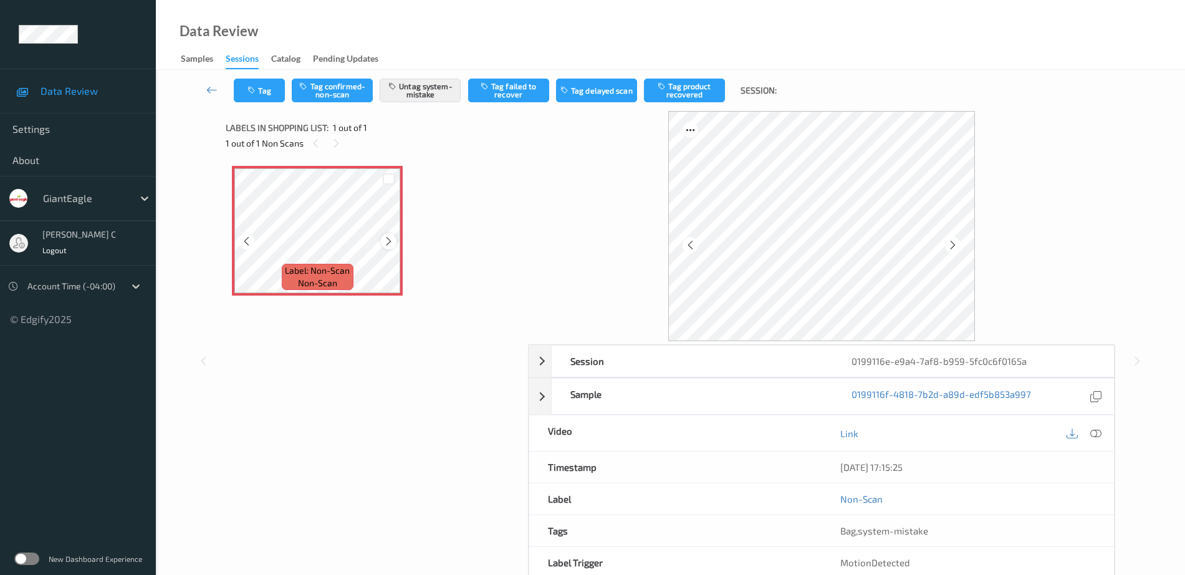
click at [385, 234] on div at bounding box center [389, 241] width 16 height 16
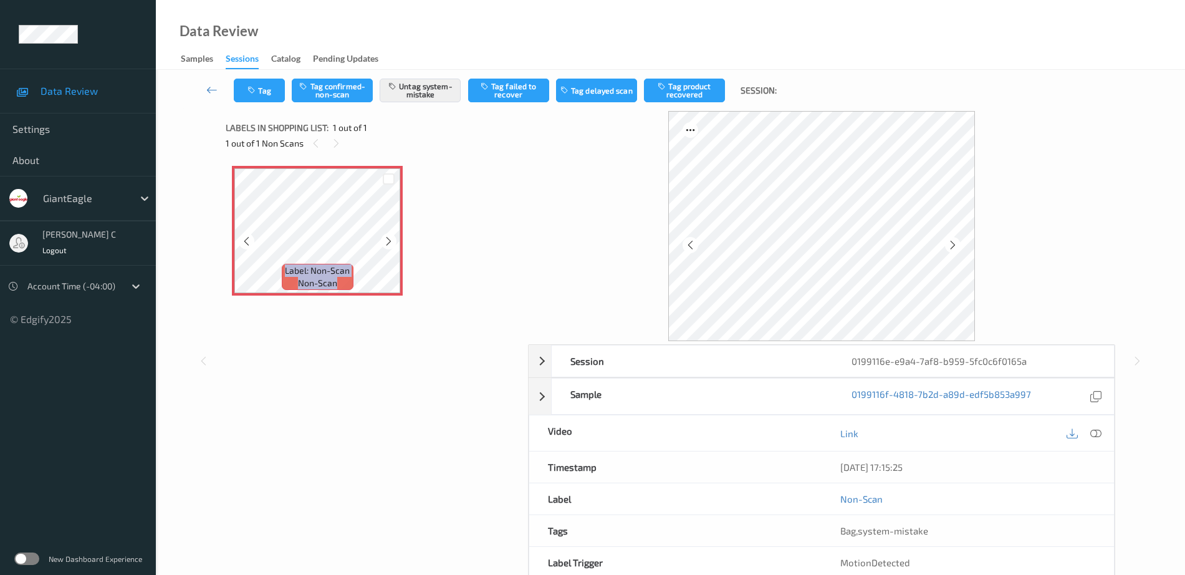
click at [385, 234] on div at bounding box center [389, 241] width 16 height 16
click at [1100, 432] on icon at bounding box center [1095, 433] width 11 height 11
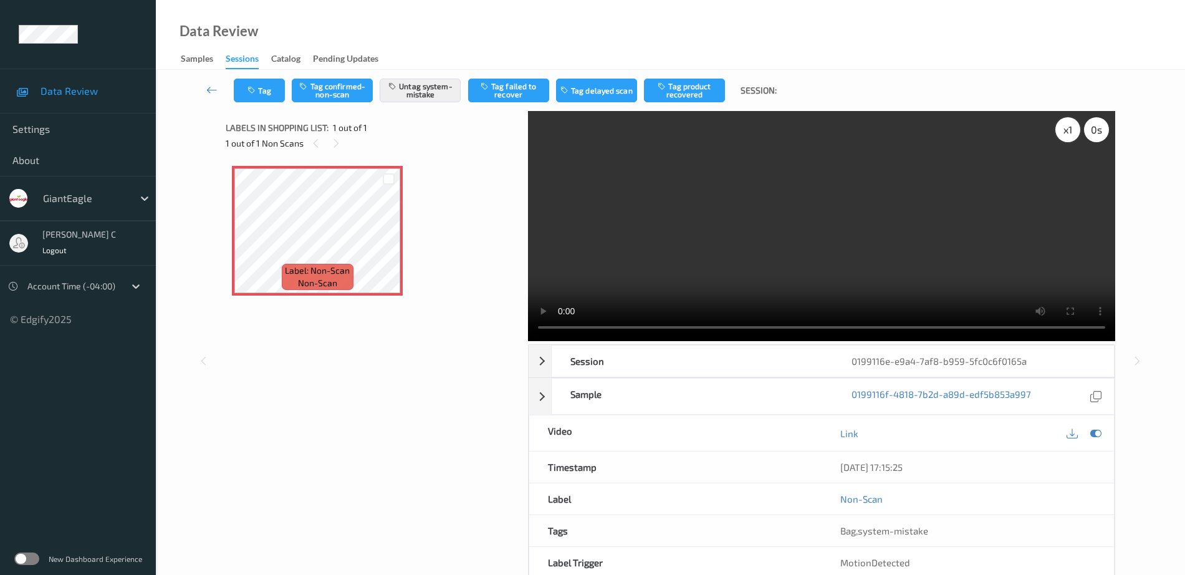
click at [1059, 130] on div "x 1" at bounding box center [1067, 129] width 25 height 25
click at [272, 93] on button "Tag" at bounding box center [259, 91] width 51 height 24
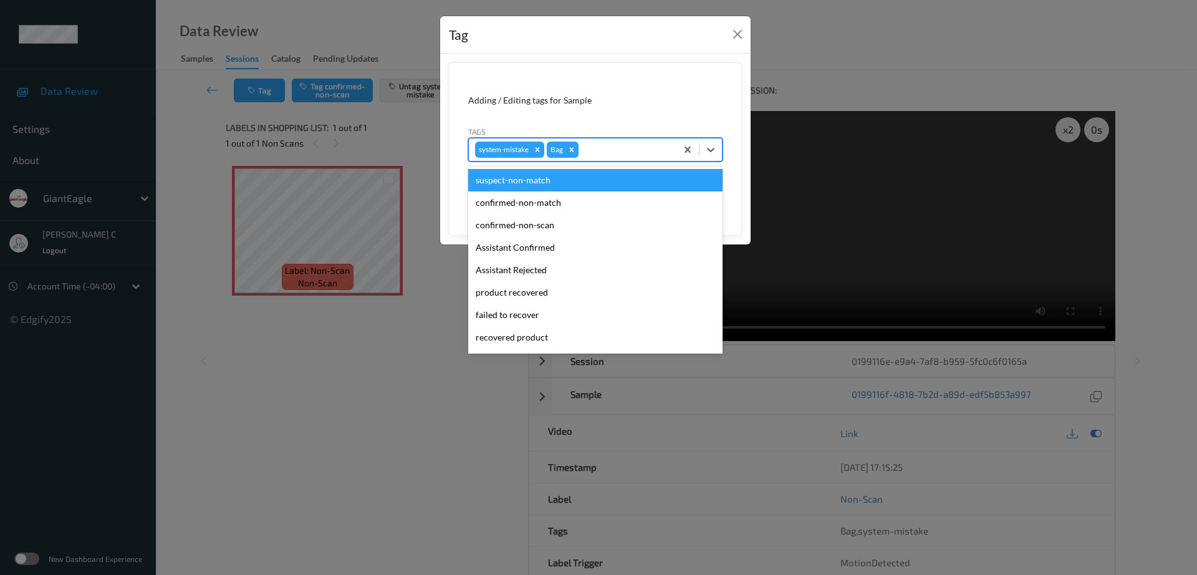
click at [595, 151] on div at bounding box center [625, 149] width 89 height 15
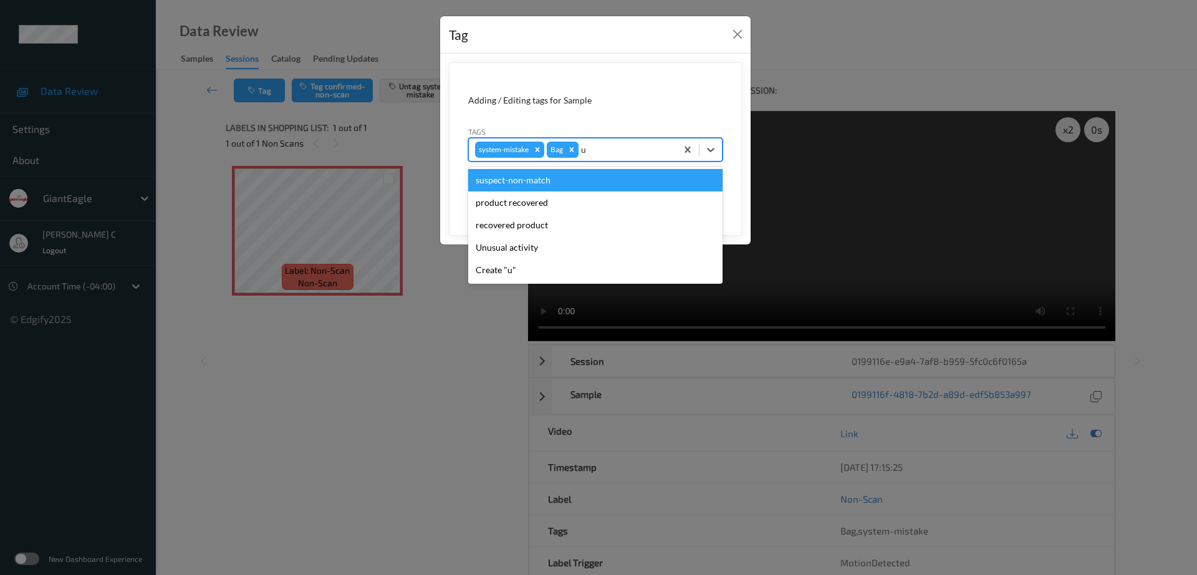
type input "un"
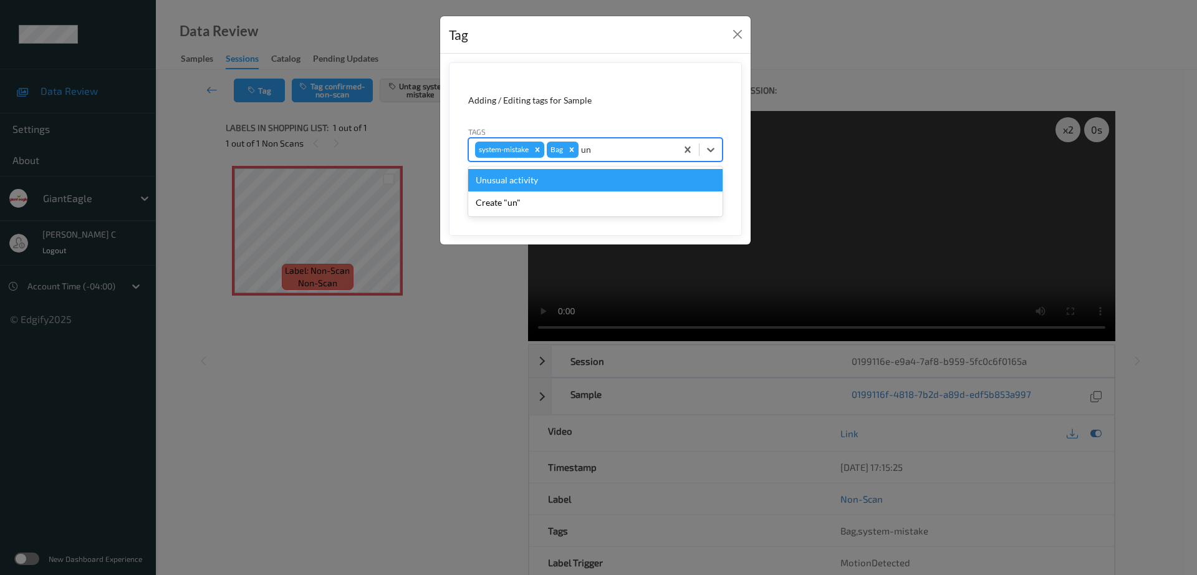
click at [531, 180] on div "Unusual activity" at bounding box center [595, 180] width 254 height 22
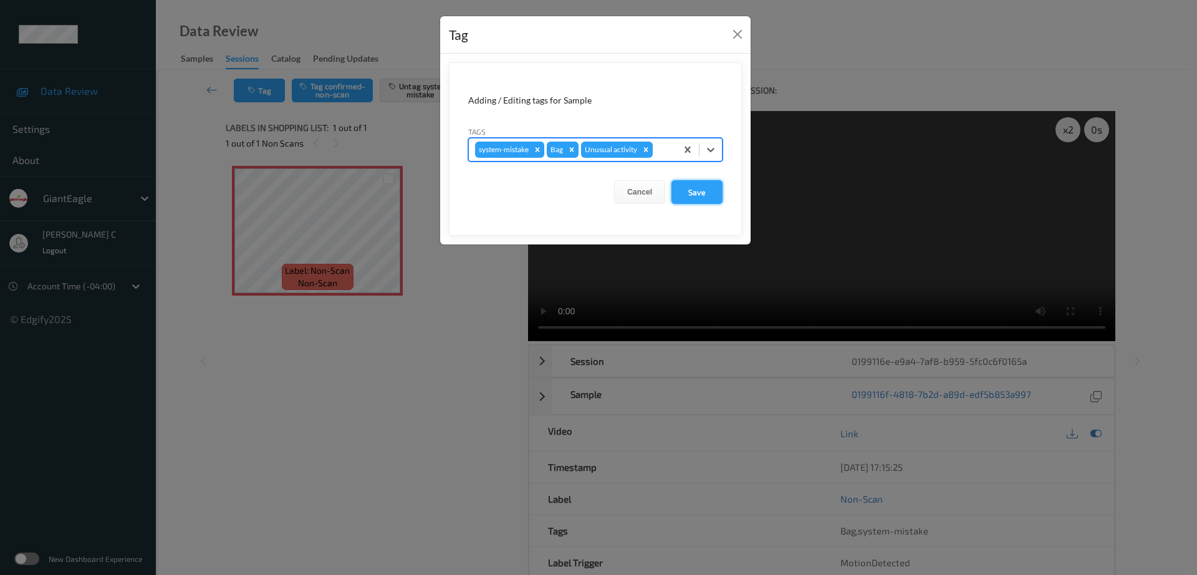
click at [691, 195] on button "Save" at bounding box center [696, 192] width 51 height 24
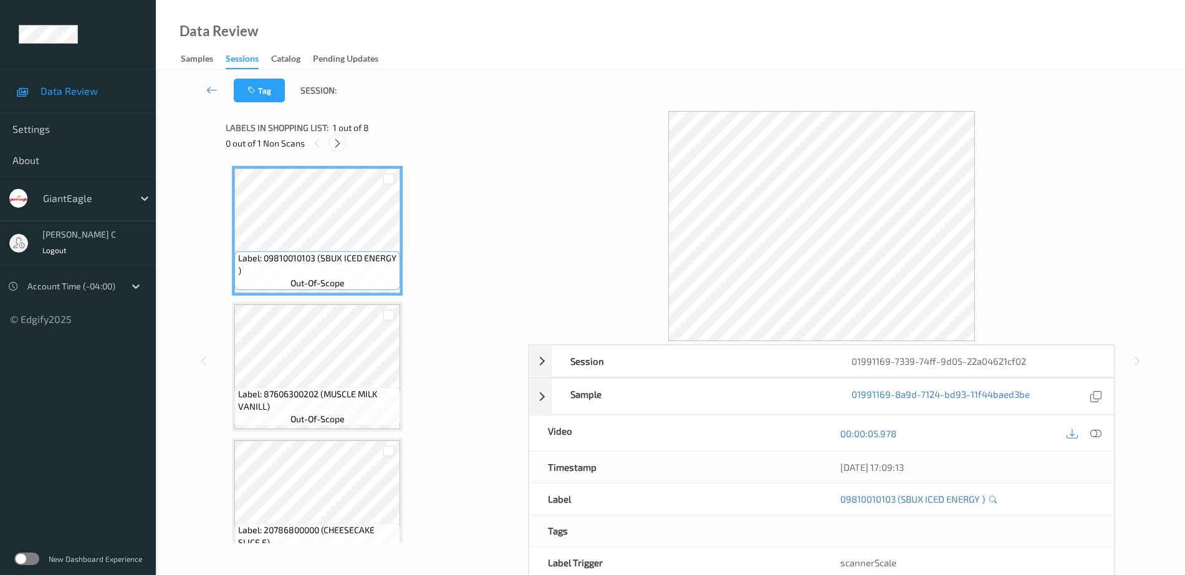
click at [334, 145] on icon at bounding box center [337, 143] width 11 height 11
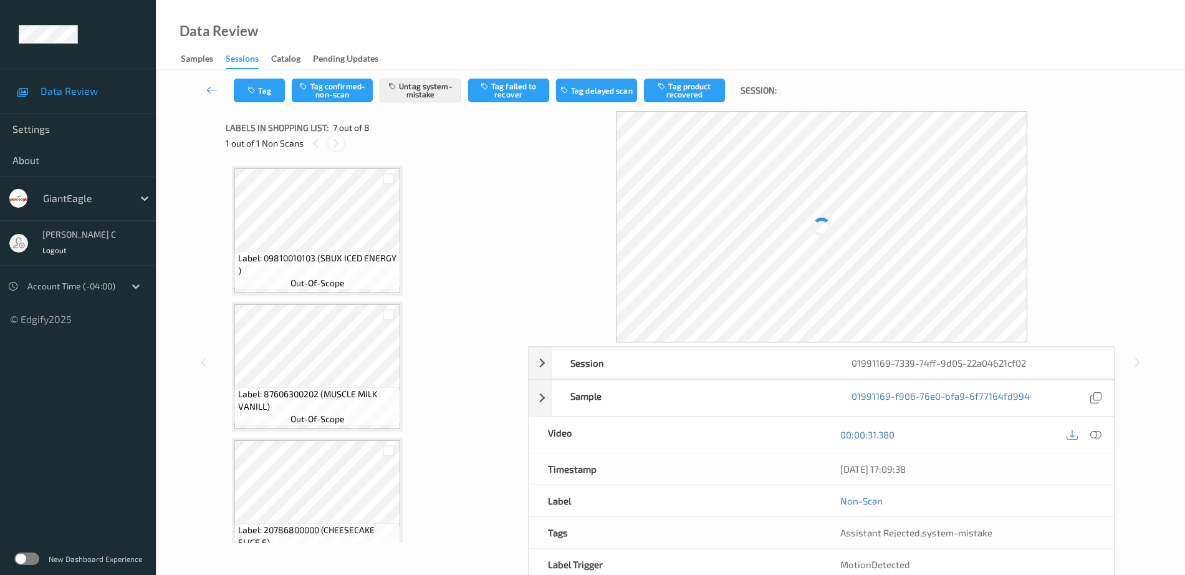
scroll to position [686, 0]
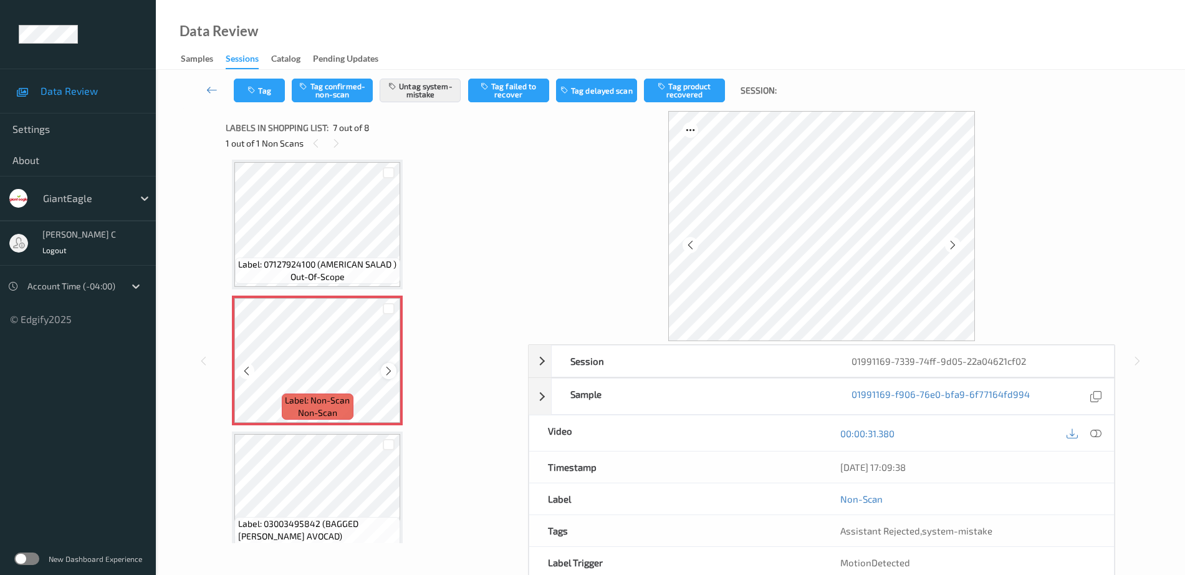
click at [389, 368] on icon at bounding box center [388, 370] width 11 height 11
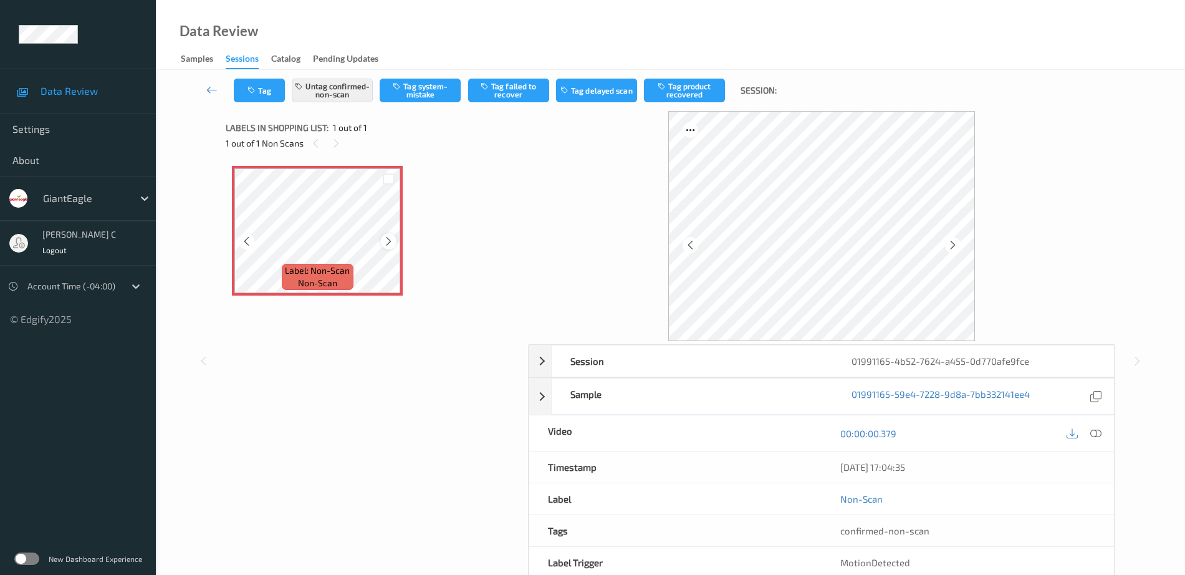
click at [389, 238] on icon at bounding box center [388, 241] width 11 height 11
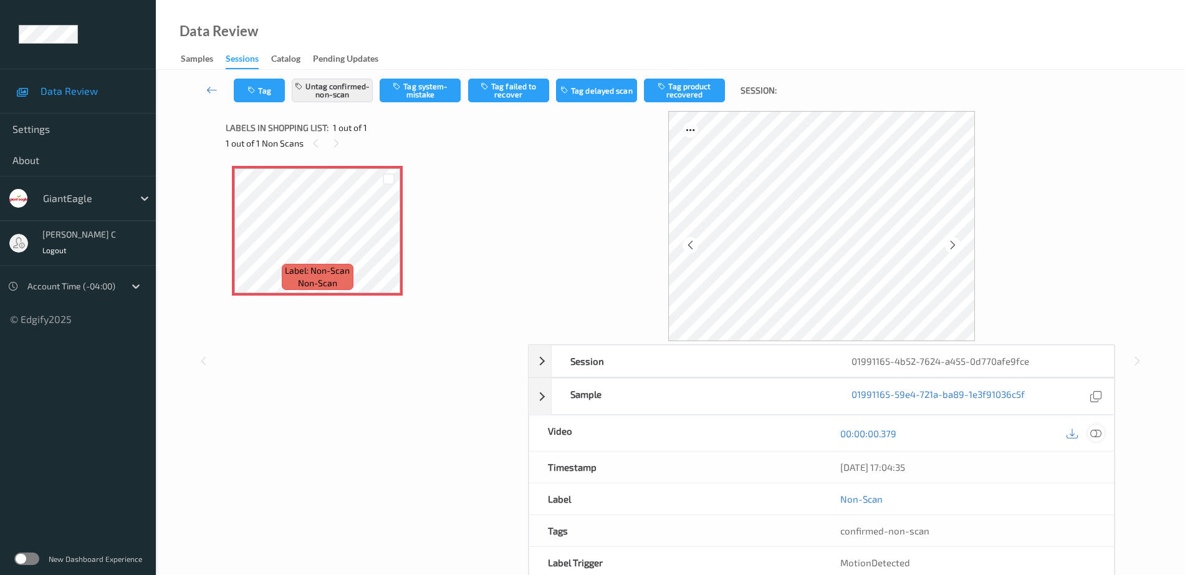
click at [1098, 438] on icon at bounding box center [1095, 433] width 11 height 11
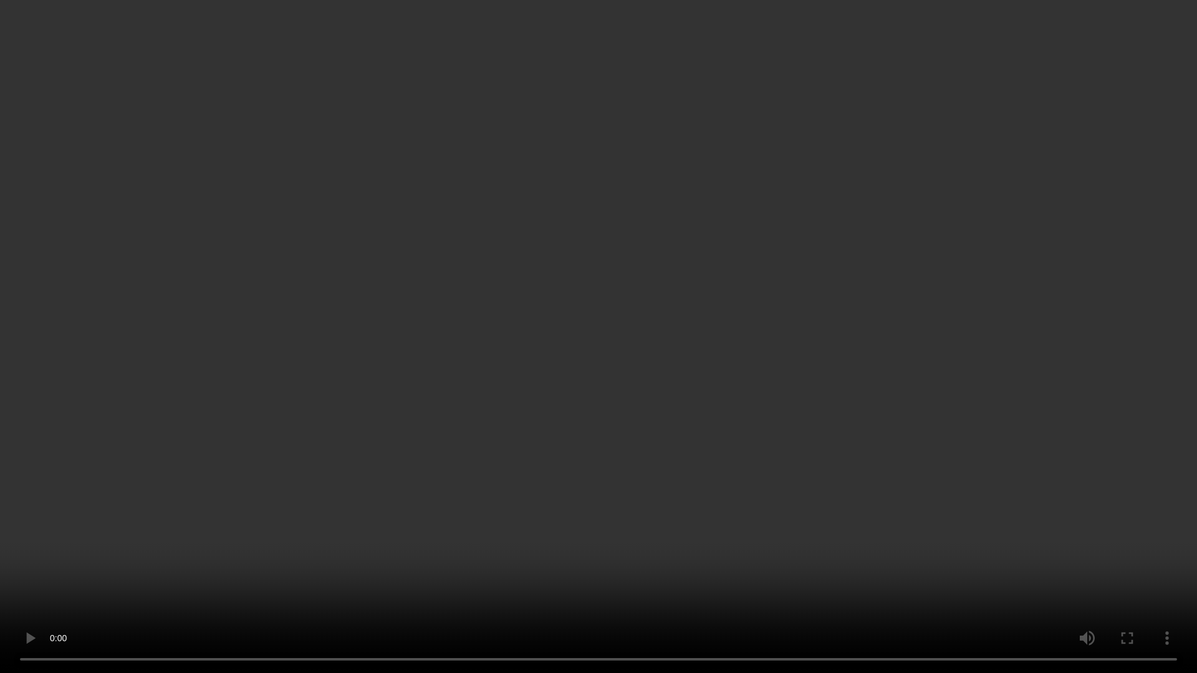
click at [617, 56] on video at bounding box center [598, 336] width 1197 height 673
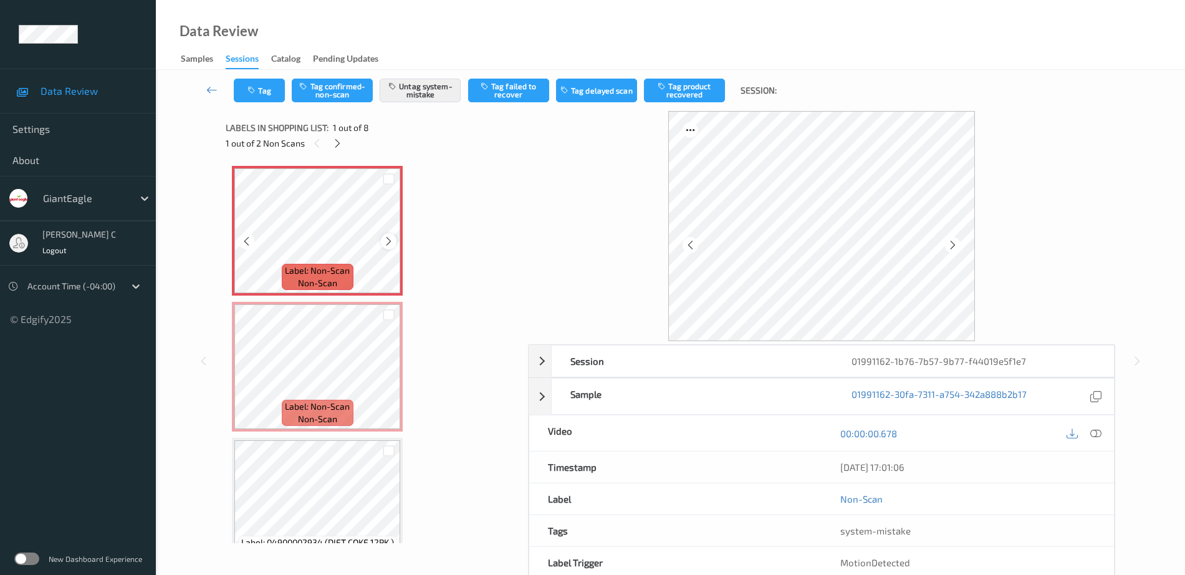
click at [382, 241] on div at bounding box center [389, 241] width 16 height 16
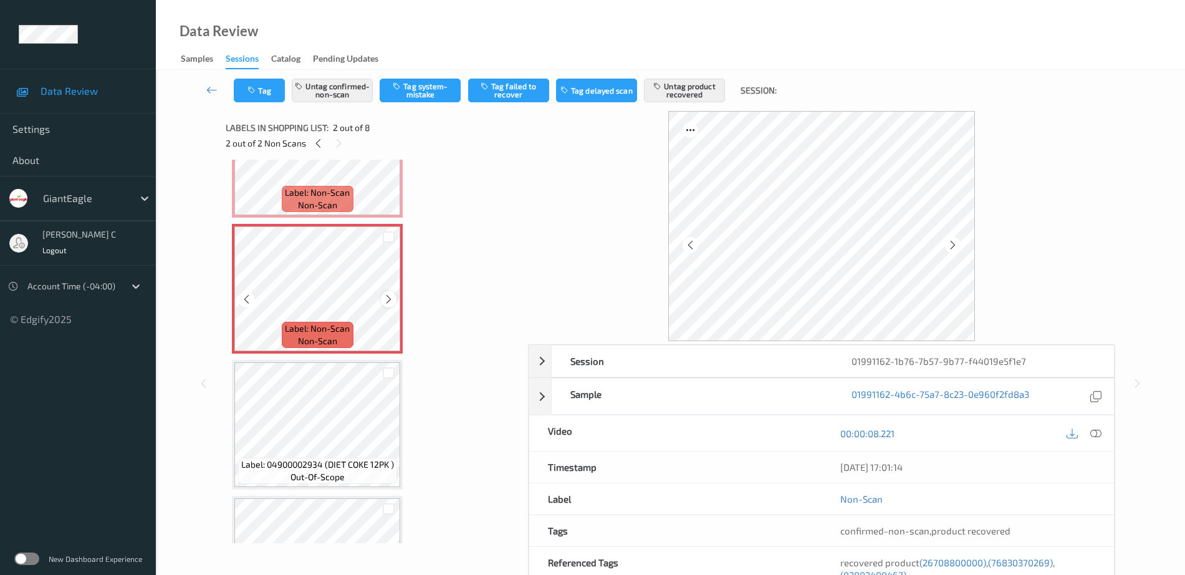
click at [389, 301] on icon at bounding box center [388, 299] width 11 height 11
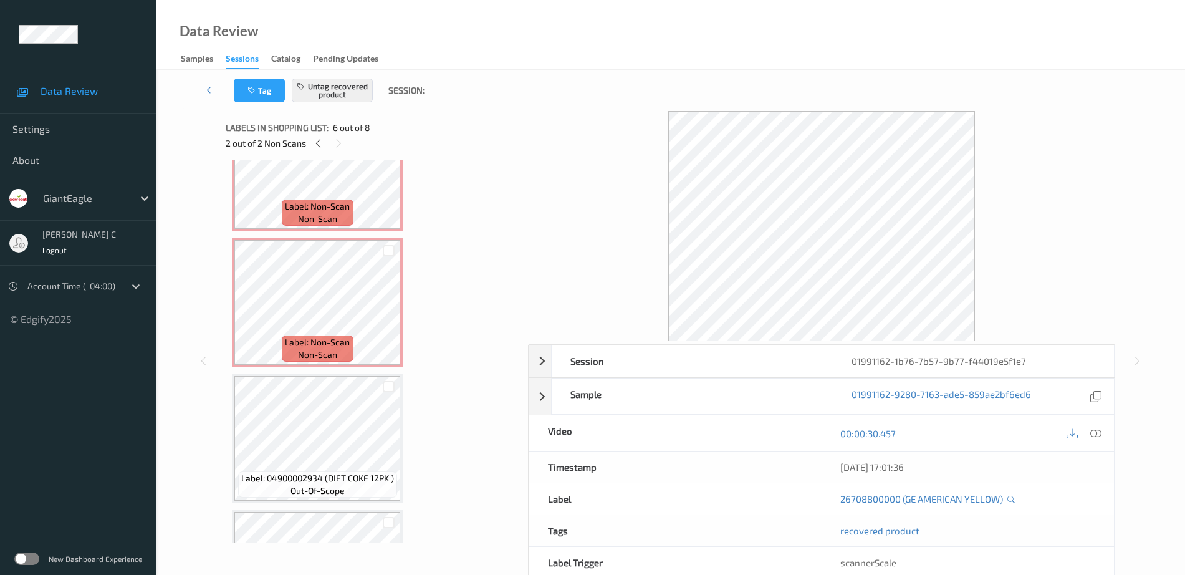
scroll to position [0, 0]
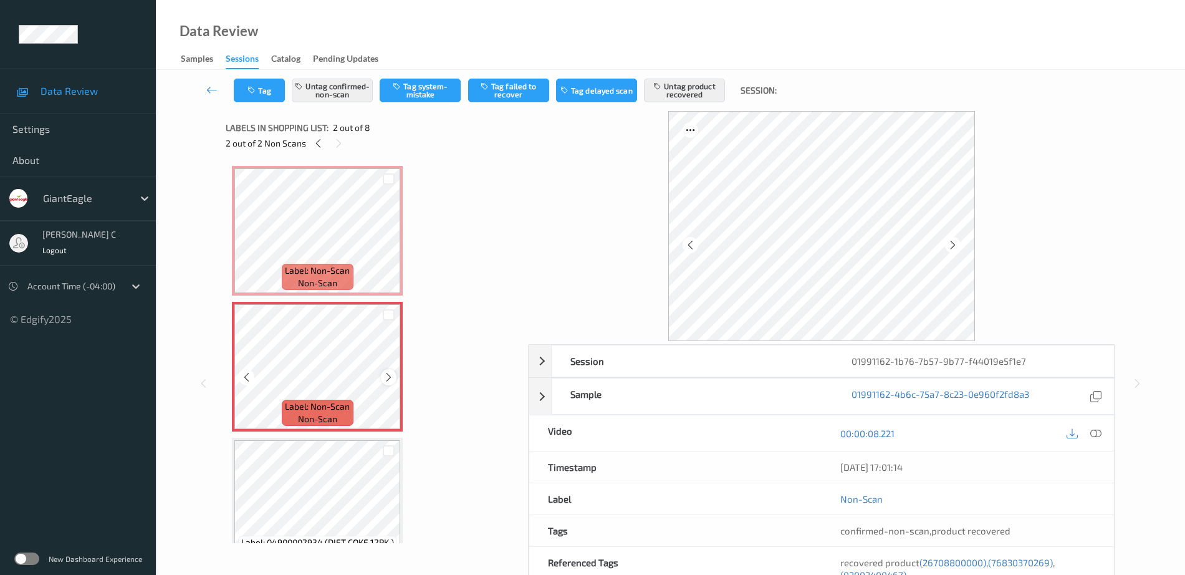
click at [385, 379] on icon at bounding box center [388, 377] width 11 height 11
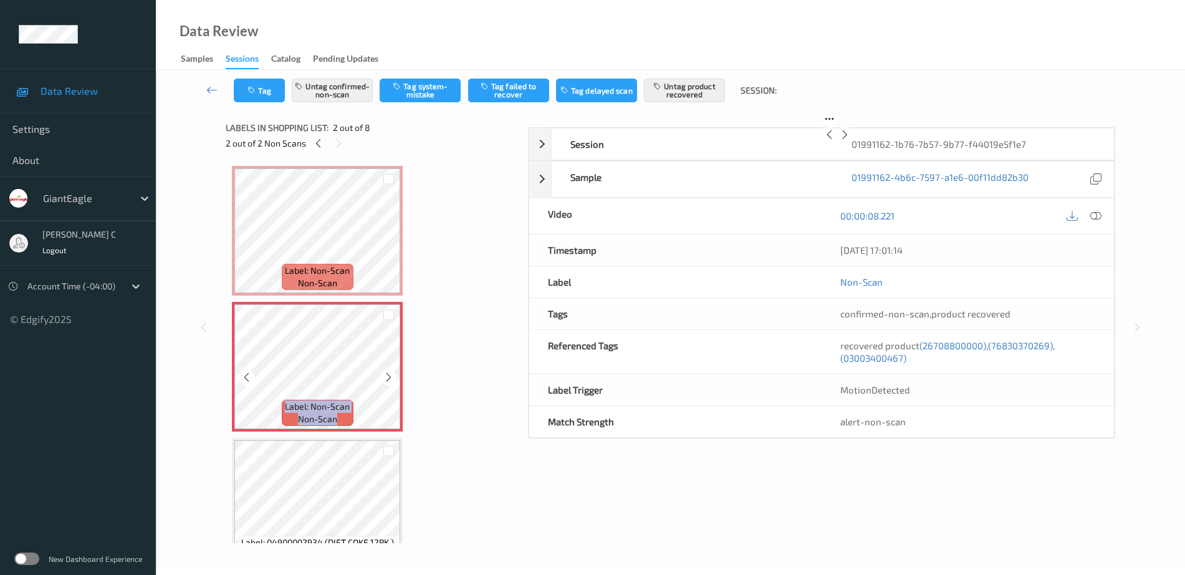
click at [385, 379] on icon at bounding box center [388, 377] width 11 height 11
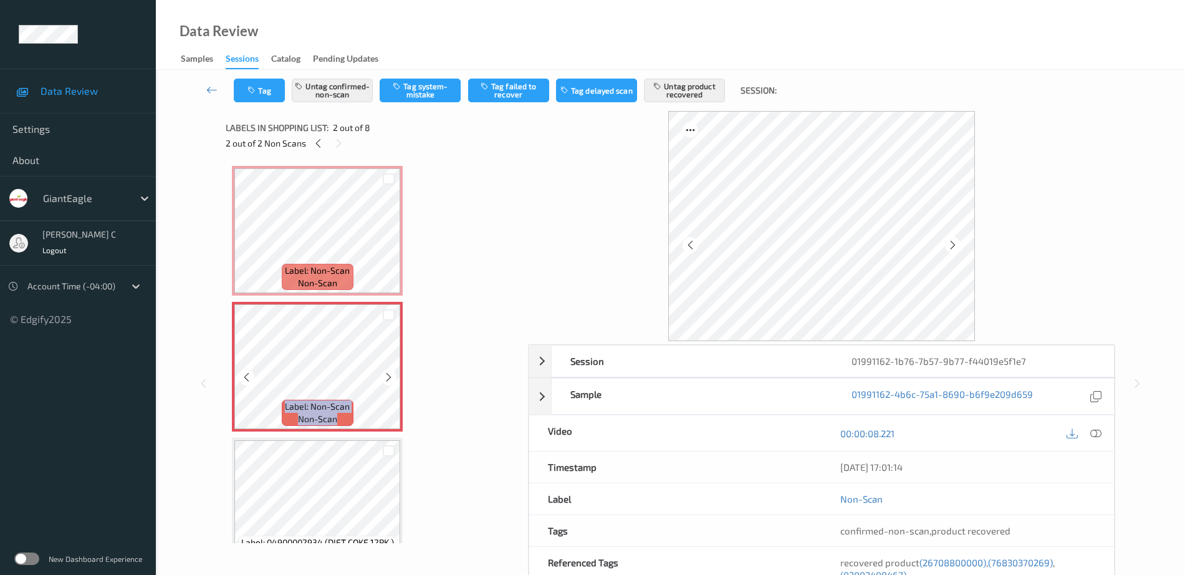
click at [385, 379] on icon at bounding box center [388, 377] width 11 height 11
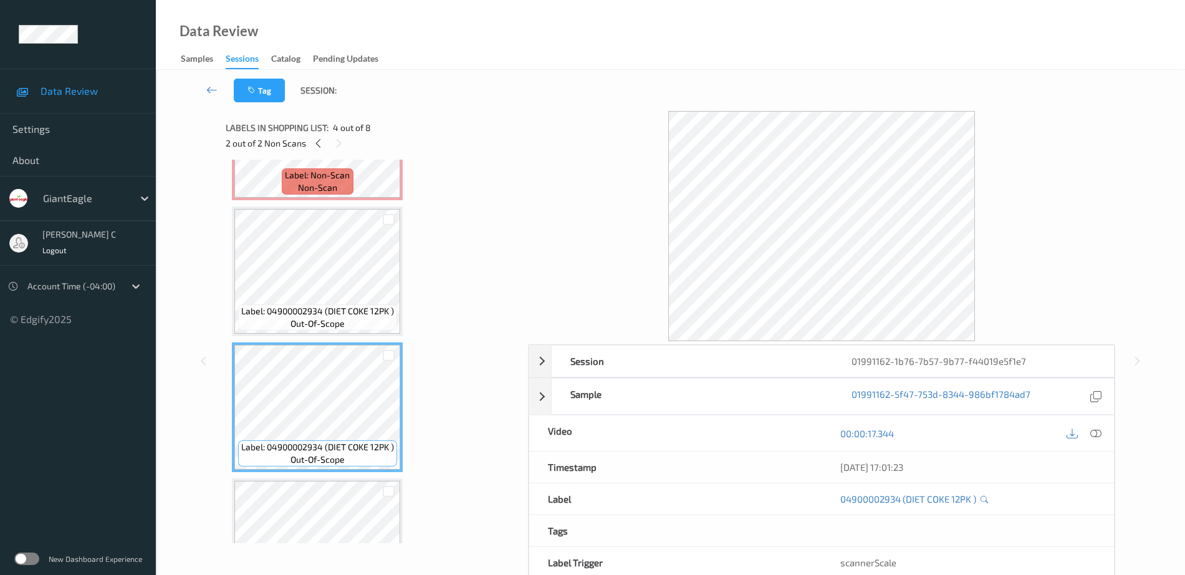
scroll to position [312, 0]
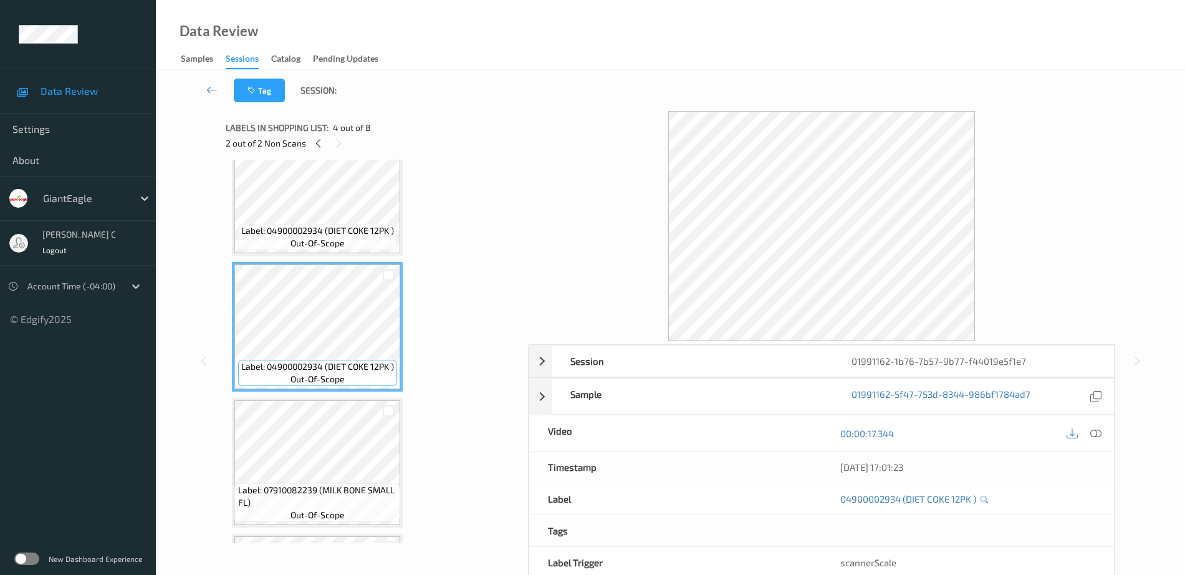
click at [318, 504] on span "Label: 07910082239 (MILK BONE SMALL FL)" at bounding box center [318, 496] width 160 height 25
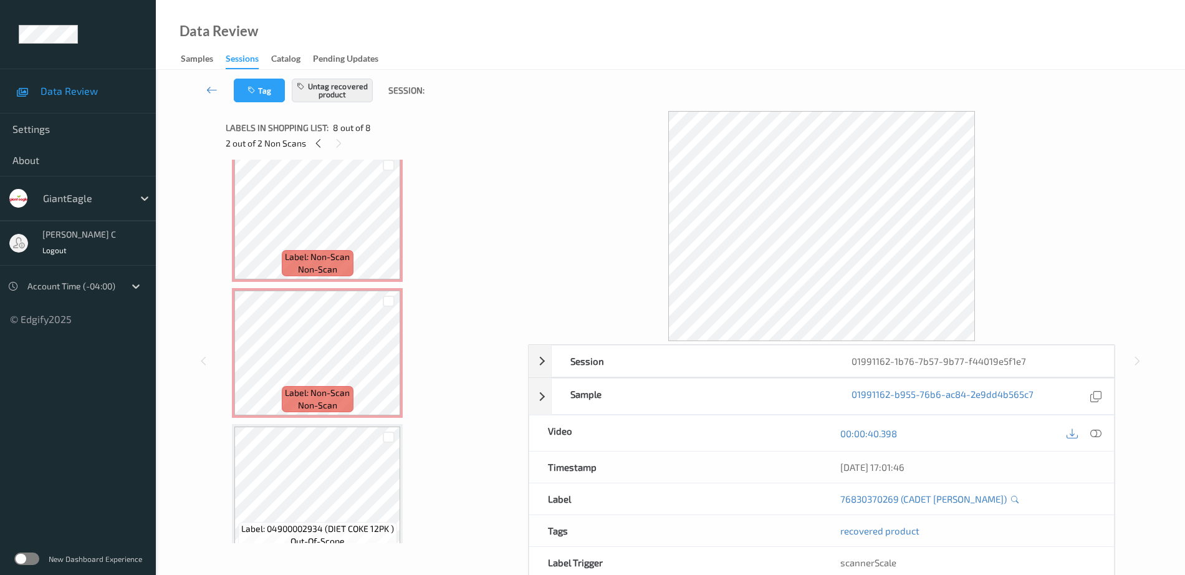
scroll to position [0, 0]
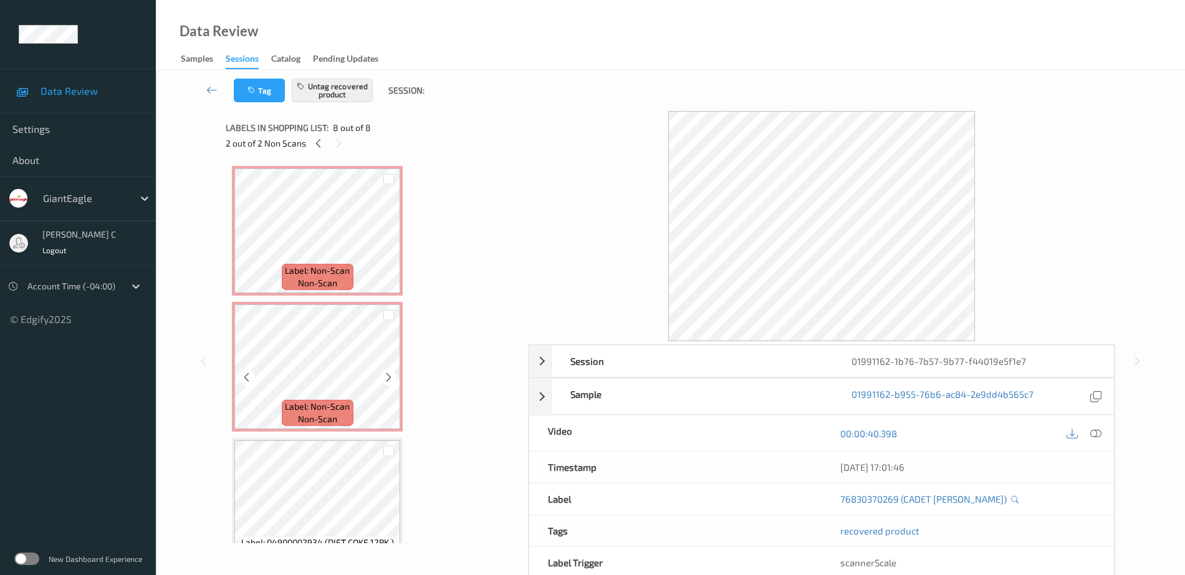
click at [311, 403] on span "Label: Non-Scan" at bounding box center [317, 406] width 65 height 12
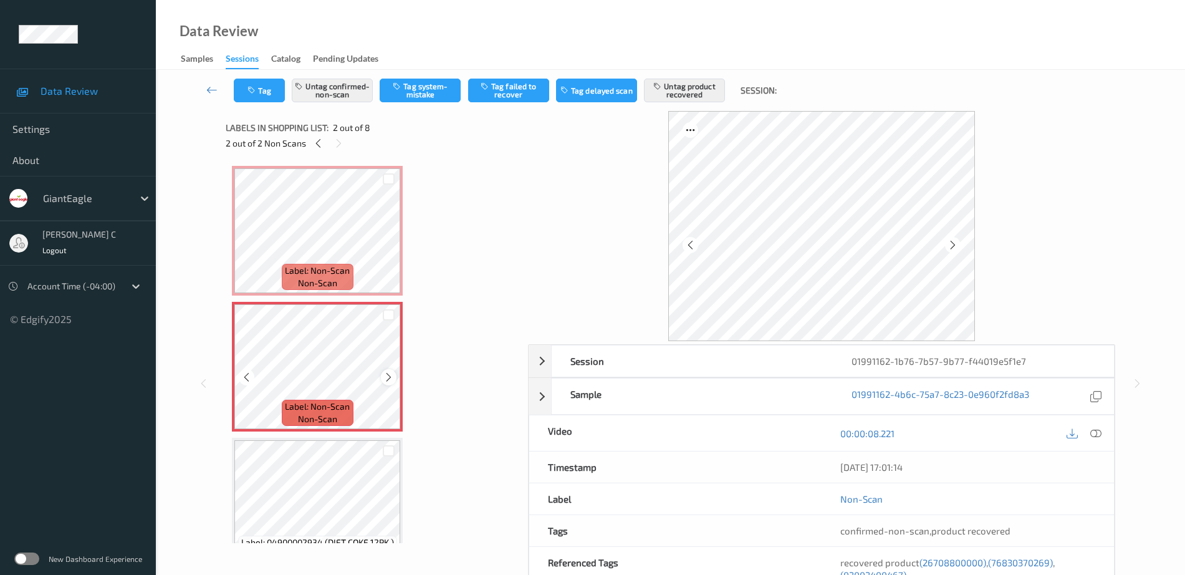
click at [383, 374] on icon at bounding box center [388, 377] width 11 height 11
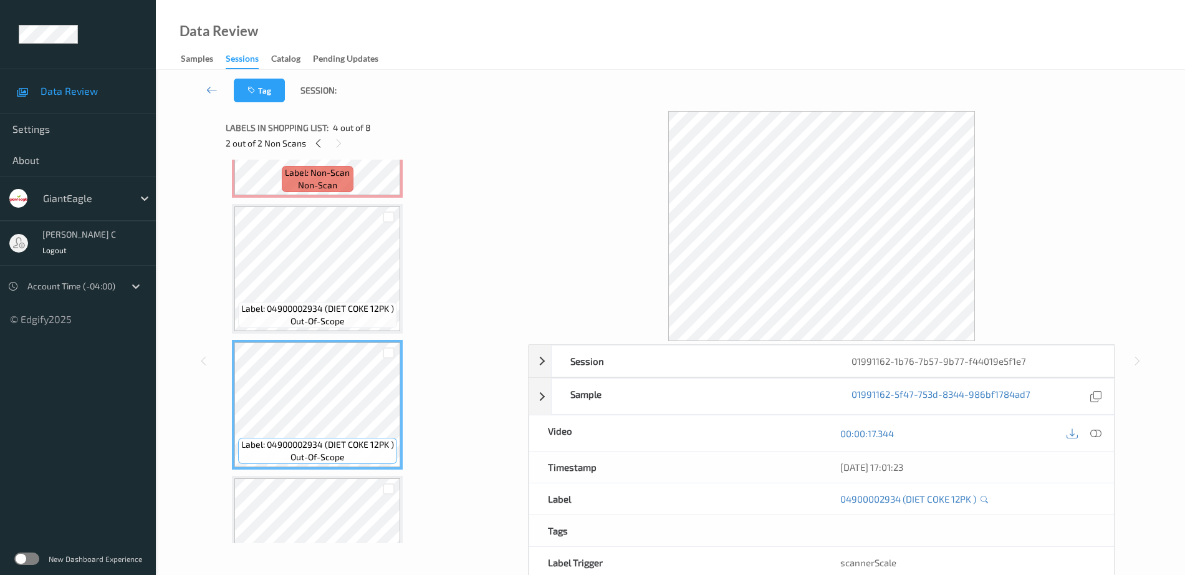
scroll to position [390, 0]
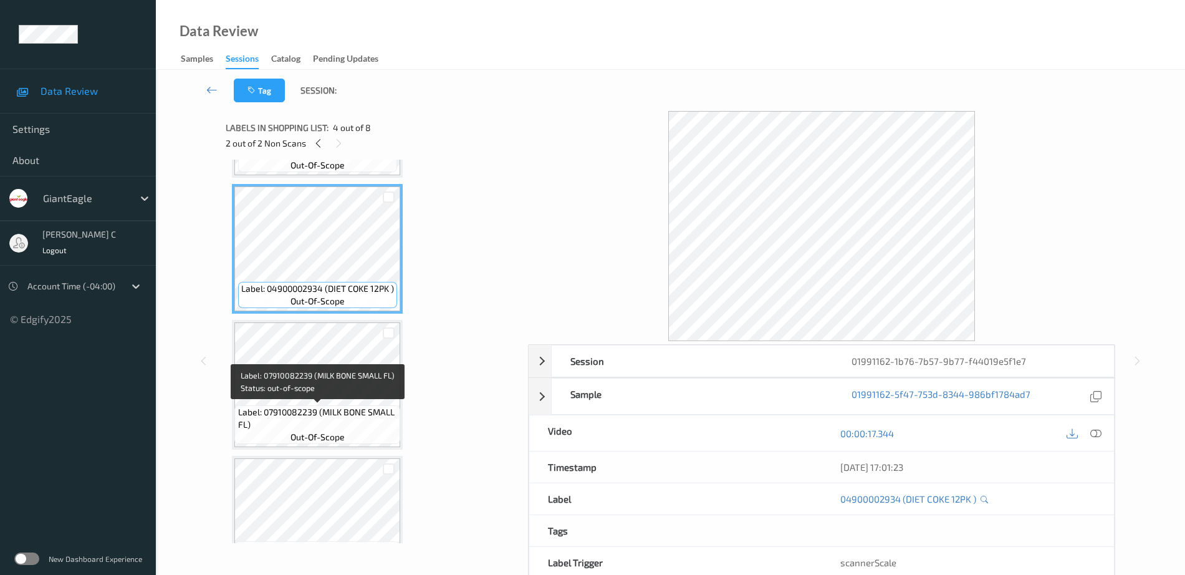
click at [347, 420] on span "Label: 07910082239 (MILK BONE SMALL FL)" at bounding box center [318, 418] width 160 height 25
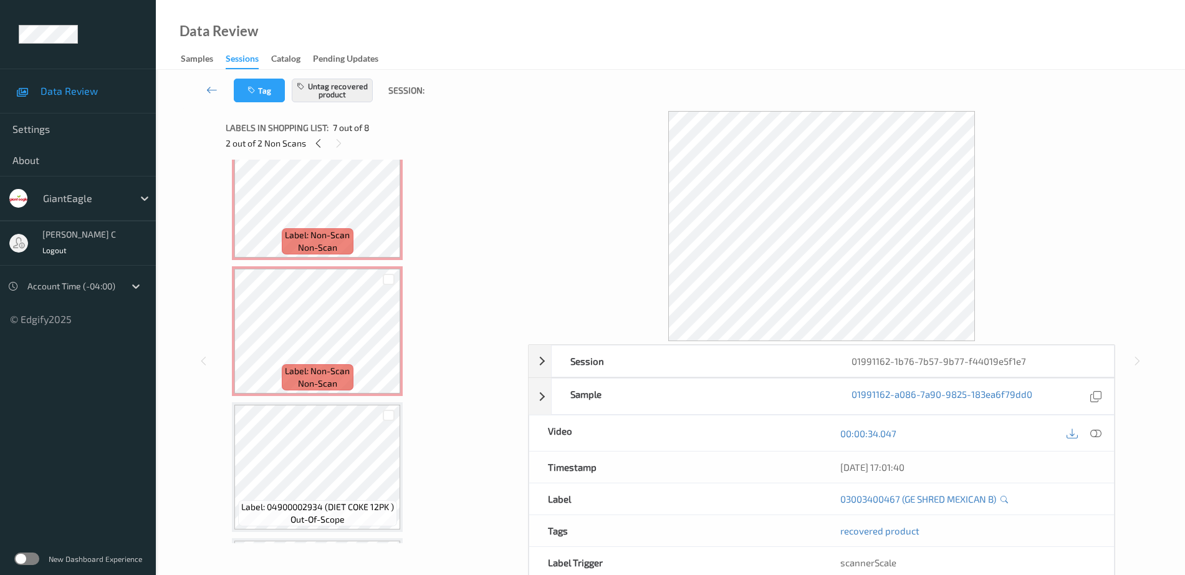
scroll to position [0, 0]
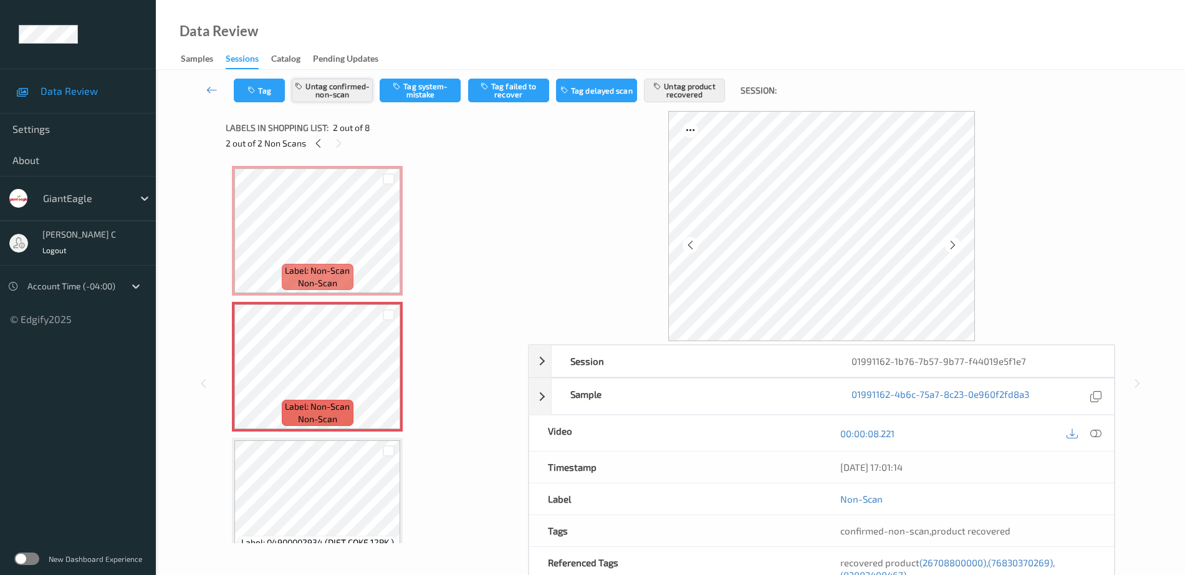
click at [355, 90] on button "Untag confirmed-non-scan" at bounding box center [332, 91] width 81 height 24
click at [705, 82] on button "Untag product recovered" at bounding box center [684, 91] width 81 height 24
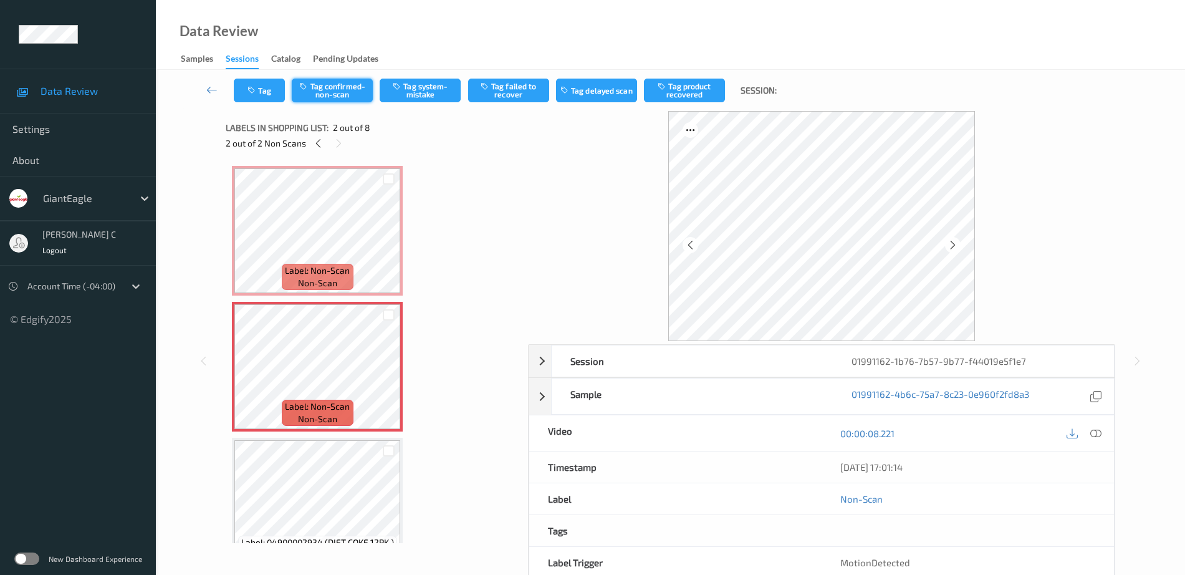
click at [341, 95] on button "Tag confirmed-non-scan" at bounding box center [332, 91] width 81 height 24
click at [670, 94] on button "Tag product recovered" at bounding box center [684, 91] width 81 height 24
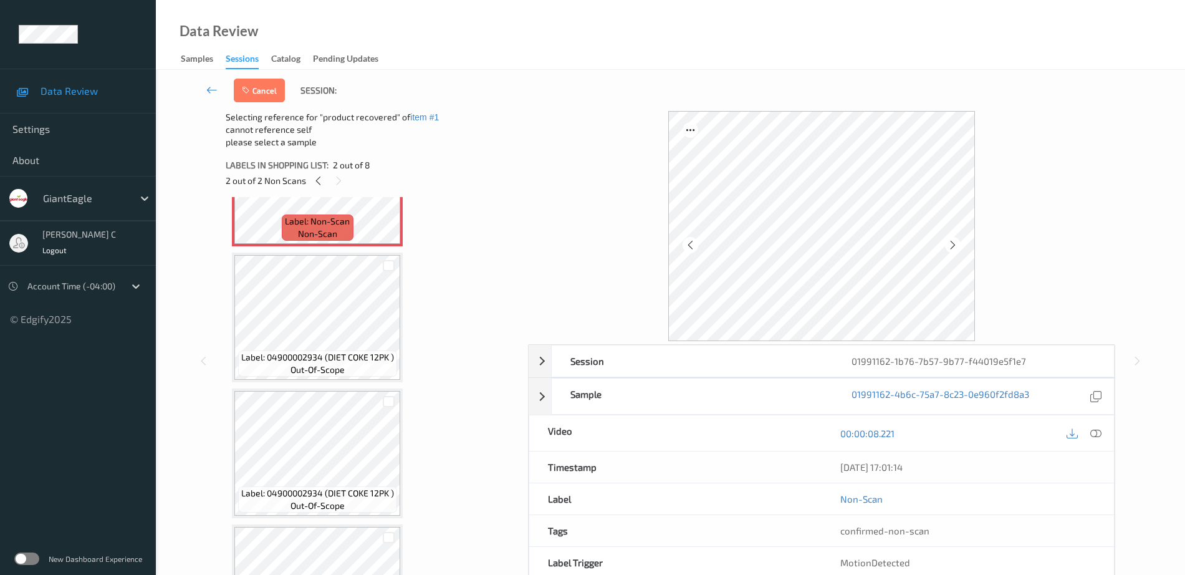
scroll to position [234, 0]
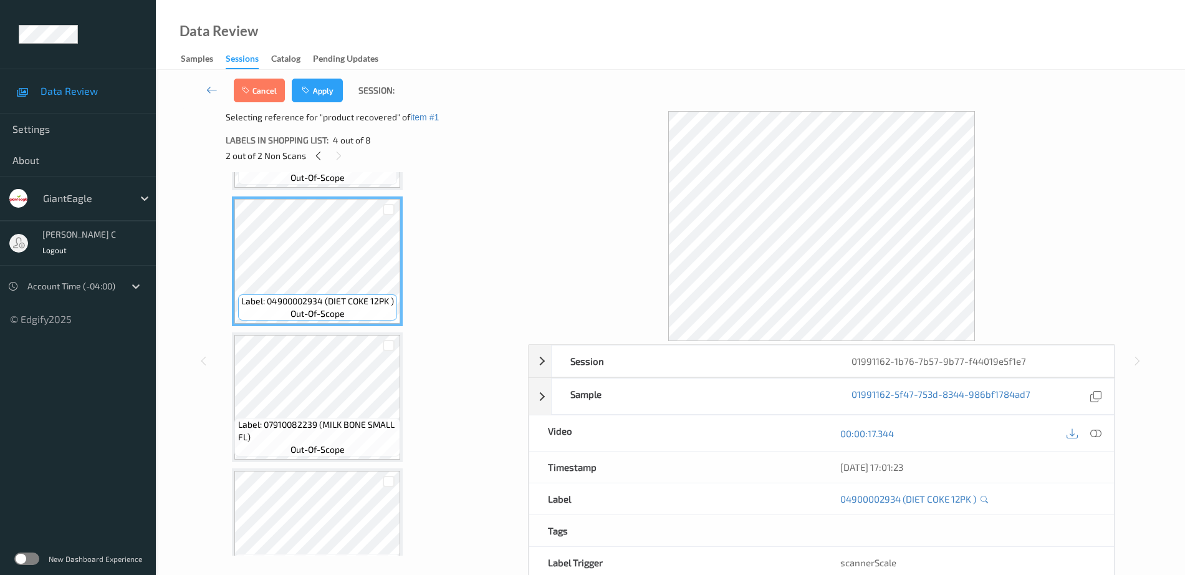
click at [314, 420] on span "Label: 07910082239 (MILK BONE SMALL FL)" at bounding box center [318, 430] width 160 height 25
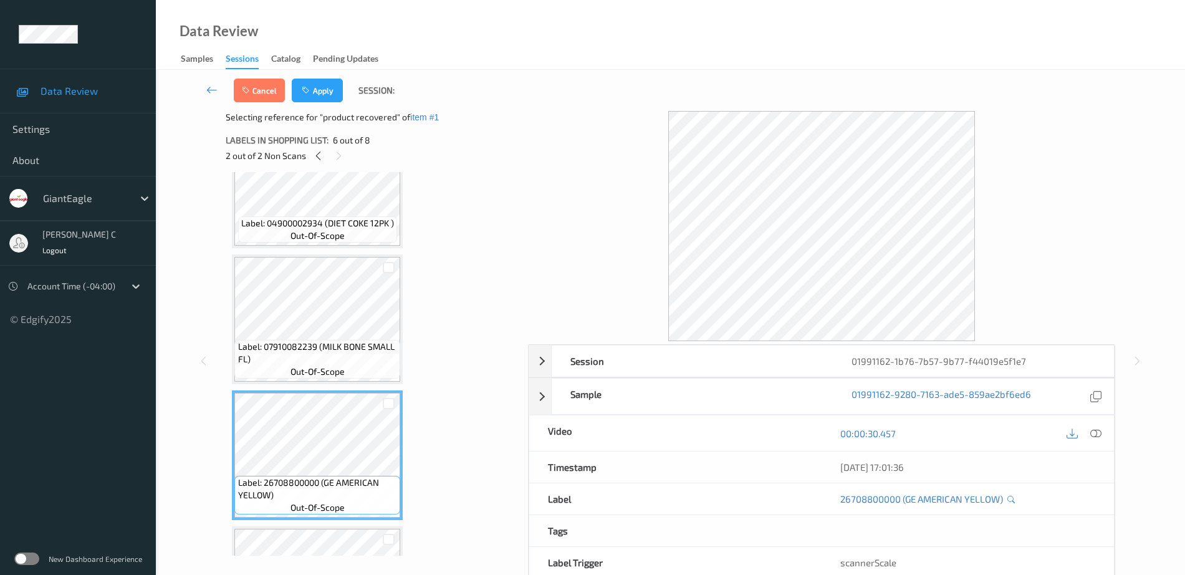
scroll to position [545, 0]
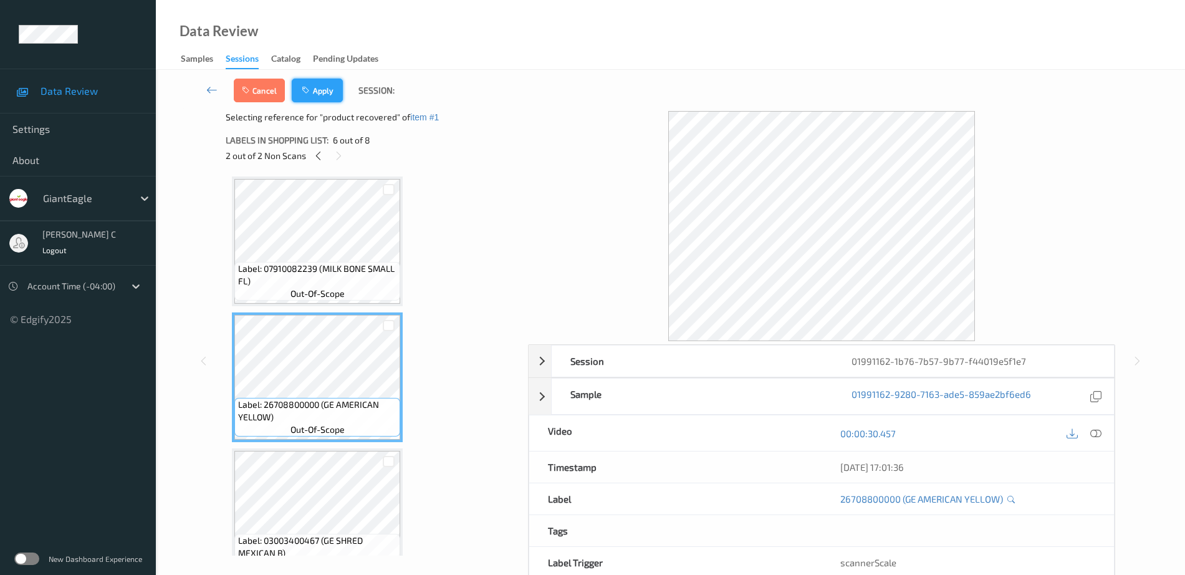
click at [317, 89] on button "Apply" at bounding box center [317, 91] width 51 height 24
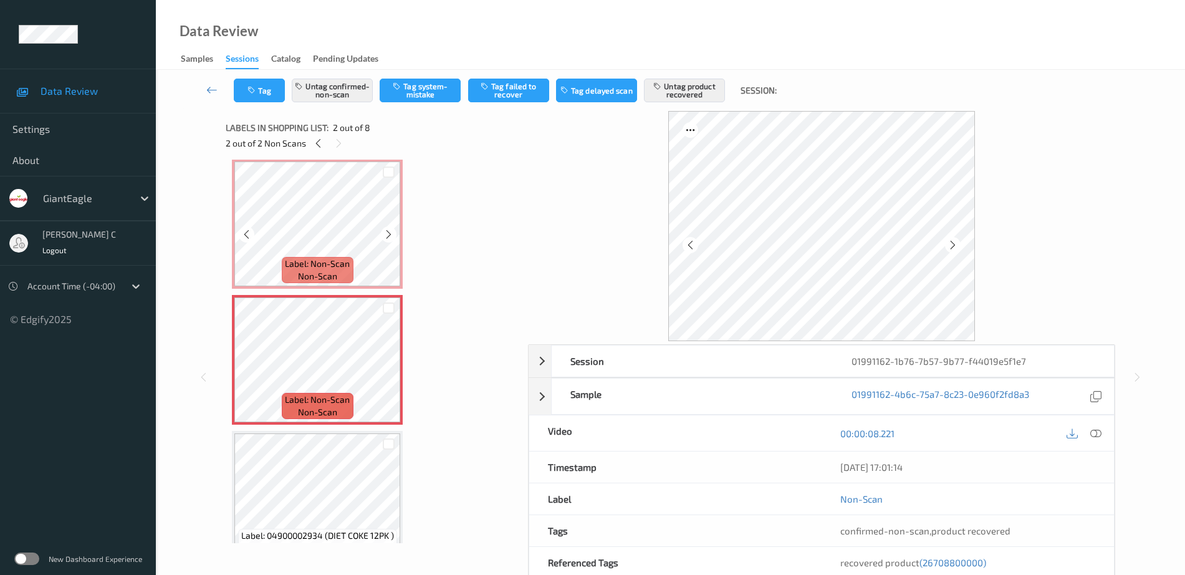
scroll to position [0, 0]
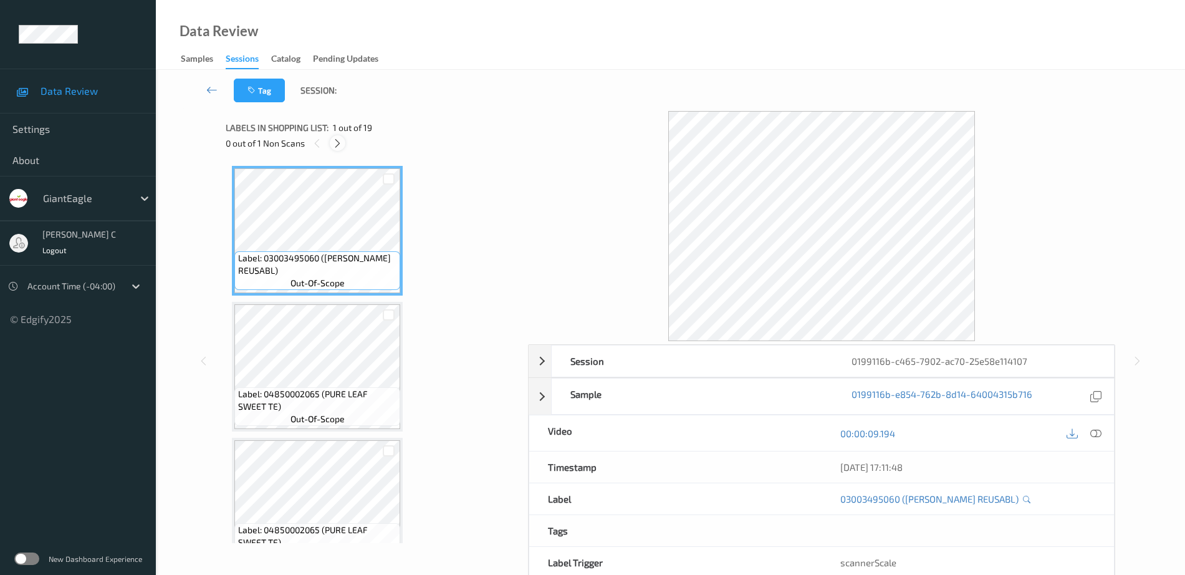
click at [334, 143] on icon at bounding box center [337, 143] width 11 height 11
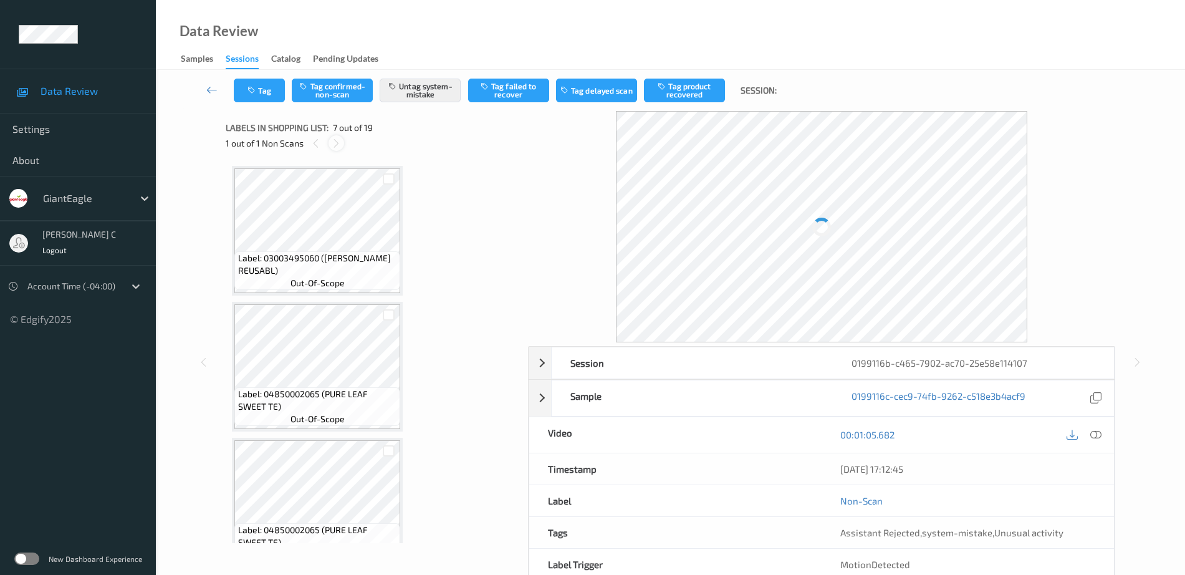
scroll to position [686, 0]
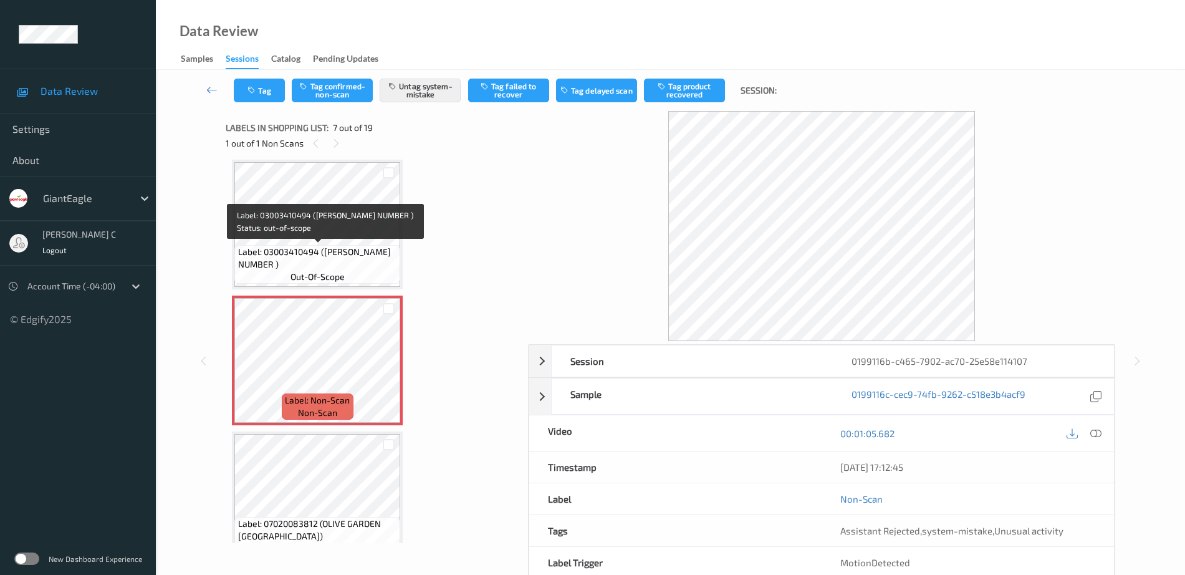
click at [330, 256] on span "Label: 03003410494 ([PERSON_NAME] NUMBER )" at bounding box center [318, 258] width 160 height 25
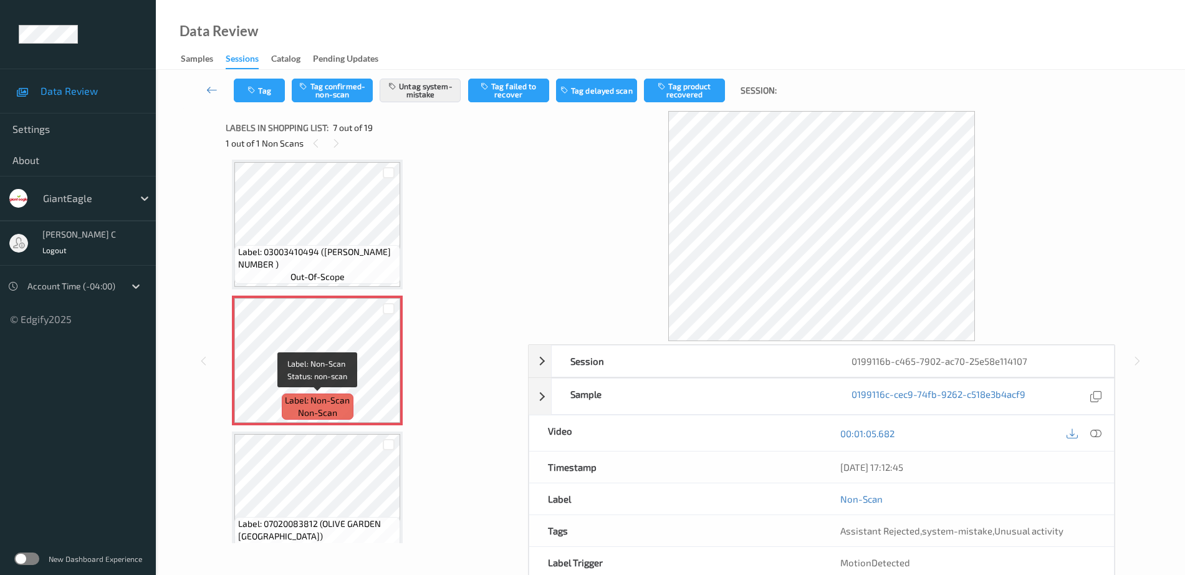
click at [345, 418] on div "Label: Non-Scan non-scan" at bounding box center [317, 406] width 71 height 26
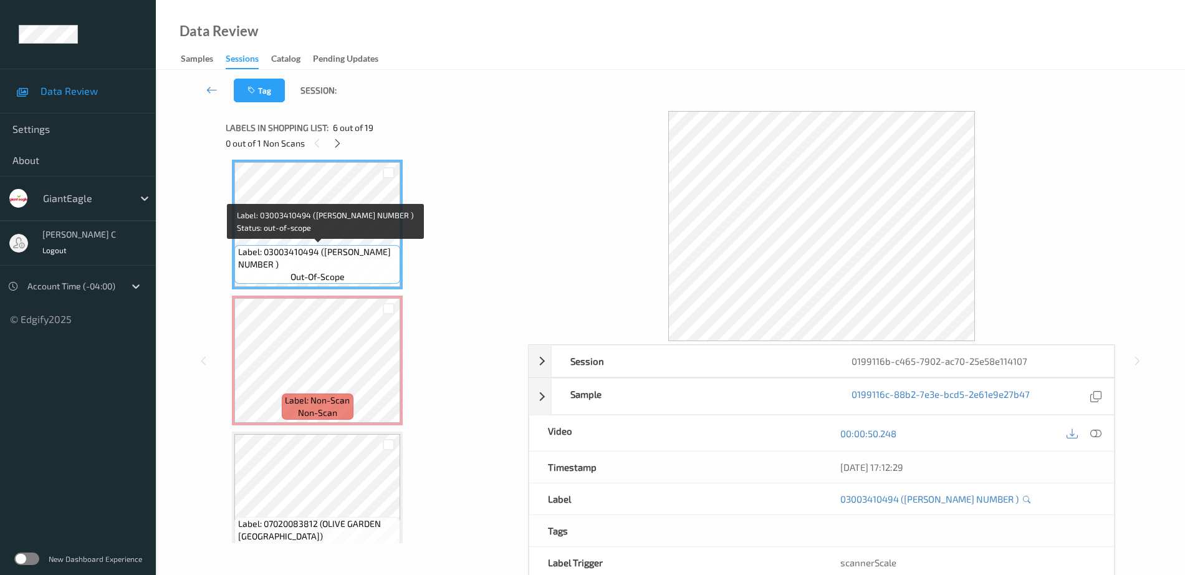
click at [327, 289] on div "Label: 03003410494 (TOM CHERRY NUMBER ) out-of-scope" at bounding box center [317, 225] width 171 height 130
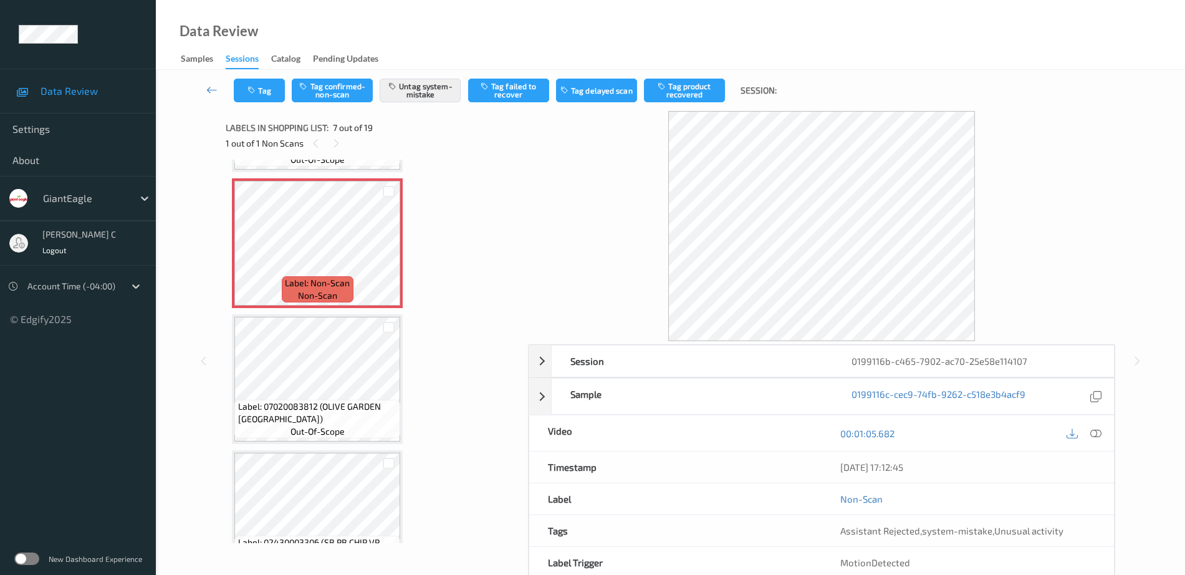
scroll to position [842, 0]
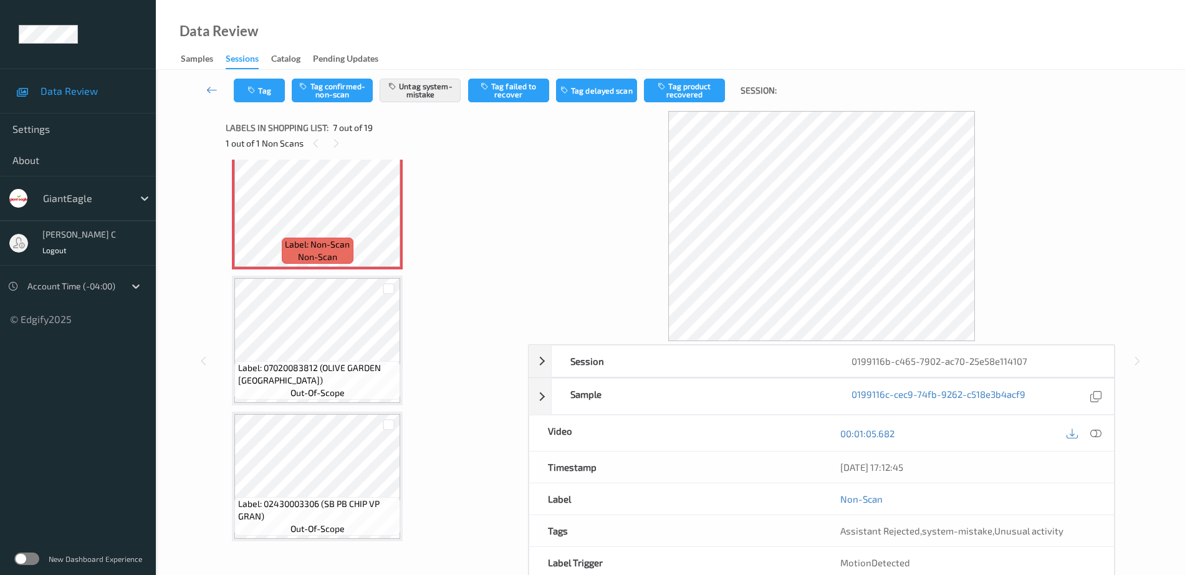
click at [319, 376] on span "Label: 07020083812 (OLIVE GARDEN ITALI)" at bounding box center [318, 374] width 160 height 25
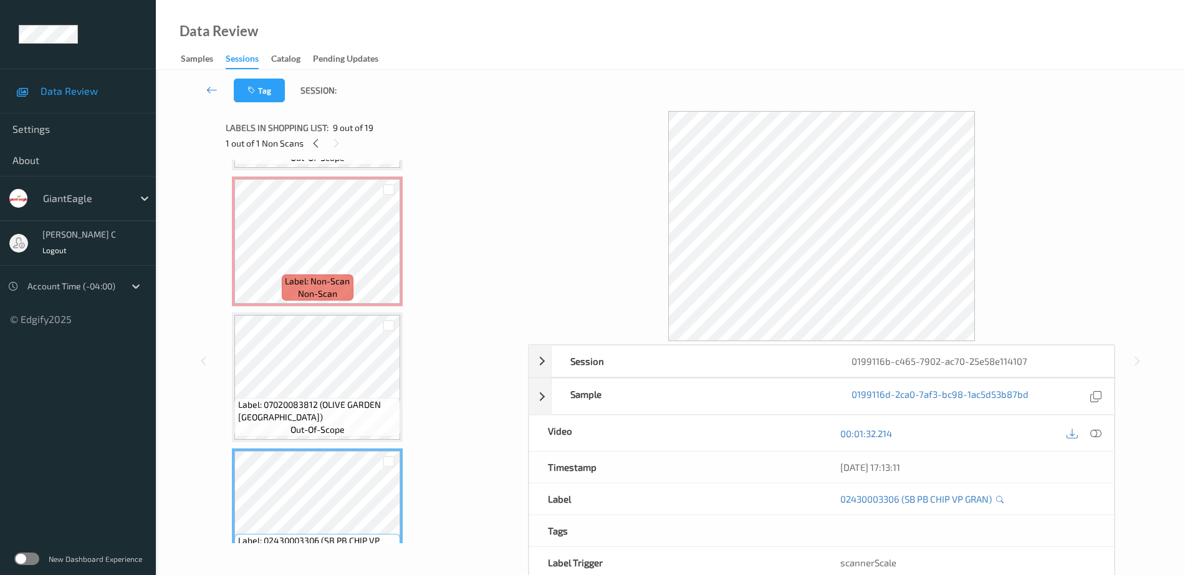
scroll to position [686, 0]
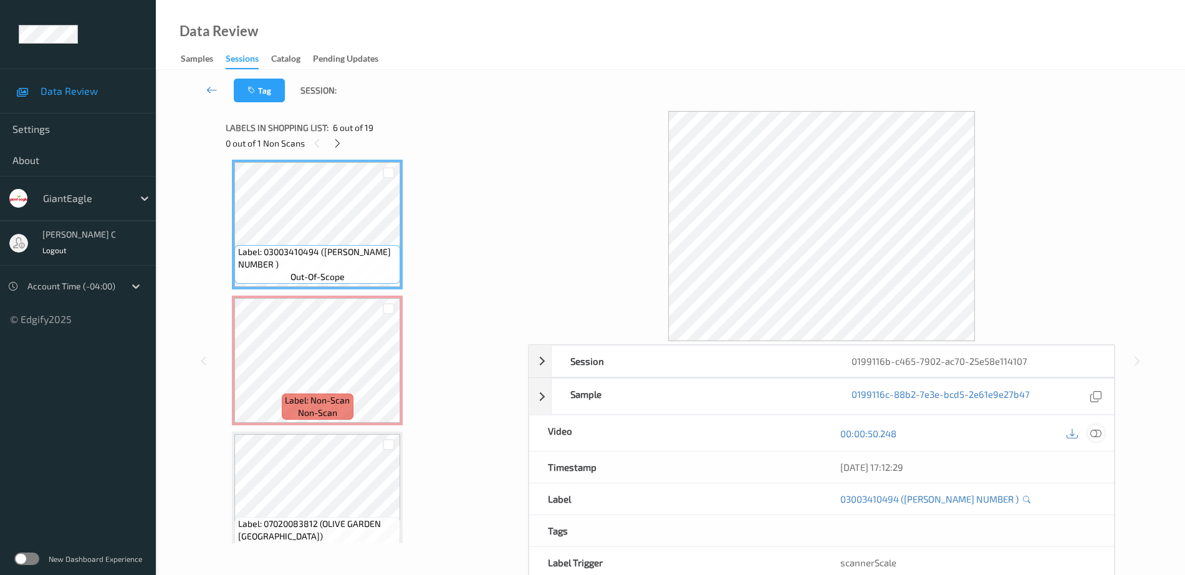
click at [1098, 431] on icon at bounding box center [1095, 433] width 11 height 11
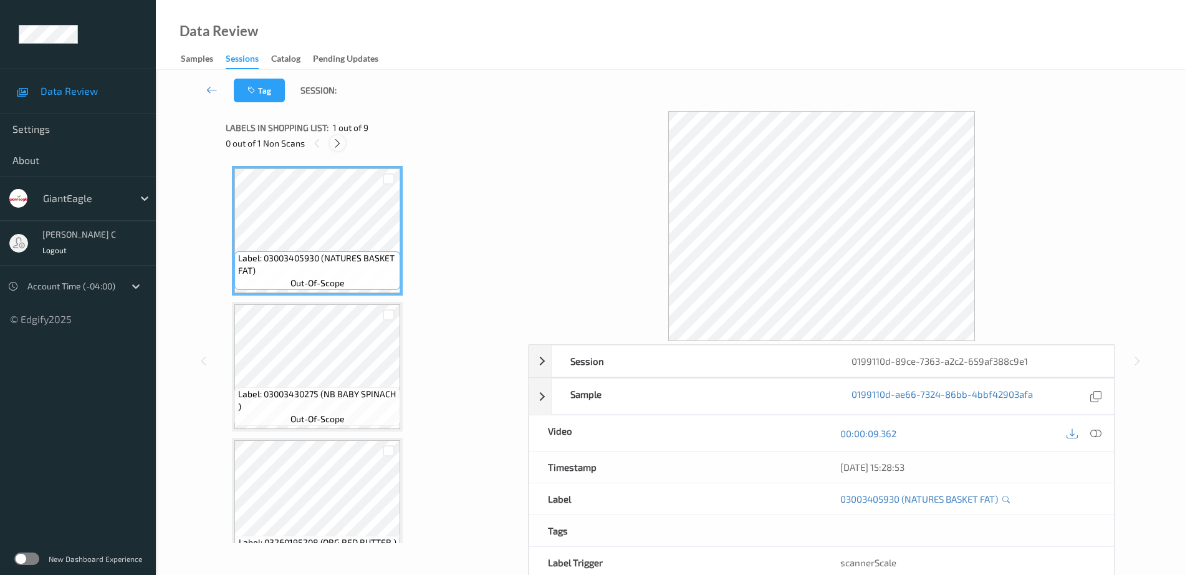
click at [337, 143] on icon at bounding box center [337, 143] width 11 height 11
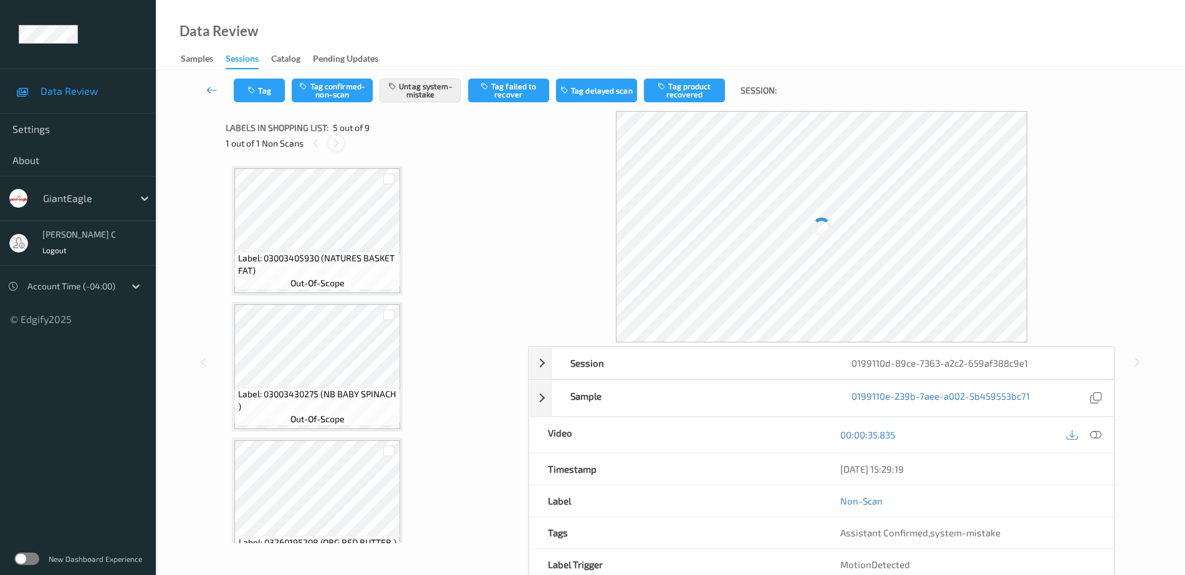
scroll to position [414, 0]
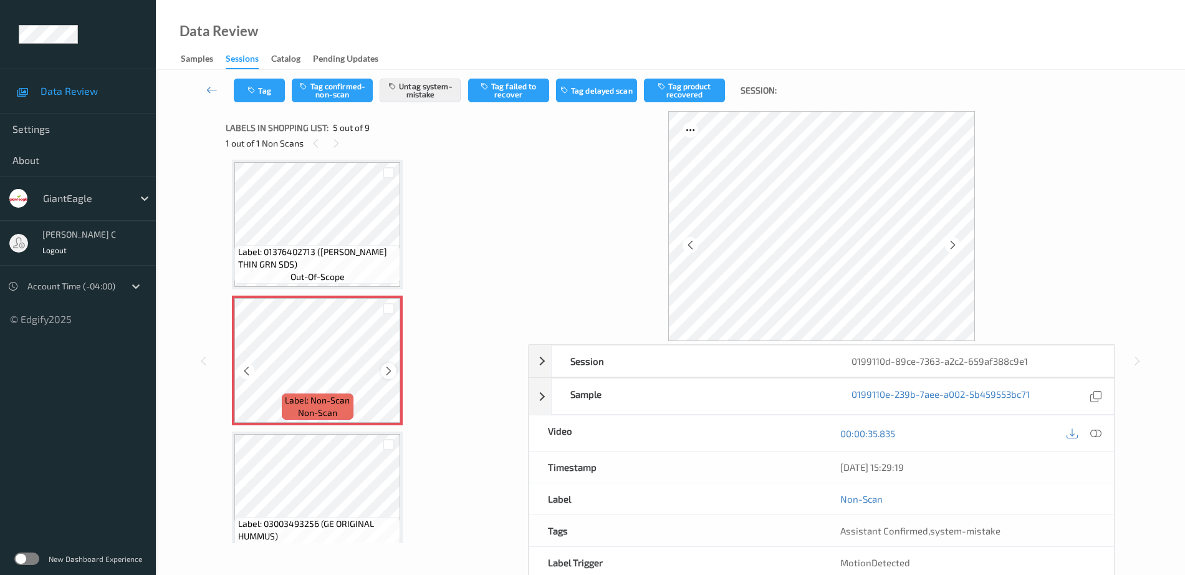
click at [387, 372] on icon at bounding box center [388, 370] width 11 height 11
click at [310, 251] on span "Label: 01376402713 (DAVES THIN GRN SDS)" at bounding box center [318, 258] width 160 height 25
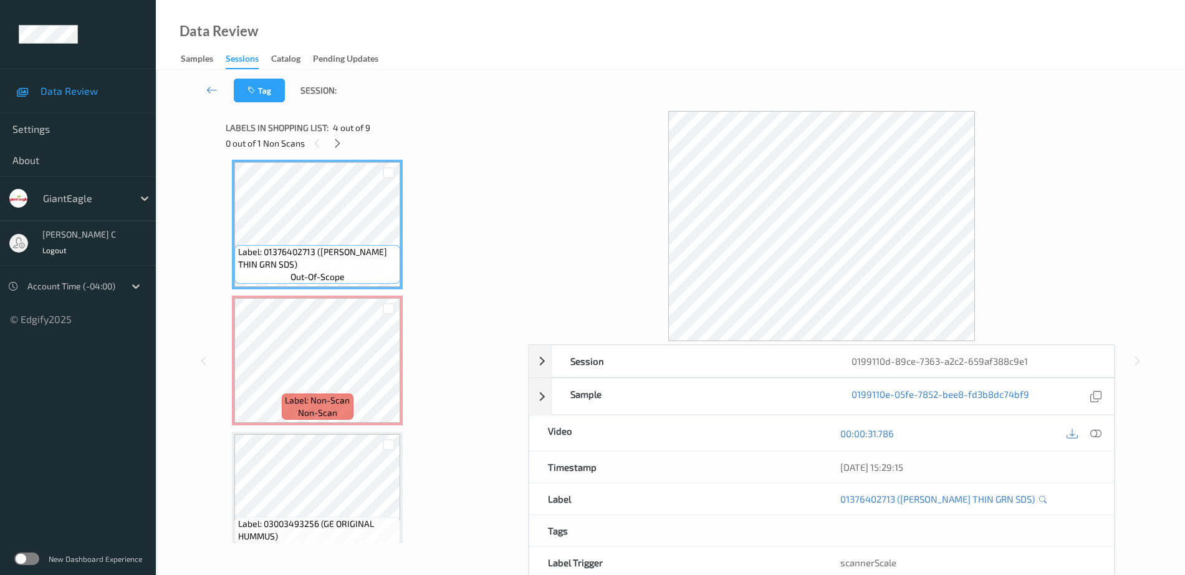
drag, startPoint x: 1092, startPoint y: 433, endPoint x: 958, endPoint y: 410, distance: 135.4
click at [1093, 433] on icon at bounding box center [1095, 433] width 11 height 11
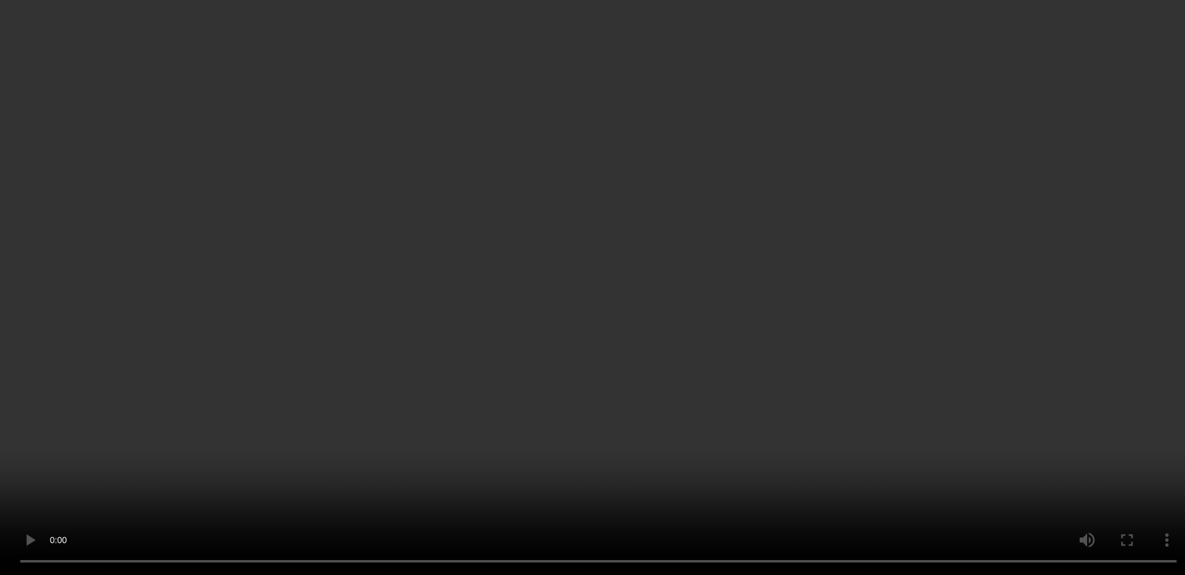
scroll to position [492, 0]
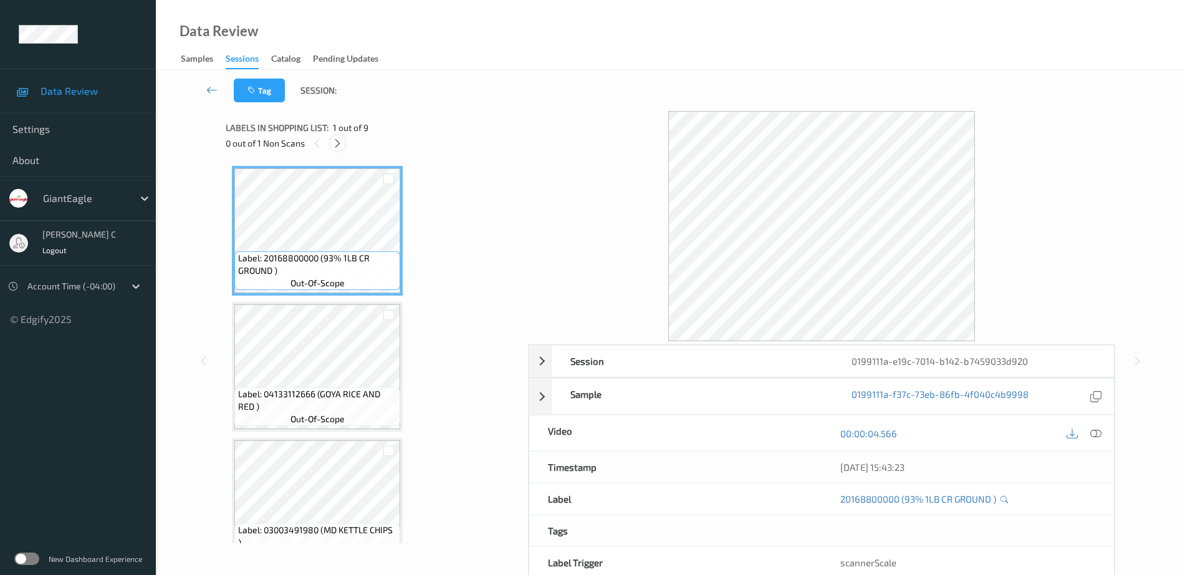
click at [340, 146] on icon at bounding box center [337, 143] width 11 height 11
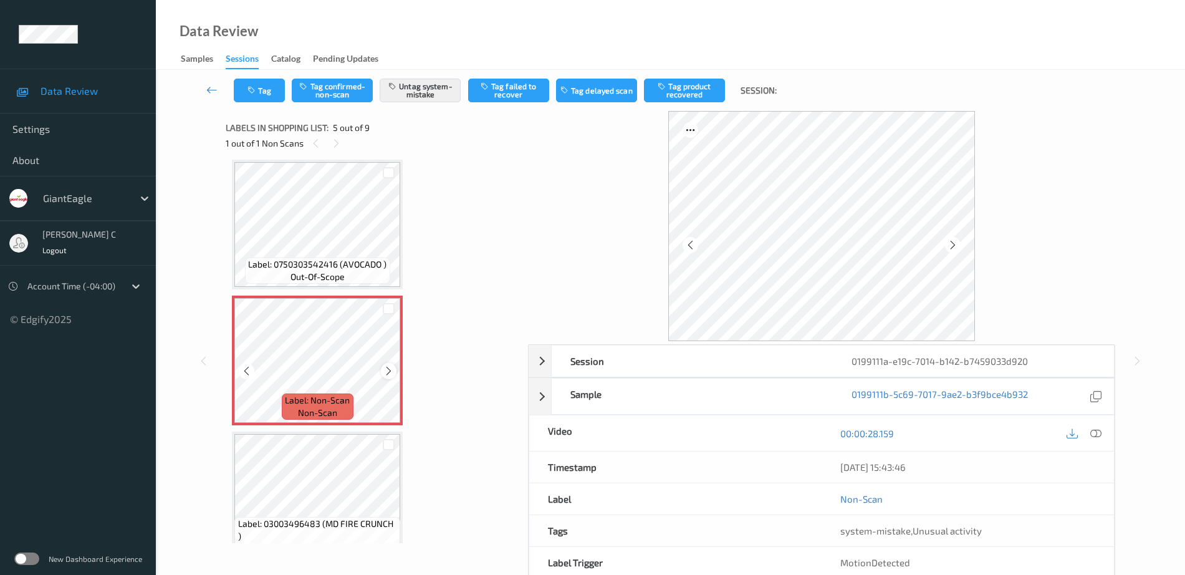
click at [385, 377] on div at bounding box center [389, 371] width 16 height 16
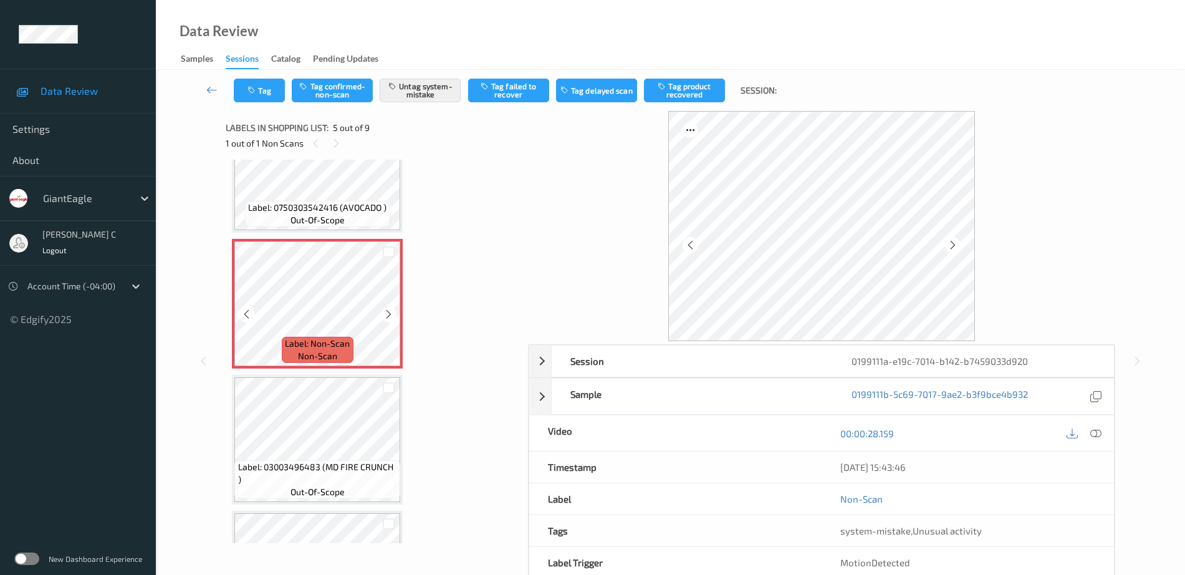
scroll to position [492, 0]
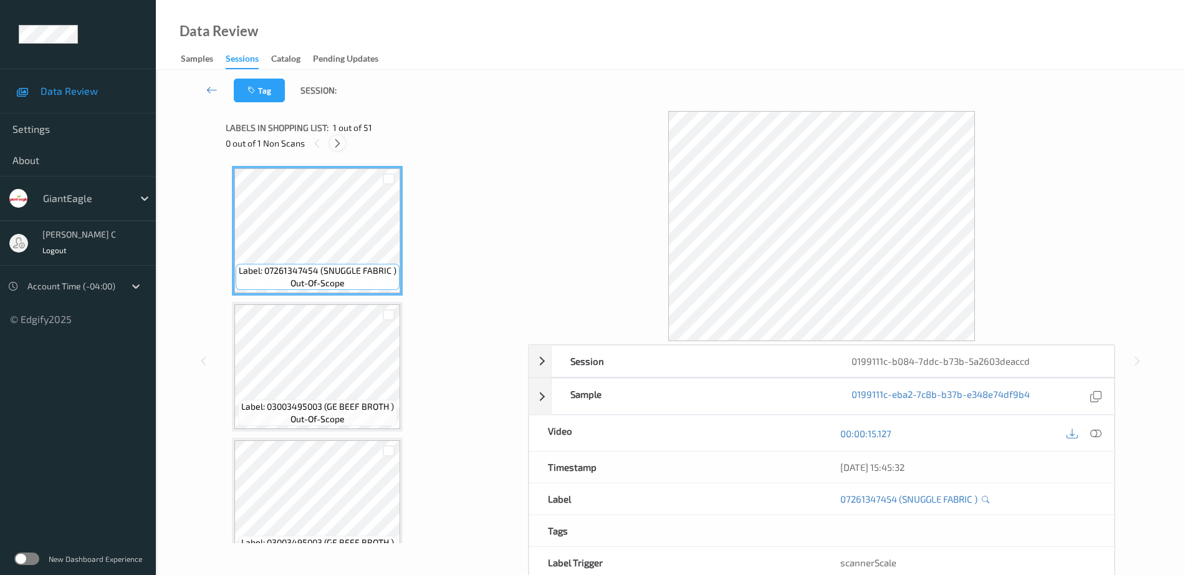
click at [340, 144] on icon at bounding box center [337, 143] width 11 height 11
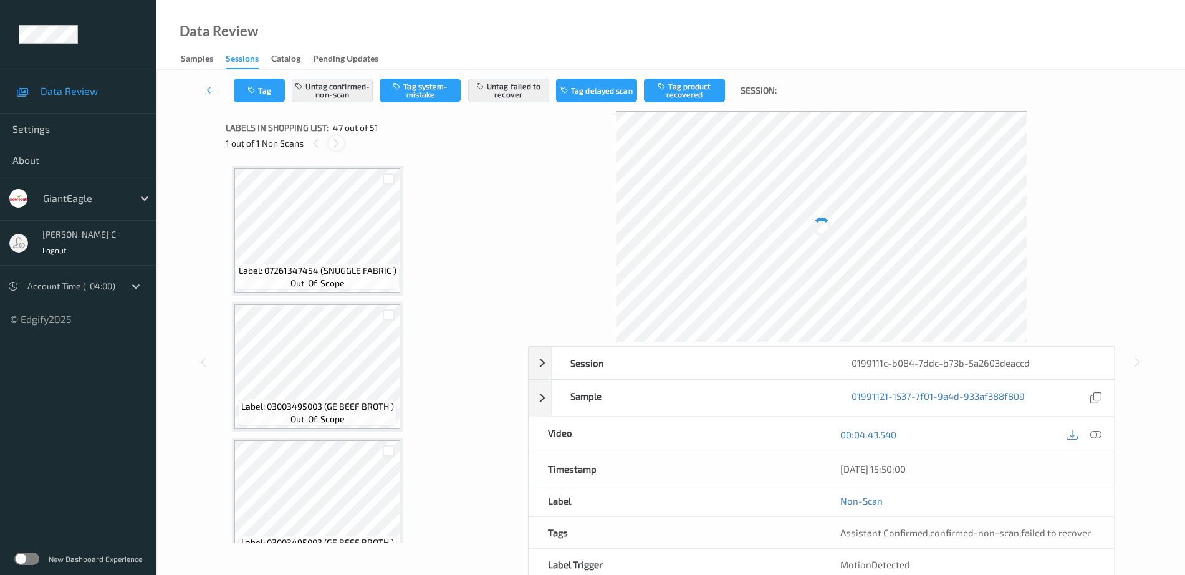
scroll to position [6122, 0]
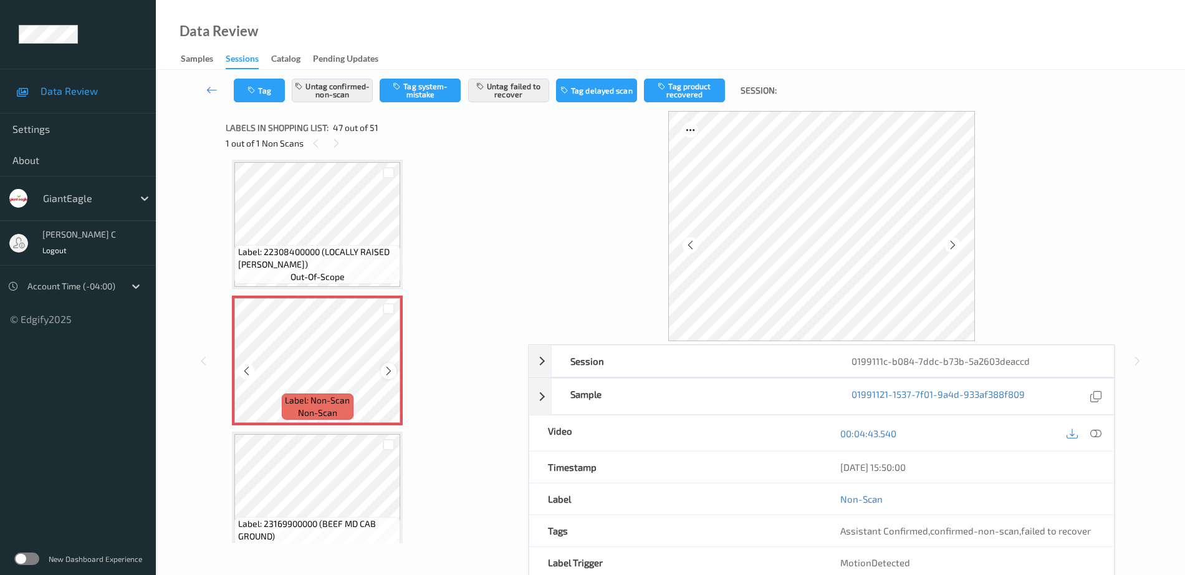
click icon
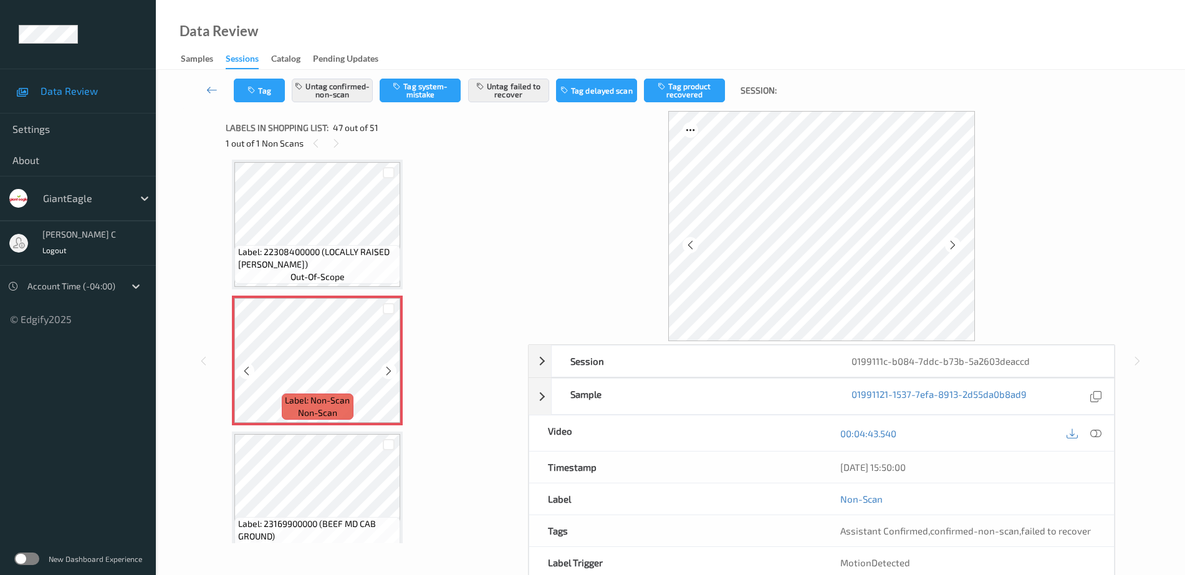
click icon
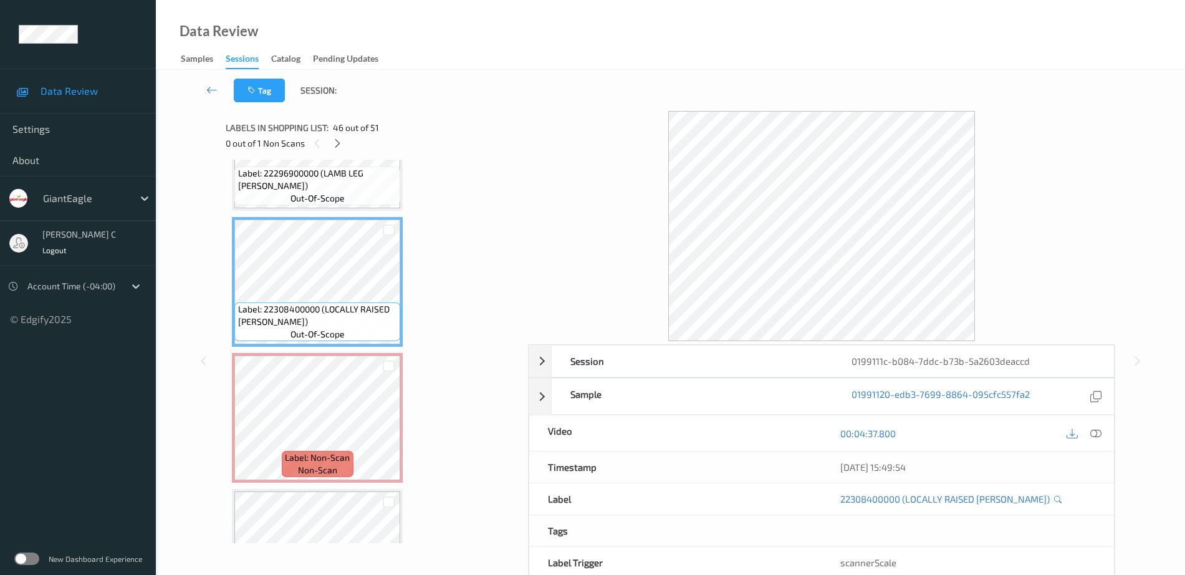
scroll to position [6044, 0]
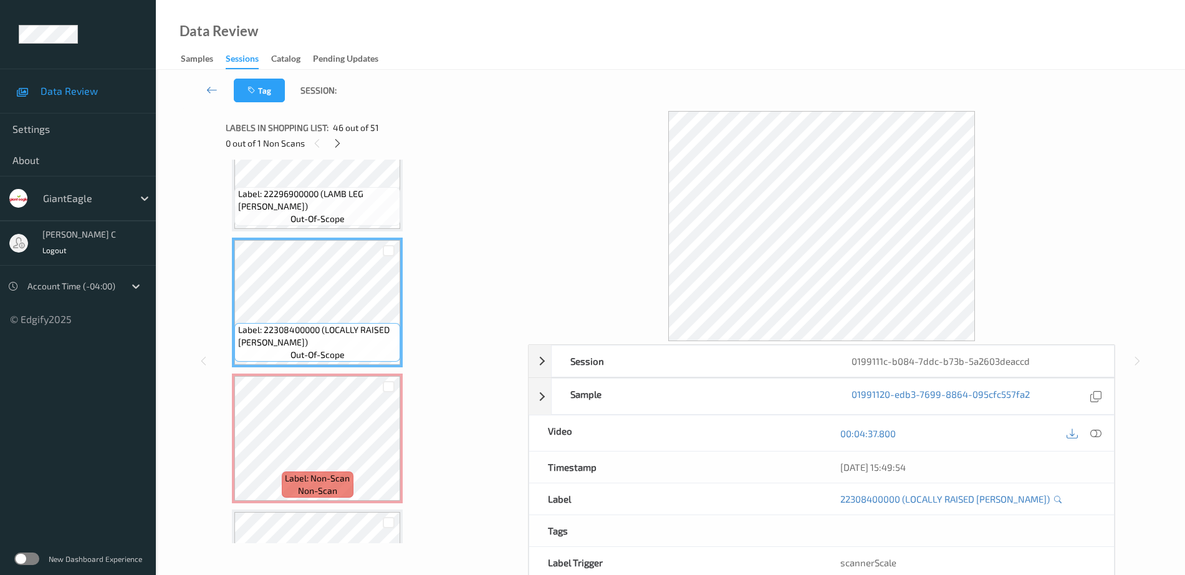
click div "Label: 22296900000 (LAMB LEG SHANK HAL) out-of-scope"
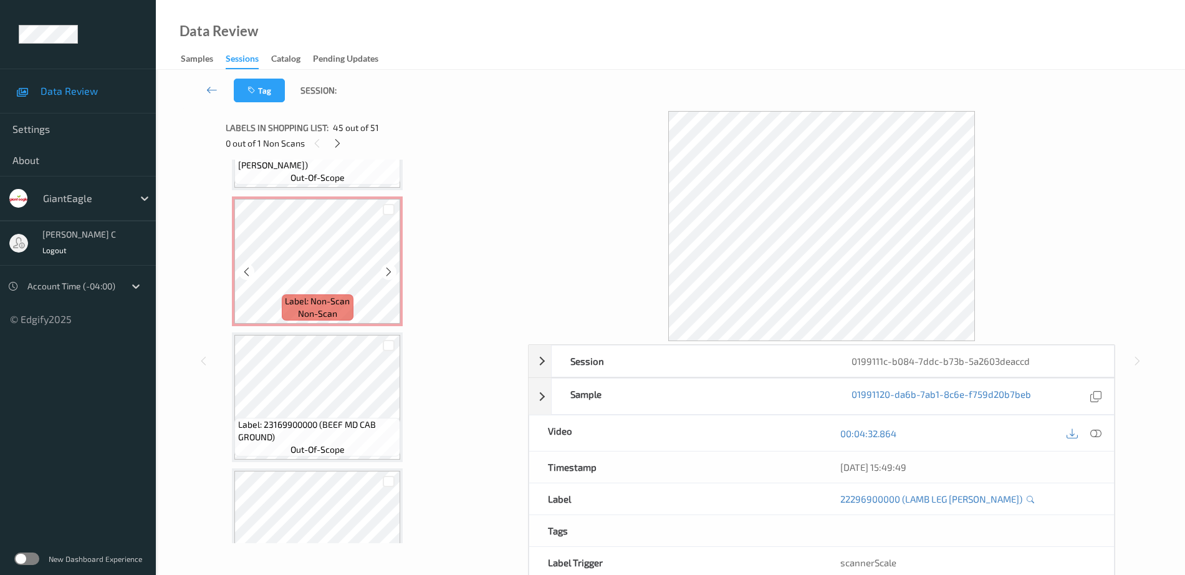
scroll to position [6278, 0]
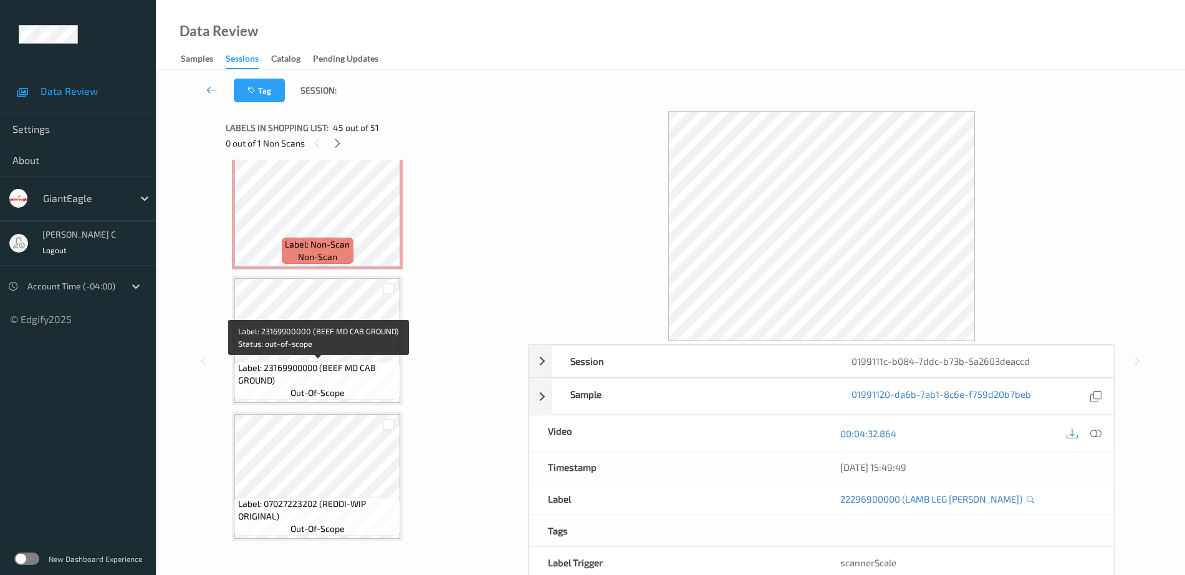
click span "Label: 23169900000 (BEEF MD CAB GROUND)"
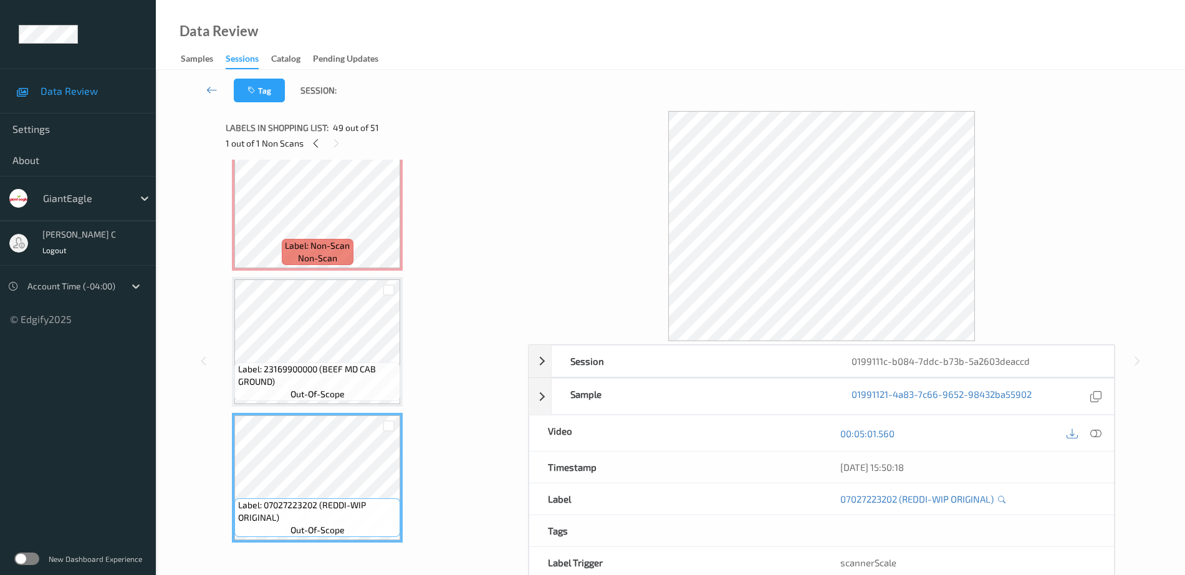
scroll to position [6200, 0]
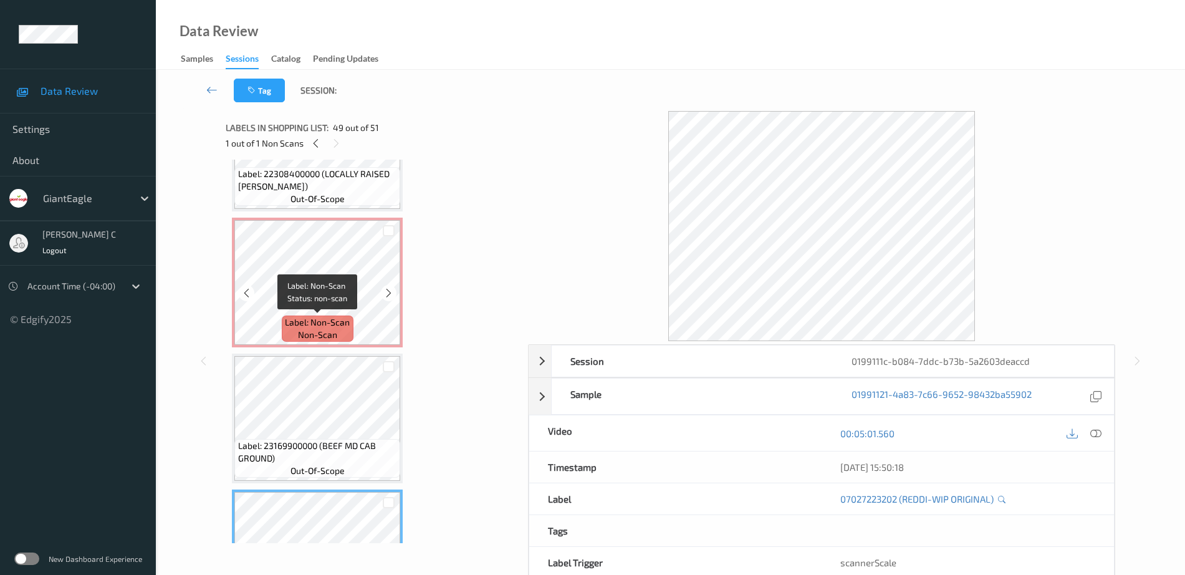
click span "Label: Non-Scan"
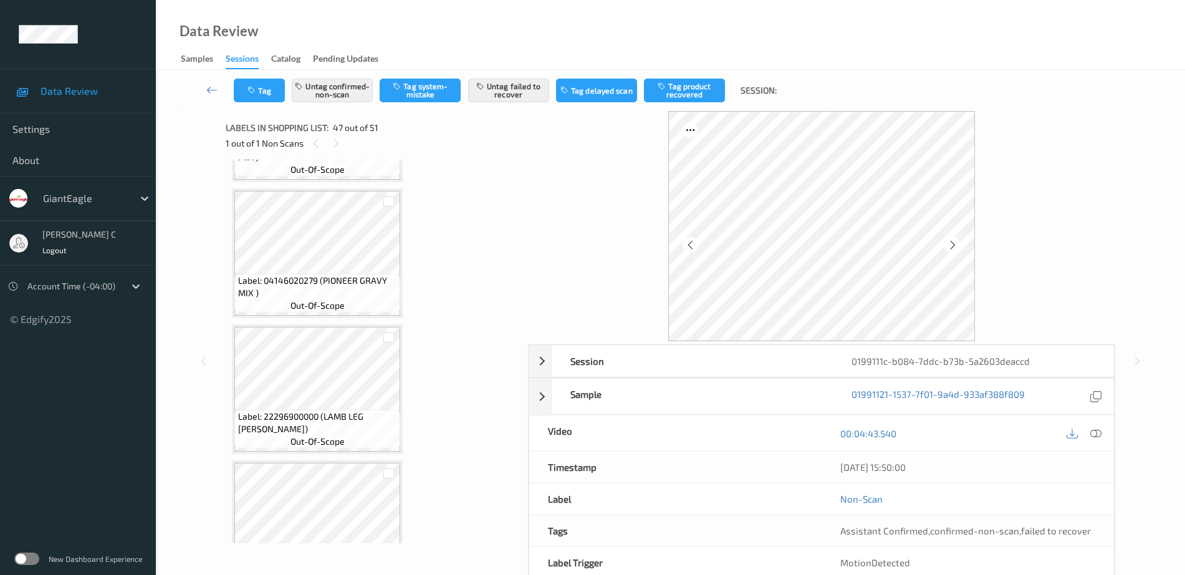
scroll to position [5810, 0]
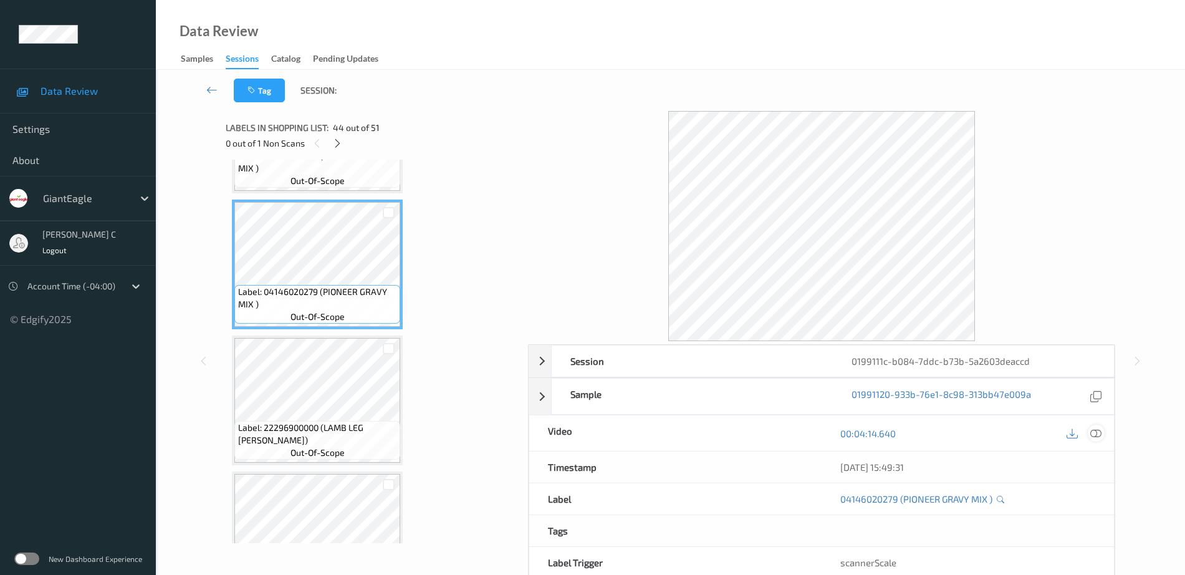
click icon
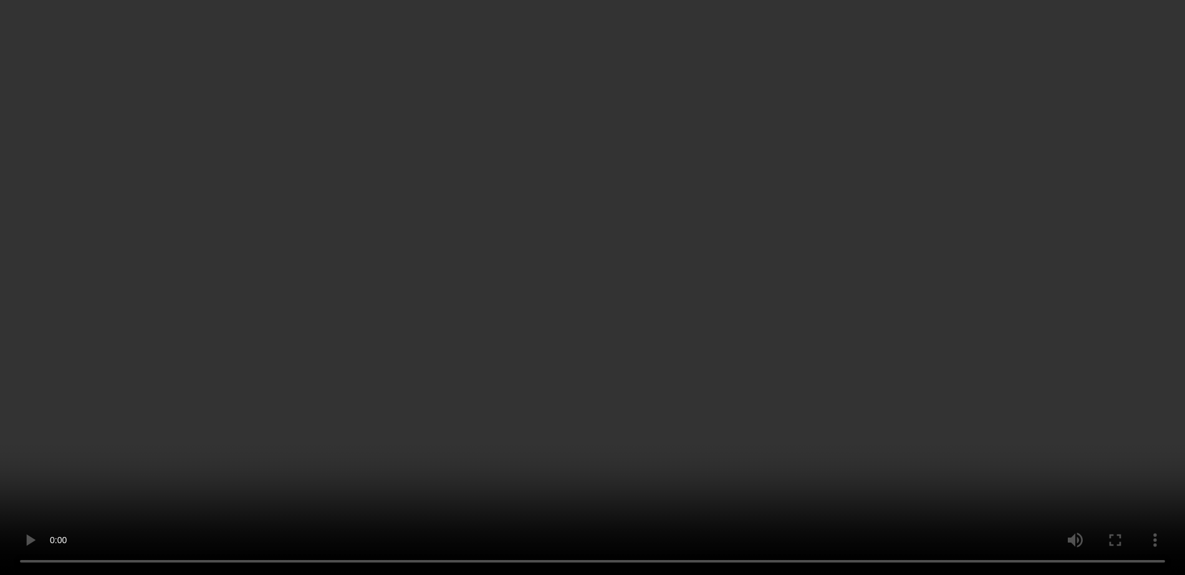
scroll to position [5966, 0]
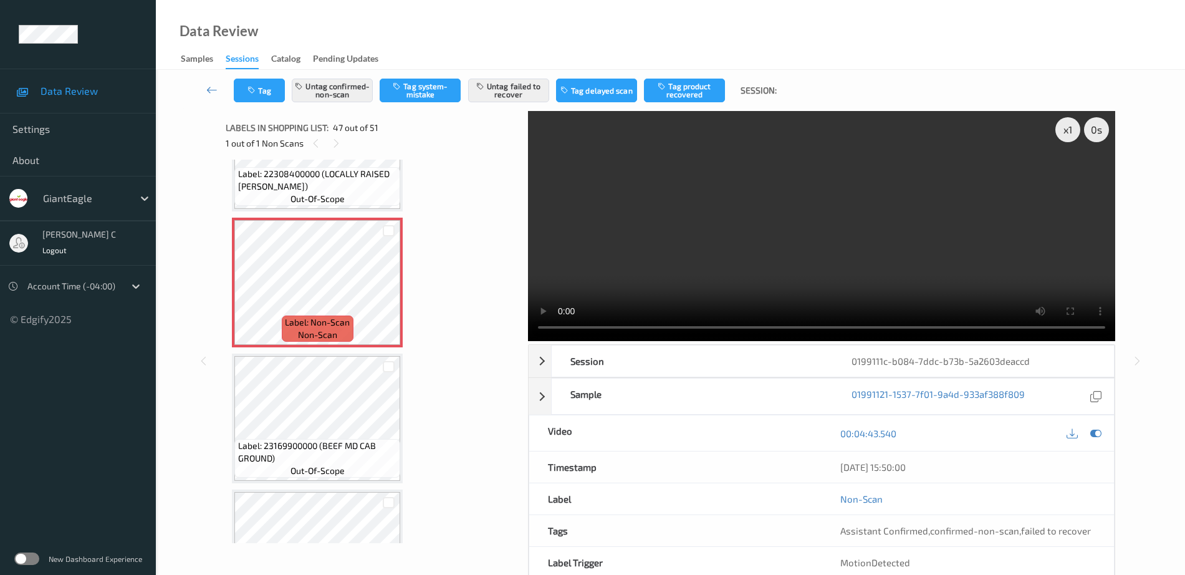
click span "Label: 23169900000 (BEEF MD CAB GROUND)"
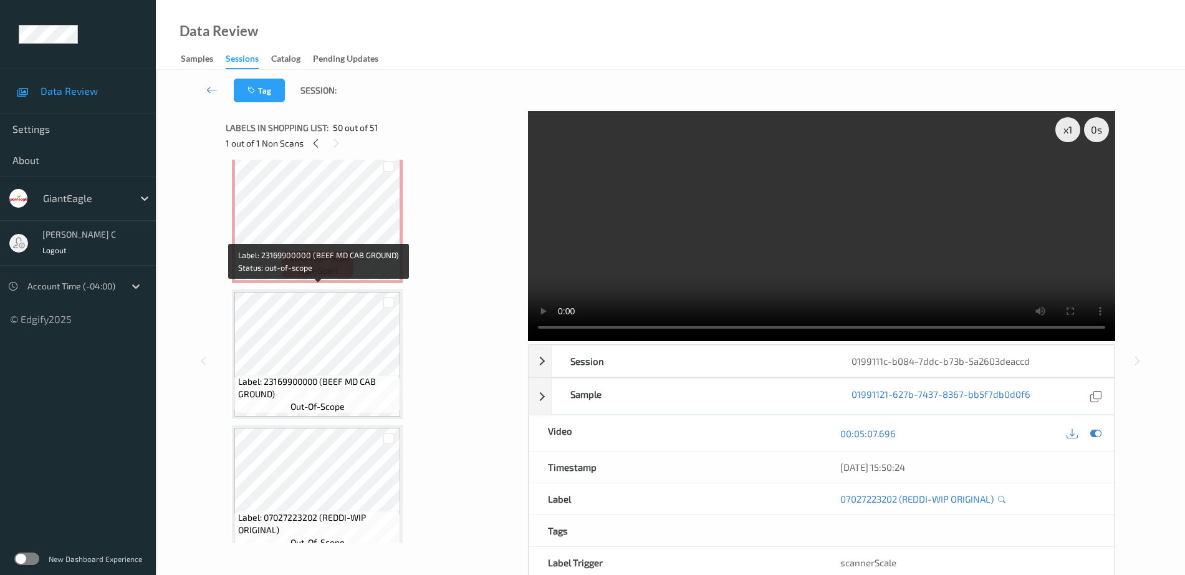
scroll to position [6200, 0]
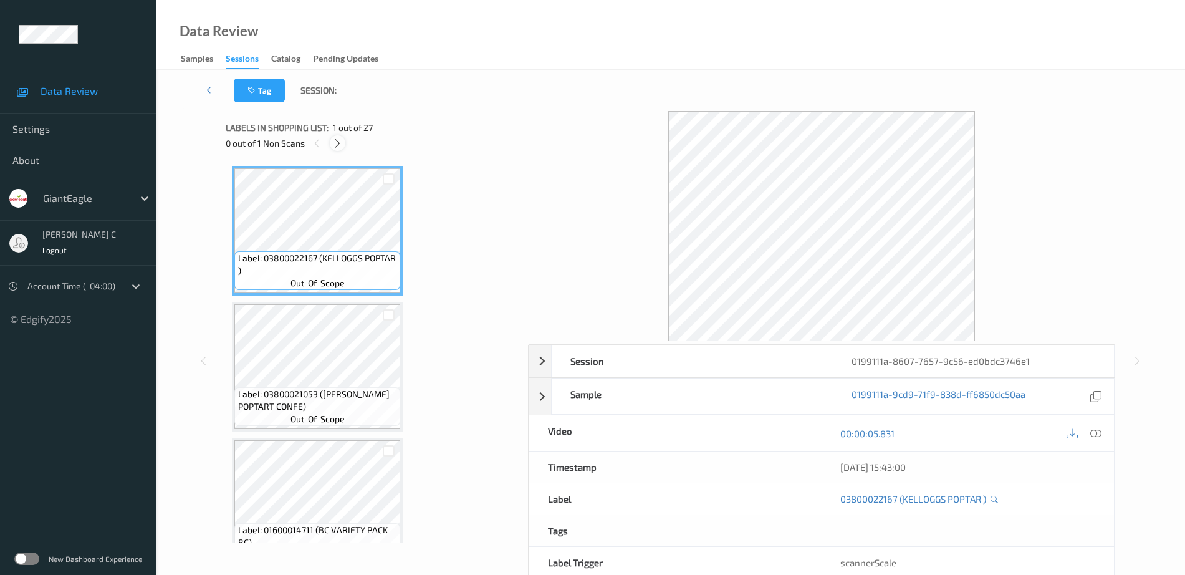
click at [339, 143] on icon at bounding box center [337, 143] width 11 height 11
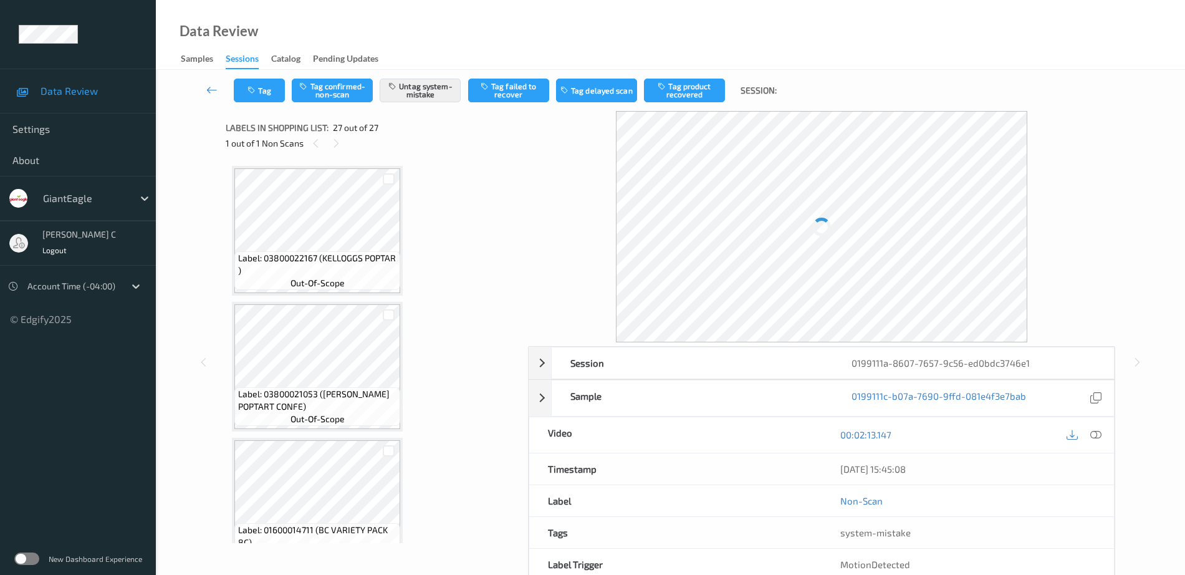
scroll to position [3292, 0]
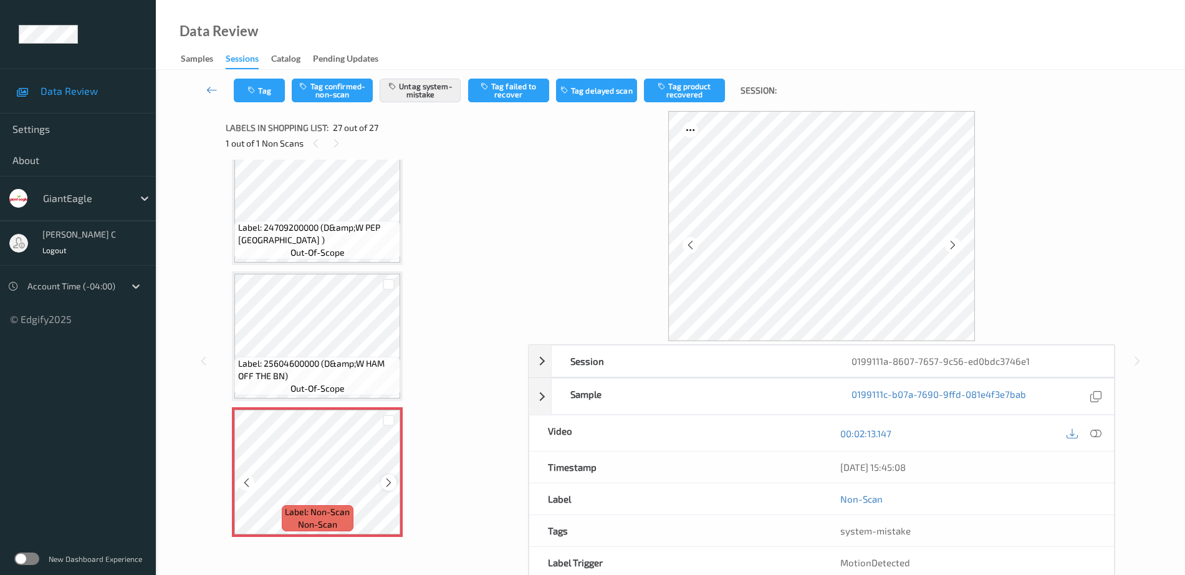
click at [391, 479] on icon at bounding box center [388, 482] width 11 height 11
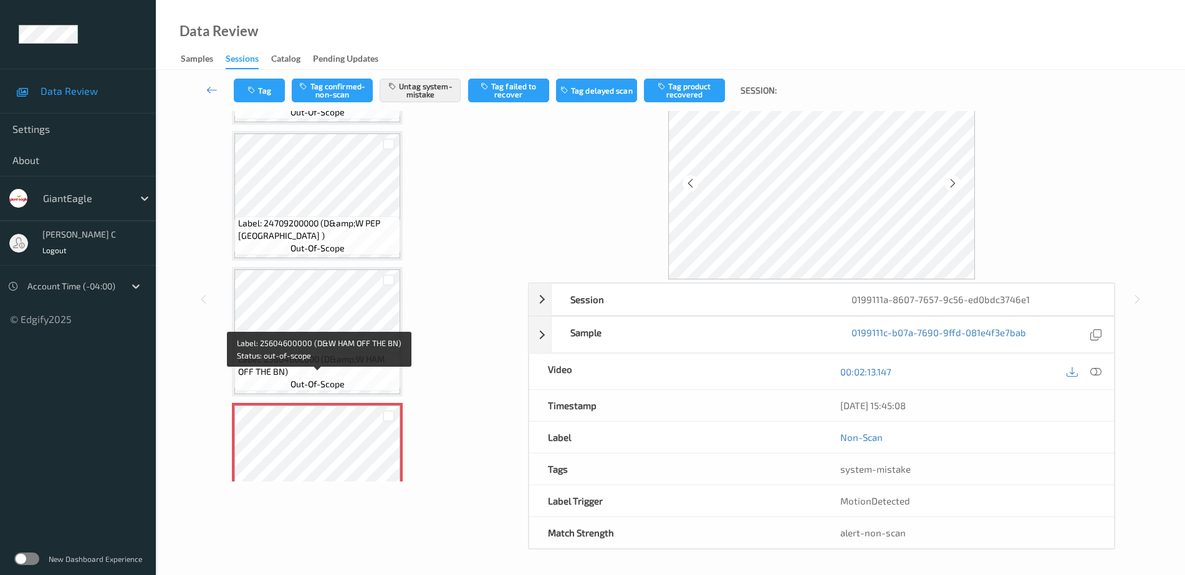
scroll to position [3214, 0]
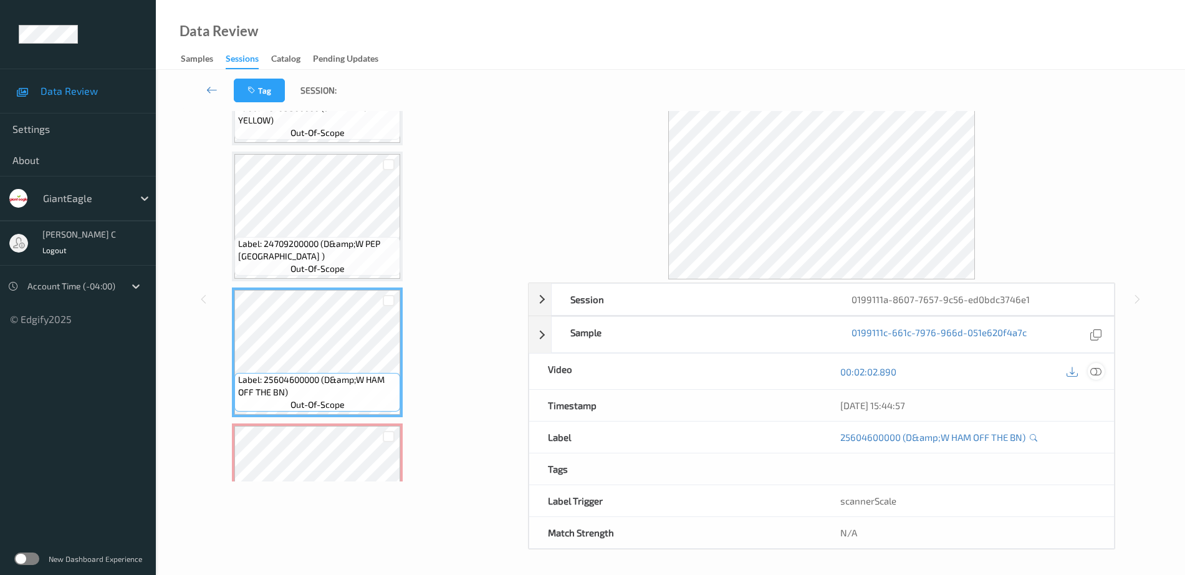
click at [1097, 374] on icon at bounding box center [1095, 371] width 11 height 11
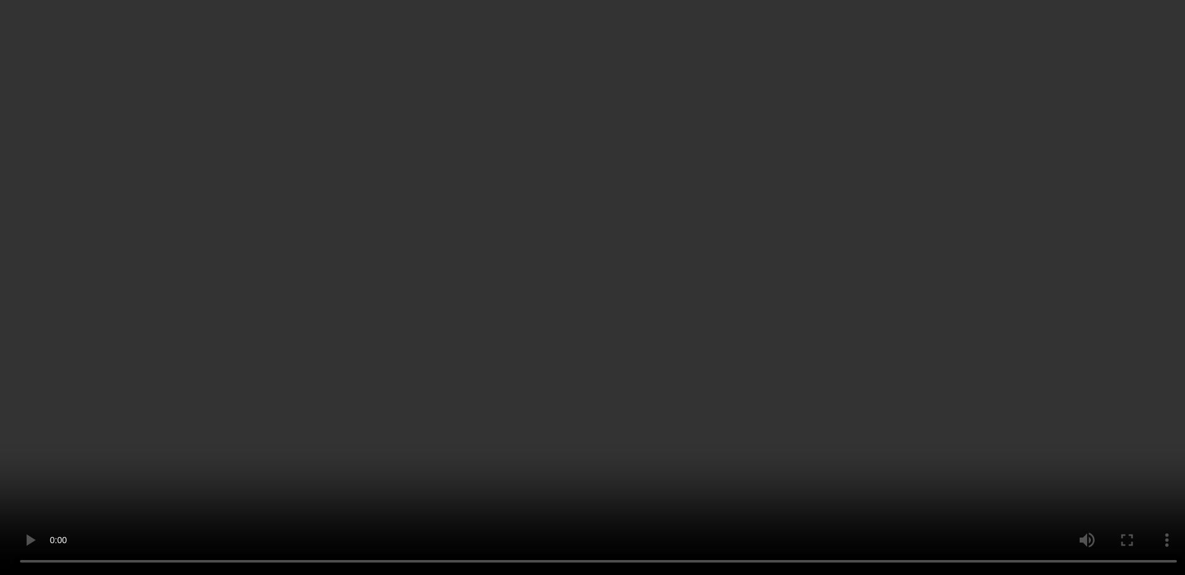
scroll to position [3292, 0]
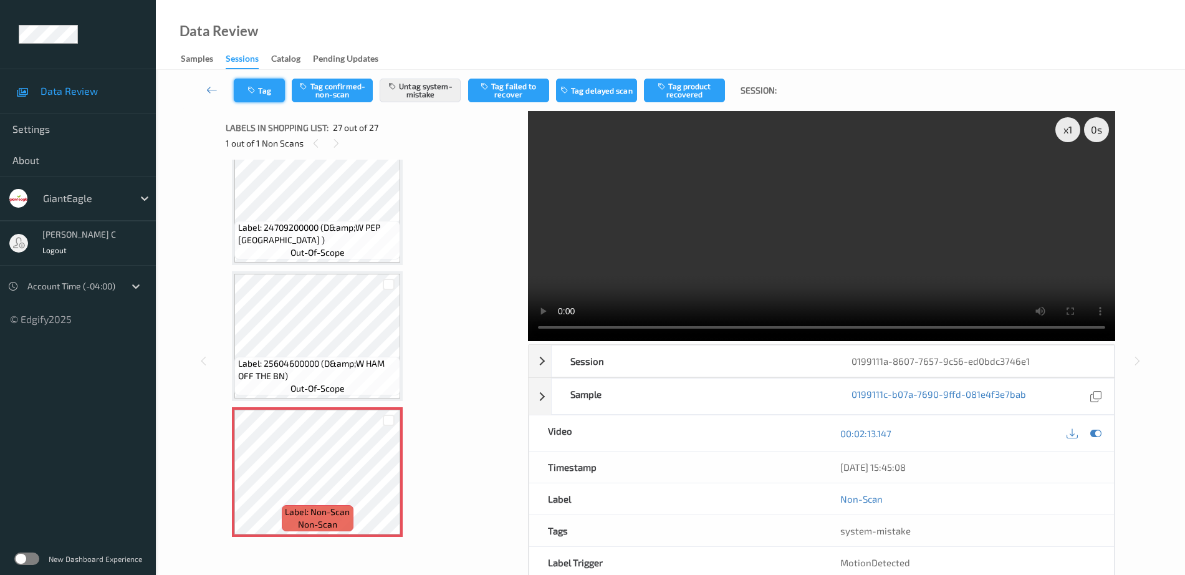
click at [262, 94] on button "Tag" at bounding box center [259, 91] width 51 height 24
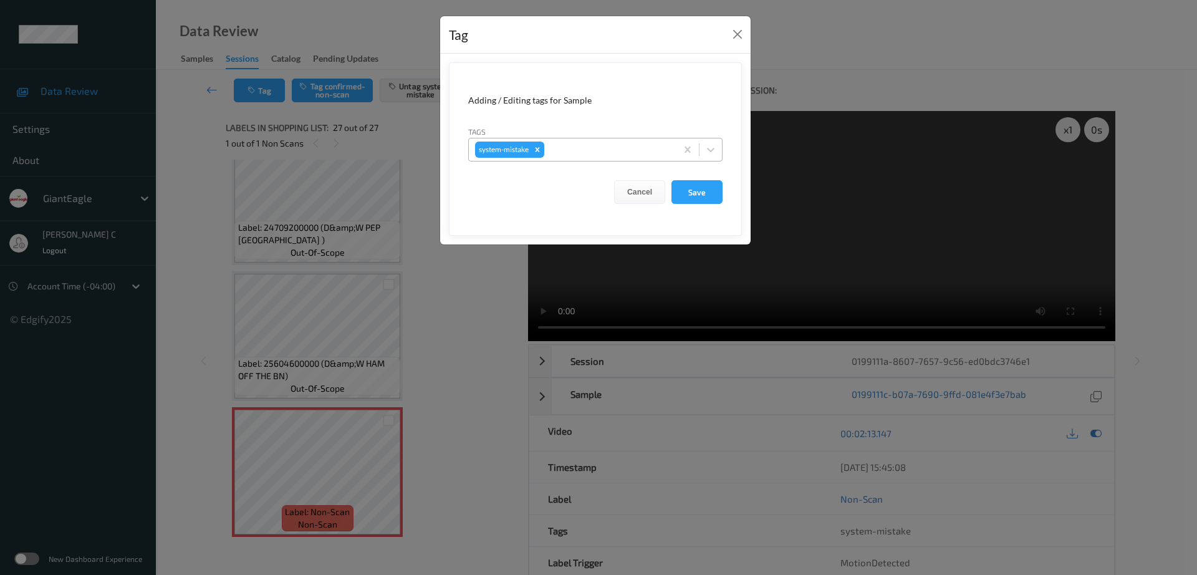
click at [582, 153] on div at bounding box center [608, 149] width 123 height 15
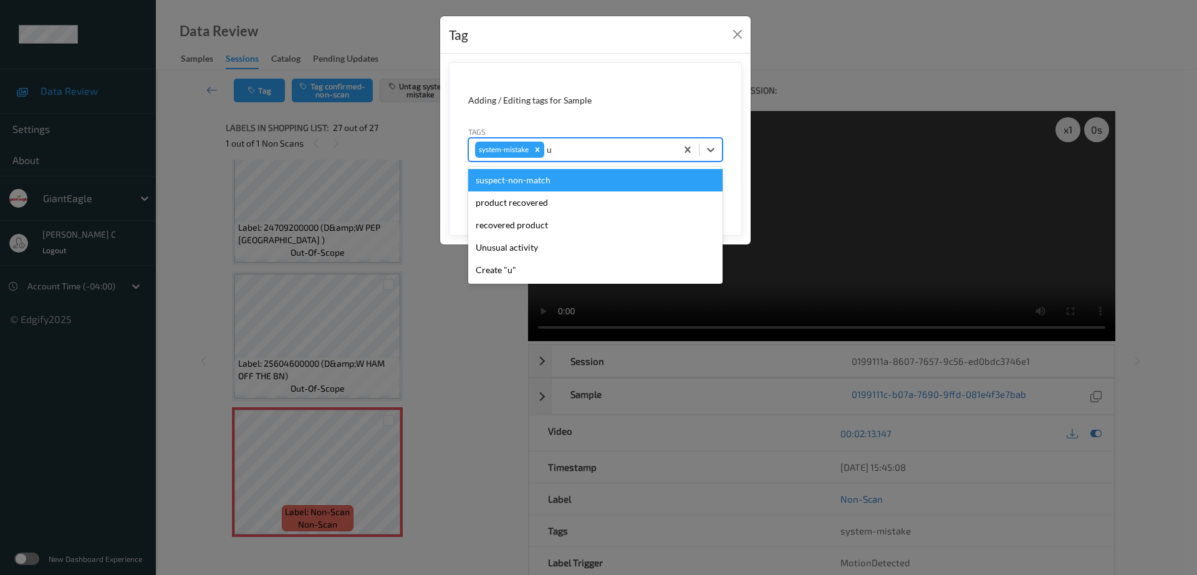
type input "un"
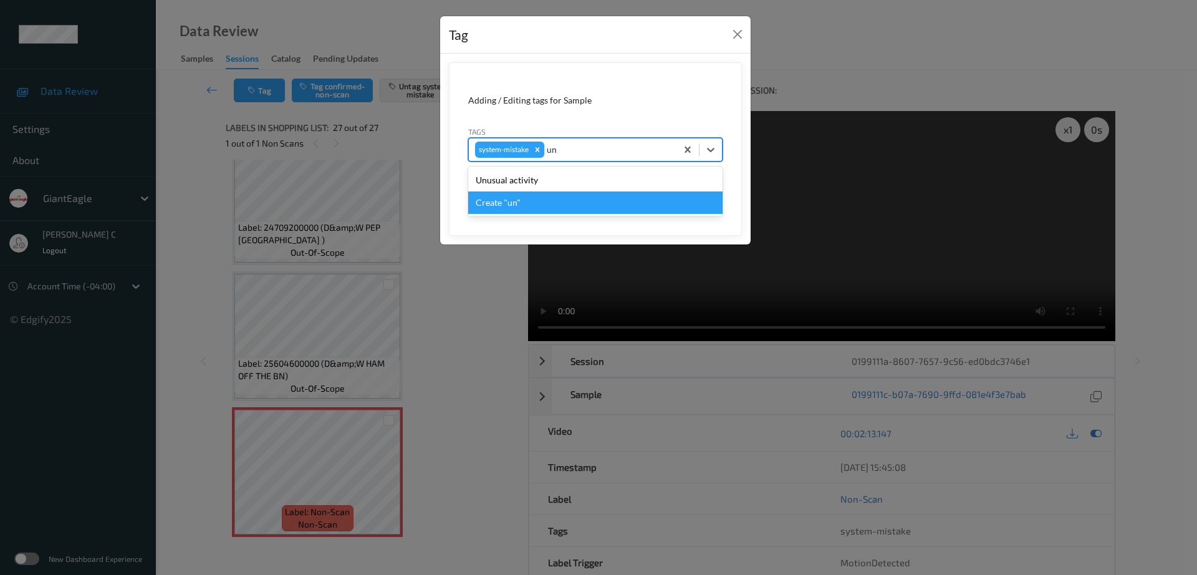
click at [507, 188] on div "Unusual activity" at bounding box center [595, 180] width 254 height 22
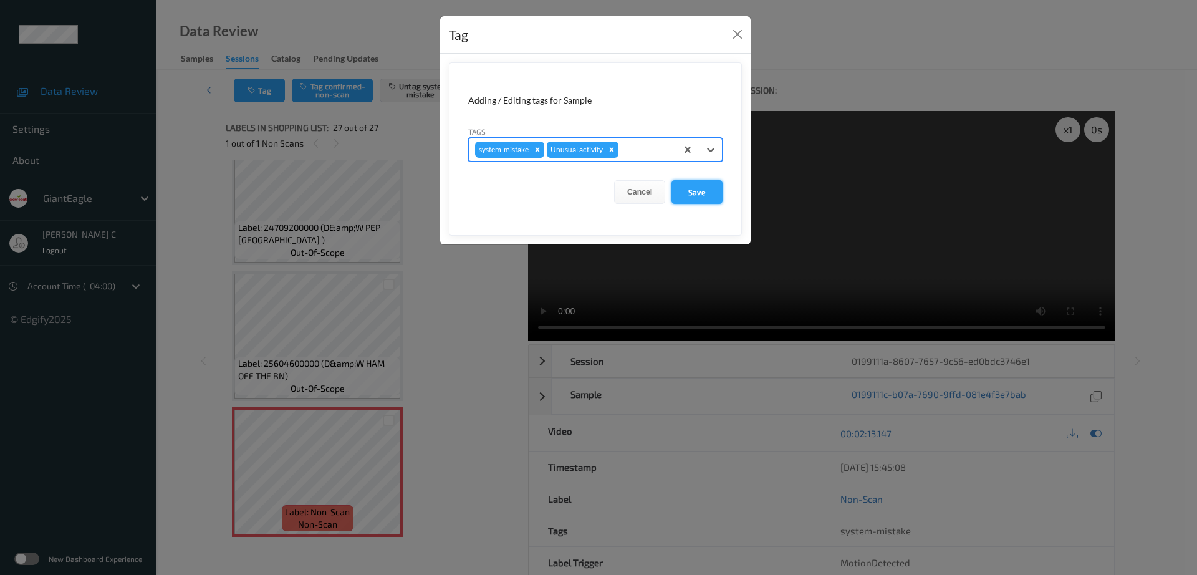
click at [701, 193] on button "Save" at bounding box center [696, 192] width 51 height 24
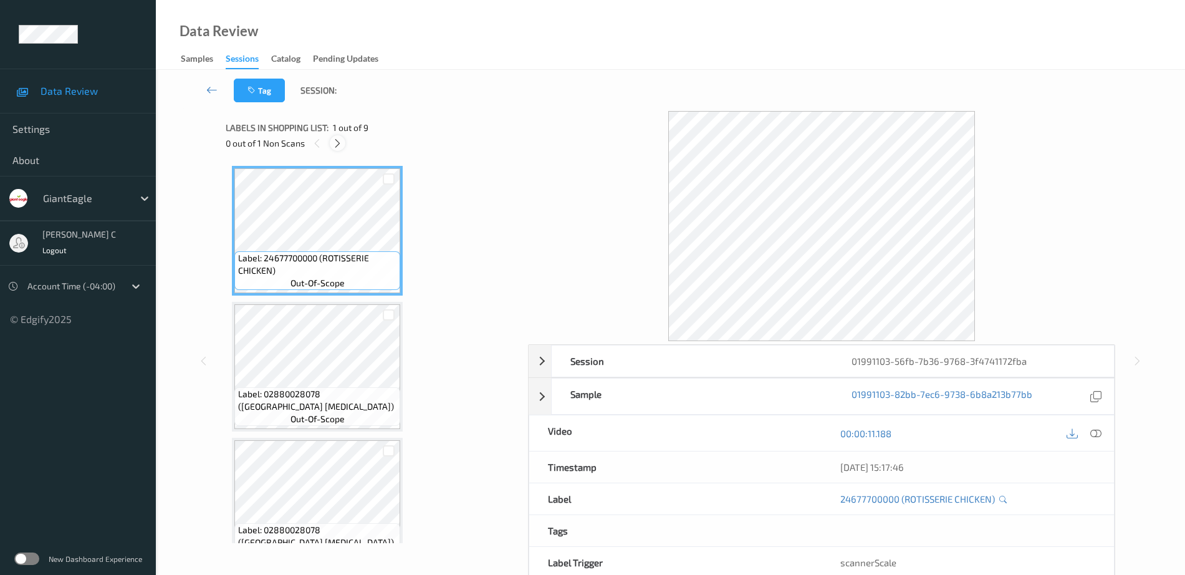
click at [341, 140] on icon at bounding box center [337, 143] width 11 height 11
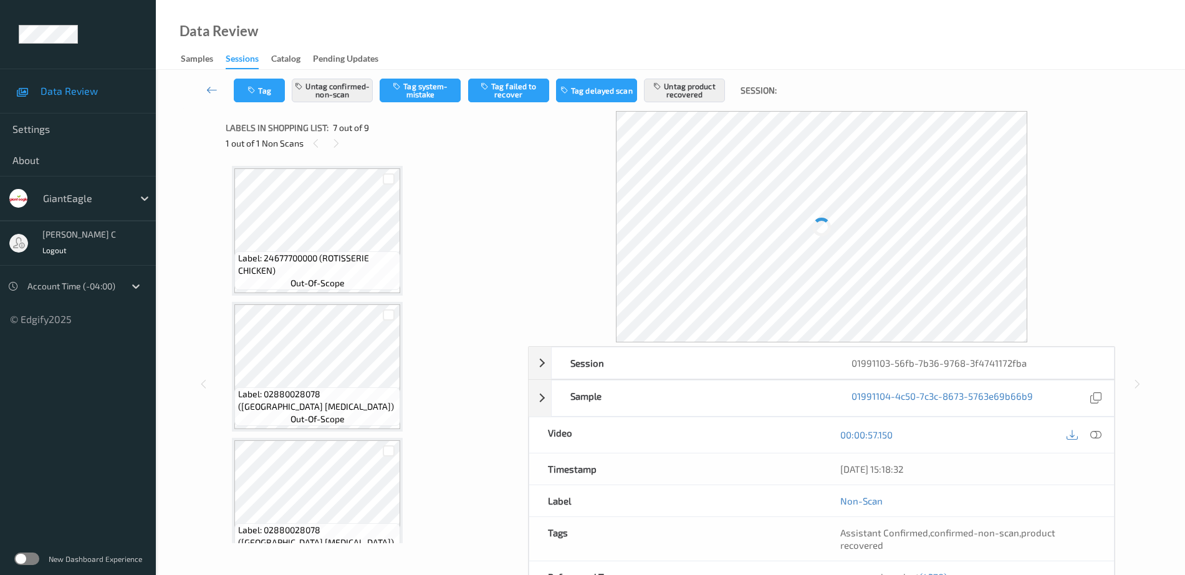
scroll to position [686, 0]
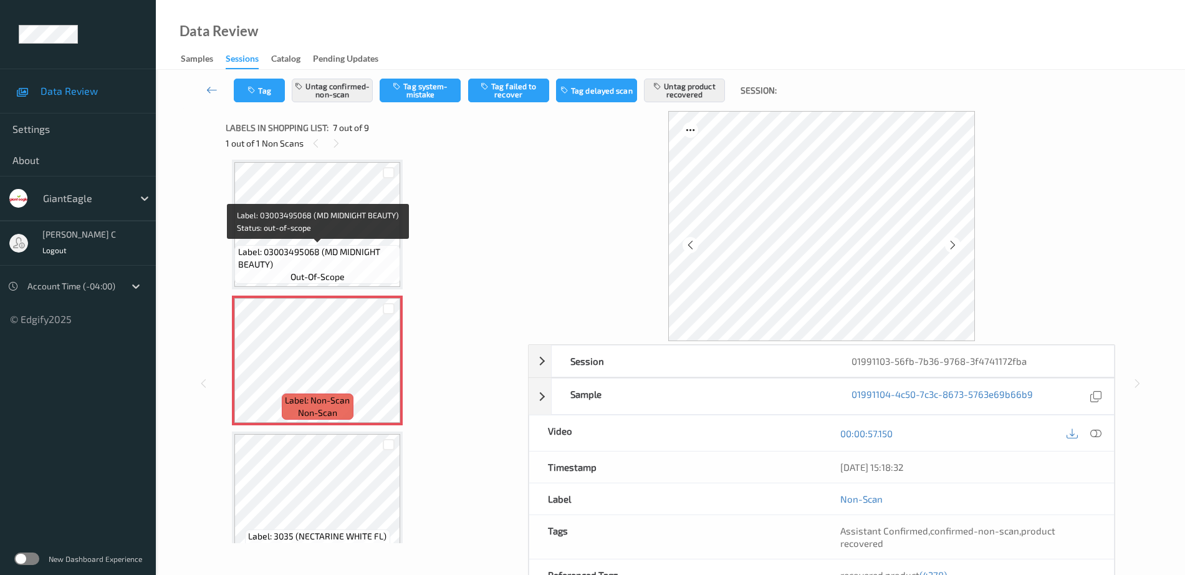
click at [344, 247] on span "Label: 03003495068 (MD MIDNIGHT BEAUTY)" at bounding box center [318, 258] width 160 height 25
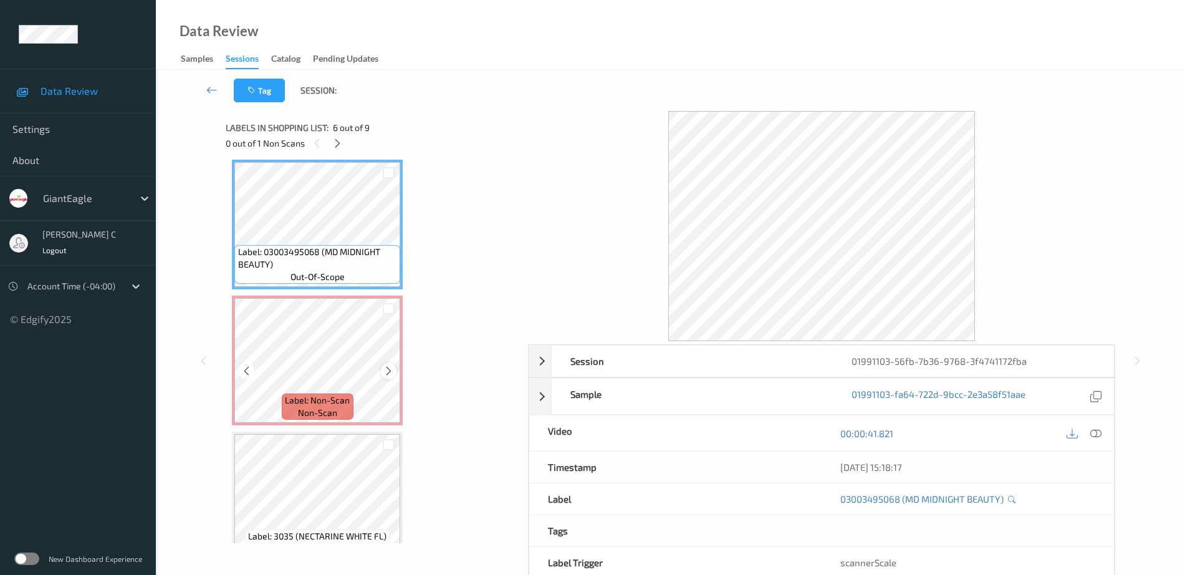
click at [383, 372] on icon at bounding box center [388, 370] width 11 height 11
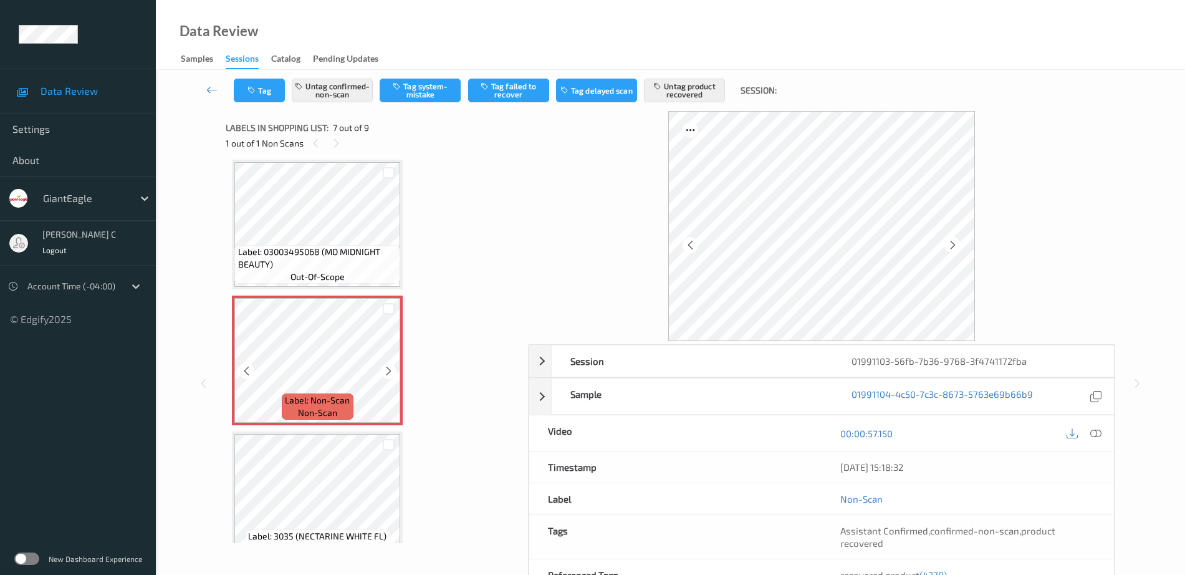
click at [322, 261] on span "Label: 03003495068 (MD MIDNIGHT BEAUTY)" at bounding box center [318, 258] width 160 height 25
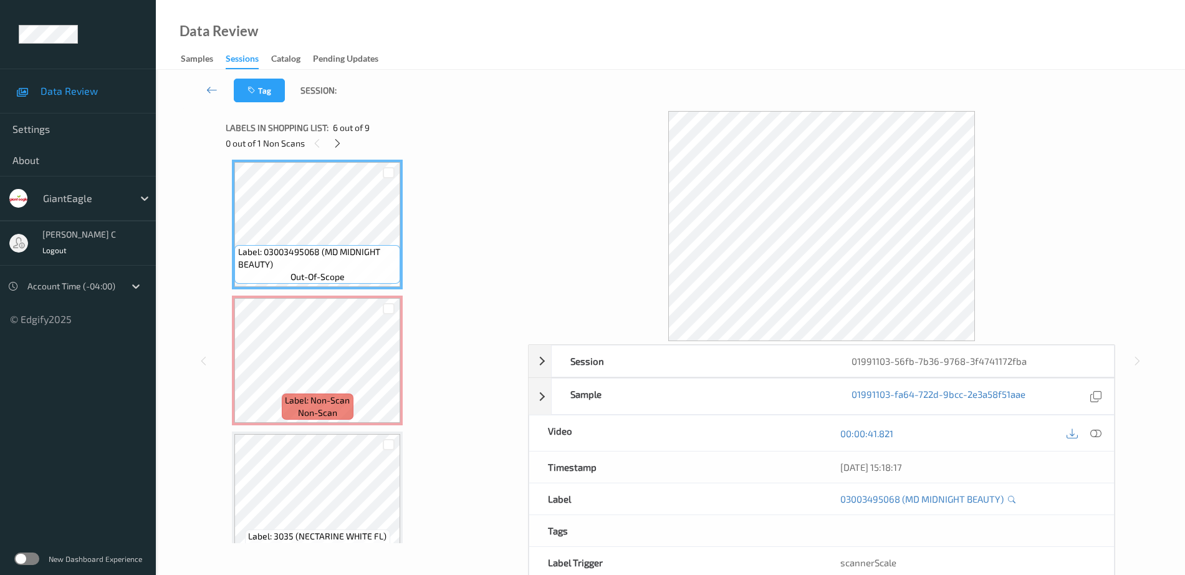
click at [1095, 431] on icon at bounding box center [1095, 433] width 11 height 11
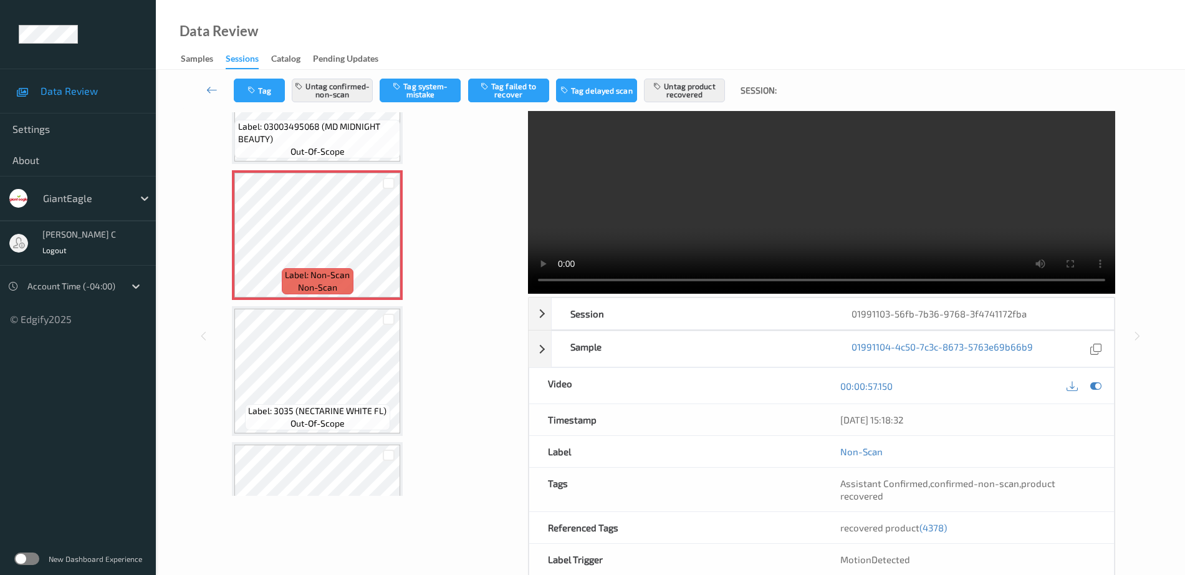
scroll to position [0, 0]
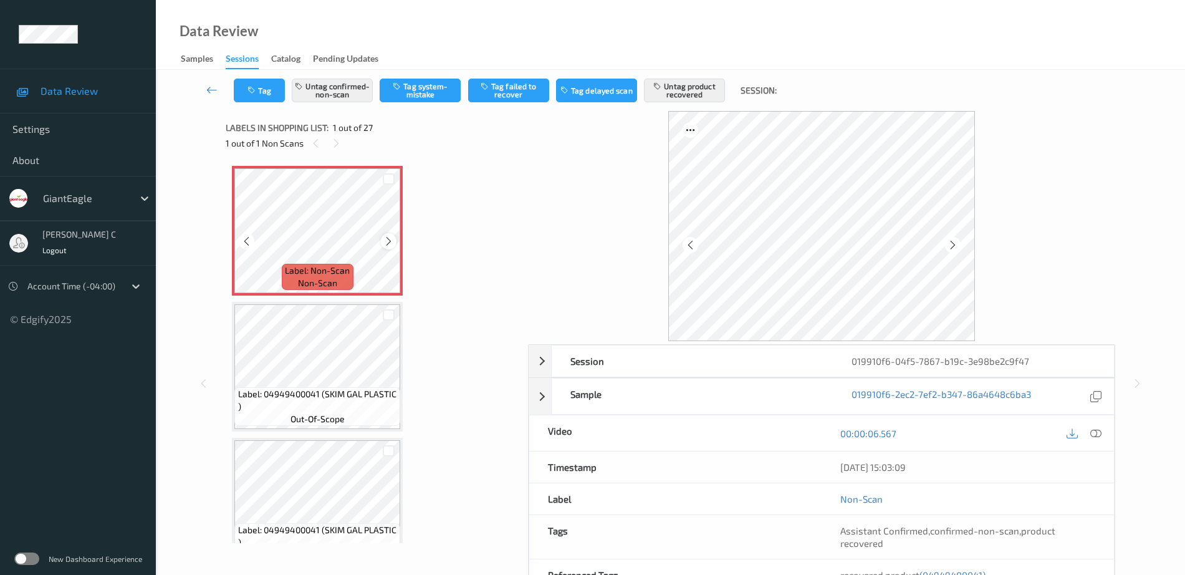
click at [387, 238] on icon at bounding box center [388, 241] width 11 height 11
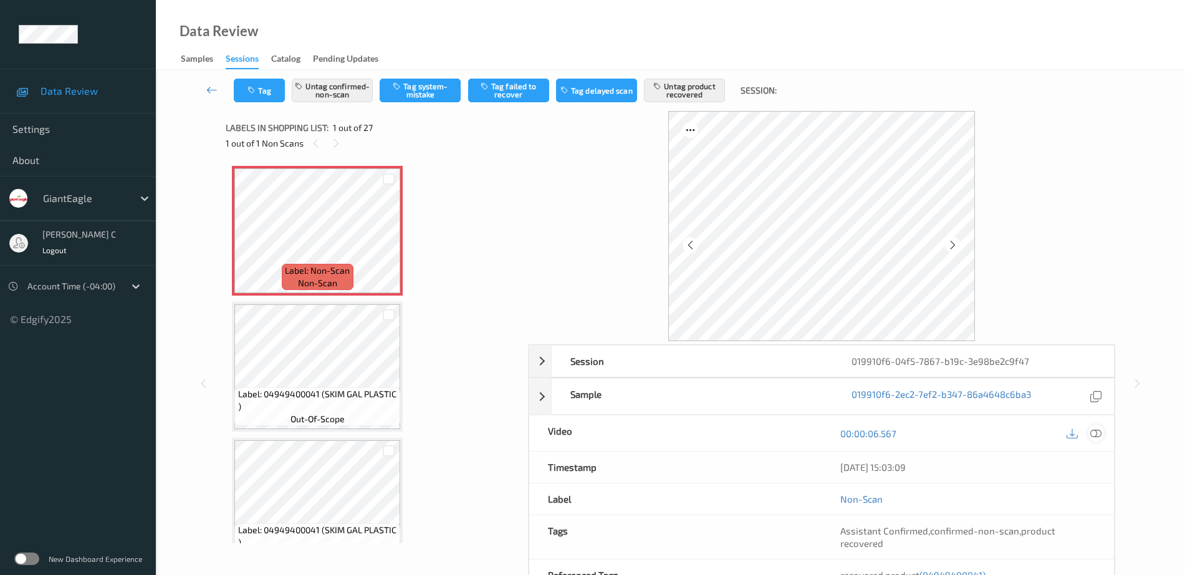
click at [1101, 432] on icon at bounding box center [1095, 433] width 11 height 11
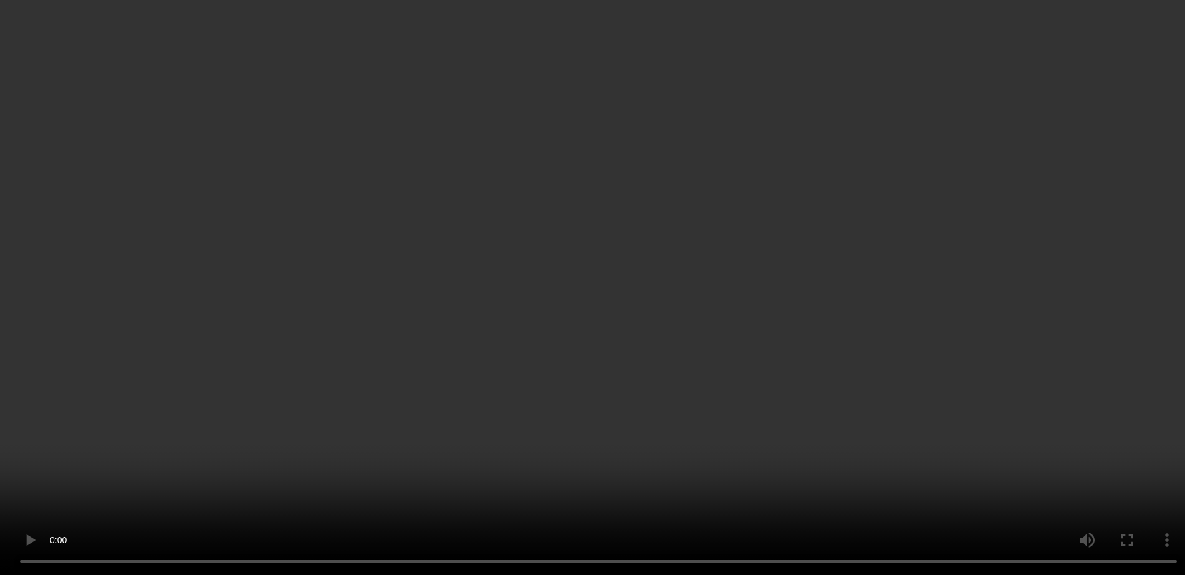
scroll to position [78, 0]
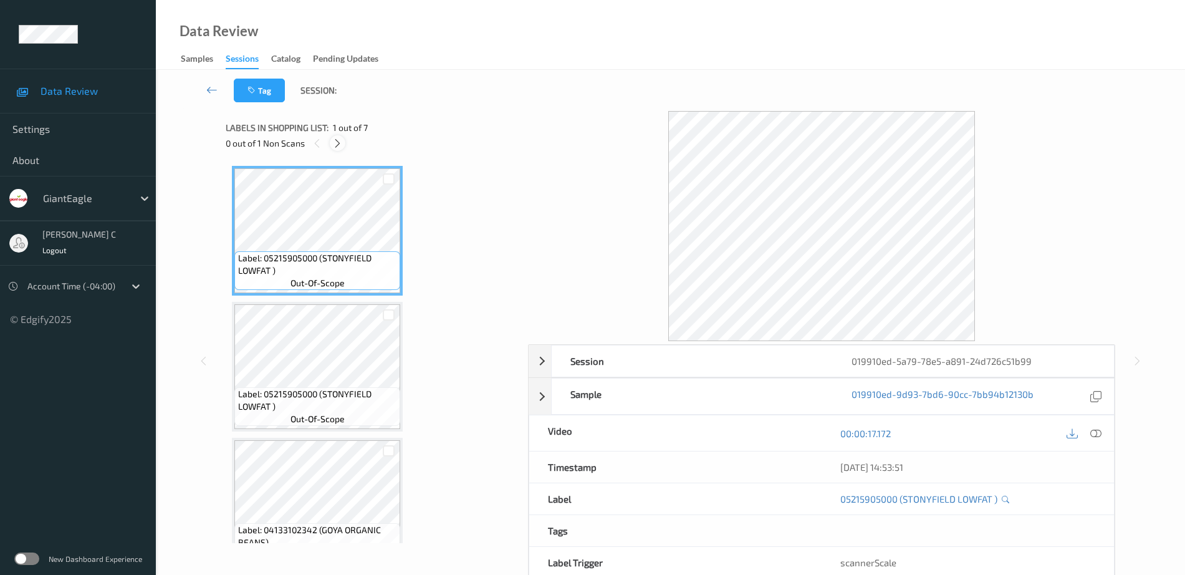
click at [339, 141] on icon at bounding box center [337, 143] width 11 height 11
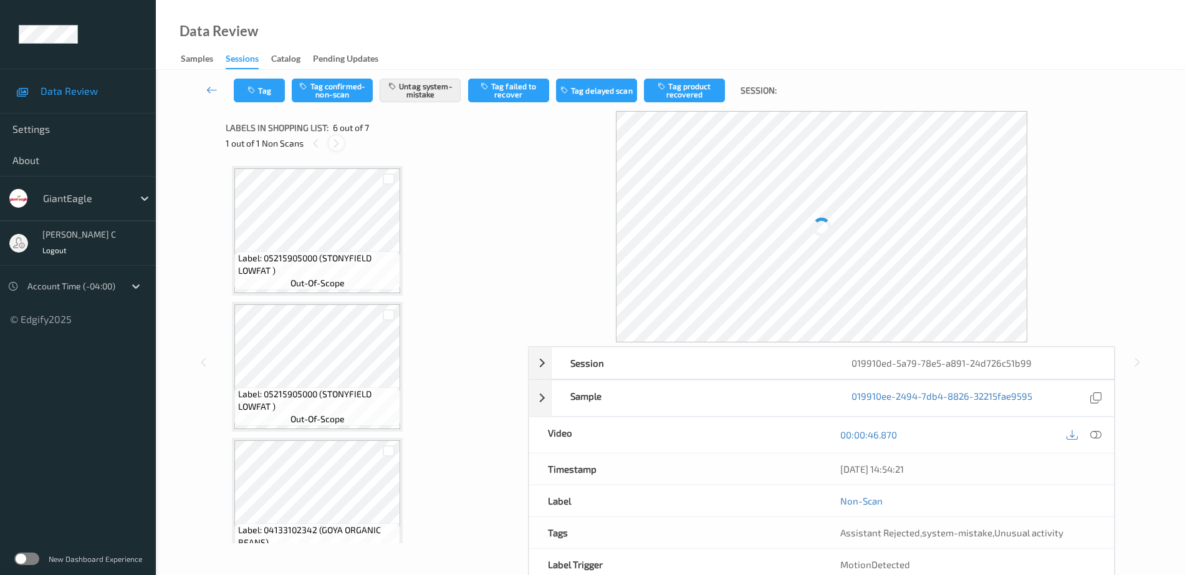
scroll to position [550, 0]
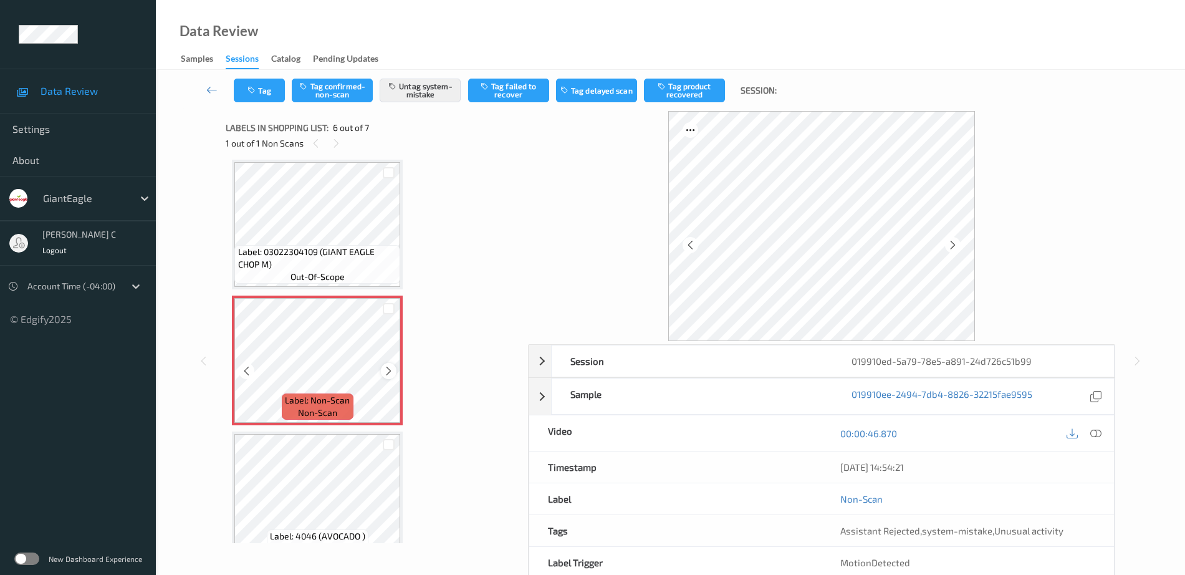
click at [391, 372] on icon at bounding box center [388, 370] width 11 height 11
click at [349, 254] on span "Label: 03022304109 (GIANT EAGLE CHOP M)" at bounding box center [318, 258] width 160 height 25
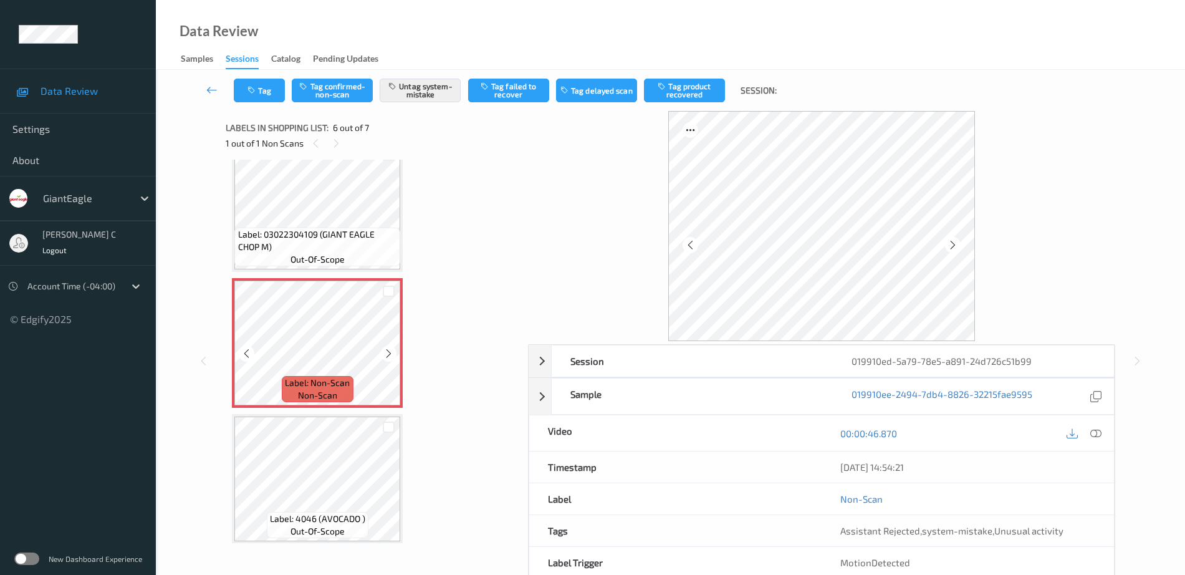
scroll to position [574, 0]
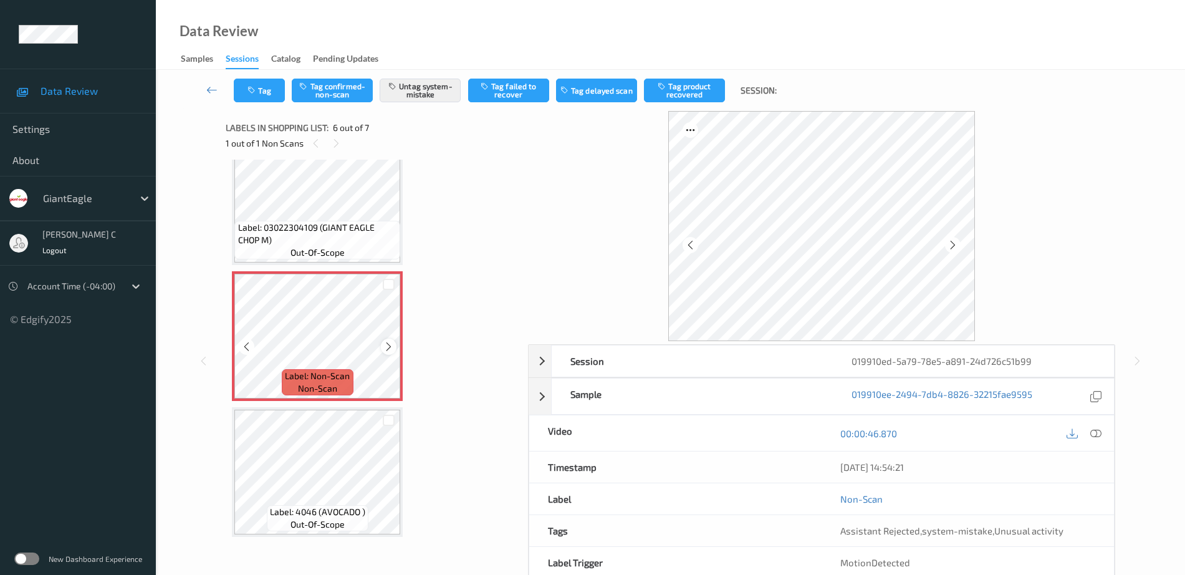
click at [384, 345] on icon at bounding box center [388, 346] width 11 height 11
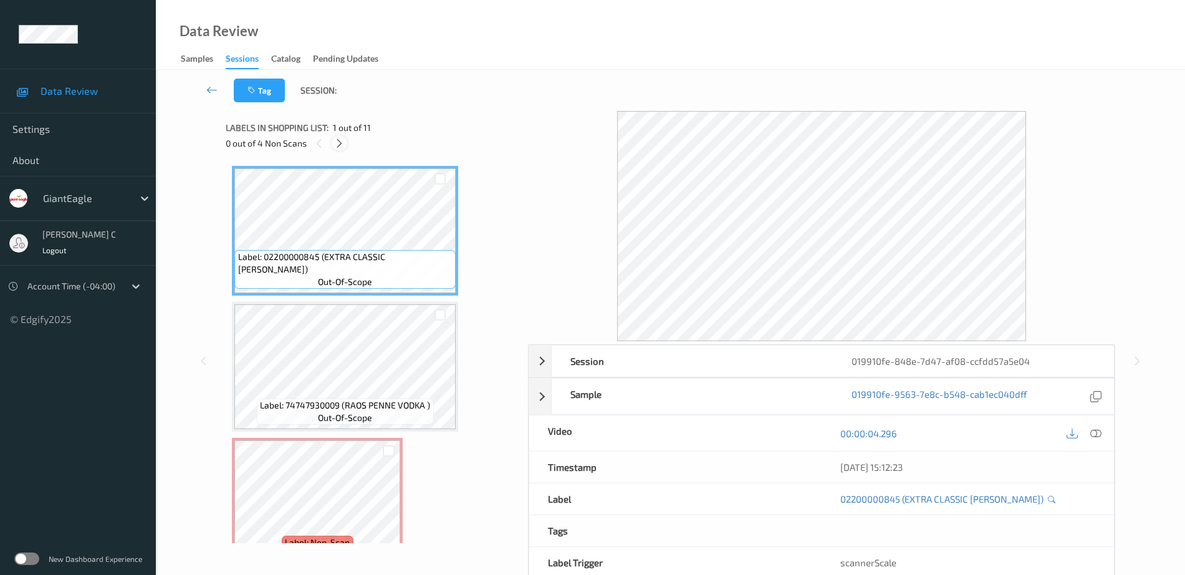
click at [335, 141] on icon at bounding box center [339, 143] width 11 height 11
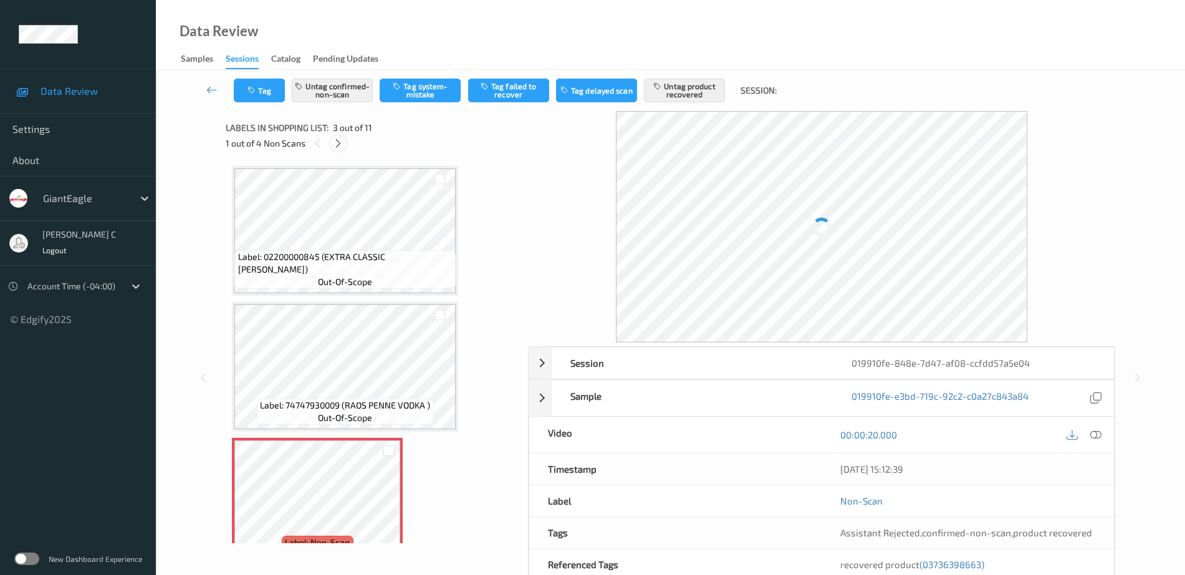
scroll to position [142, 0]
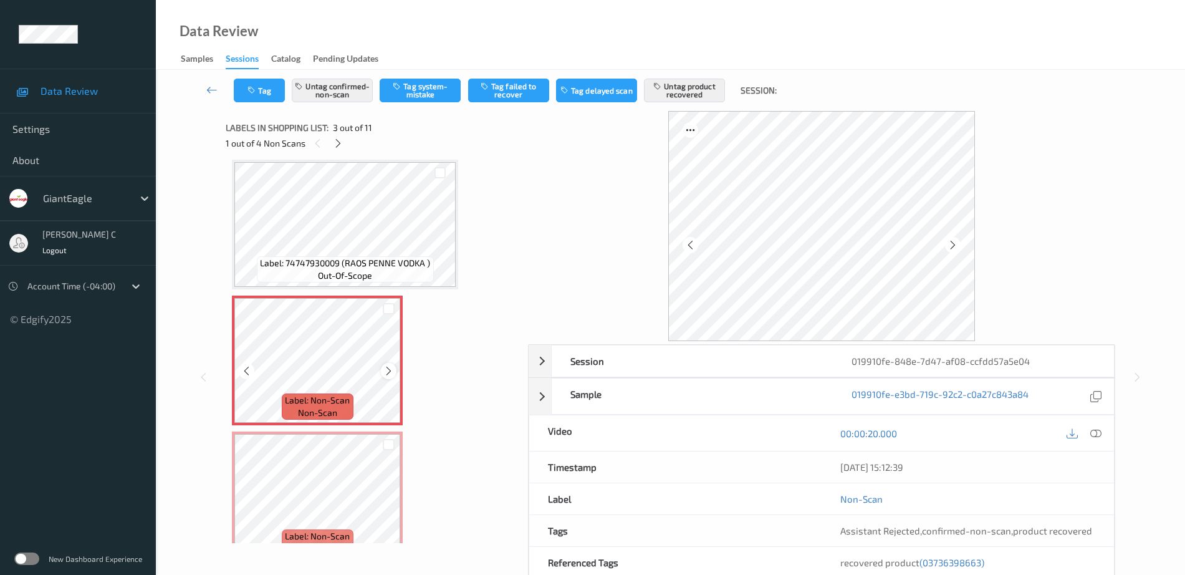
click at [383, 373] on div at bounding box center [389, 371] width 16 height 16
click at [383, 373] on icon at bounding box center [388, 370] width 11 height 11
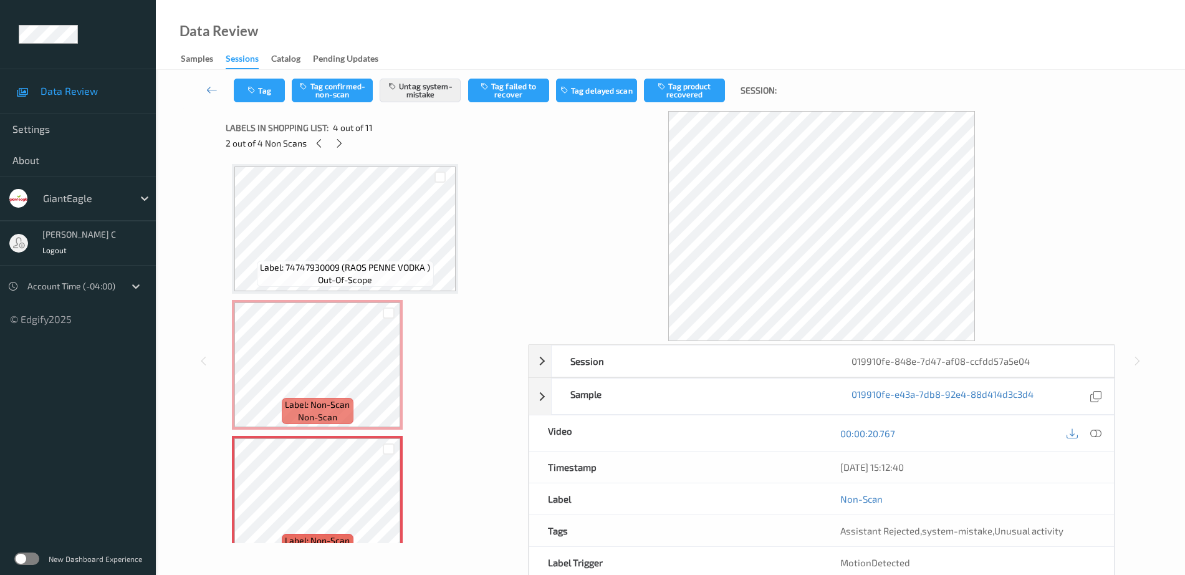
scroll to position [78, 0]
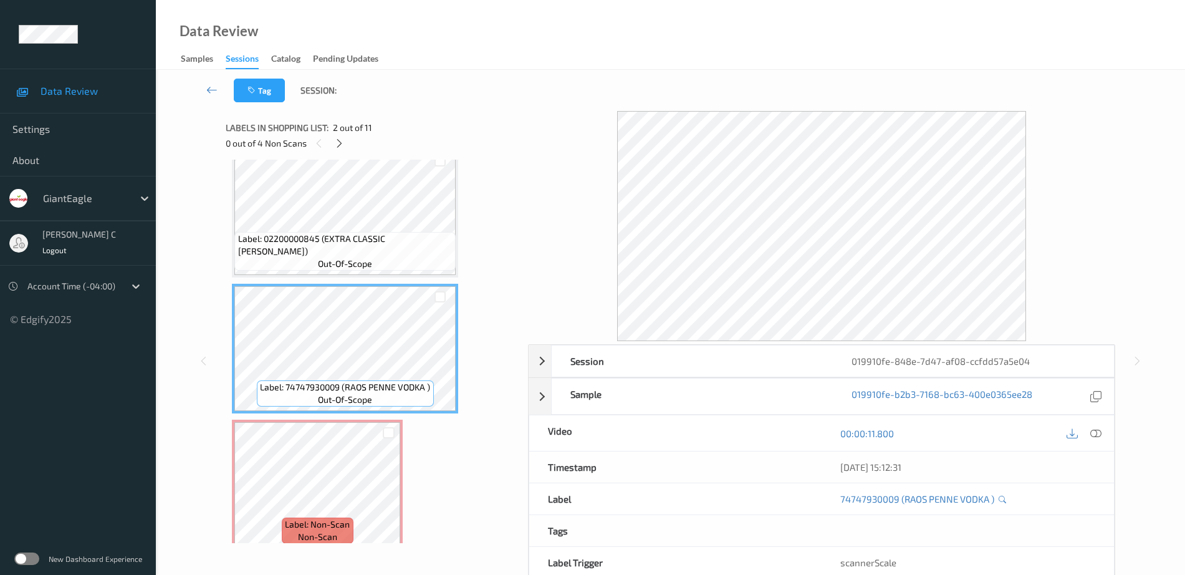
scroll to position [0, 0]
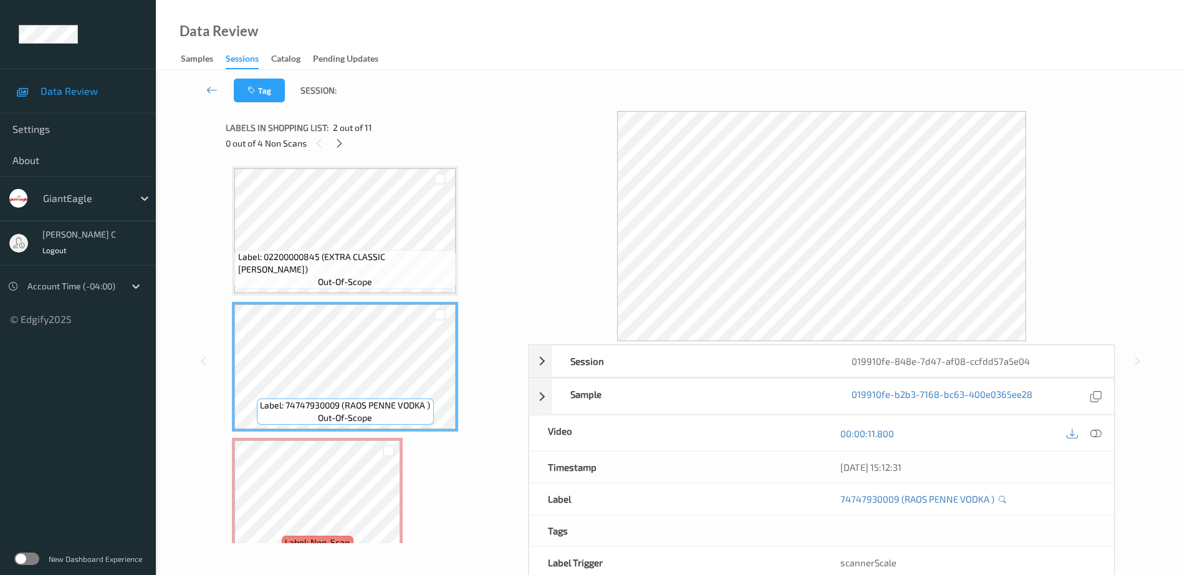
click at [347, 263] on span "Label: 02200000845 (EXTRA CLASSIC BUBB)" at bounding box center [345, 263] width 215 height 25
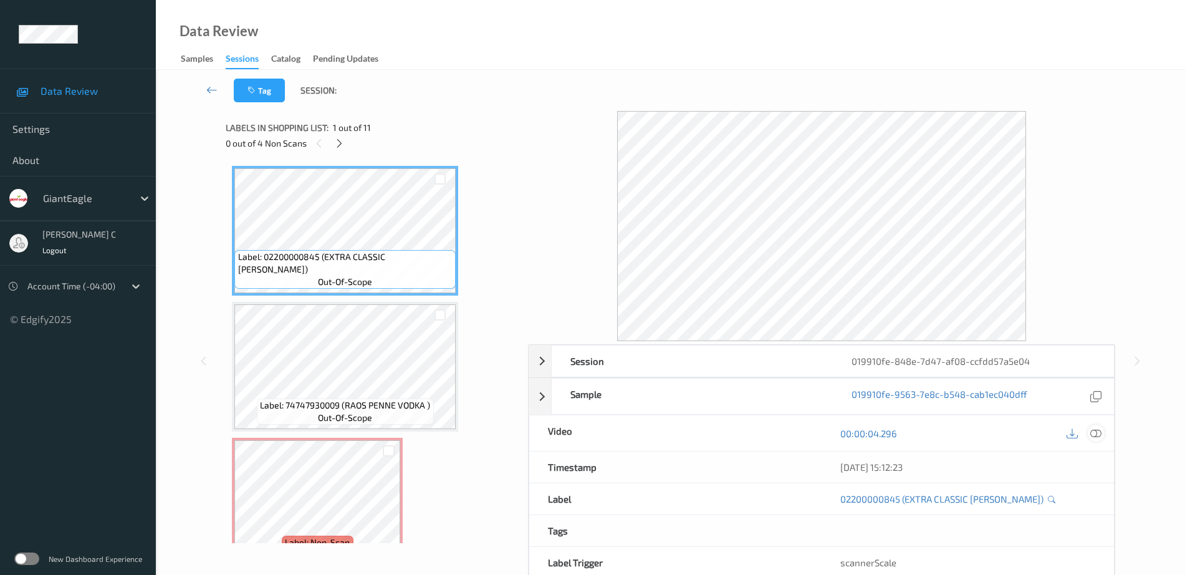
click at [1090, 431] on icon at bounding box center [1095, 433] width 11 height 11
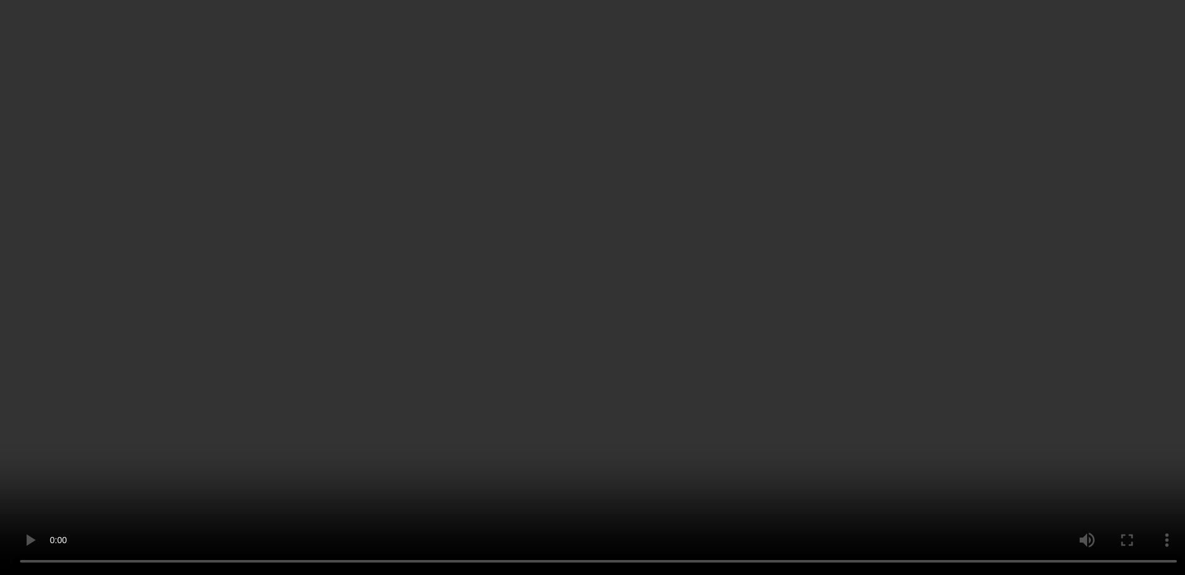
scroll to position [623, 0]
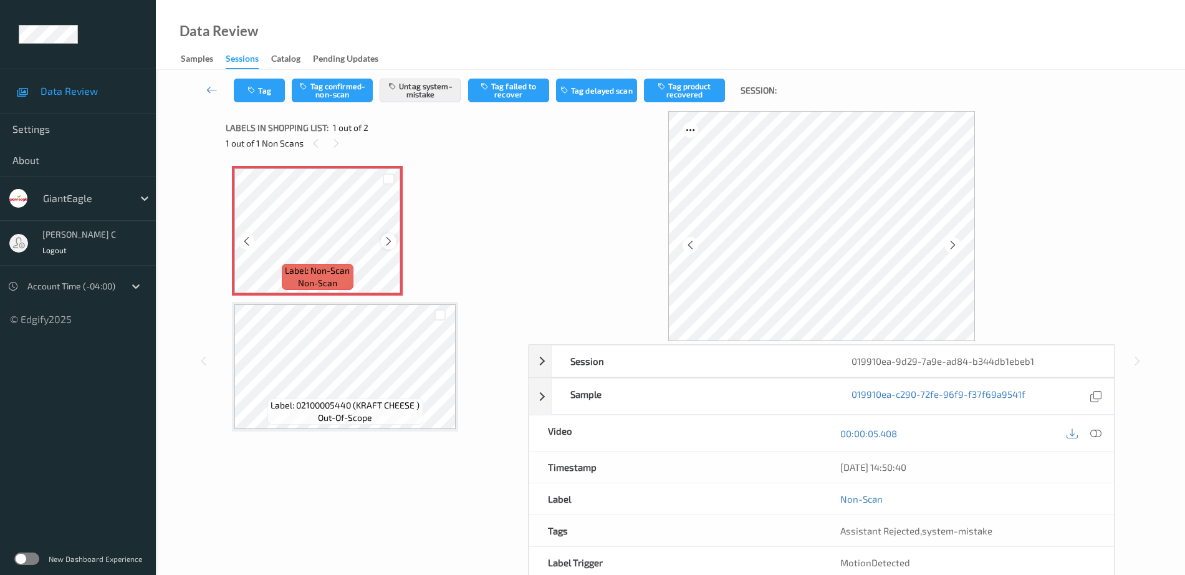
click at [390, 234] on div at bounding box center [389, 241] width 16 height 16
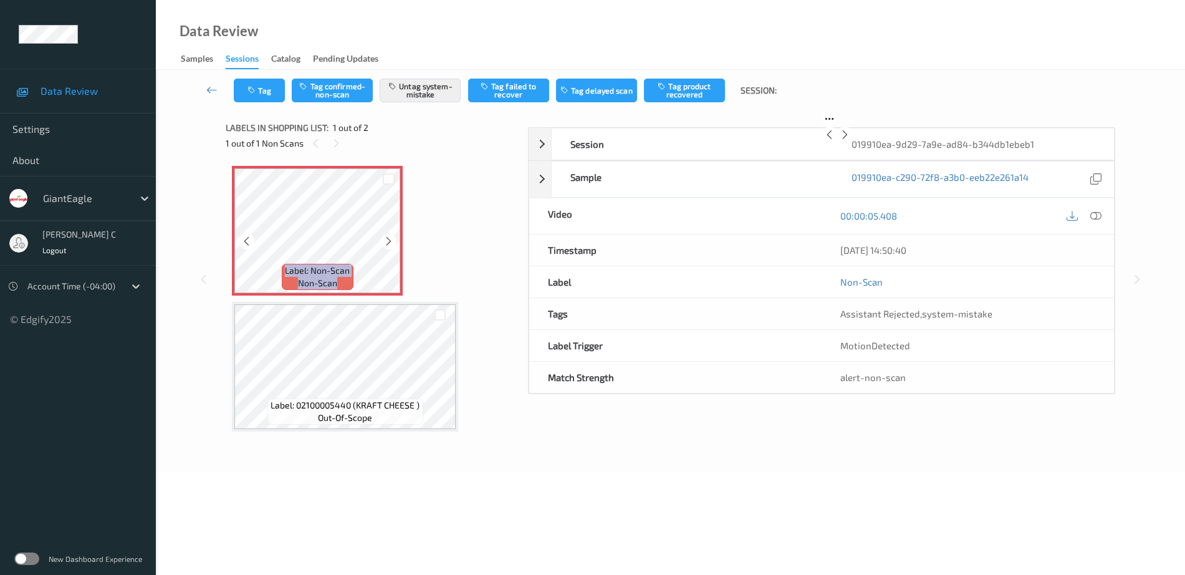
click at [390, 234] on div at bounding box center [389, 241] width 16 height 16
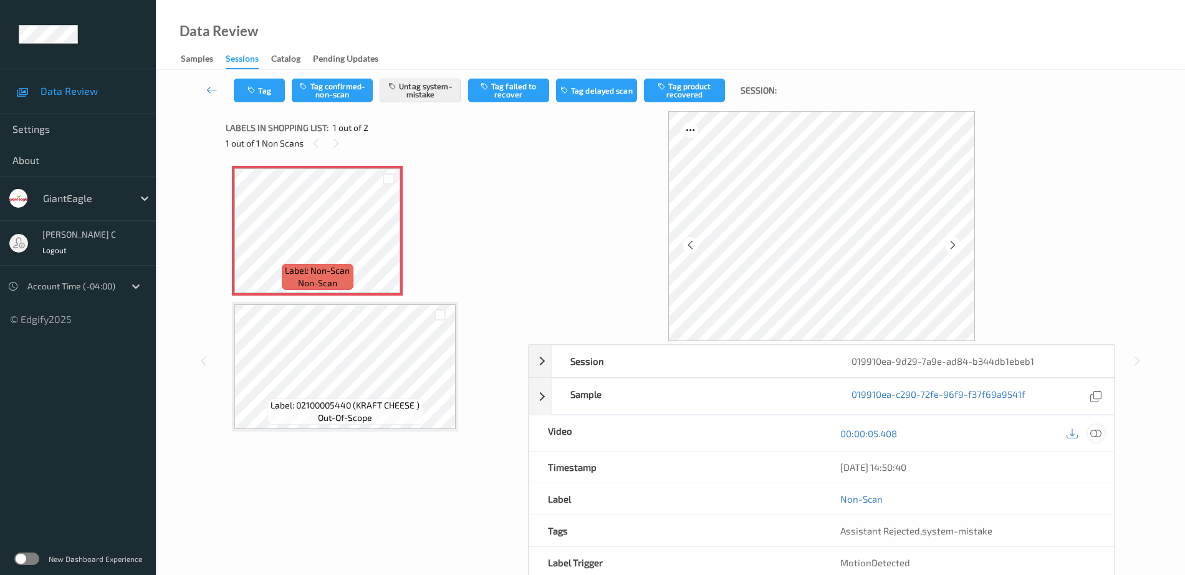
click at [1093, 431] on icon at bounding box center [1095, 433] width 11 height 11
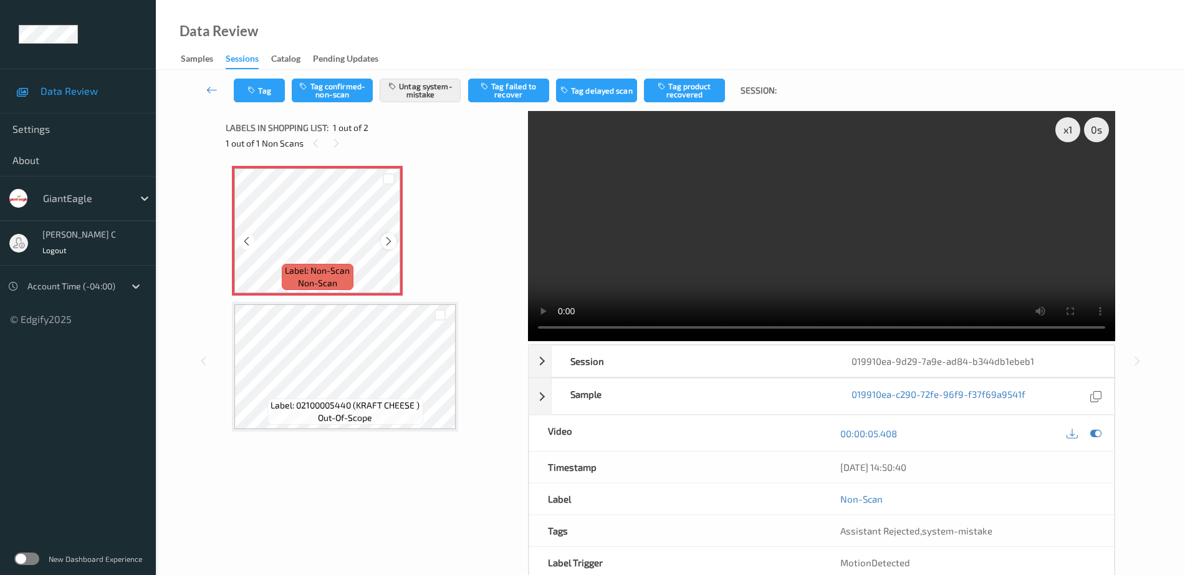
click at [391, 242] on icon at bounding box center [388, 241] width 11 height 11
click at [256, 82] on button "Tag" at bounding box center [259, 91] width 51 height 24
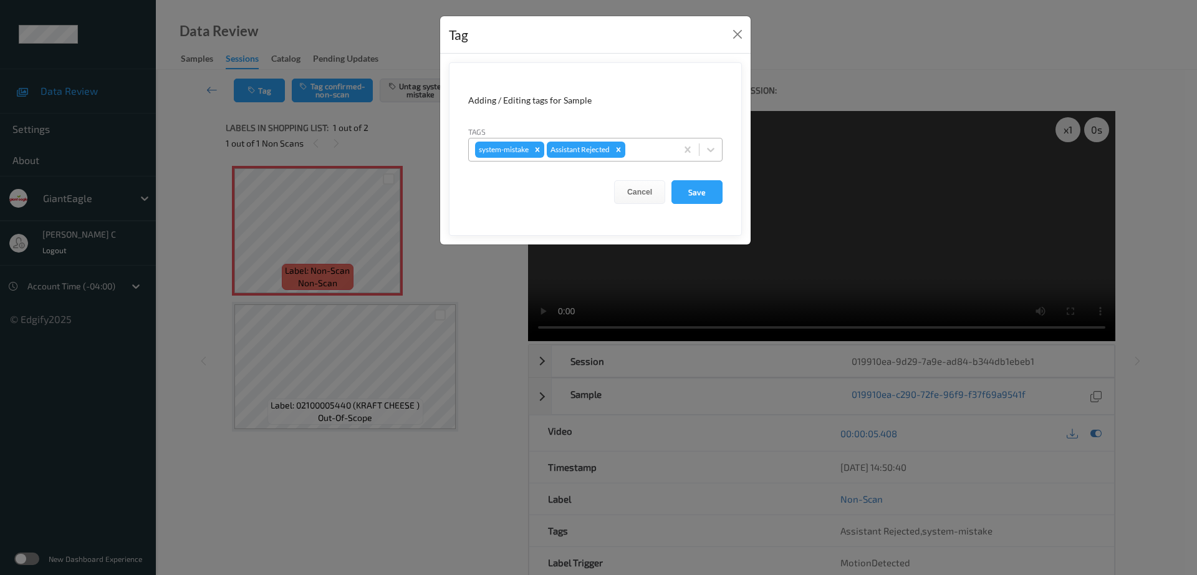
click at [646, 150] on div at bounding box center [649, 149] width 42 height 15
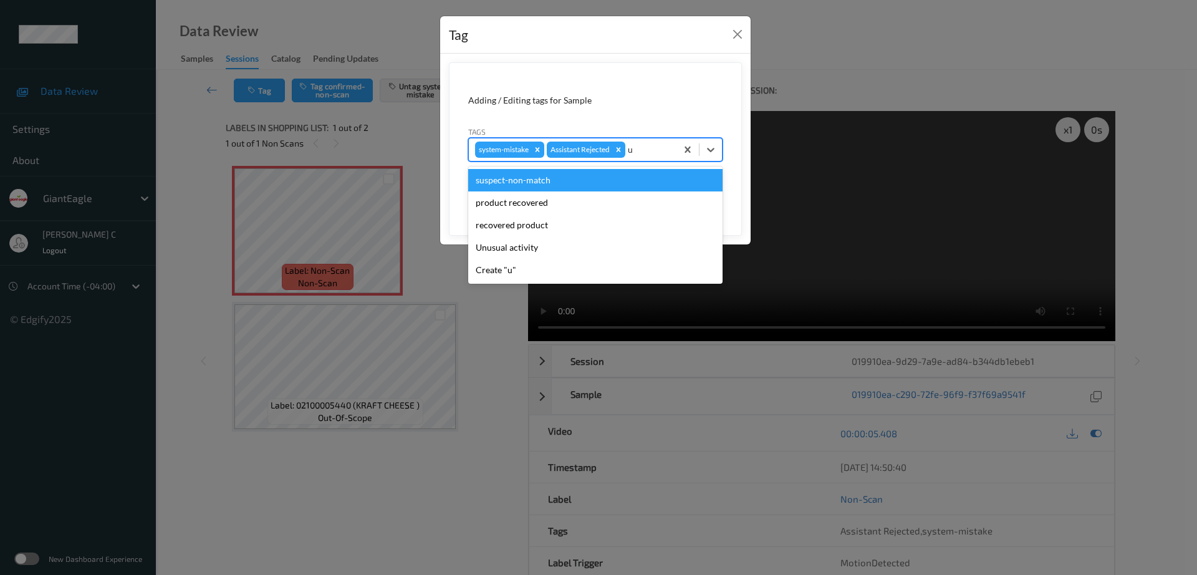
type input "un"
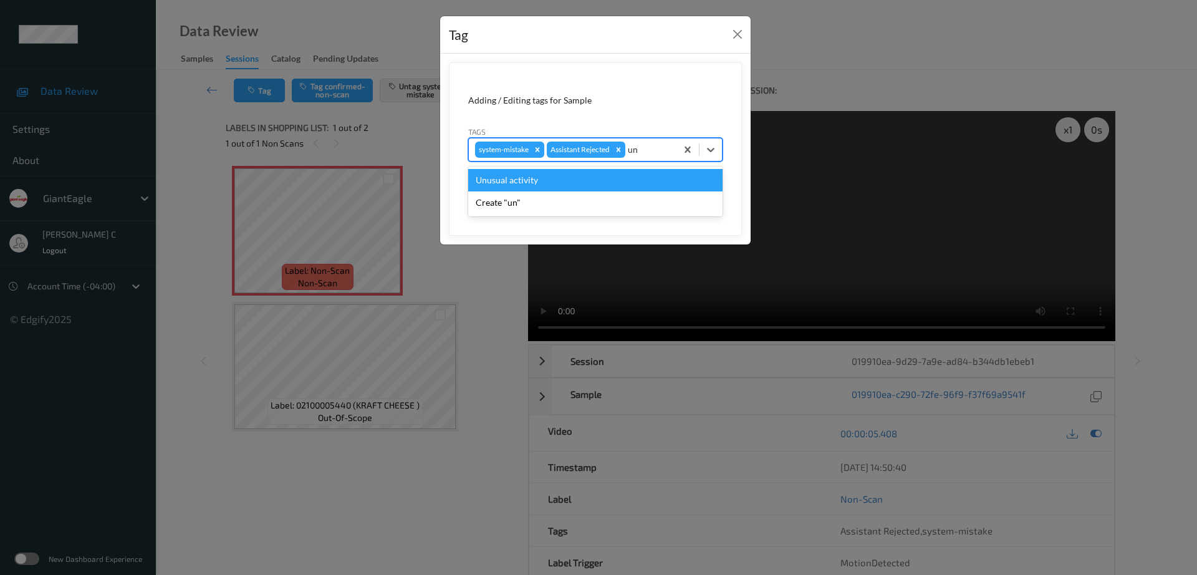
click at [600, 178] on div "Unusual activity" at bounding box center [595, 180] width 254 height 22
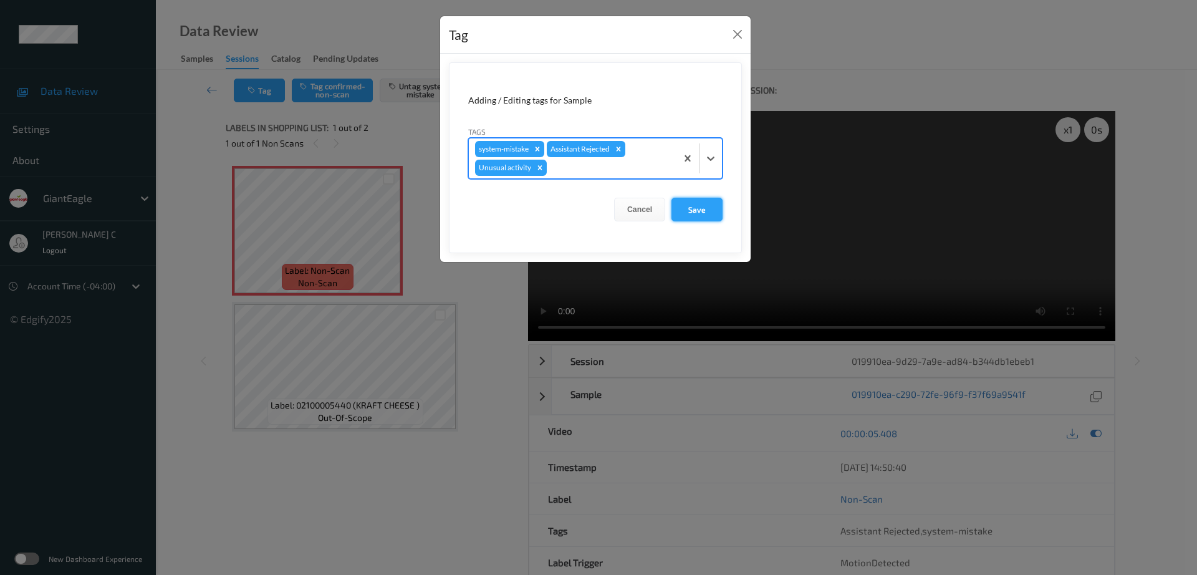
click at [712, 204] on button "Save" at bounding box center [696, 210] width 51 height 24
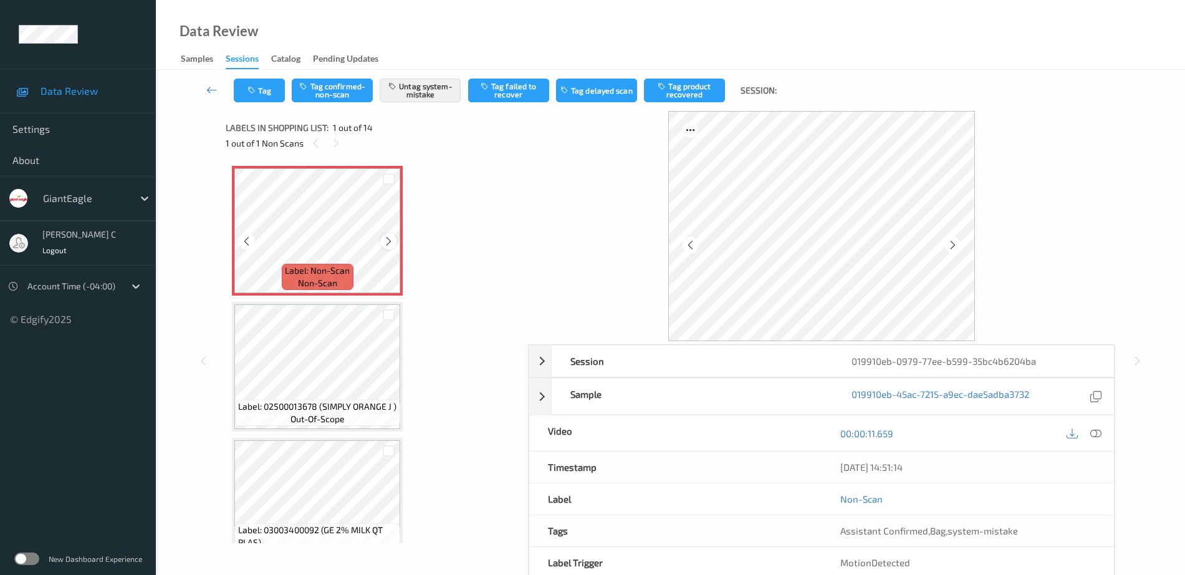
click at [387, 246] on icon at bounding box center [388, 241] width 11 height 11
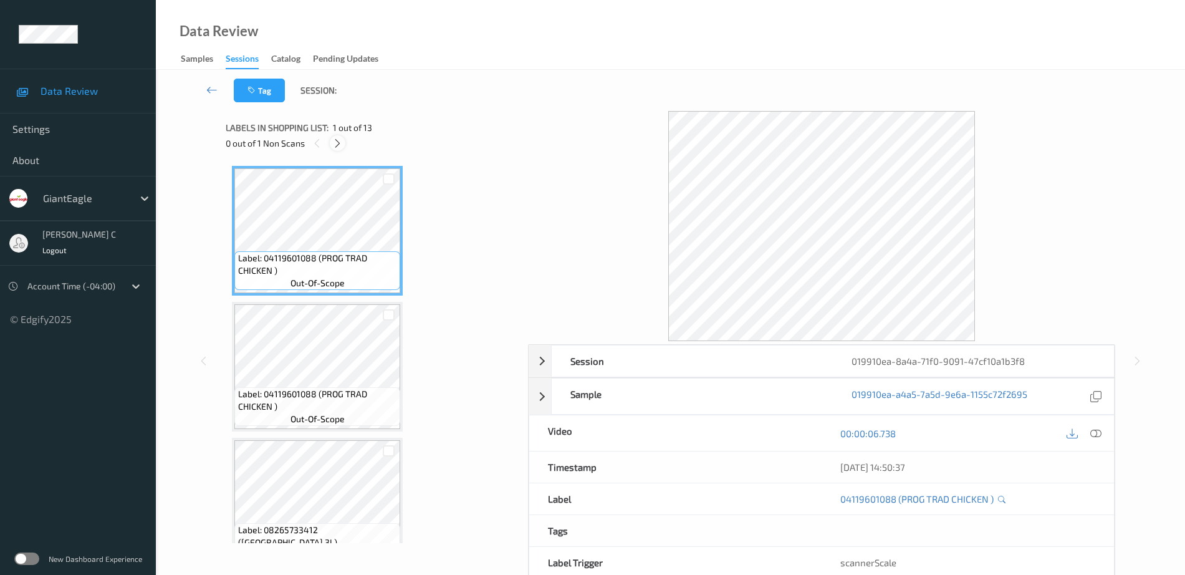
click at [340, 138] on icon at bounding box center [337, 143] width 11 height 11
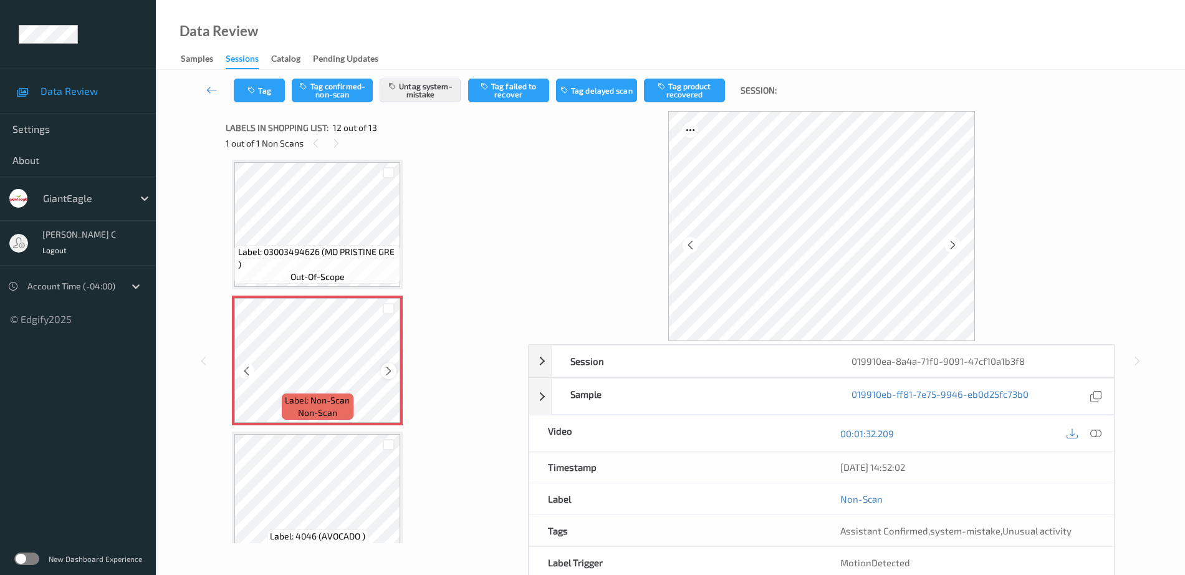
click at [389, 368] on icon at bounding box center [388, 370] width 11 height 11
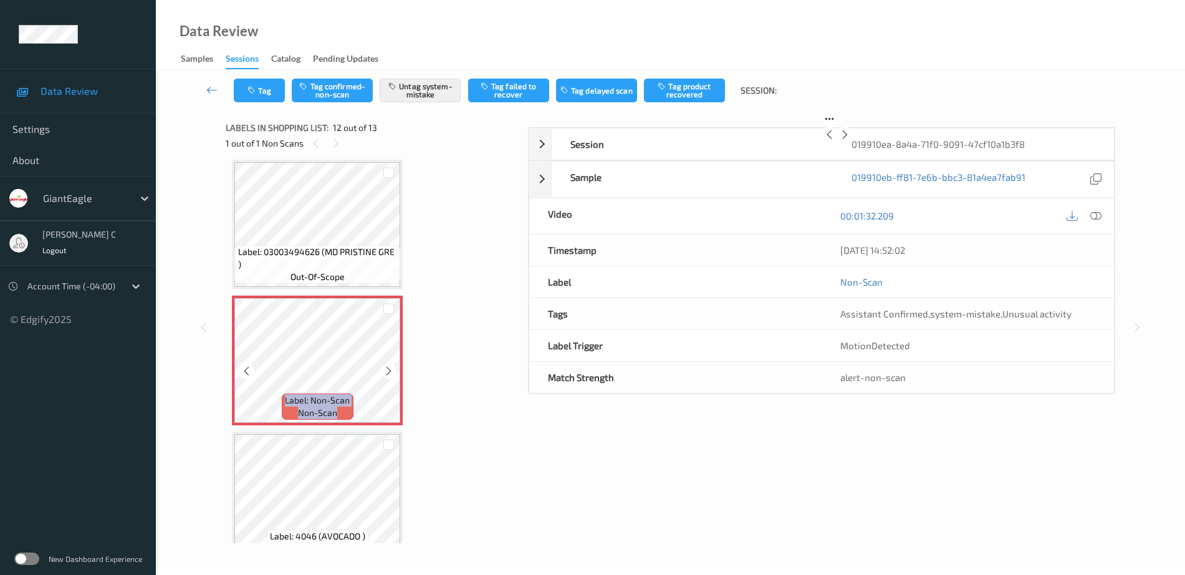
click at [390, 368] on icon at bounding box center [388, 370] width 11 height 11
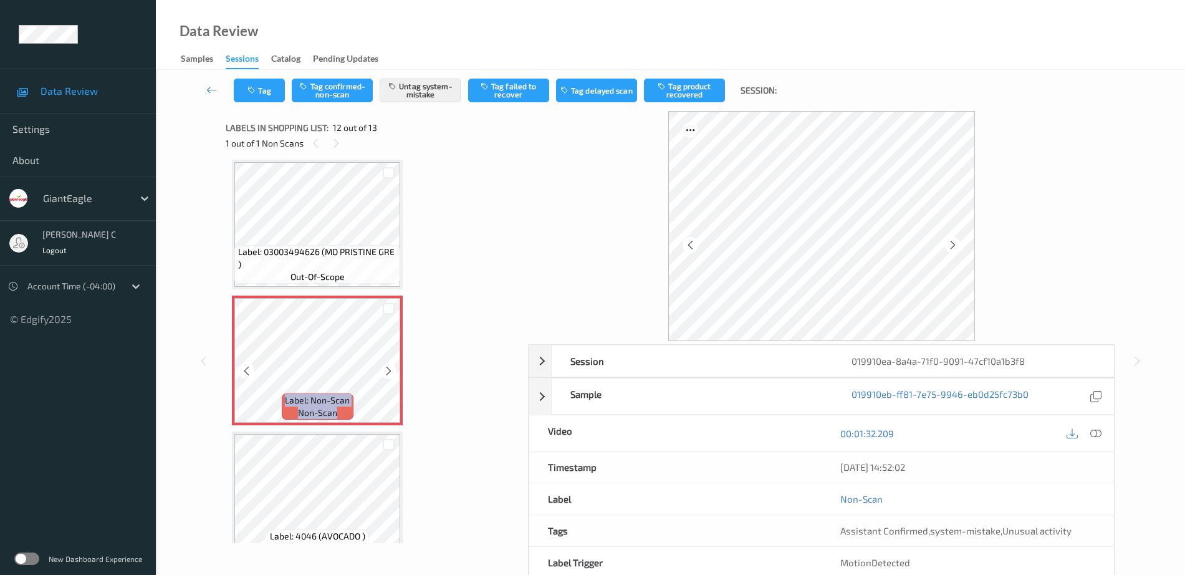
click at [390, 368] on icon at bounding box center [388, 370] width 11 height 11
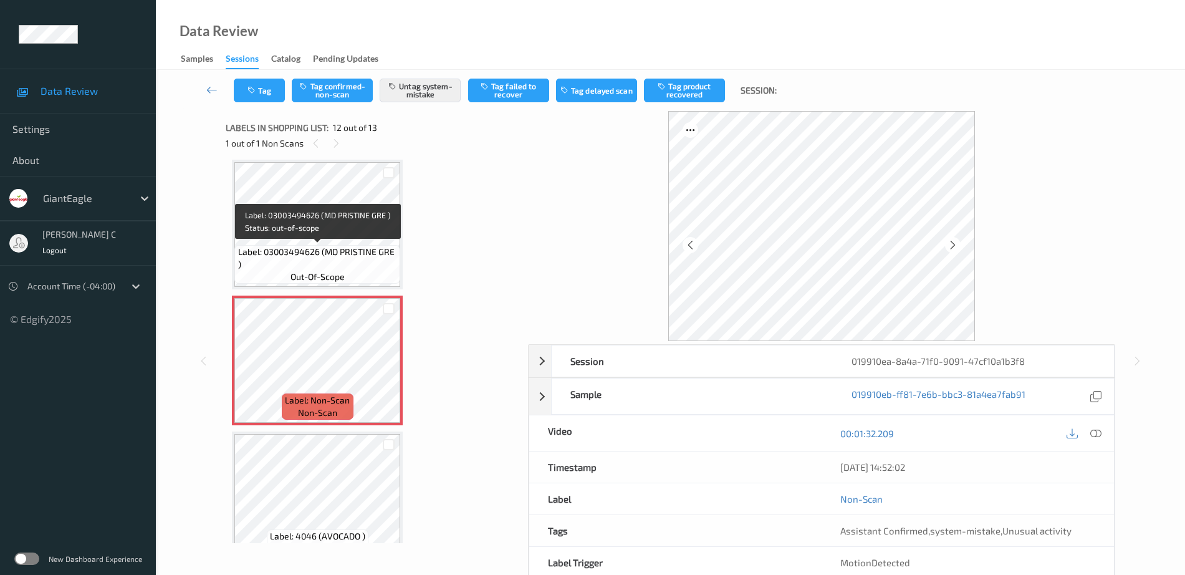
click at [289, 251] on span "Label: 03003494626 (MD PRISTINE GRE )" at bounding box center [318, 258] width 160 height 25
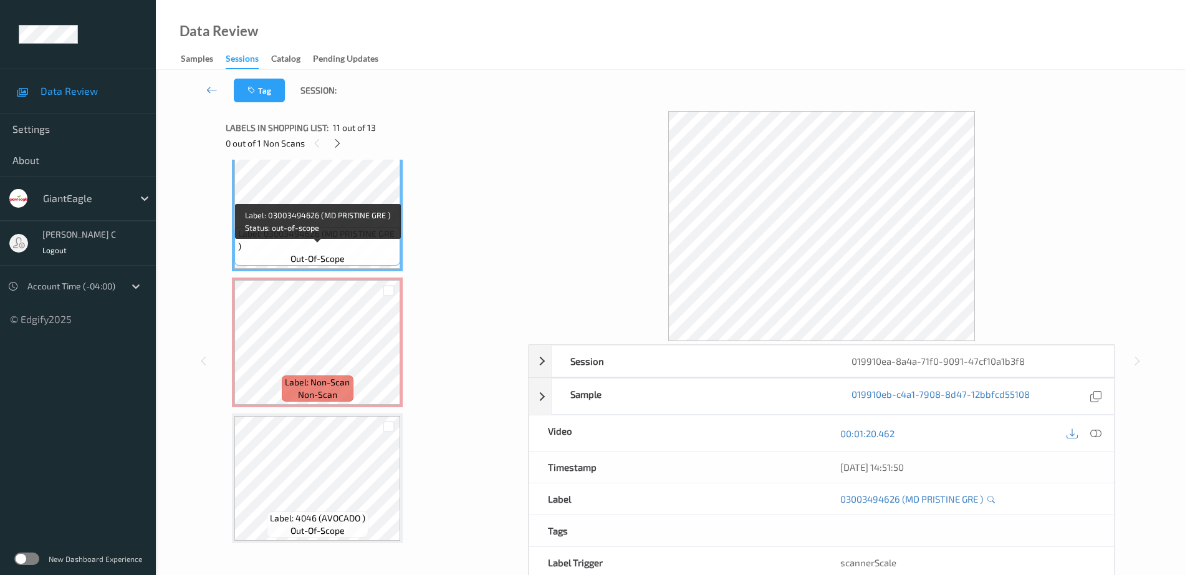
scroll to position [1390, 0]
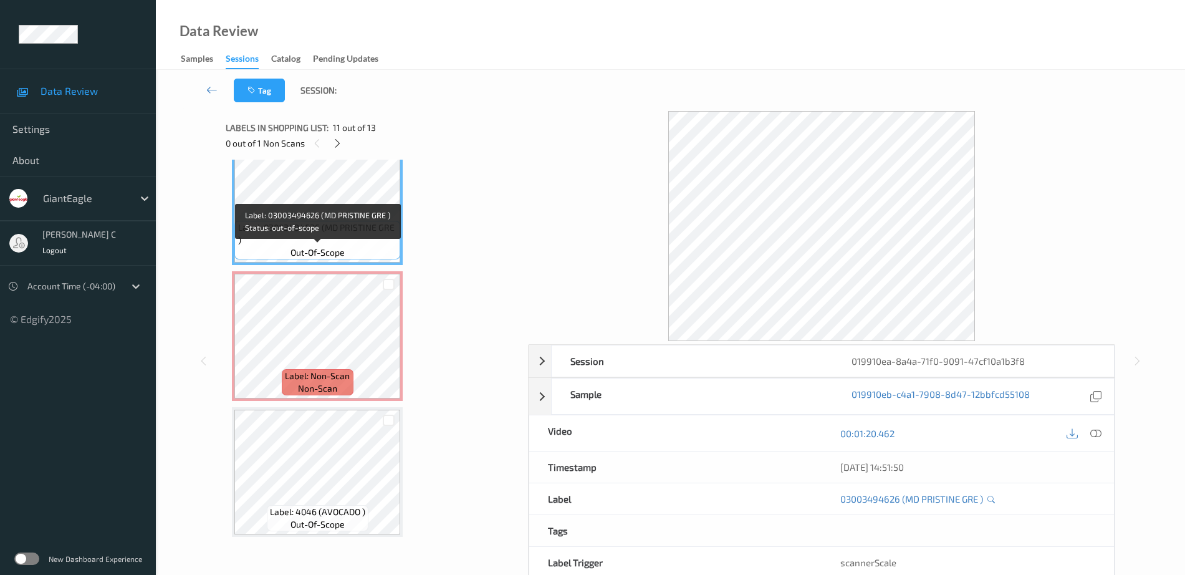
click at [294, 259] on div "Label: 03003494626 (MD PRISTINE GRE ) out-of-scope" at bounding box center [317, 240] width 166 height 39
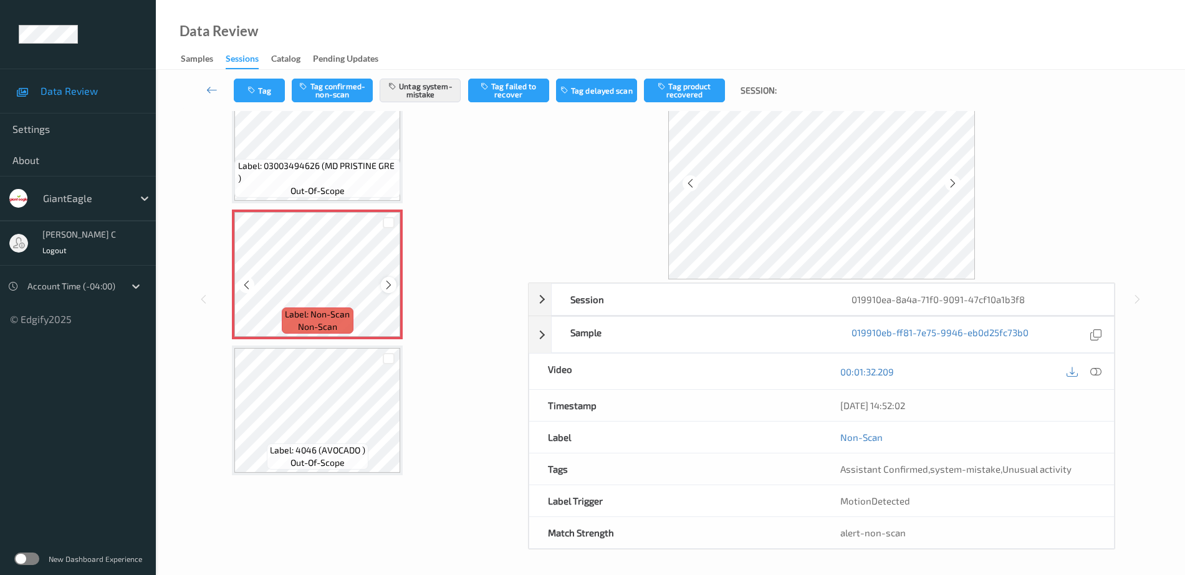
click at [389, 284] on icon at bounding box center [388, 284] width 11 height 11
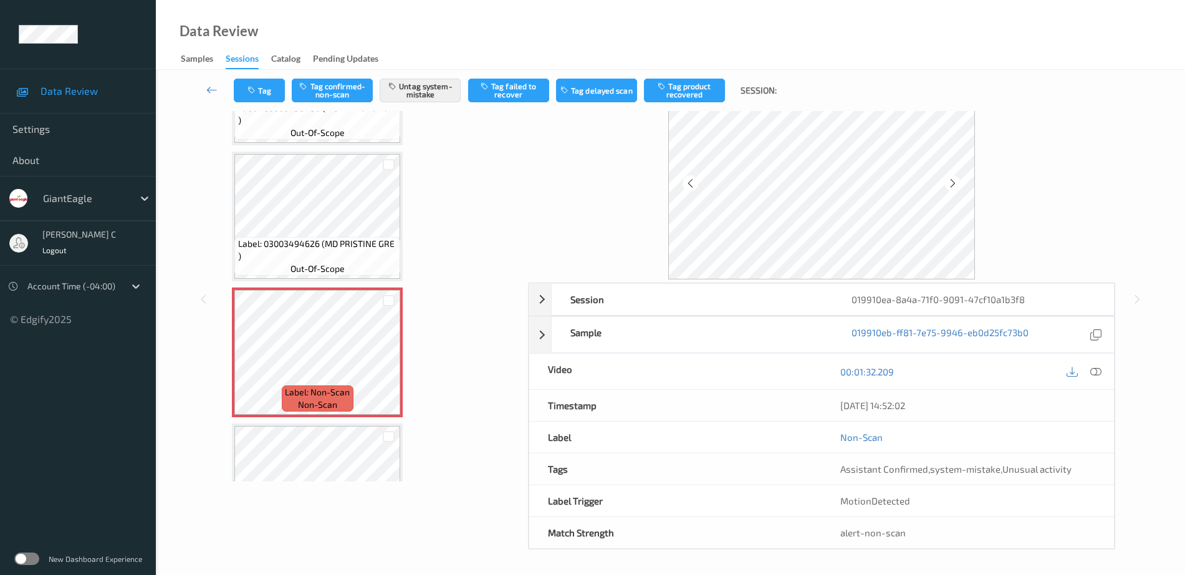
scroll to position [0, 0]
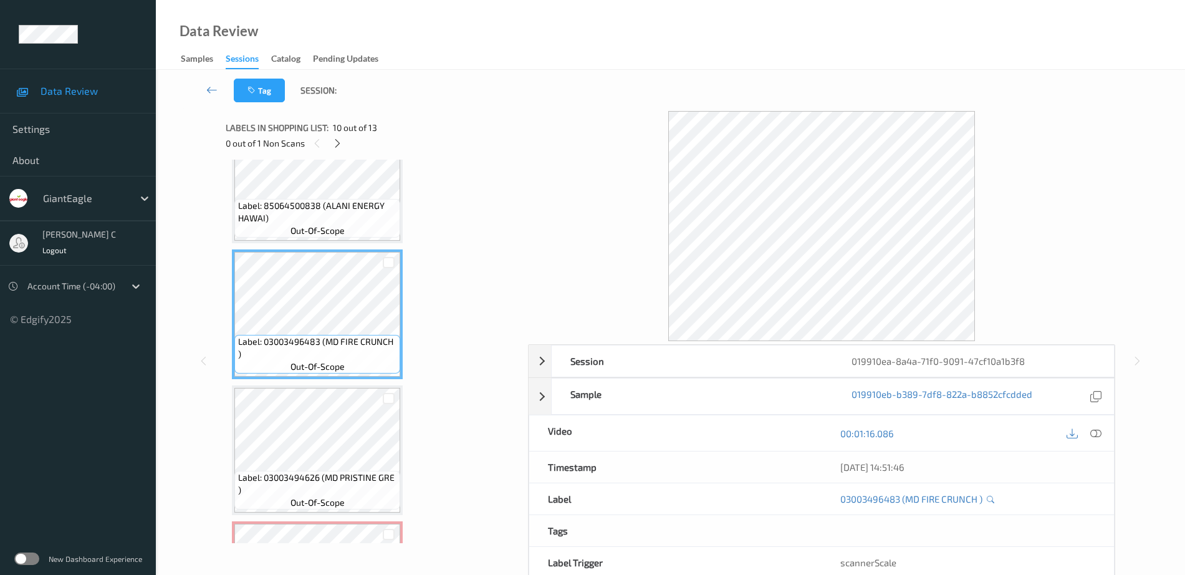
scroll to position [1000, 0]
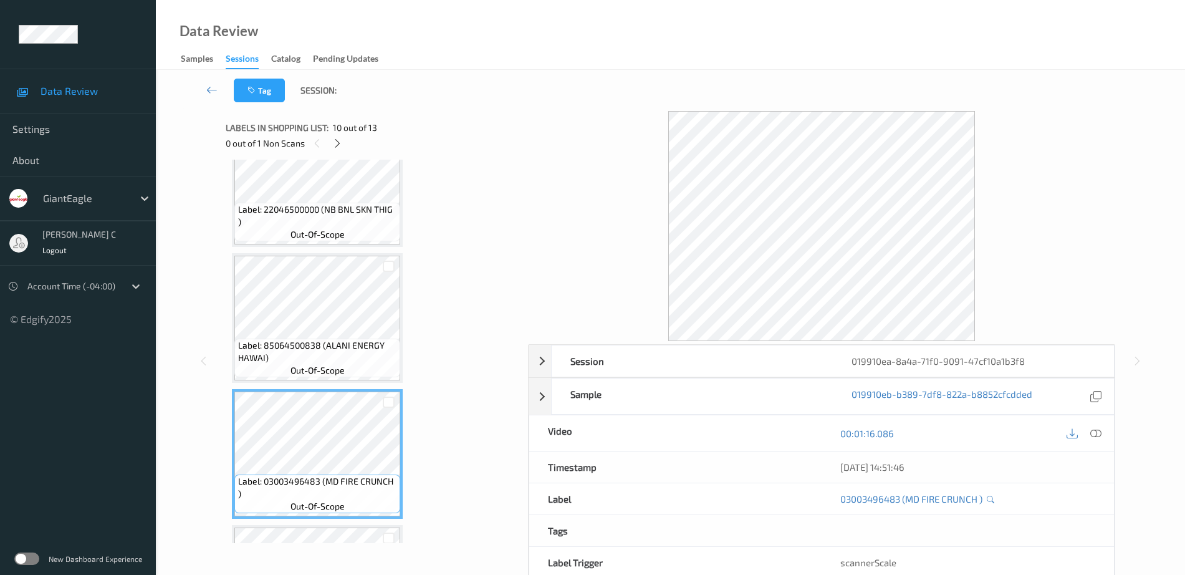
click at [334, 220] on span "Label: 22046500000 (NB BNL SKN THIG )" at bounding box center [318, 215] width 160 height 25
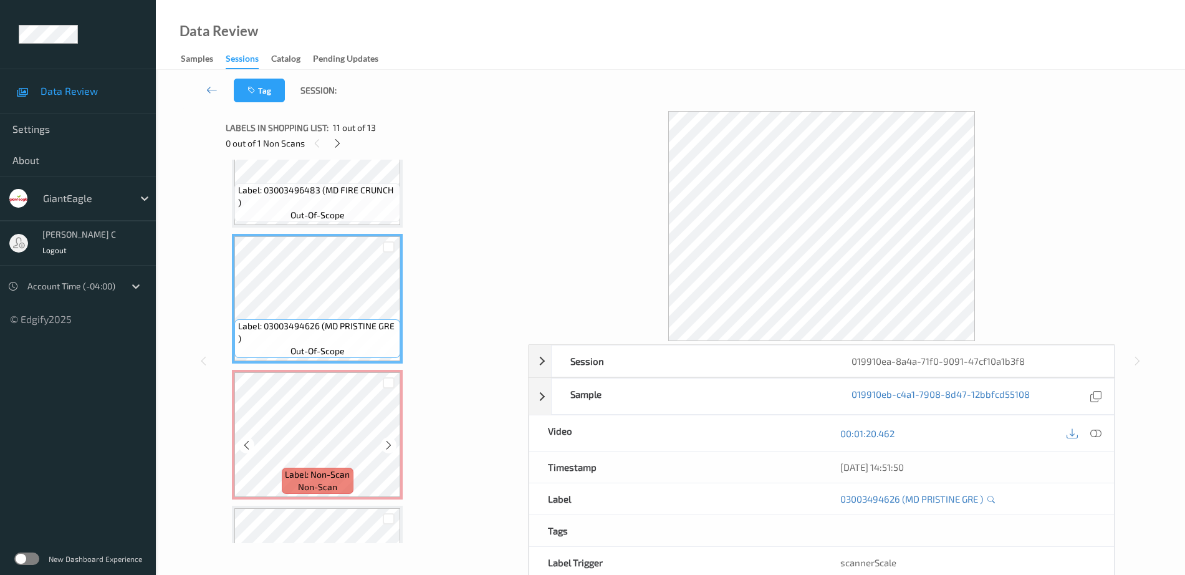
scroll to position [1312, 0]
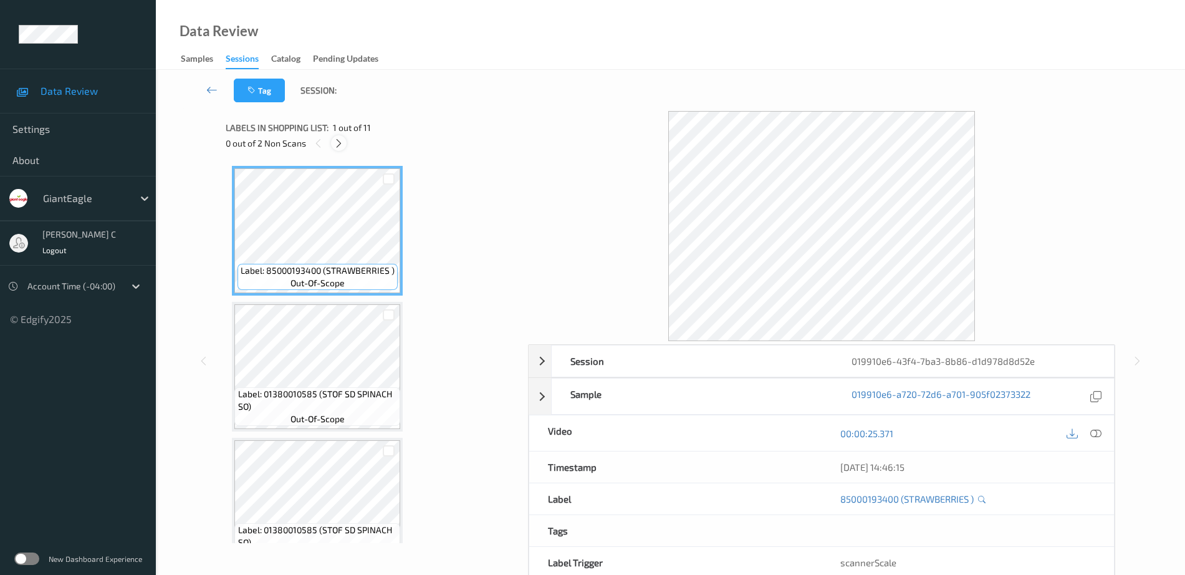
click at [343, 144] on icon at bounding box center [339, 143] width 11 height 11
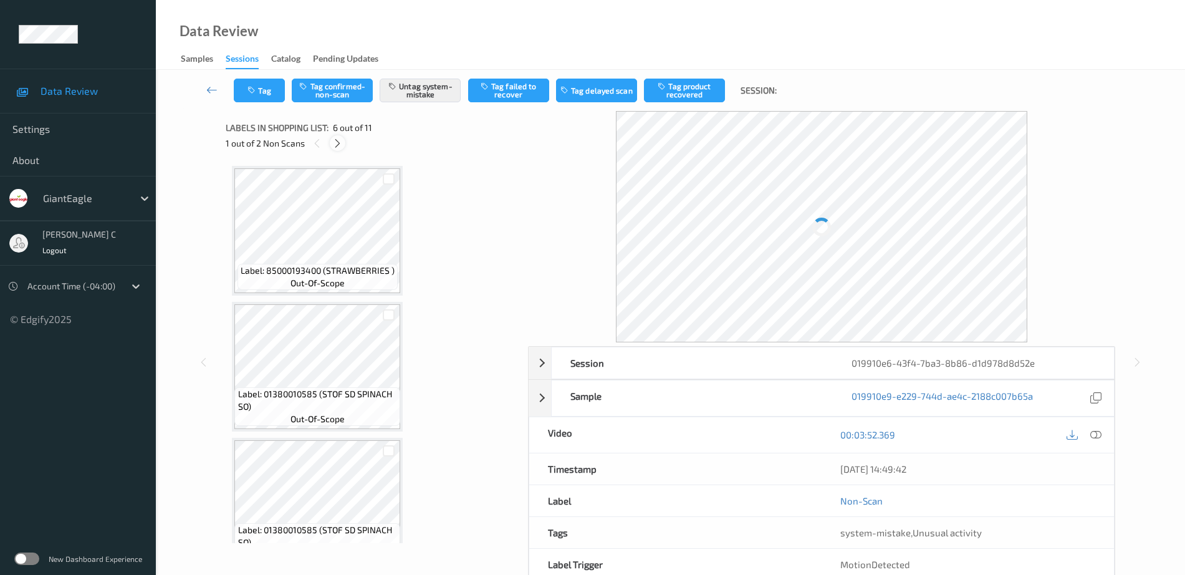
scroll to position [550, 0]
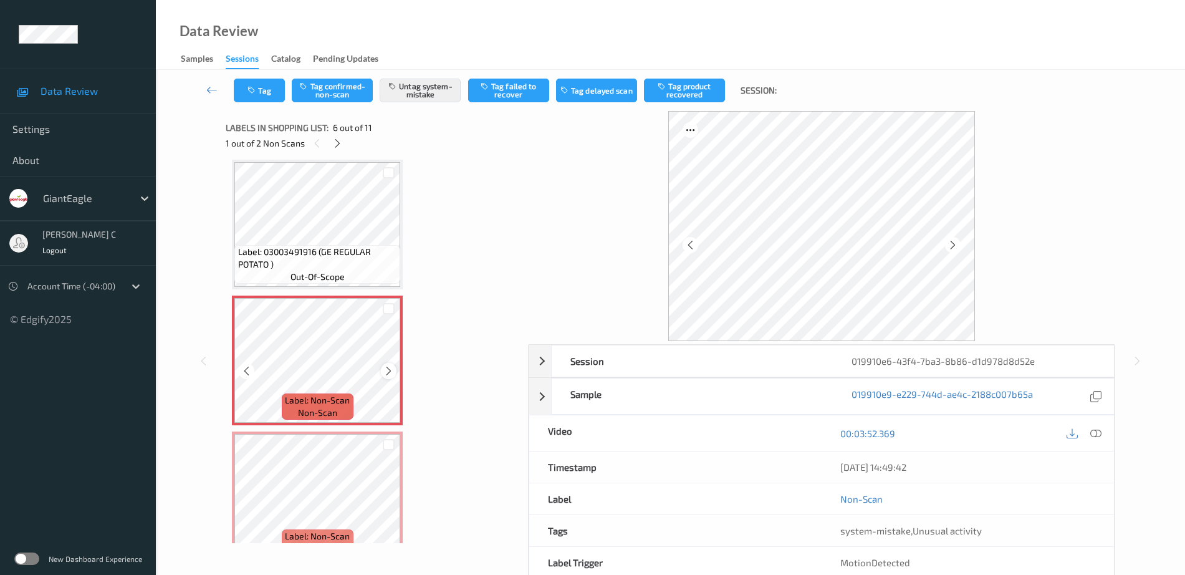
click at [391, 370] on icon at bounding box center [388, 370] width 11 height 11
click at [391, 369] on icon at bounding box center [388, 370] width 11 height 11
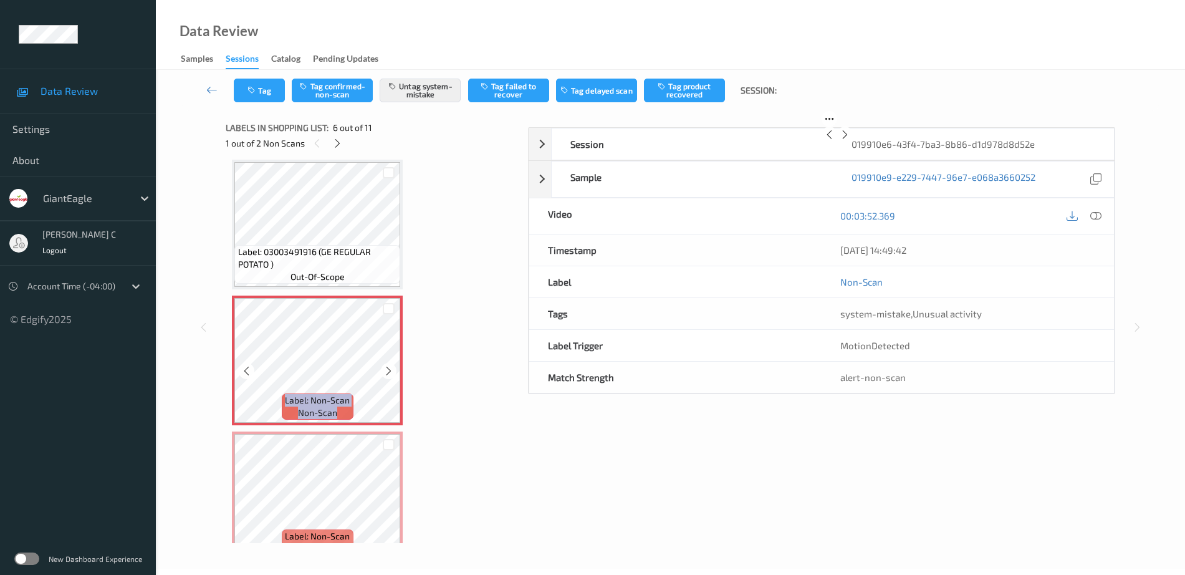
click at [391, 369] on icon at bounding box center [388, 370] width 11 height 11
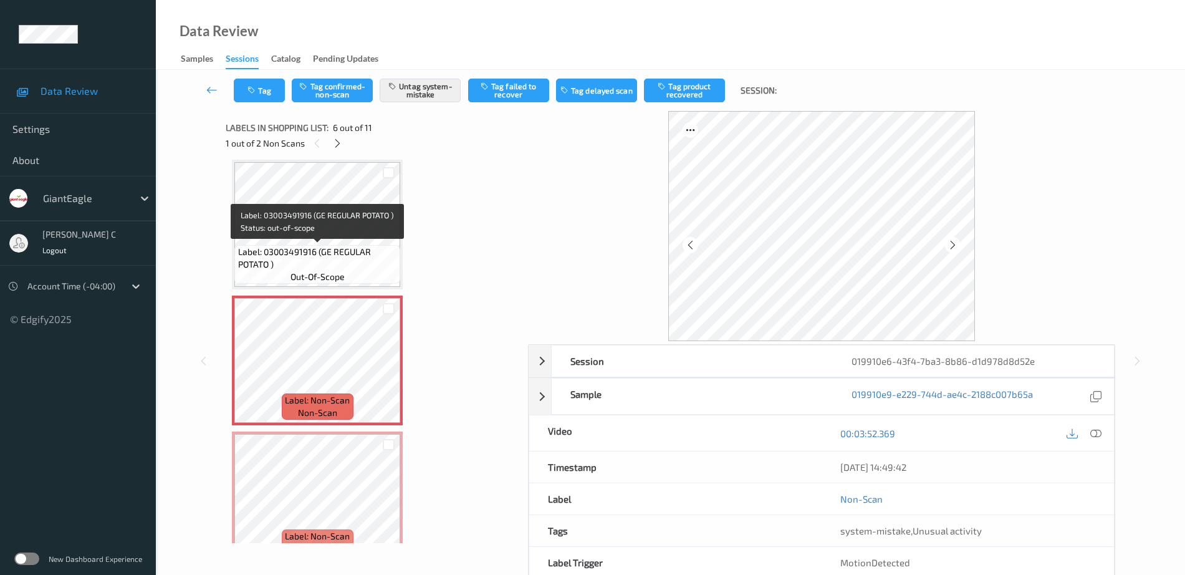
click at [317, 260] on span "Label: 03003491916 (GE REGULAR POTATO )" at bounding box center [318, 258] width 160 height 25
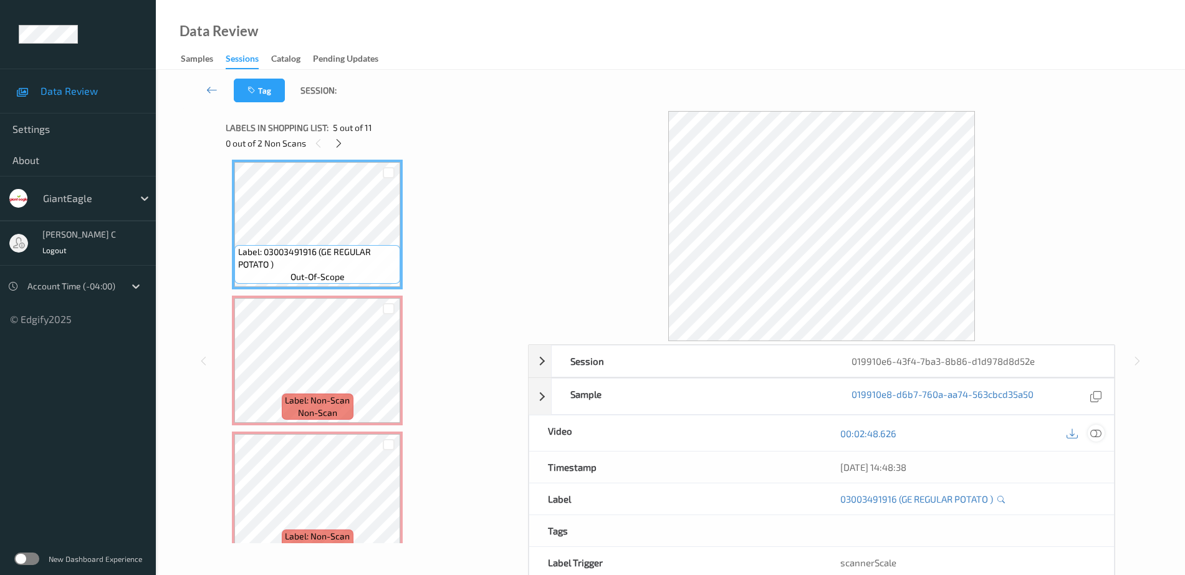
click at [1102, 430] on div at bounding box center [1096, 433] width 17 height 17
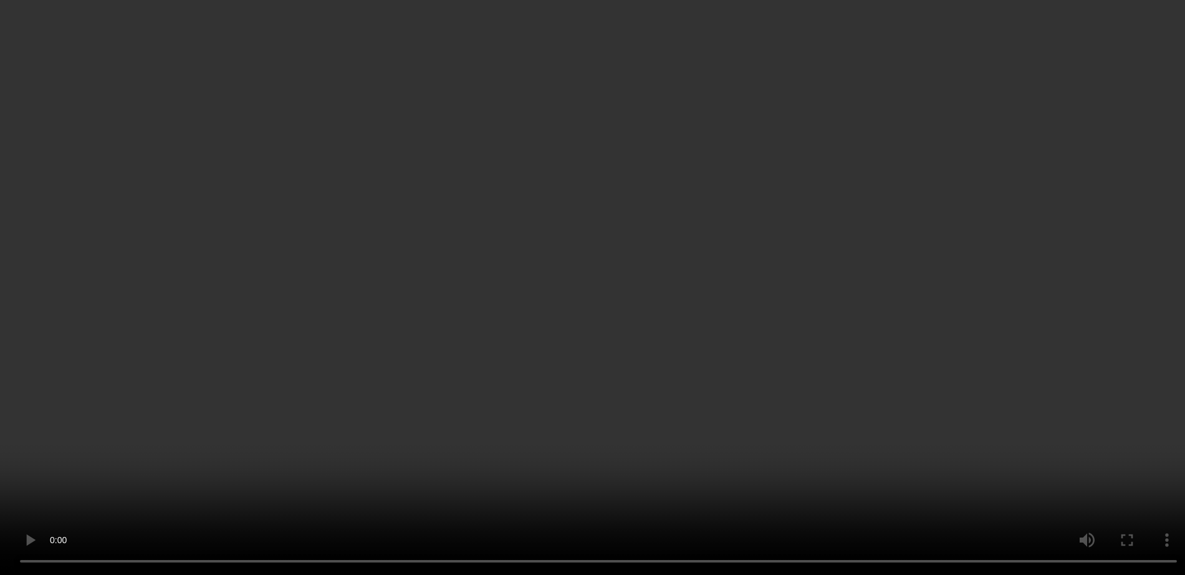
scroll to position [628, 0]
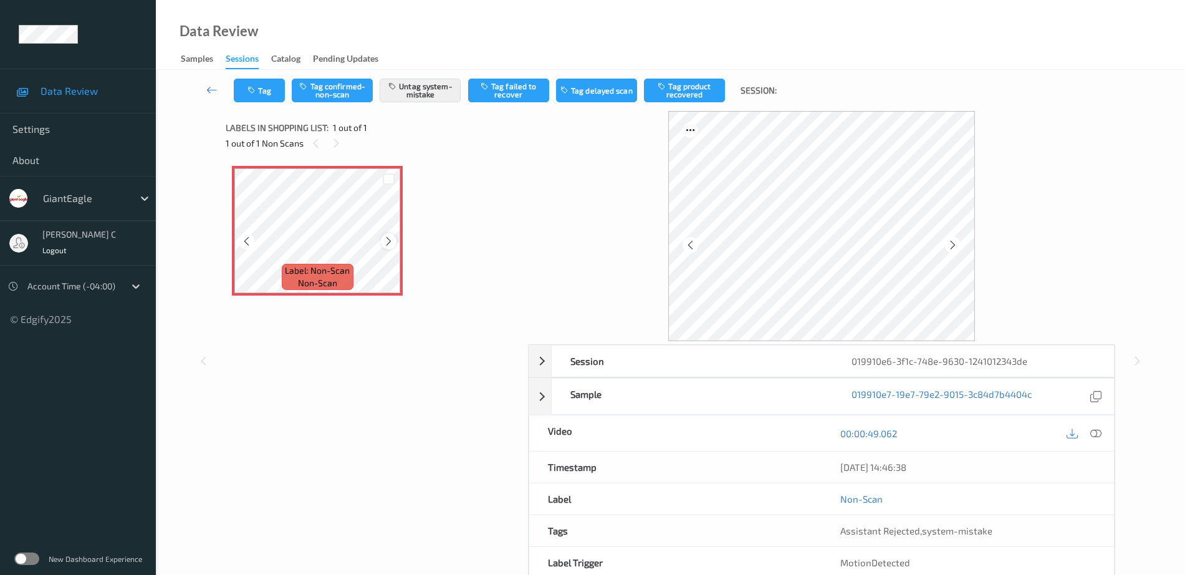
click at [390, 242] on icon at bounding box center [388, 241] width 11 height 11
click at [1095, 434] on icon at bounding box center [1095, 433] width 11 height 11
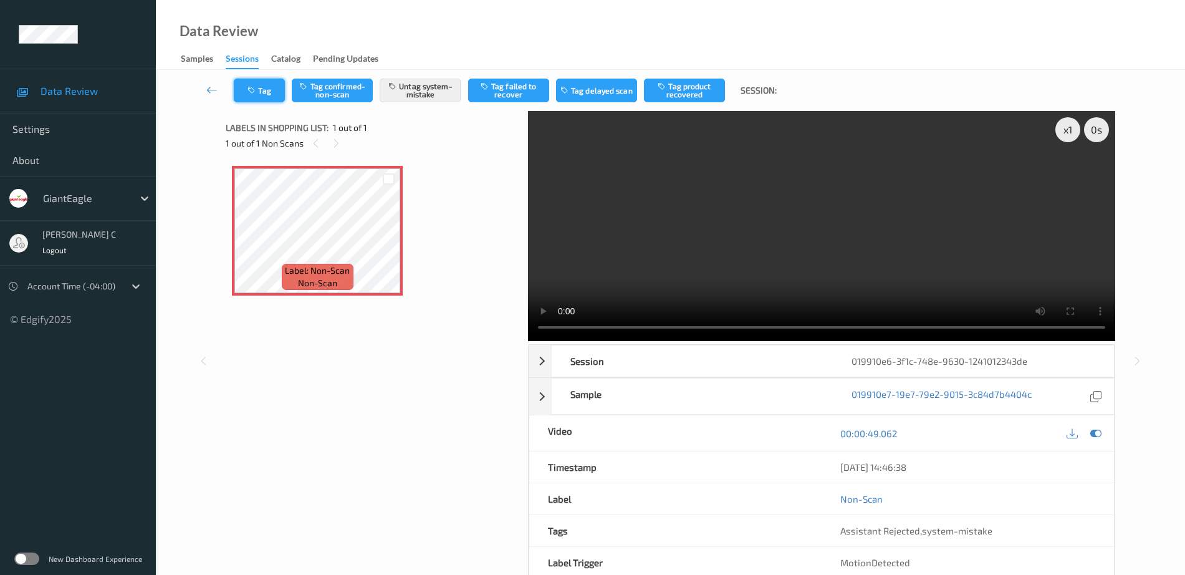
click at [257, 95] on button "Tag" at bounding box center [259, 91] width 51 height 24
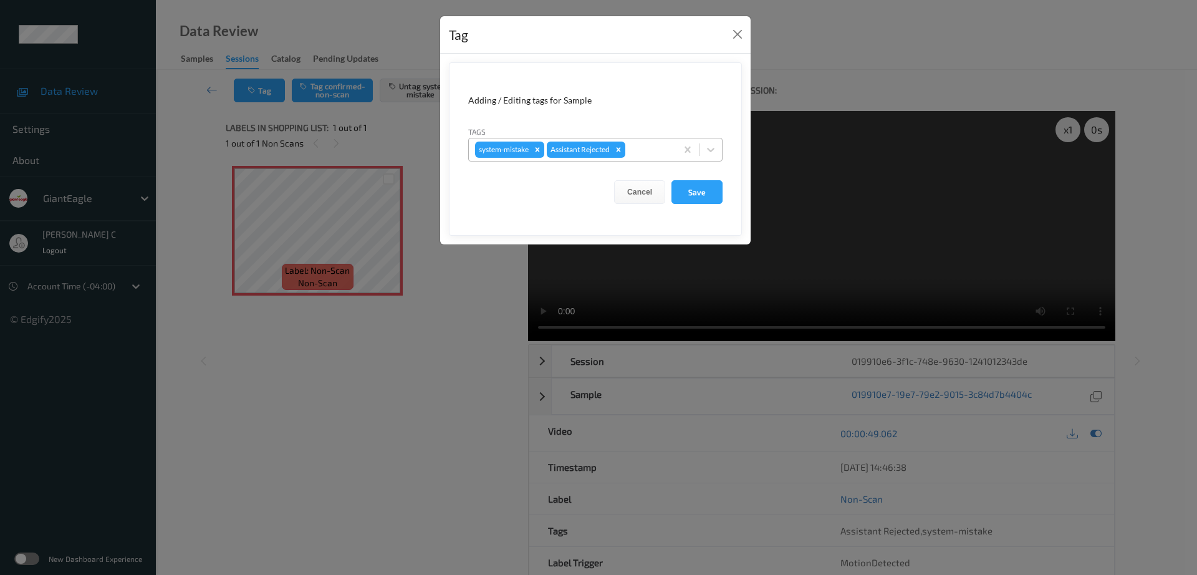
click at [632, 143] on div at bounding box center [649, 149] width 42 height 15
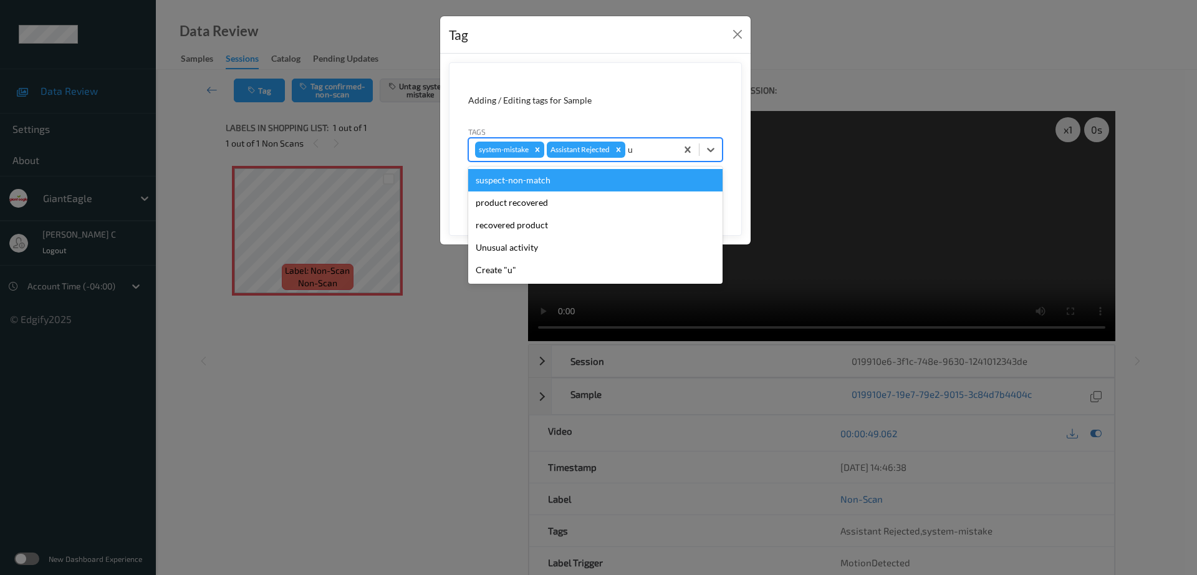
type input "un"
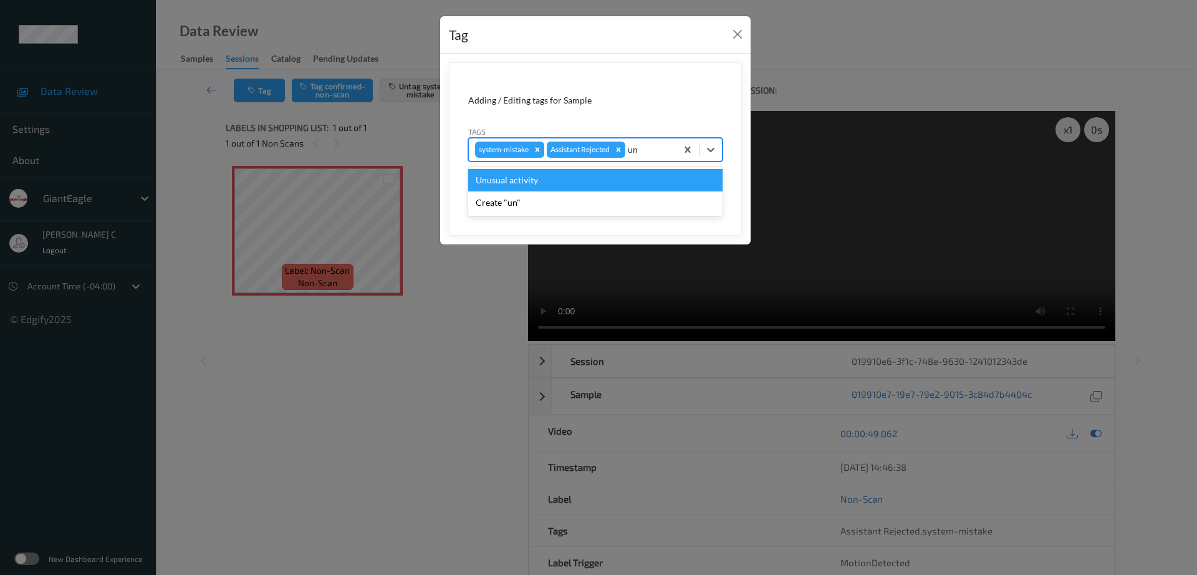
click at [552, 183] on div "Unusual activity" at bounding box center [595, 180] width 254 height 22
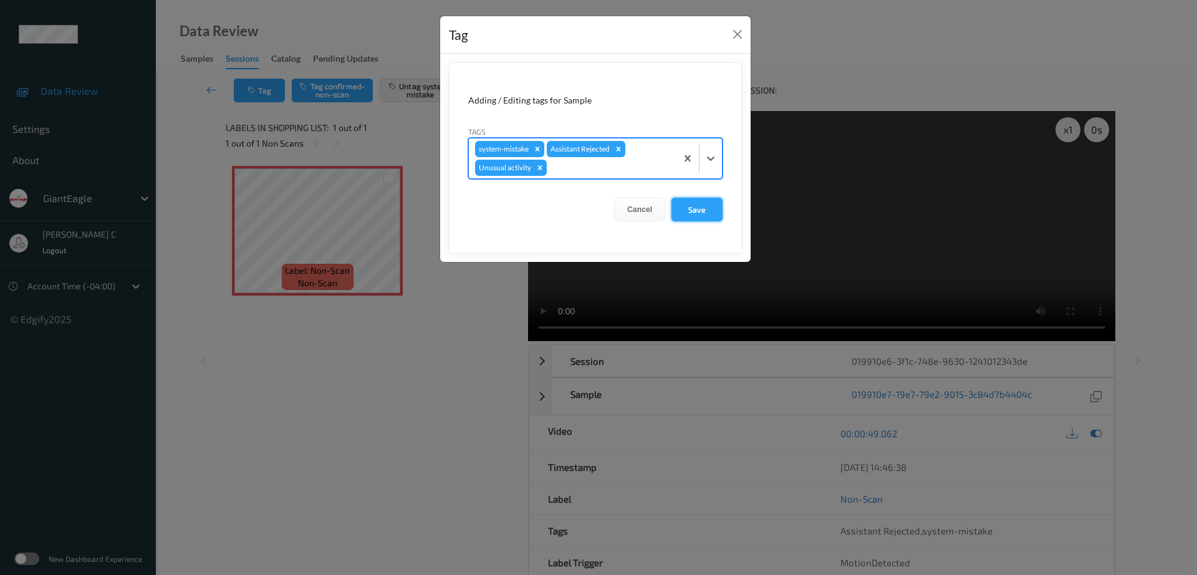
click at [701, 210] on button "Save" at bounding box center [696, 210] width 51 height 24
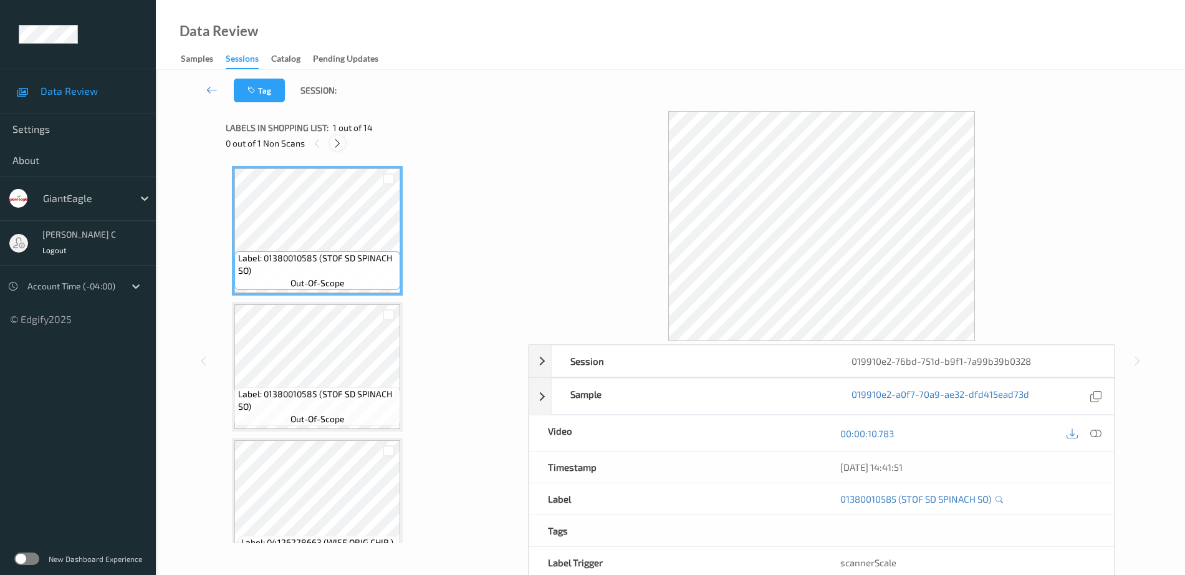
click at [340, 142] on icon at bounding box center [337, 143] width 11 height 11
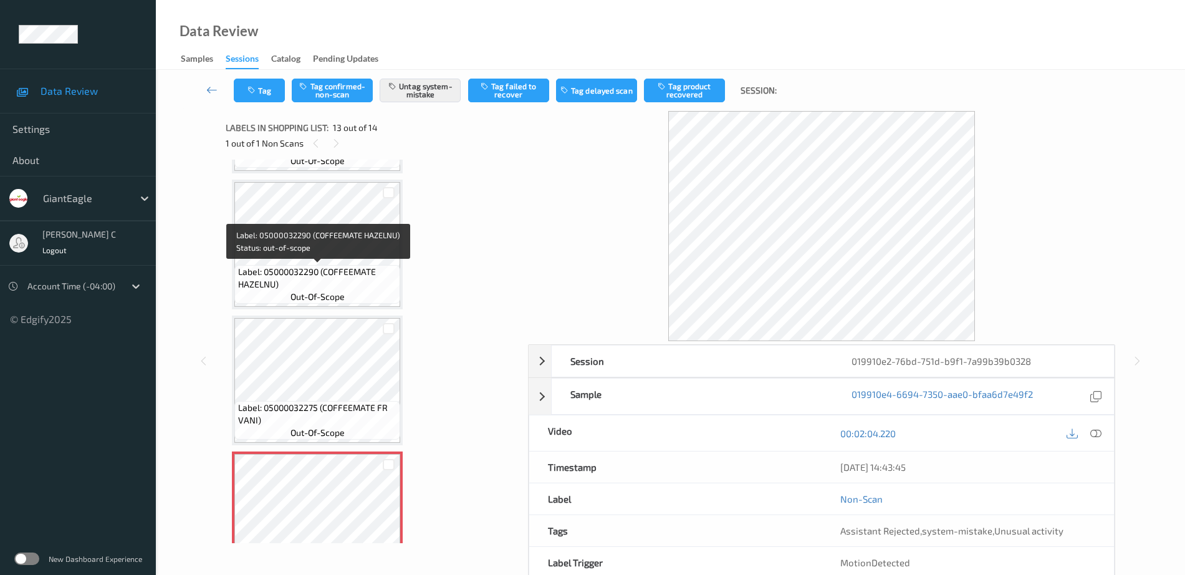
click at [336, 278] on span "Label: 05000032290 (COFFEEMATE HAZELNU)" at bounding box center [318, 278] width 160 height 25
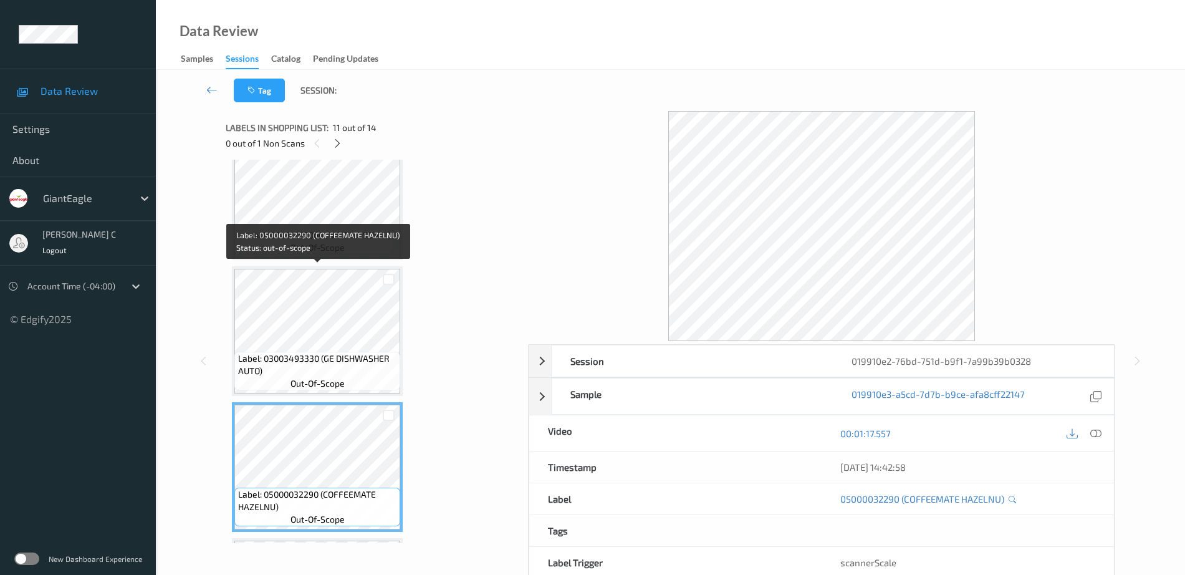
scroll to position [1112, 0]
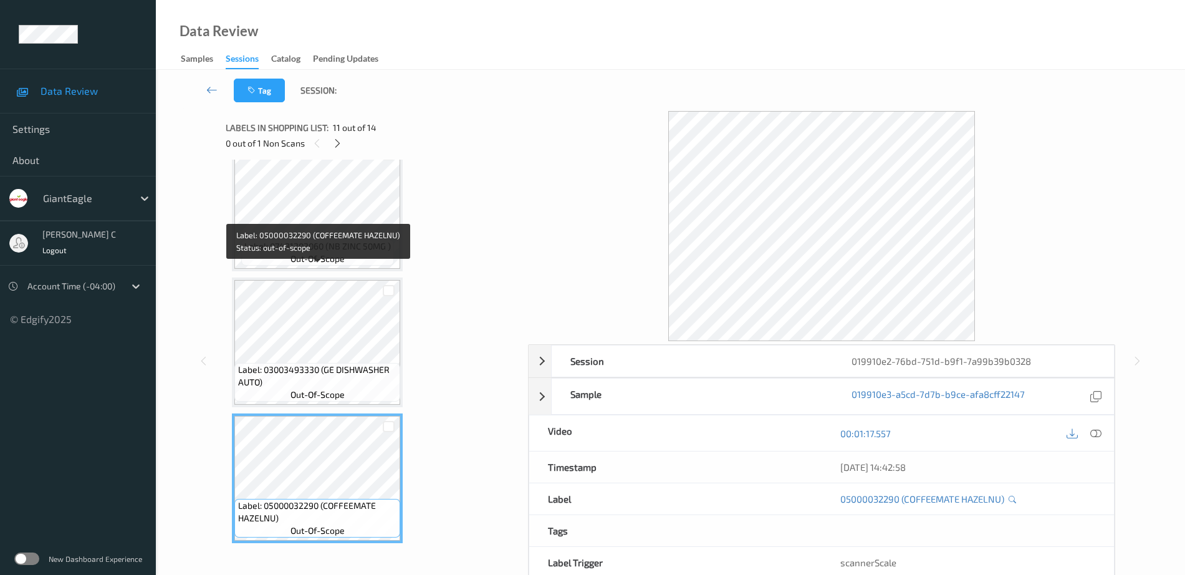
click at [336, 277] on div "Label: 01380010585 (STOF SD SPINACH SO) out-of-scope Label: 01380010585 (STOF S…" at bounding box center [372, 2] width 281 height 1896
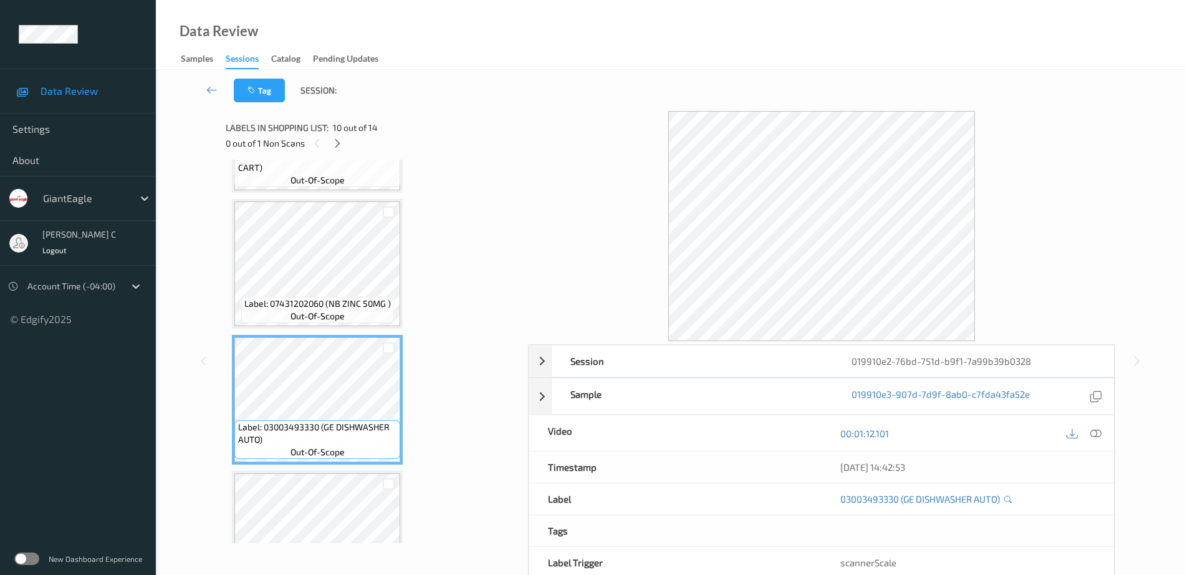
scroll to position [1034, 0]
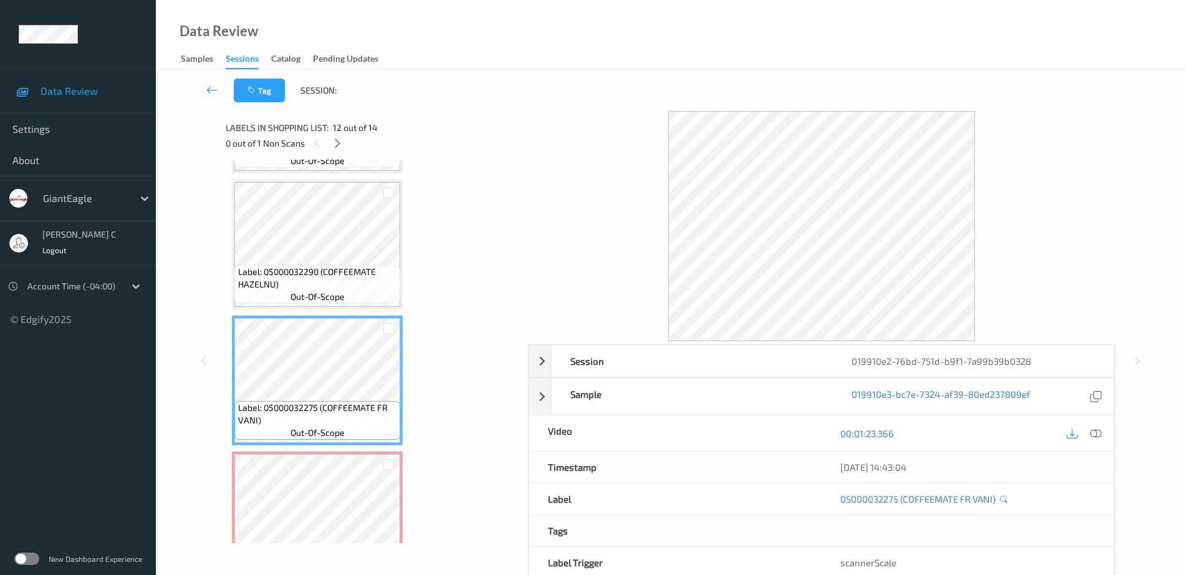
click at [324, 445] on div "Label: 05000032275 (COFFEEMATE FR VANI) out-of-scope" at bounding box center [317, 380] width 171 height 130
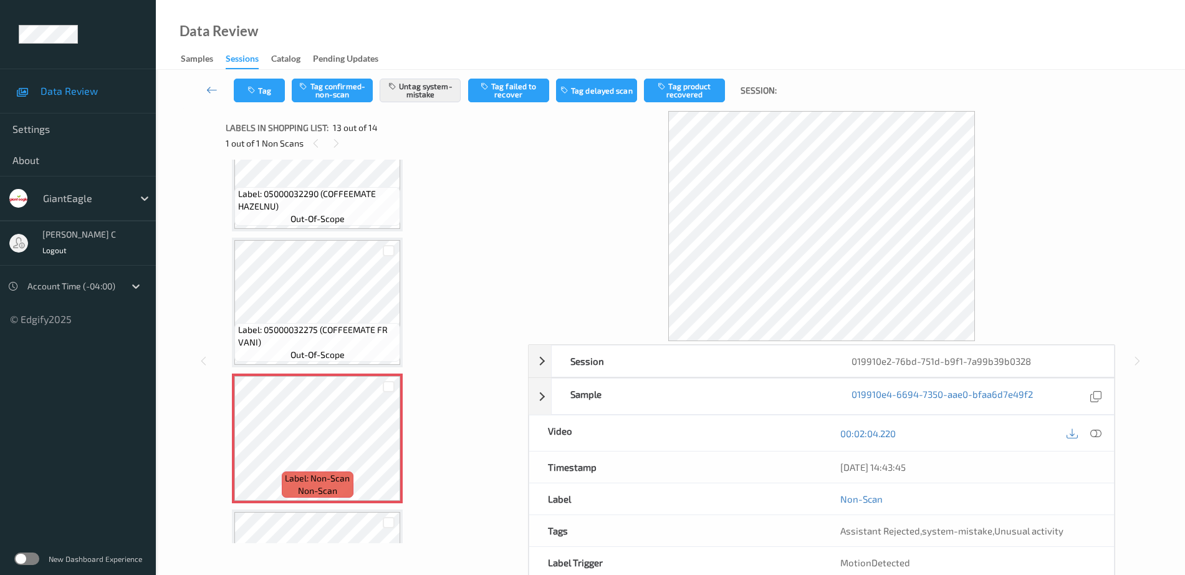
scroll to position [1501, 0]
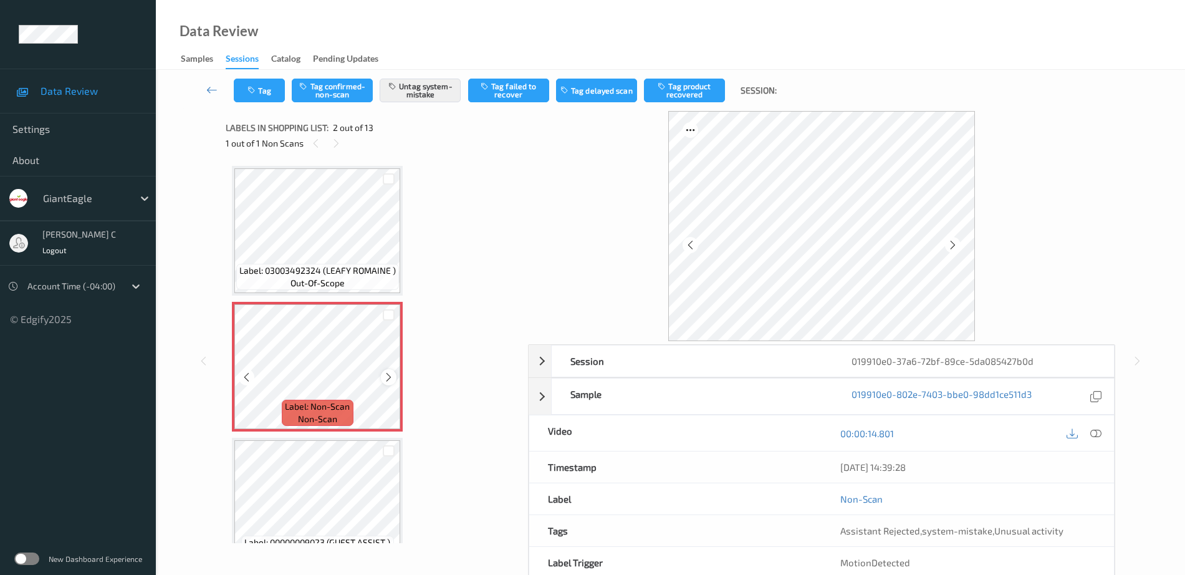
click at [391, 375] on icon at bounding box center [388, 377] width 11 height 11
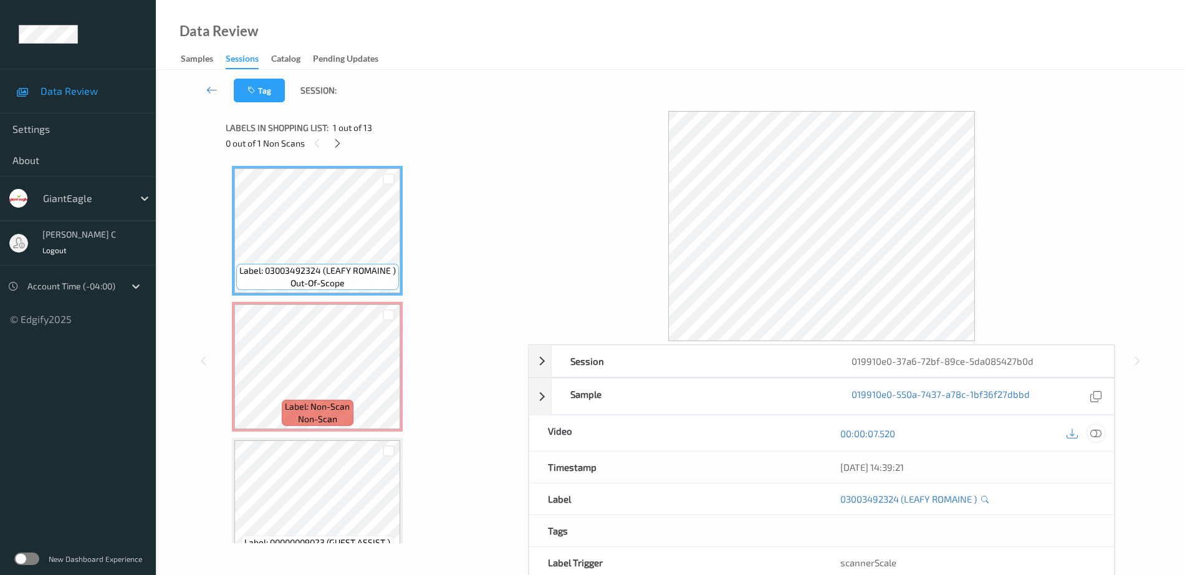
click at [1098, 435] on icon at bounding box center [1095, 433] width 11 height 11
